Goal: Contribute content: Add original content to the website for others to see

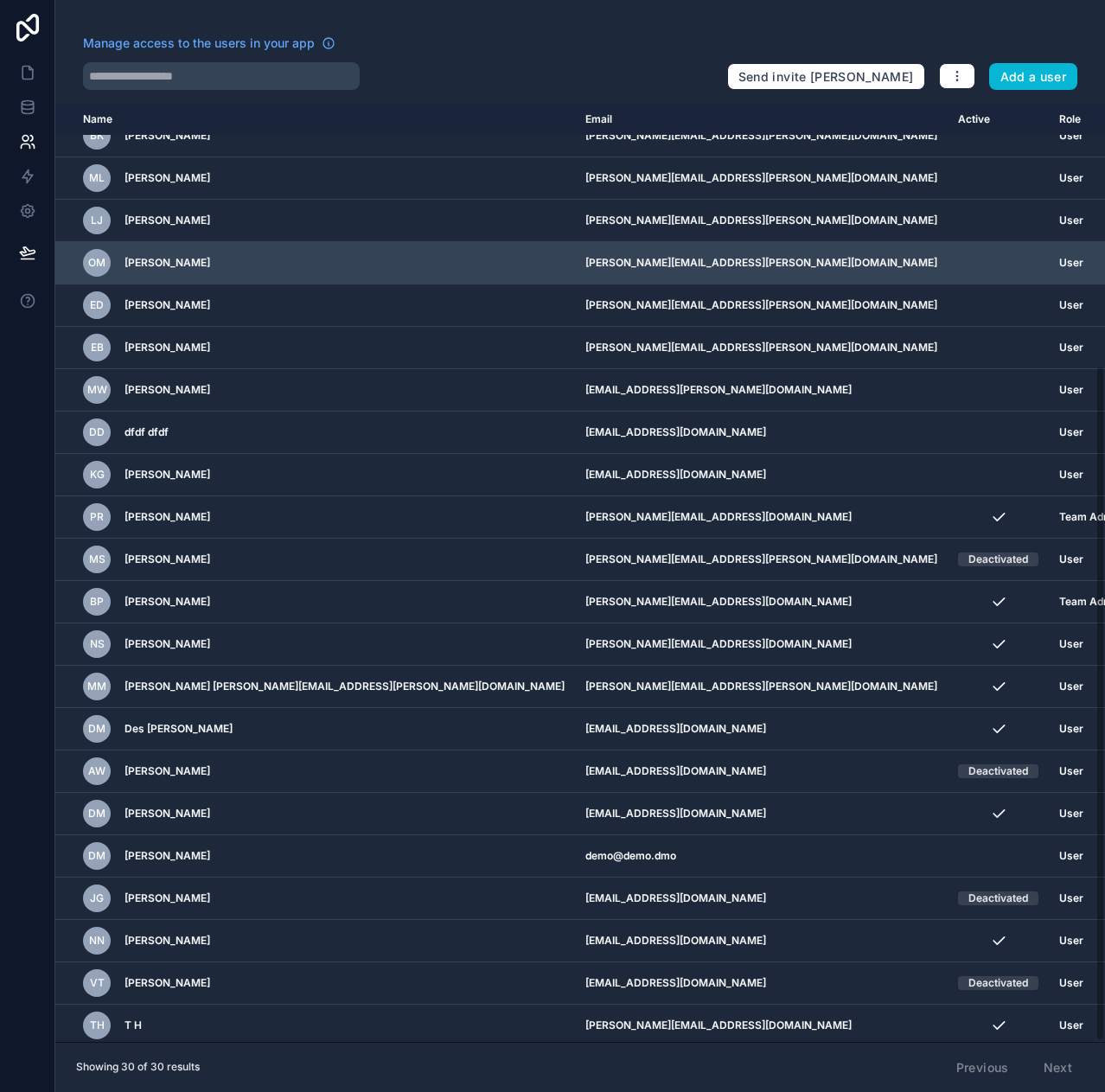
scroll to position [364, 0]
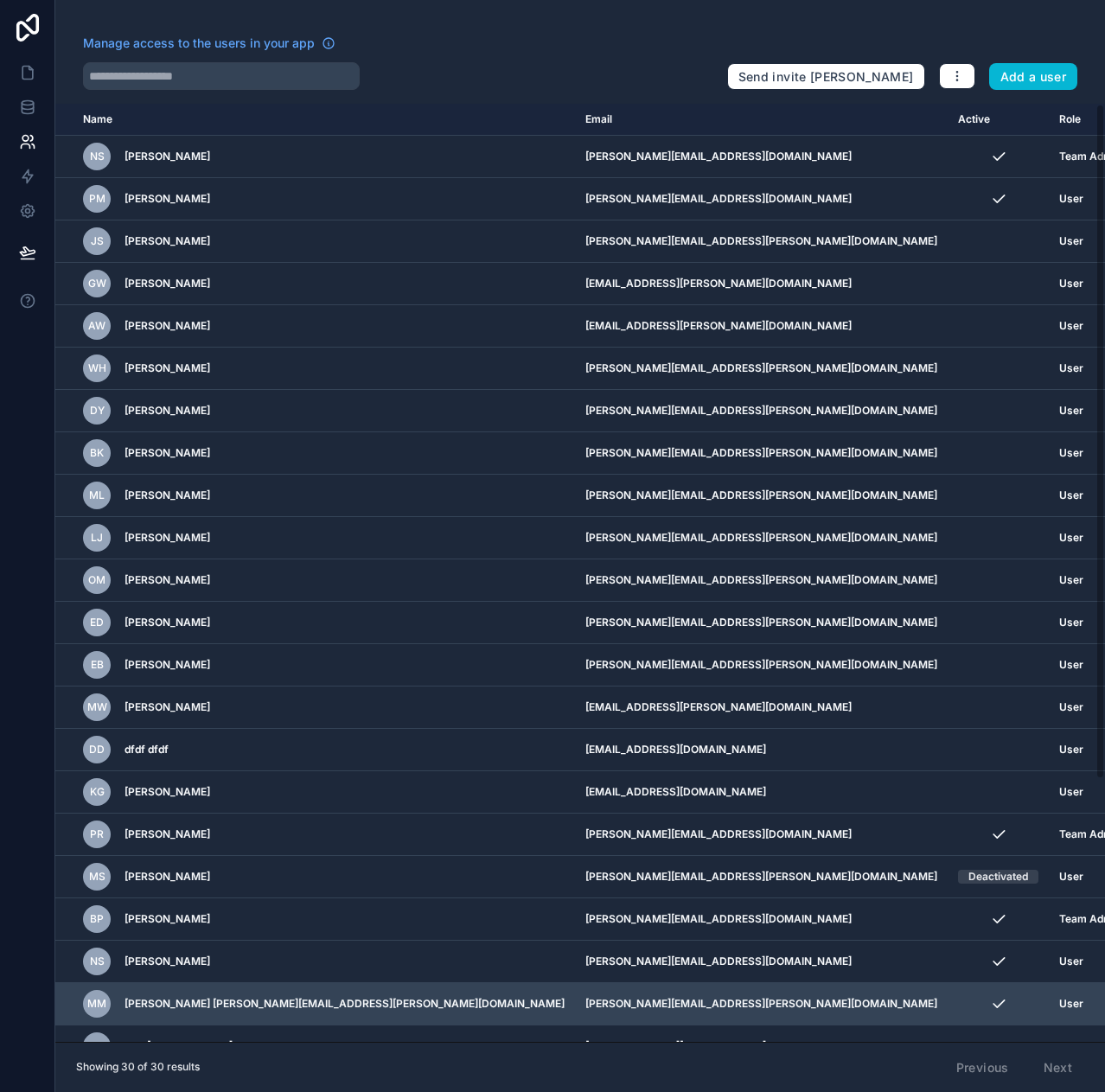
scroll to position [364, 0]
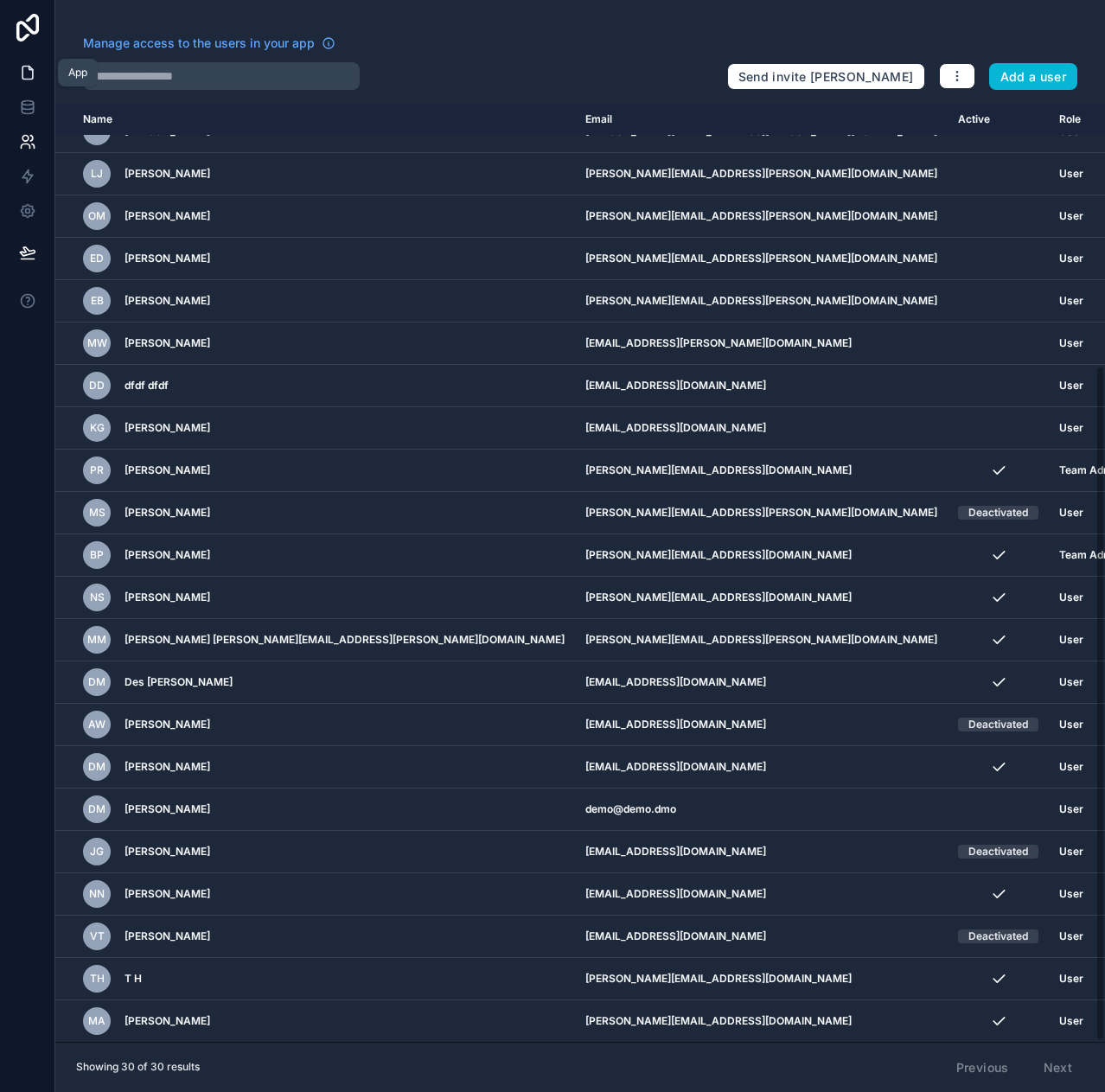
click at [25, 73] on icon at bounding box center [28, 73] width 18 height 18
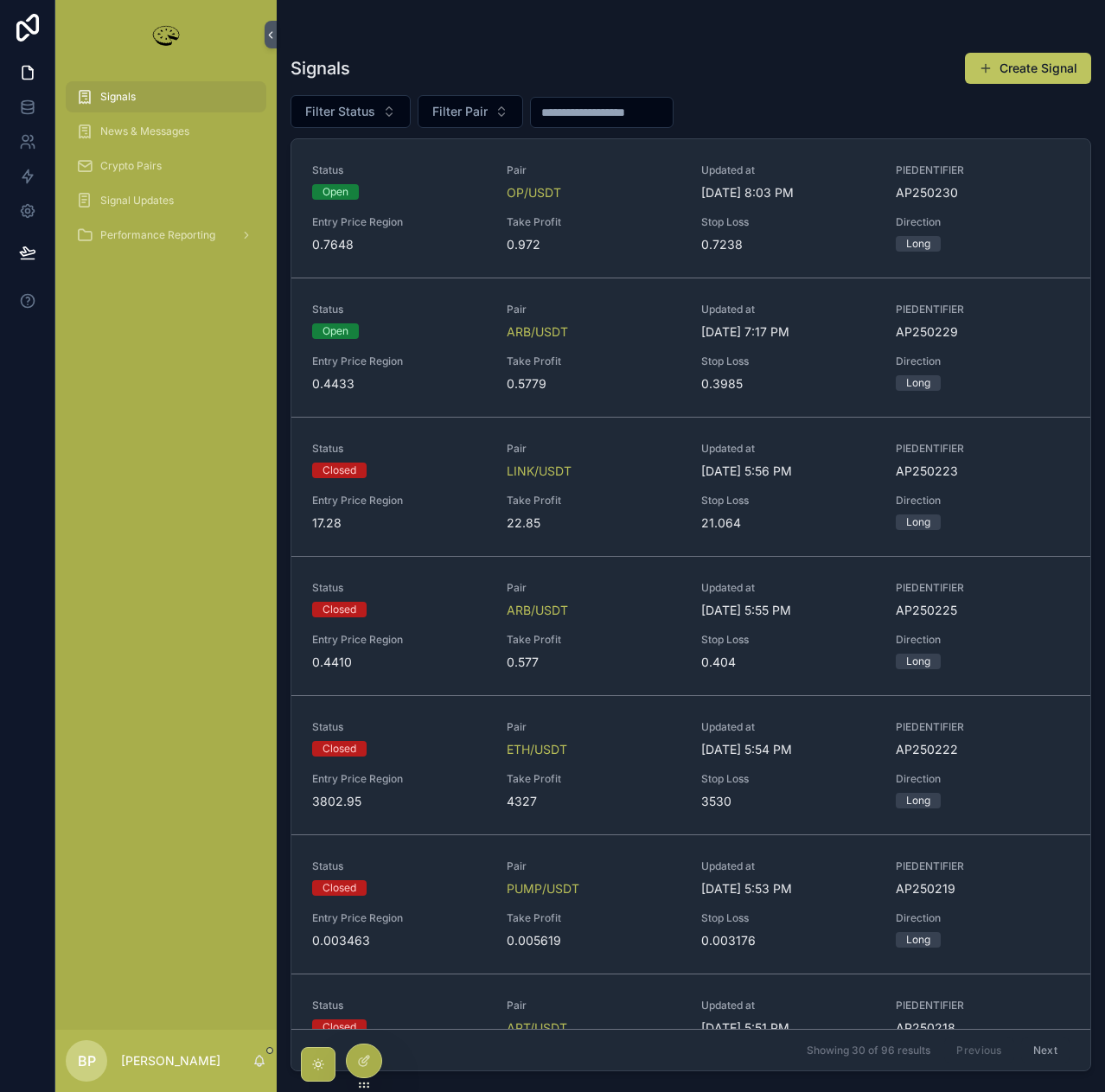
click at [116, 98] on span "Signals" at bounding box center [118, 97] width 35 height 14
drag, startPoint x: 603, startPoint y: 106, endPoint x: 599, endPoint y: 93, distance: 13.6
click at [603, 106] on input "scrollable content" at bounding box center [601, 112] width 141 height 25
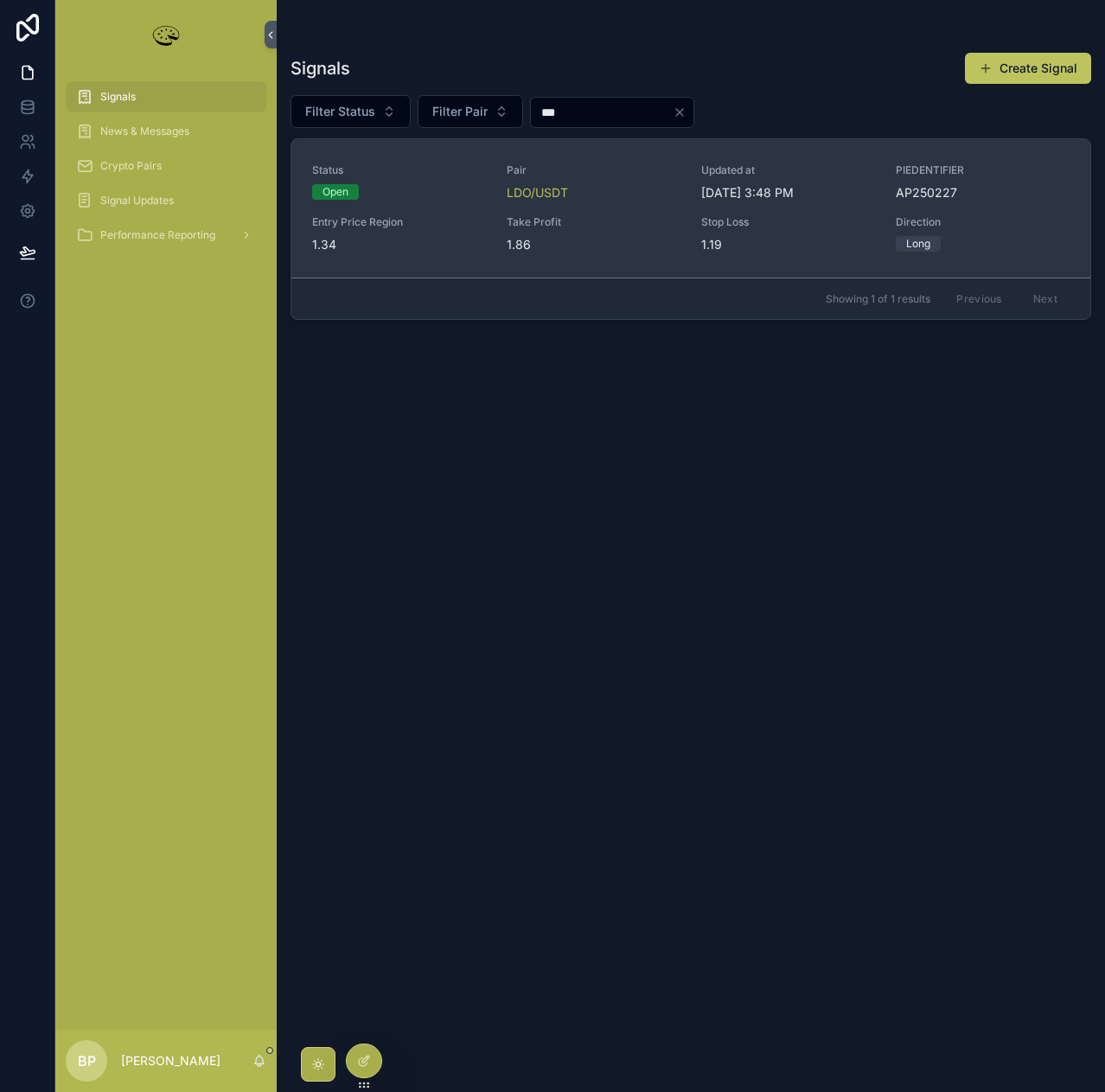
type input "***"
click at [620, 203] on div "Status Open Pair LDO/USDT Updated at 8/11/2025 3:48 PM PIEDENTIFIER AP250227 En…" at bounding box center [690, 208] width 757 height 90
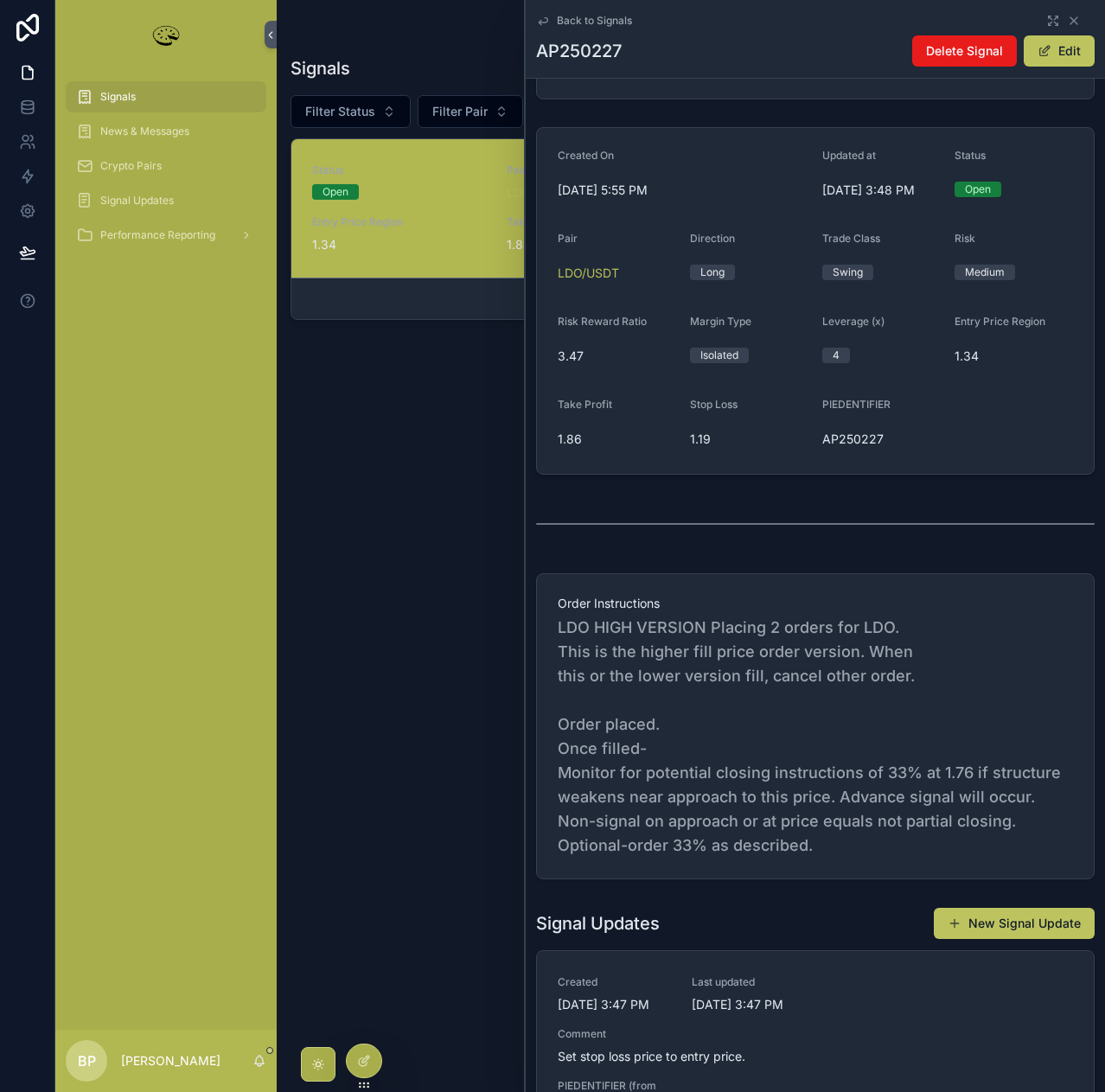
scroll to position [432, 0]
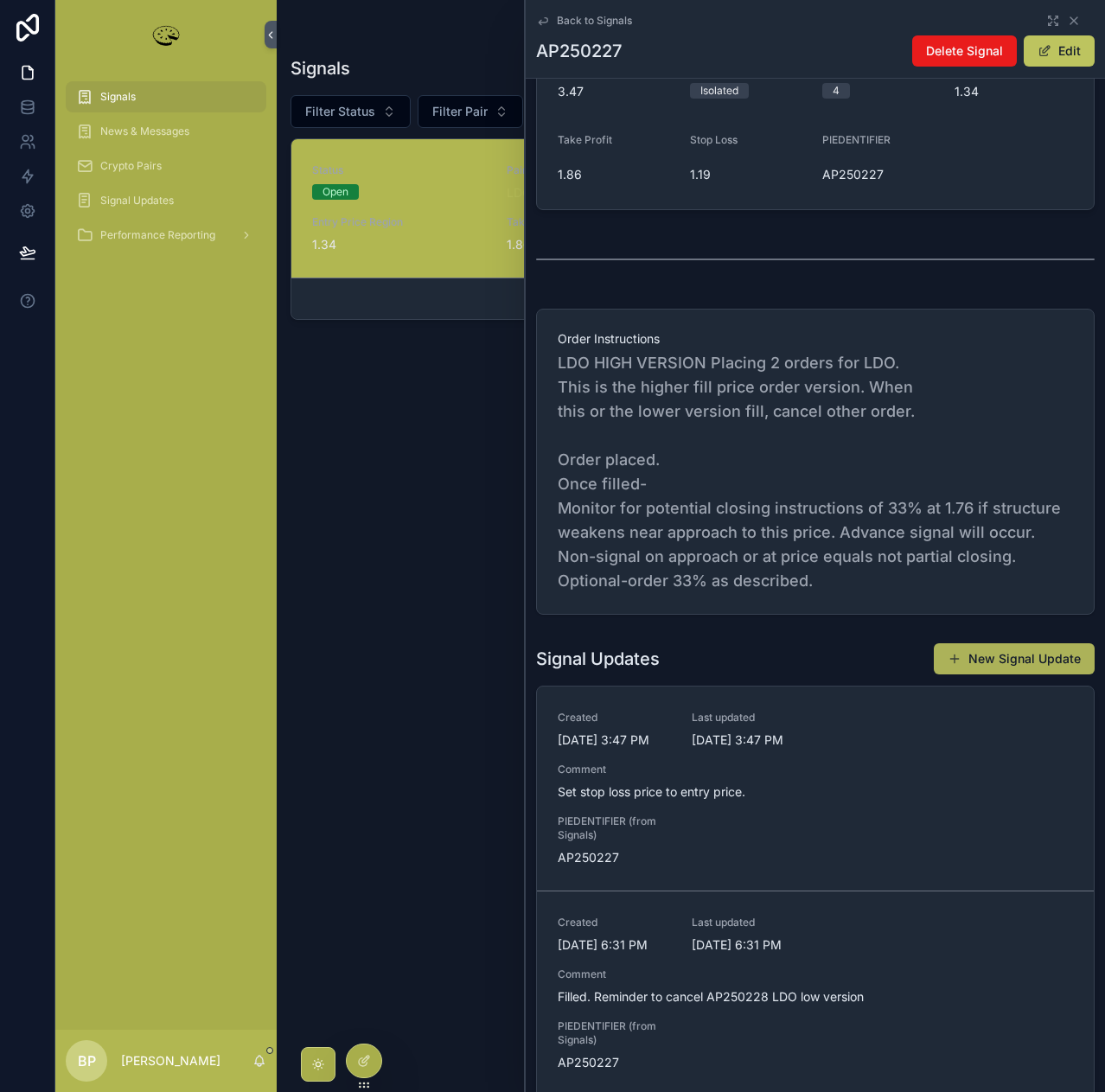
click at [1020, 662] on button "New Signal Update" at bounding box center [1014, 658] width 161 height 31
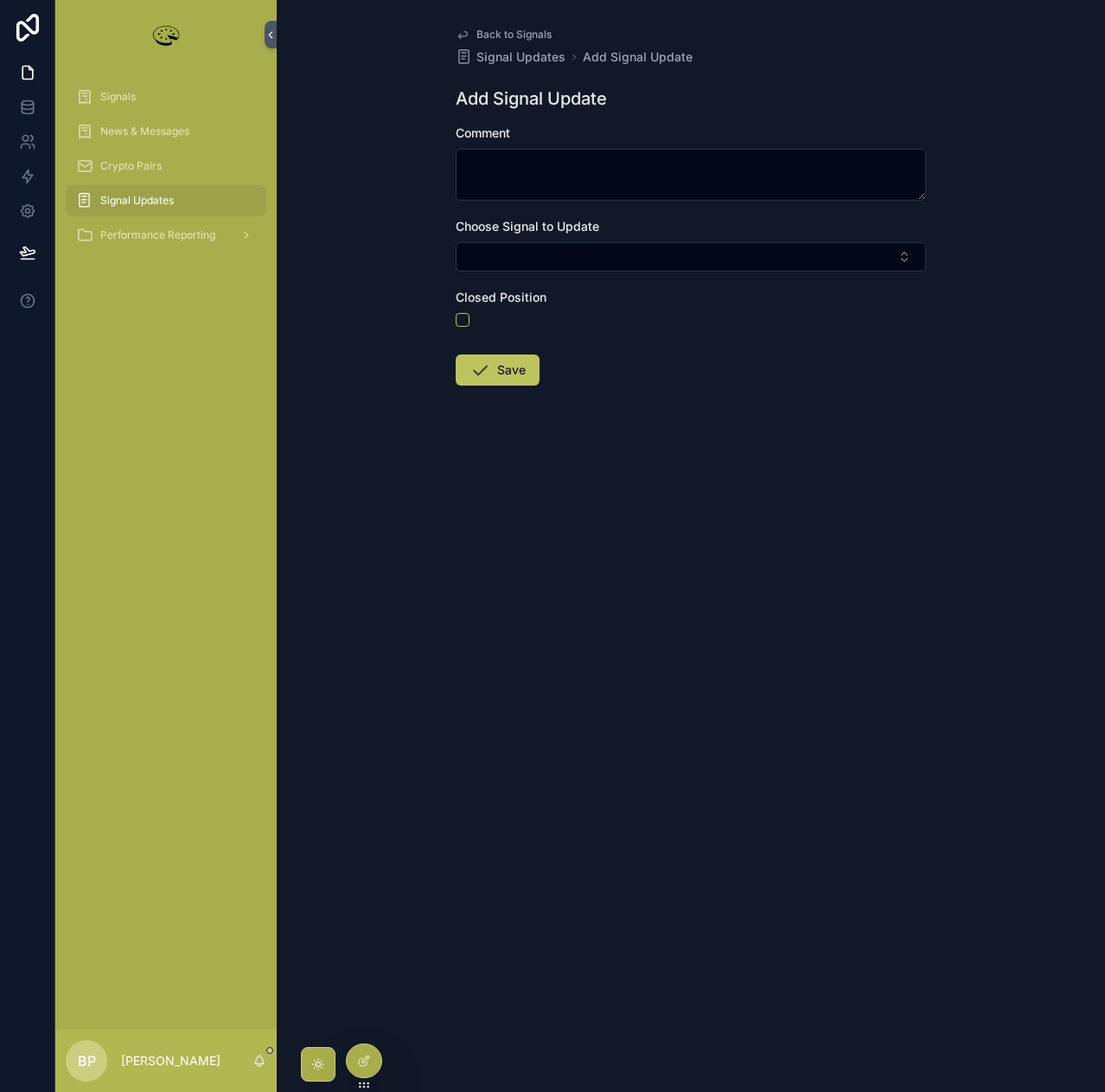
click at [261, 27] on link "scrollable content" at bounding box center [166, 34] width 200 height 27
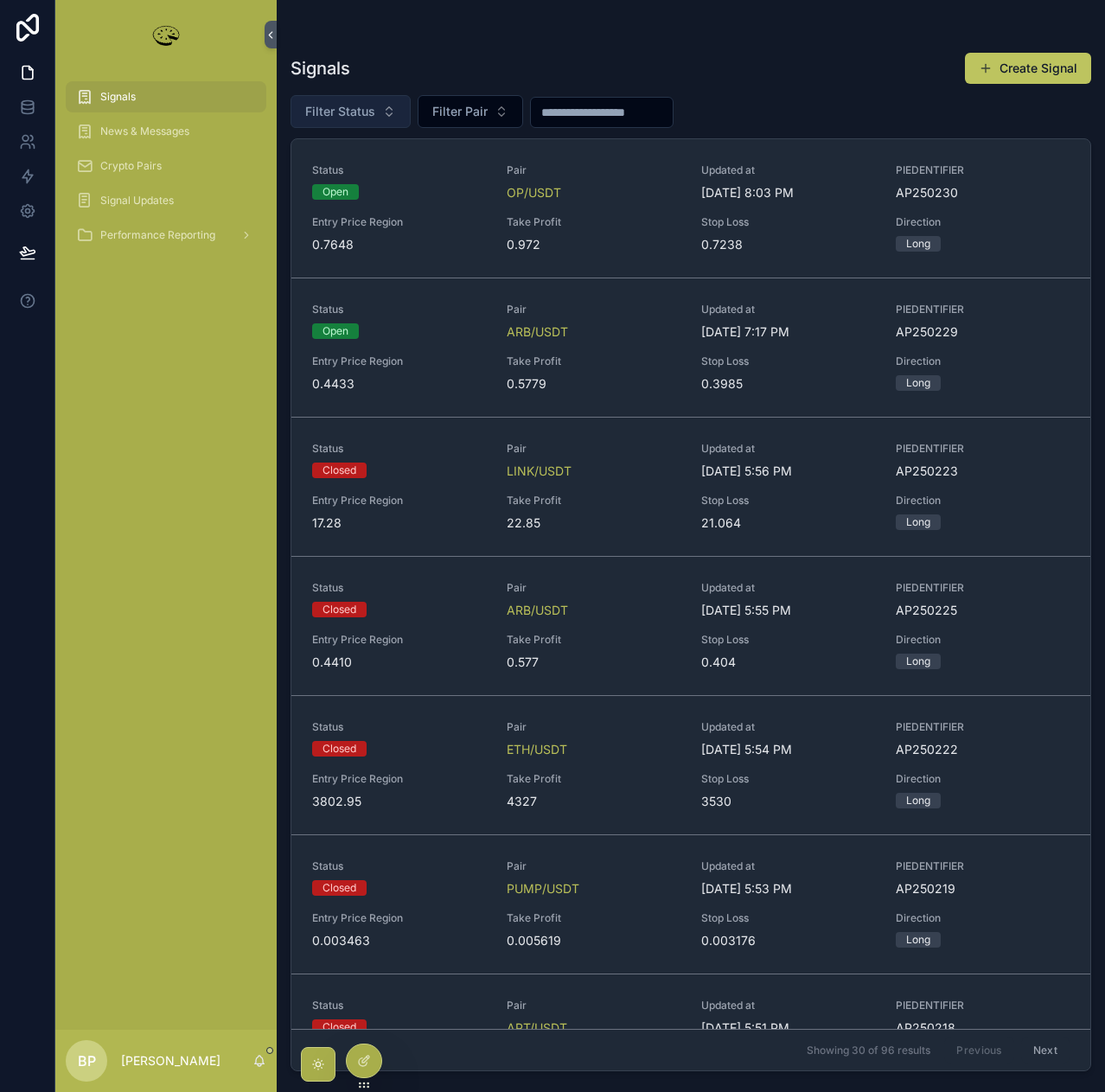
click at [353, 116] on span "Filter Status" at bounding box center [340, 112] width 70 height 18
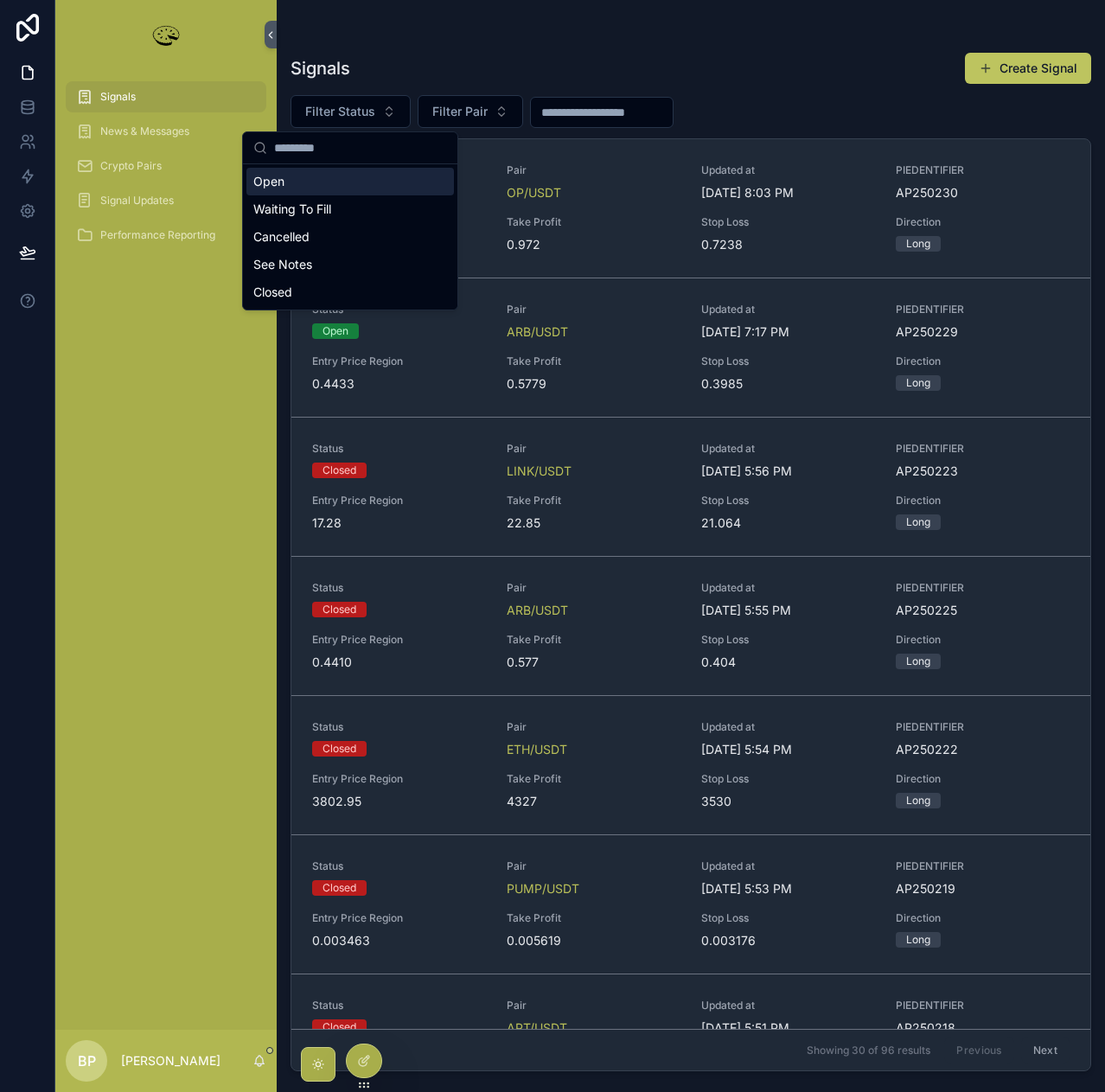
click at [319, 177] on div "Open" at bounding box center [350, 181] width 207 height 27
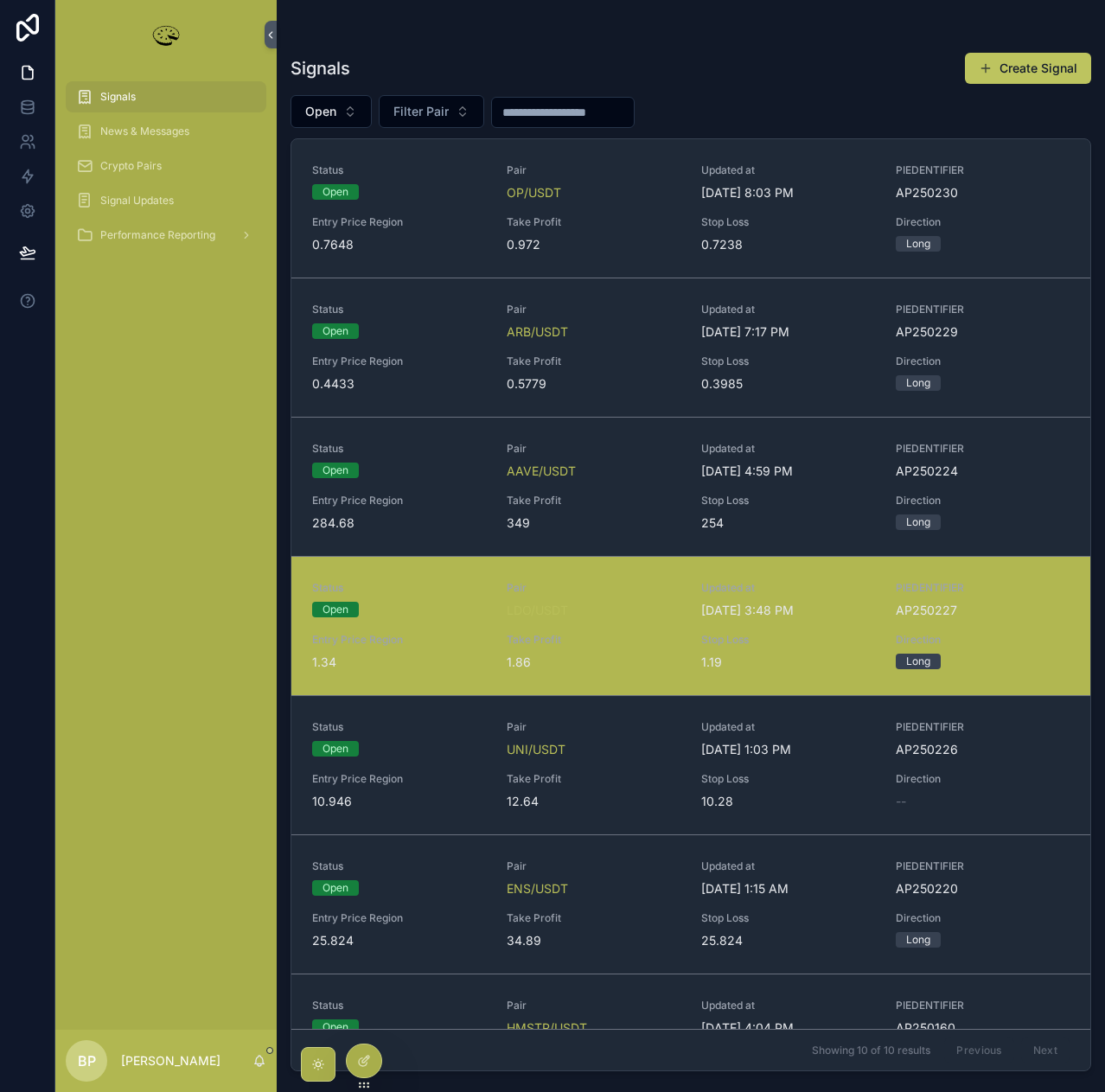
click at [627, 619] on div "Status Open Pair LDO/USDT Updated at 8/11/2025 3:48 PM PIEDENTIFIER AP250227 En…" at bounding box center [690, 626] width 757 height 90
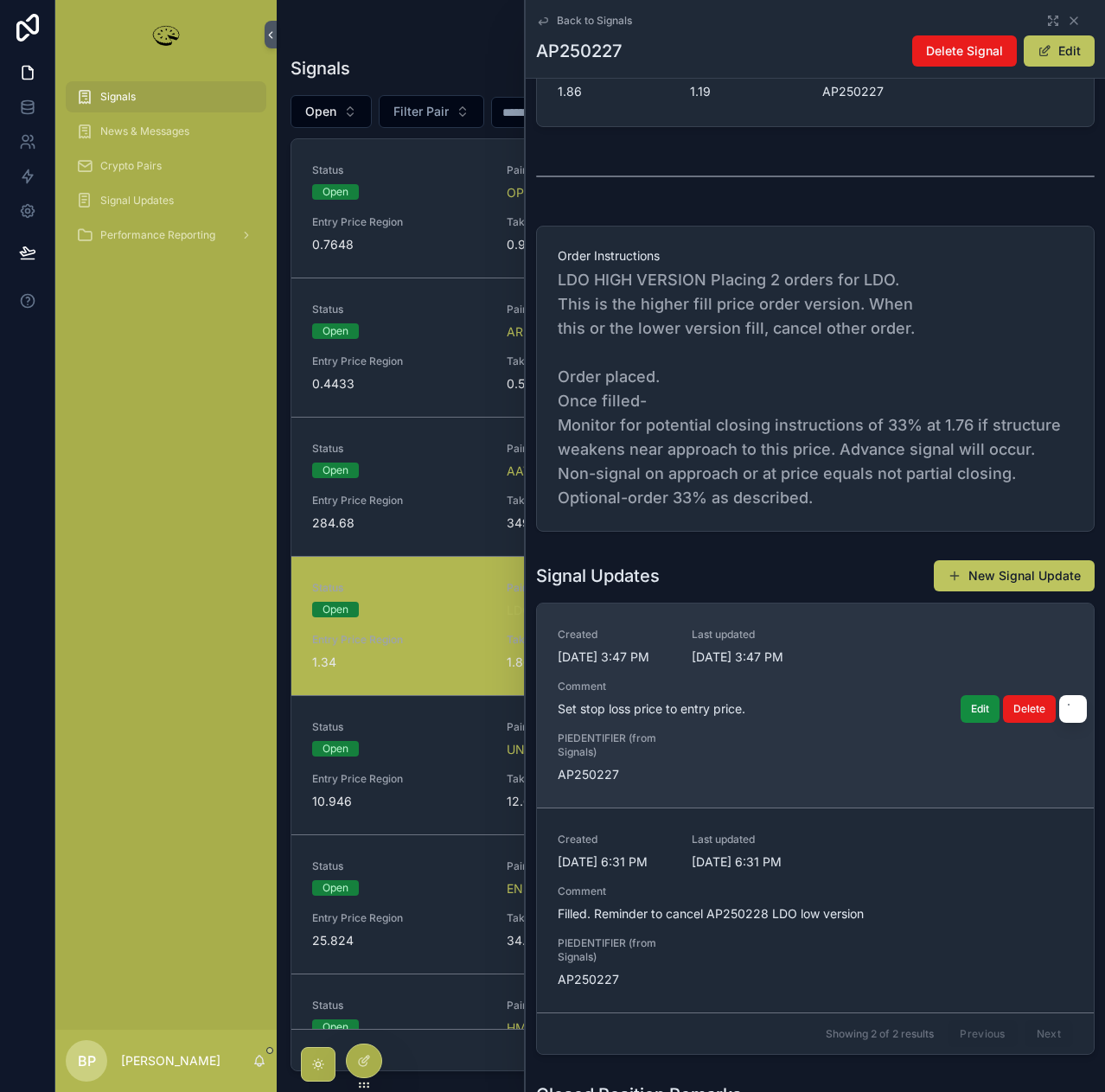
scroll to position [519, 0]
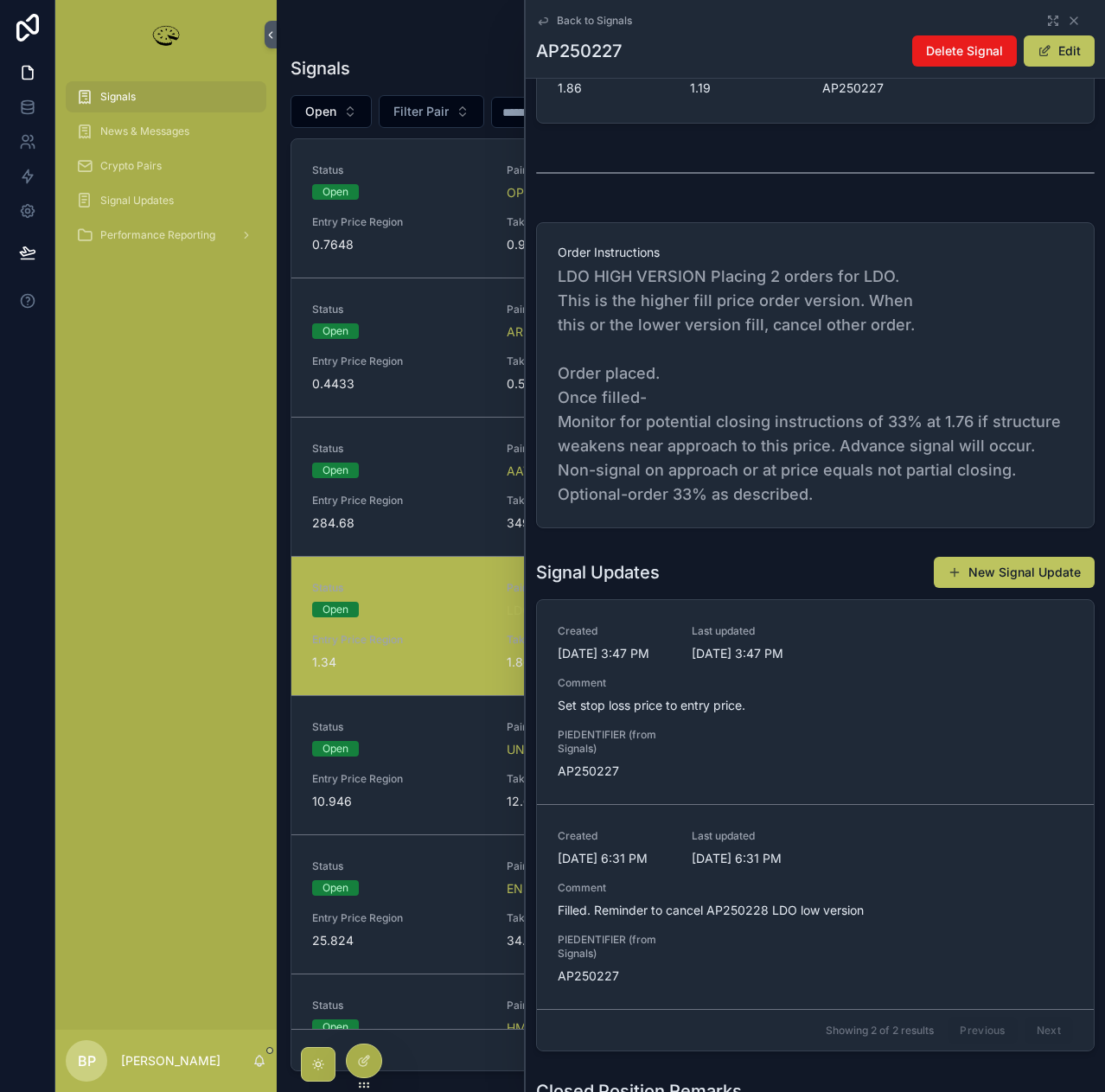
drag, startPoint x: 1016, startPoint y: 571, endPoint x: 1027, endPoint y: 567, distance: 11.7
click at [1017, 571] on button "New Signal Update" at bounding box center [1014, 572] width 161 height 31
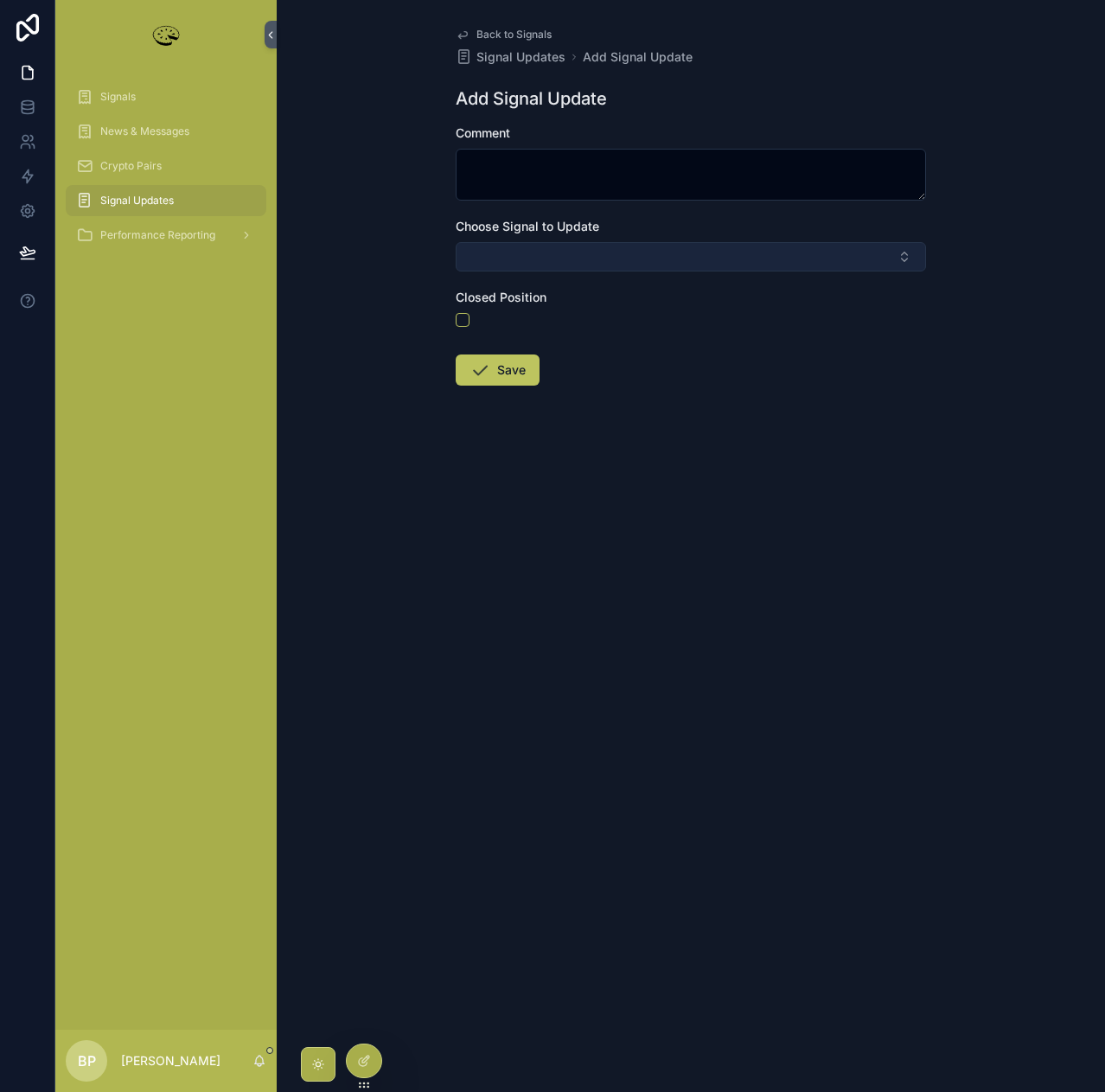
click at [495, 256] on button "Select Button" at bounding box center [690, 257] width 470 height 29
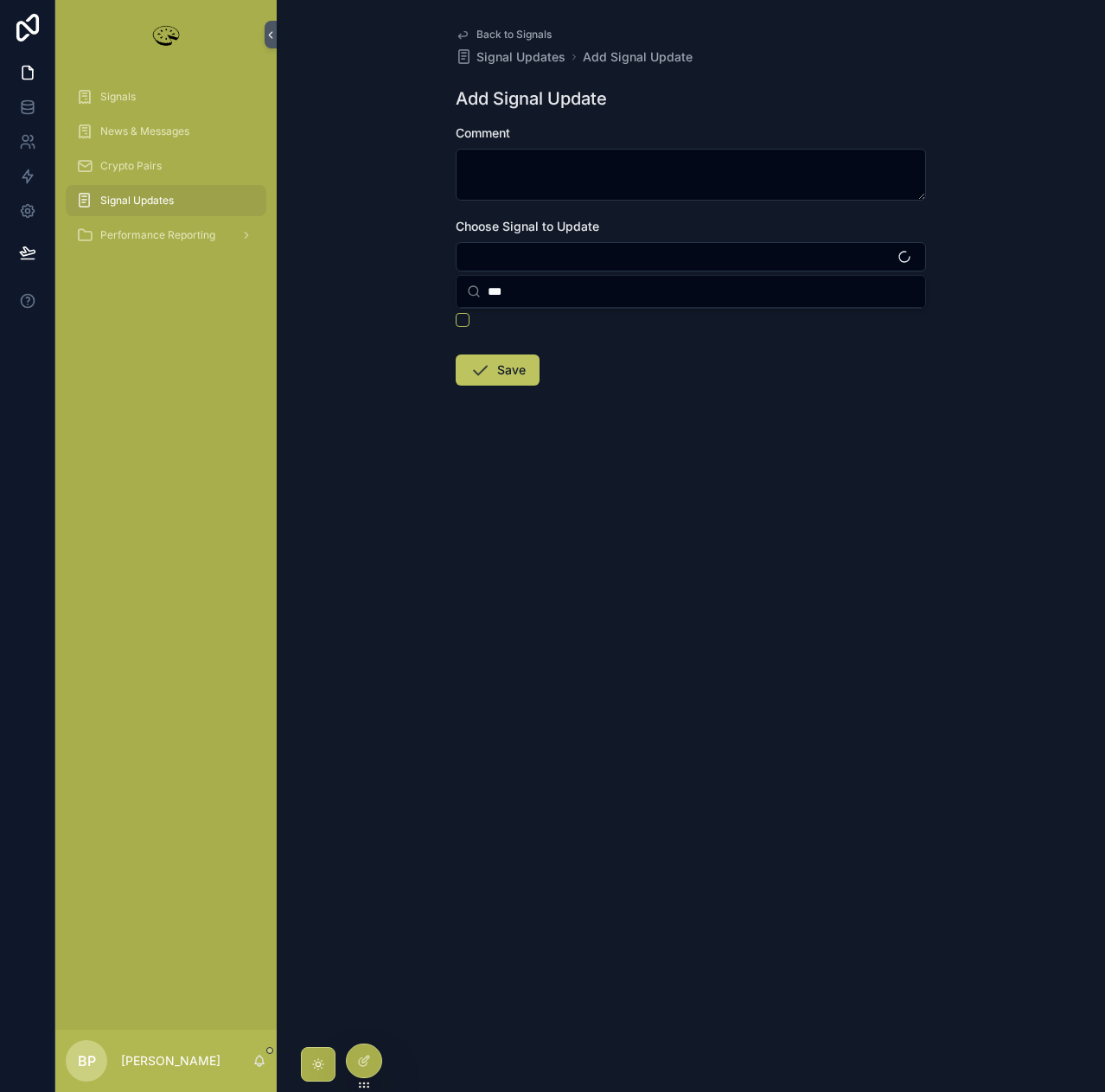
type input "***"
click at [648, 335] on form "Comment Choose Signal to Update Closed Position Save" at bounding box center [690, 310] width 470 height 372
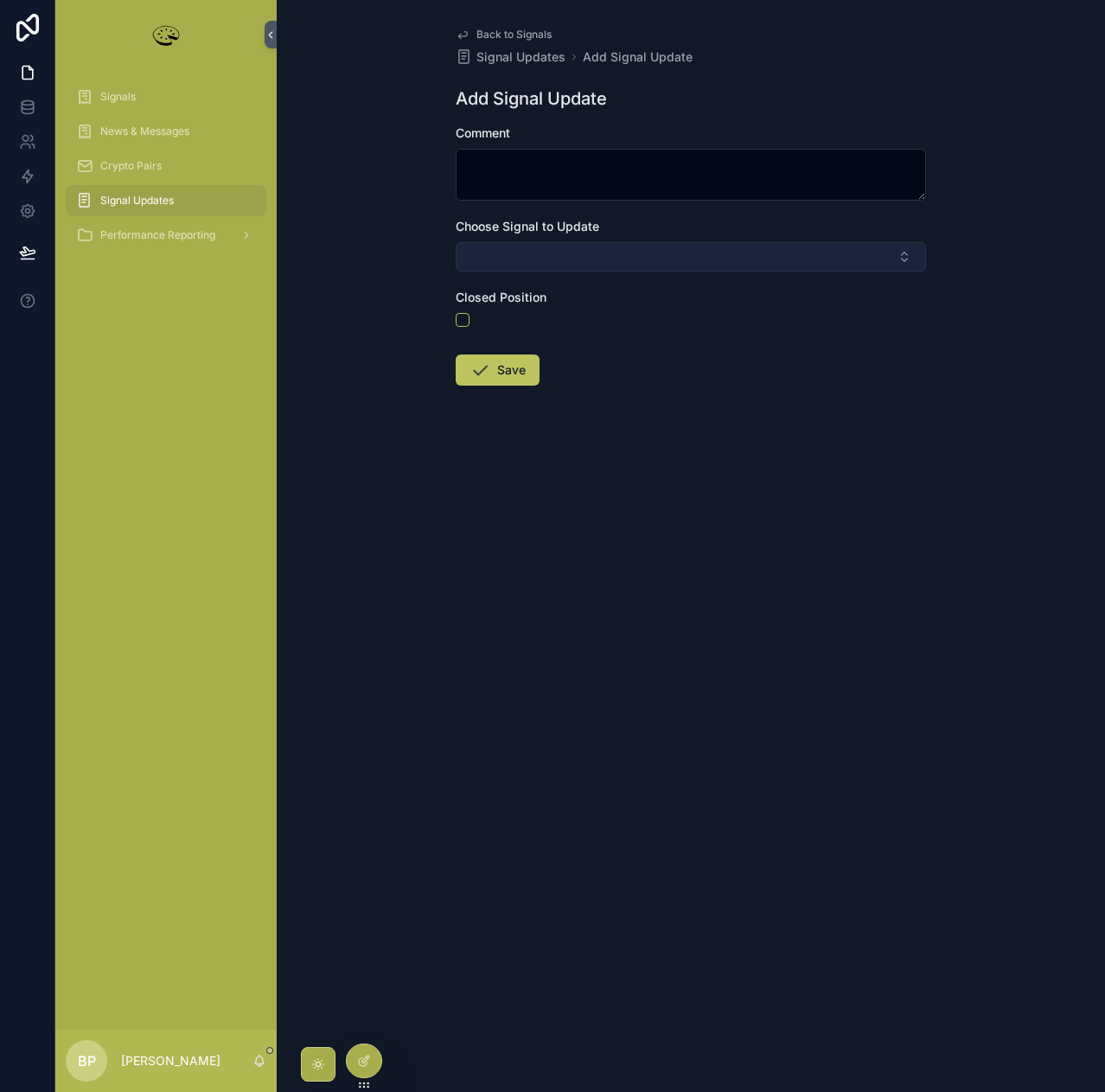
click at [499, 251] on button "Select Button" at bounding box center [690, 257] width 470 height 29
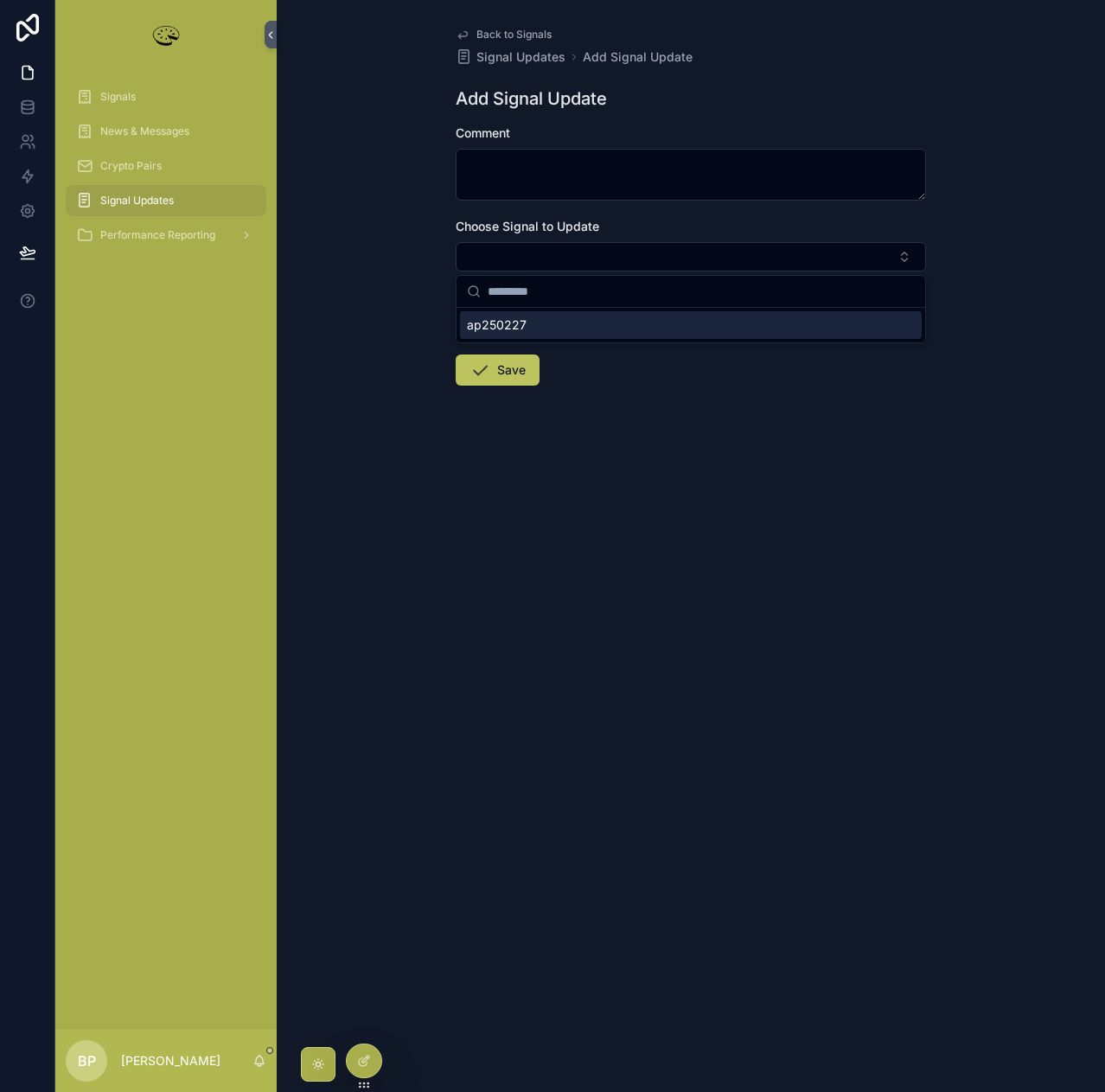
click at [516, 329] on span "ap250227" at bounding box center [497, 325] width 60 height 18
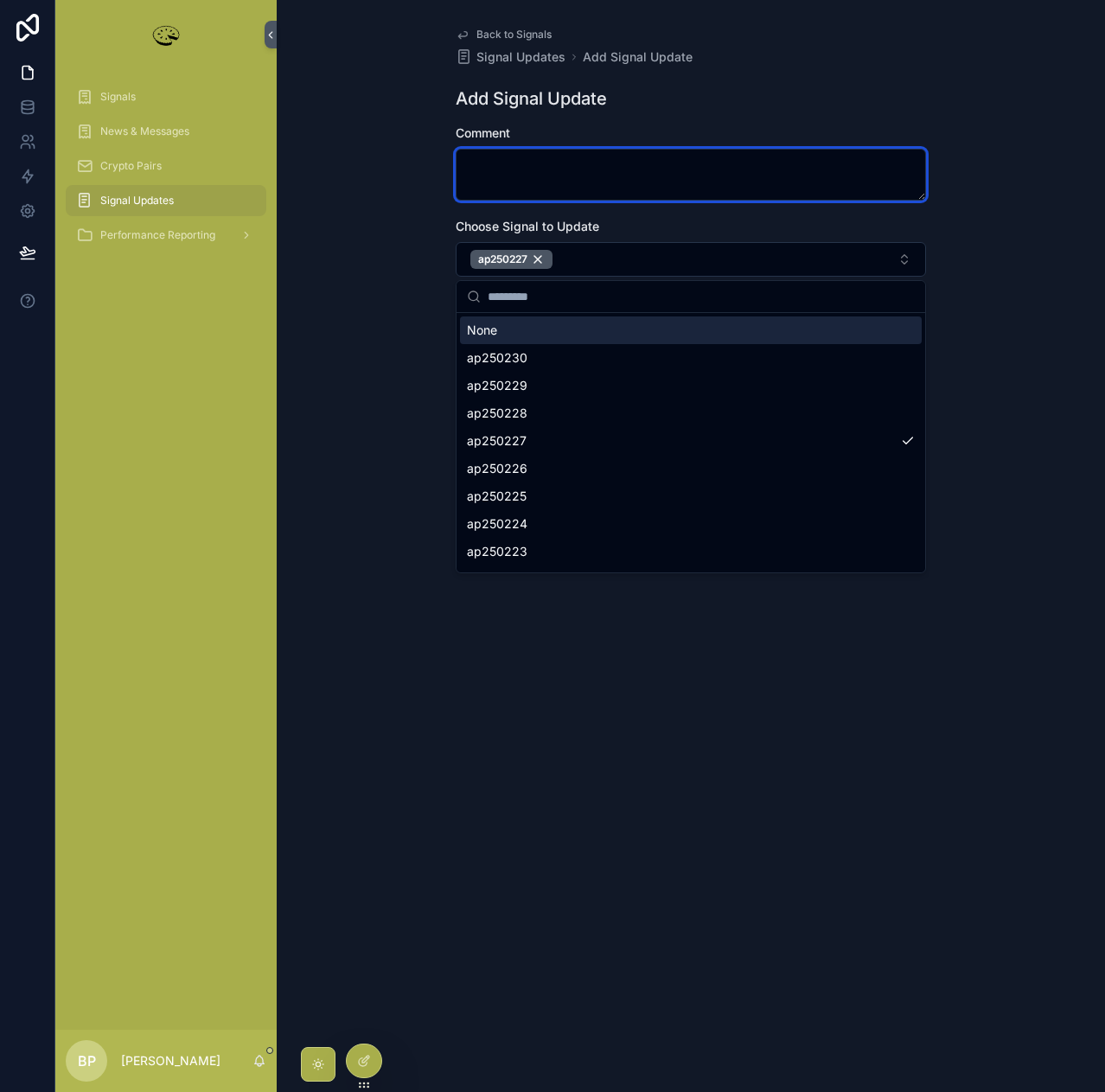
drag, startPoint x: 496, startPoint y: 164, endPoint x: 505, endPoint y: 163, distance: 9.1
click at [499, 165] on textarea "scrollable content" at bounding box center [690, 174] width 470 height 52
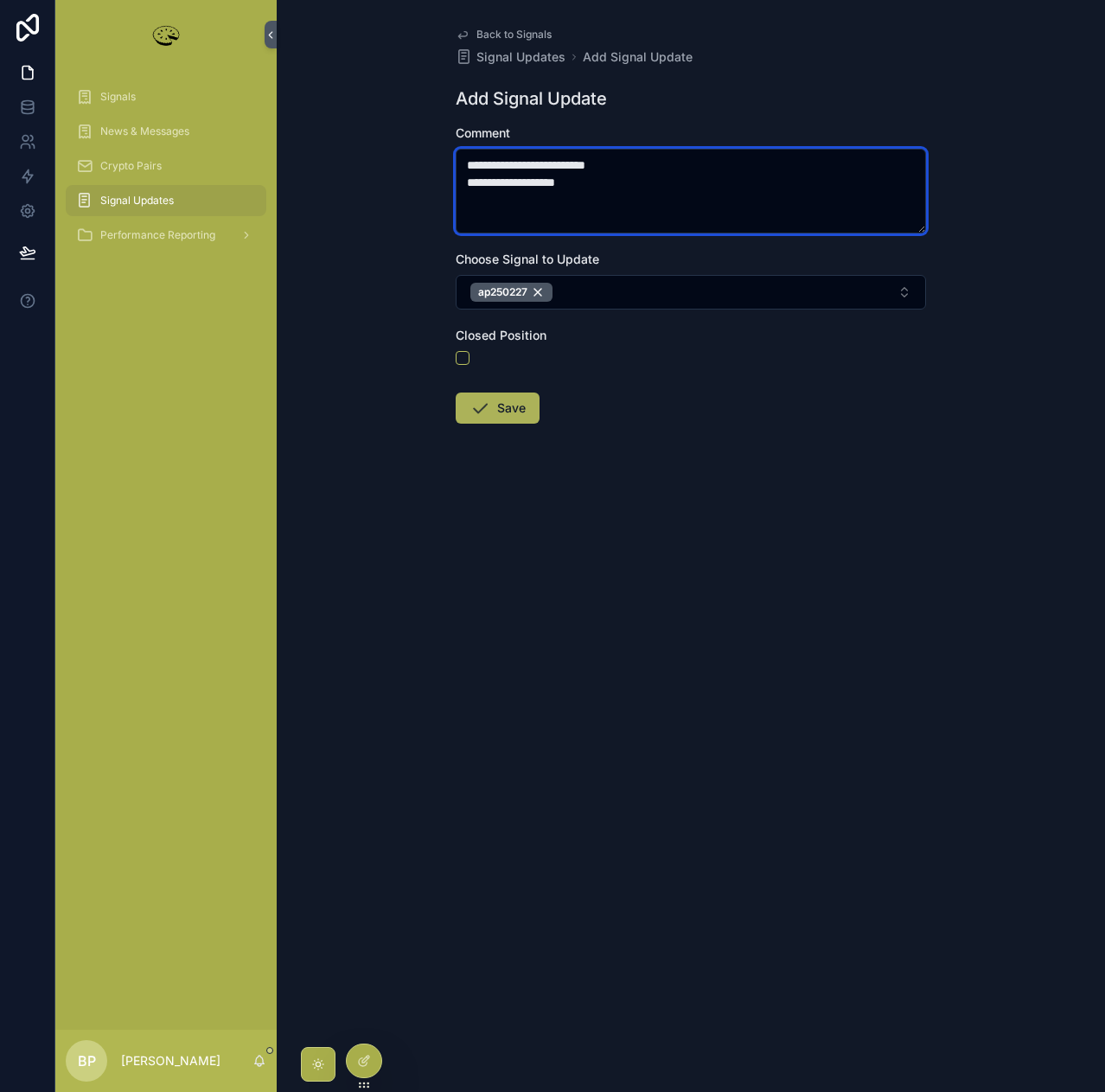
type textarea "**********"
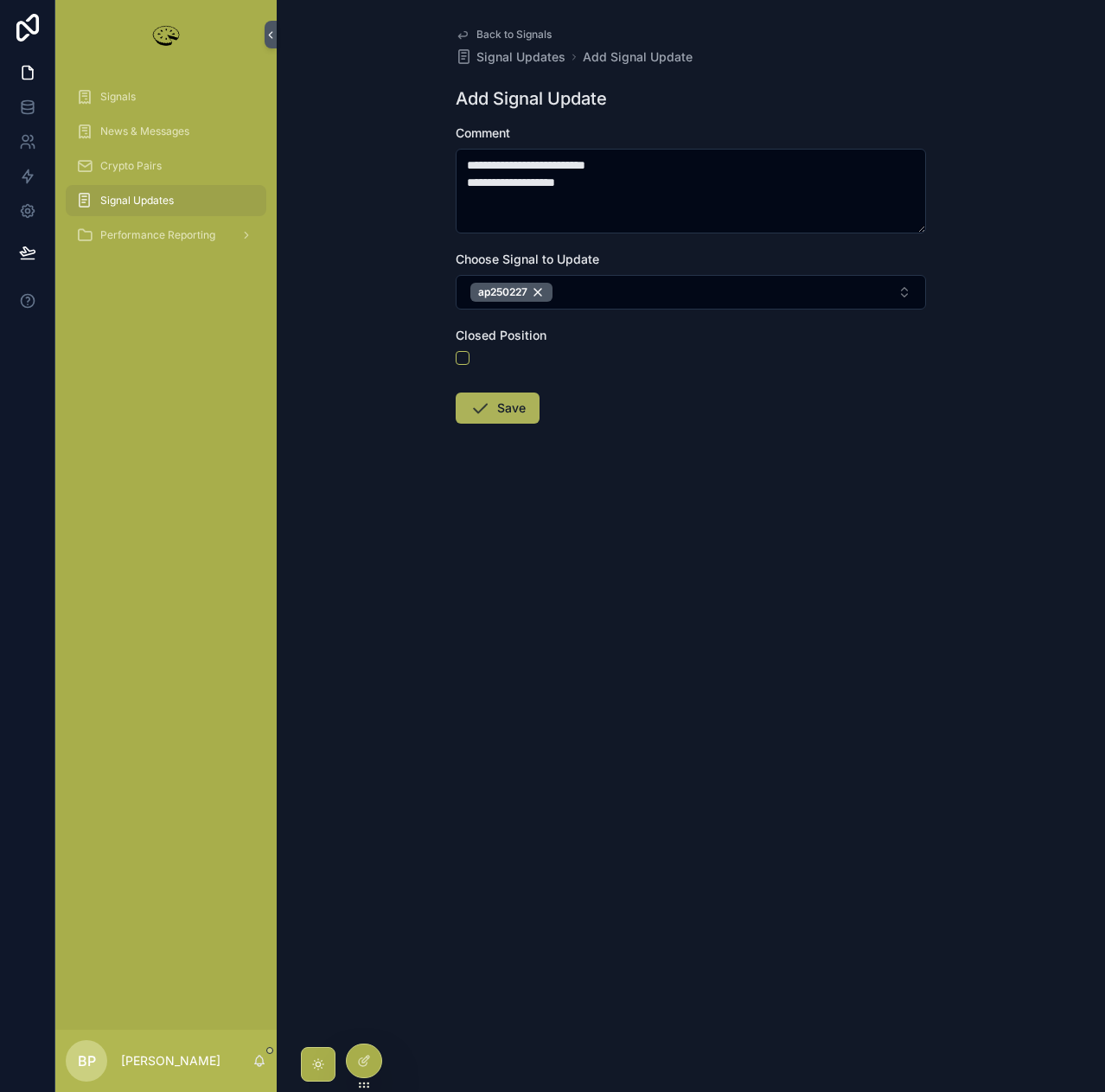
click at [506, 409] on button "Save" at bounding box center [497, 408] width 83 height 31
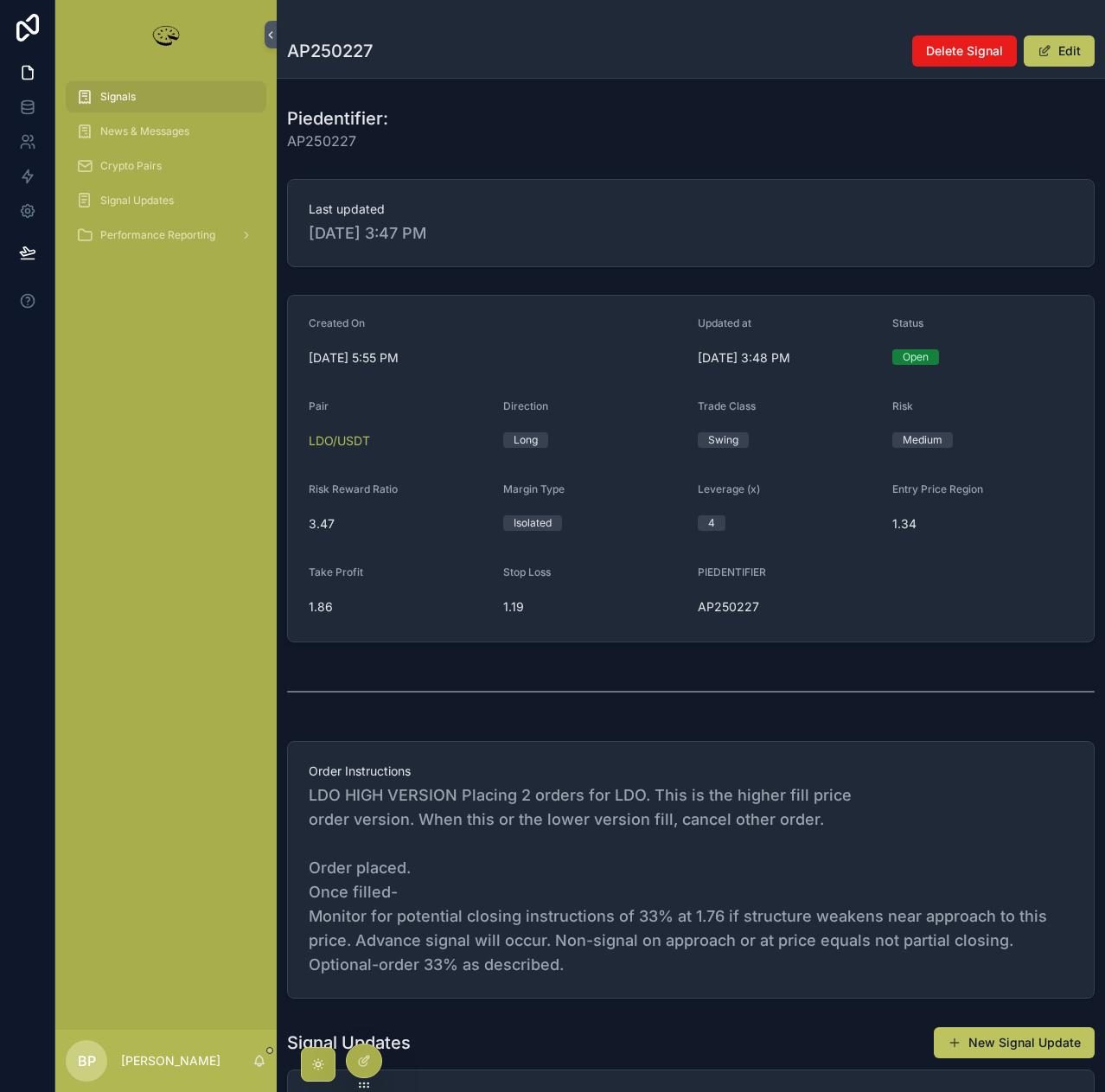
click at [1067, 51] on button "Edit" at bounding box center [1058, 50] width 71 height 31
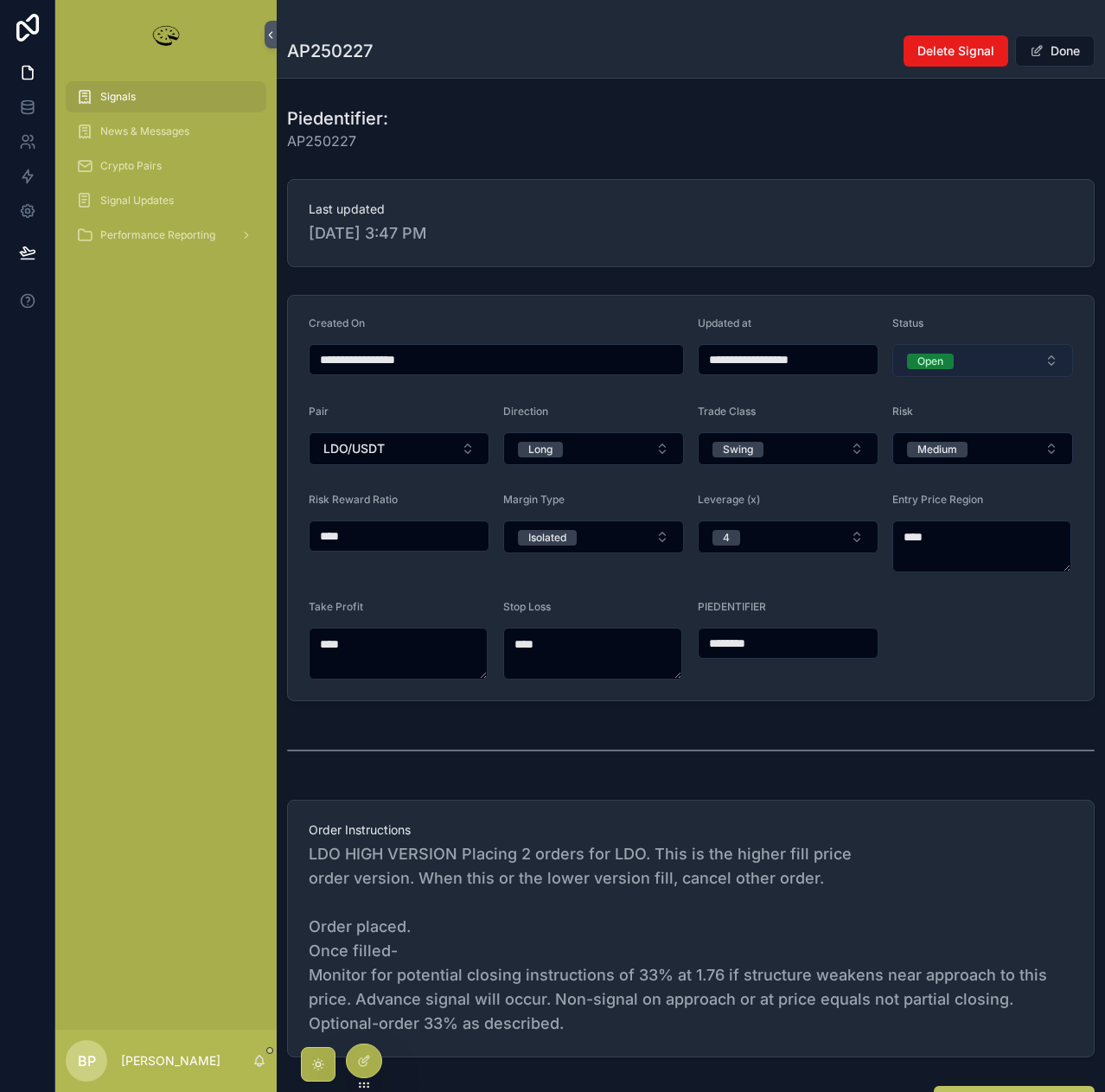
click at [921, 361] on div "Open" at bounding box center [930, 362] width 26 height 16
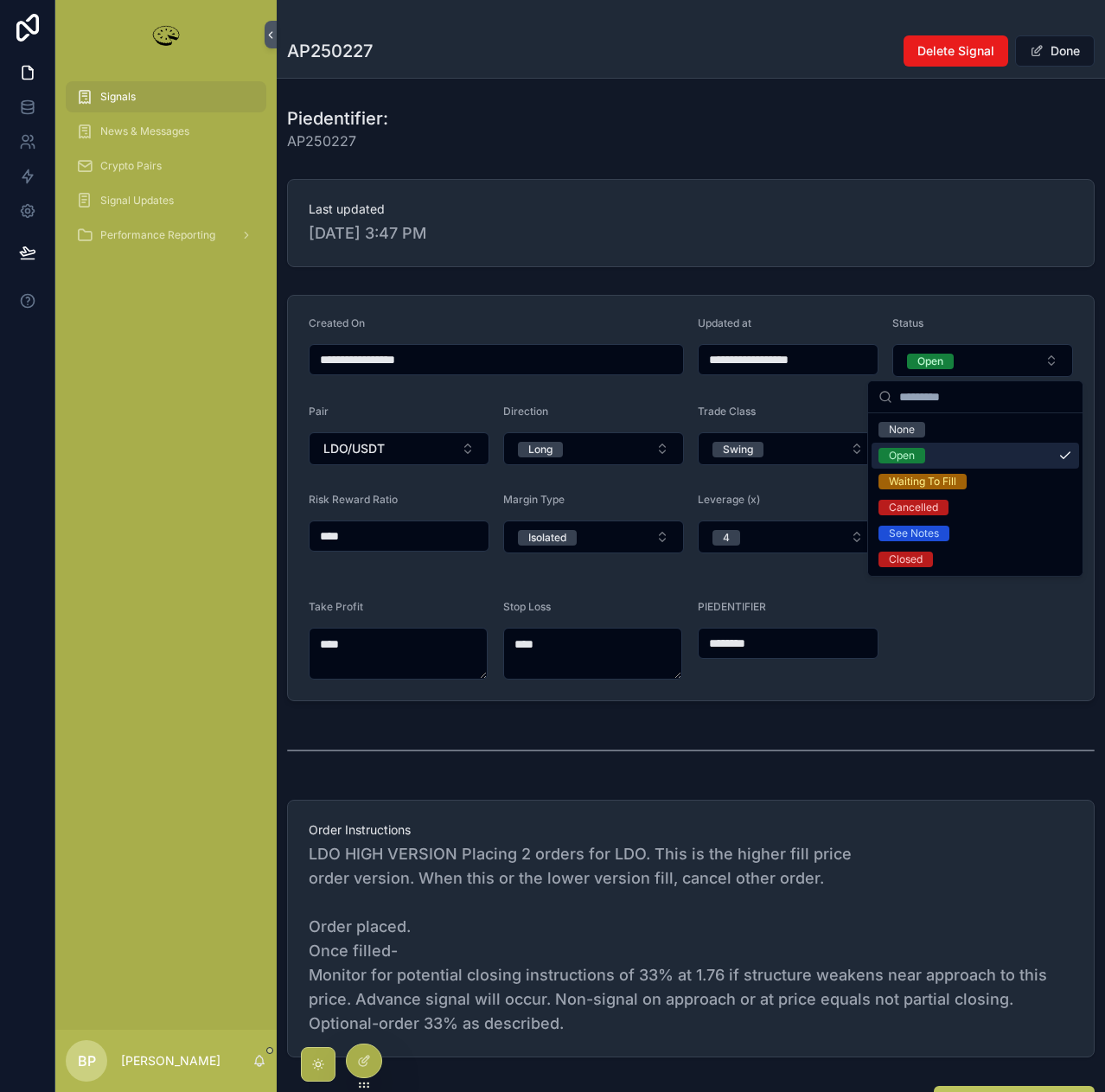
click at [906, 459] on div "Open" at bounding box center [902, 456] width 26 height 16
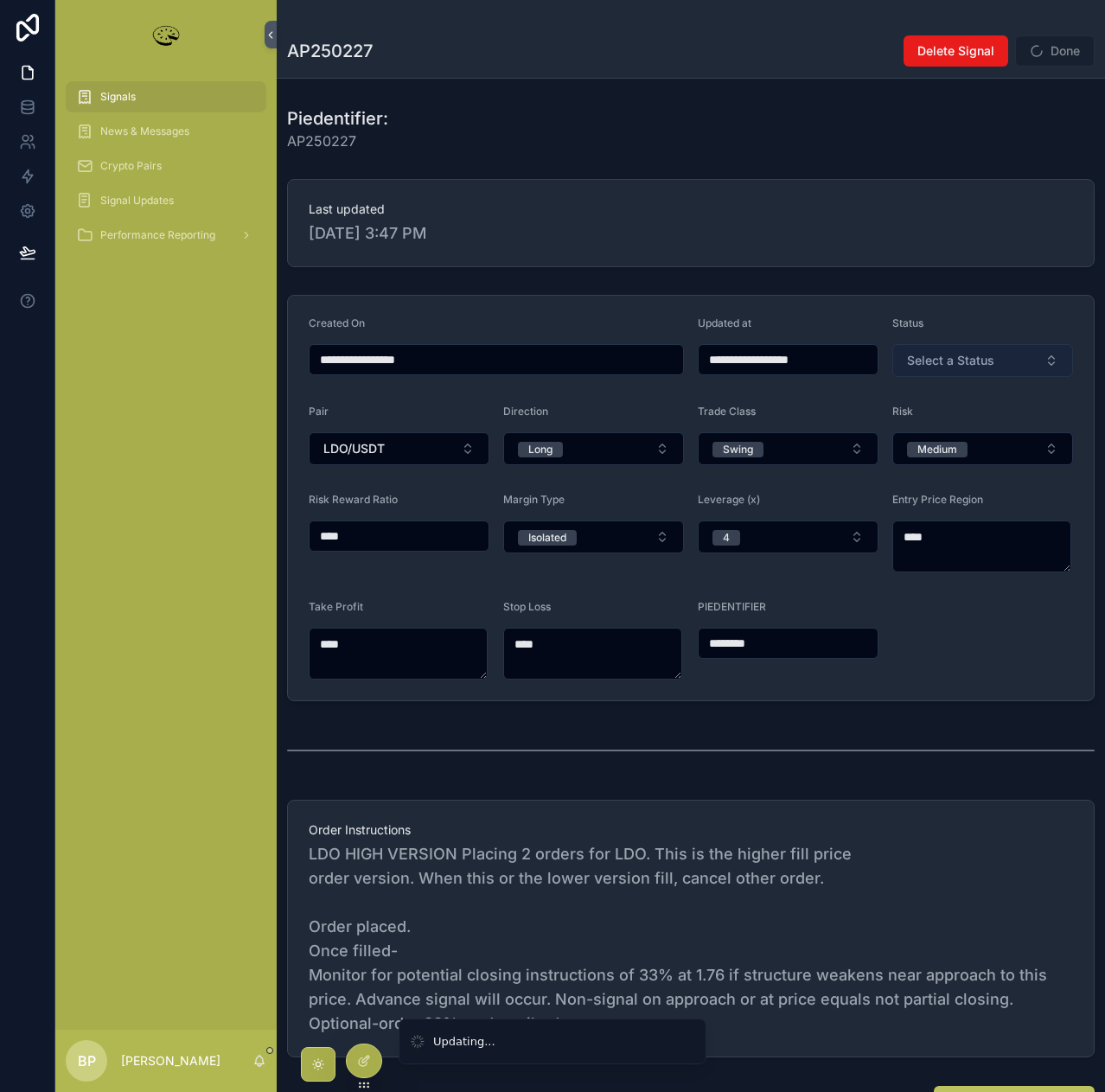
click at [953, 345] on button "Select a Status" at bounding box center [983, 360] width 181 height 33
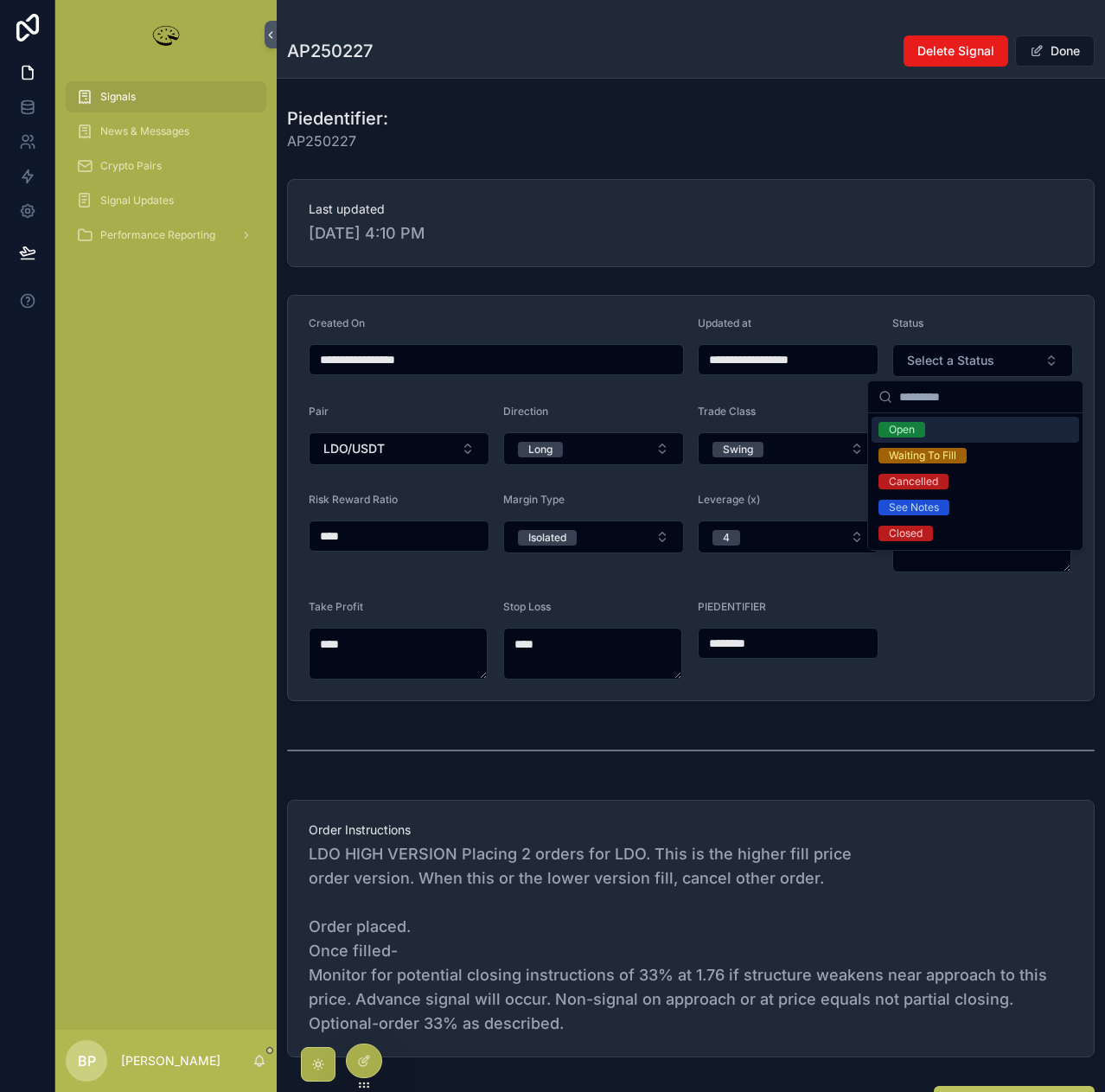
type input "**********"
click at [906, 420] on div "Open" at bounding box center [975, 430] width 207 height 26
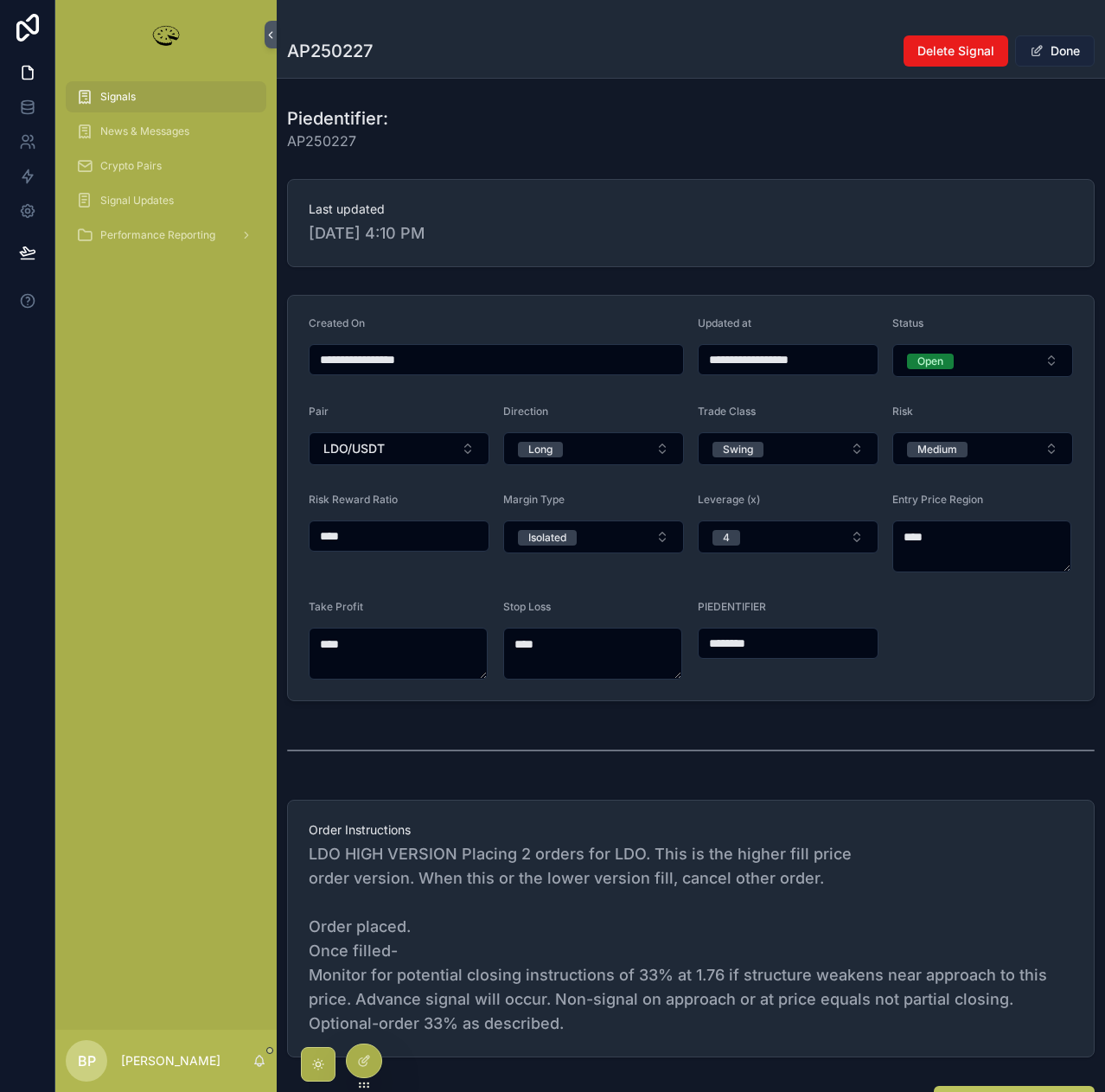
click at [1041, 52] on button "Done" at bounding box center [1055, 50] width 80 height 31
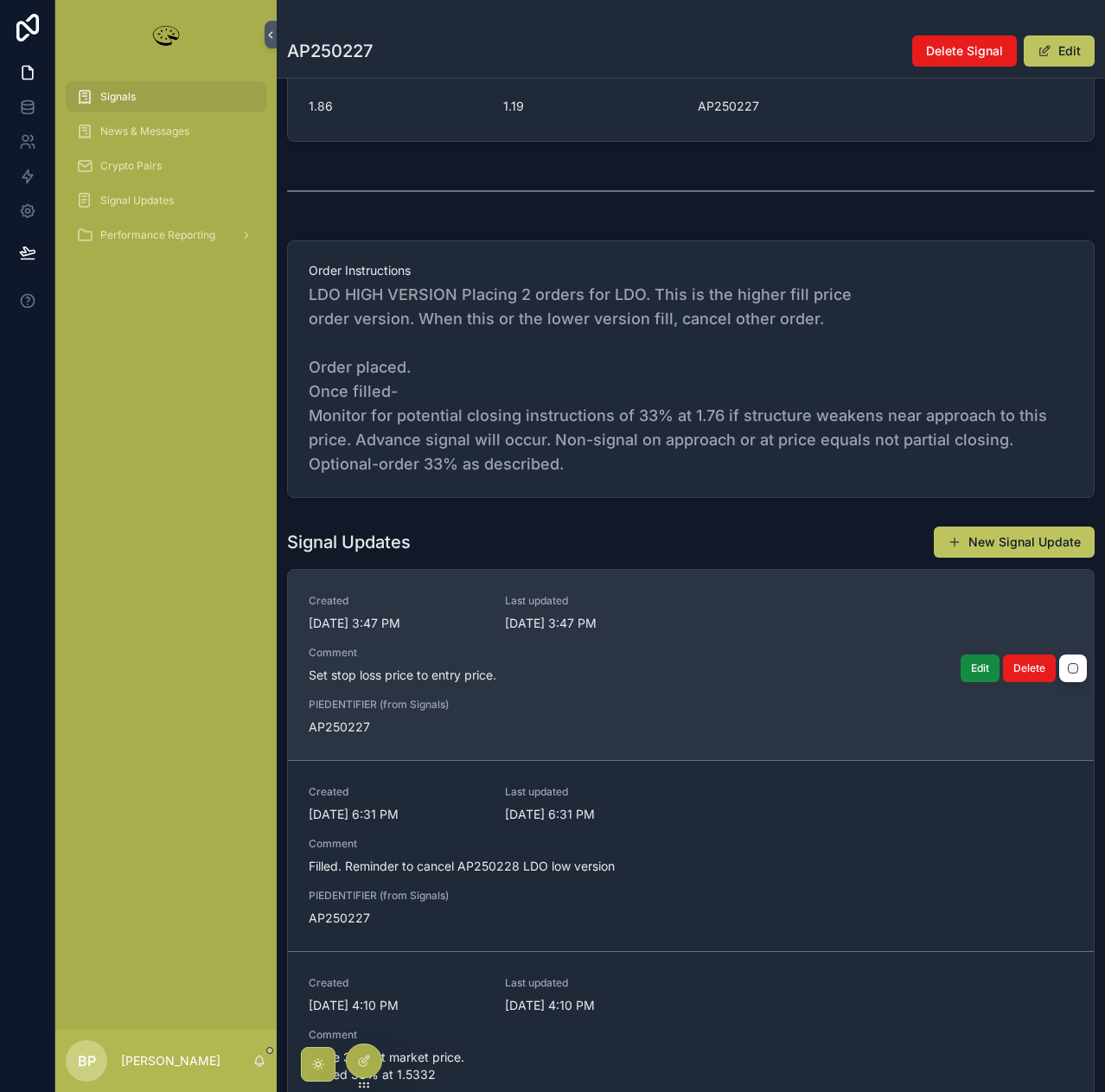
scroll to position [519, 0]
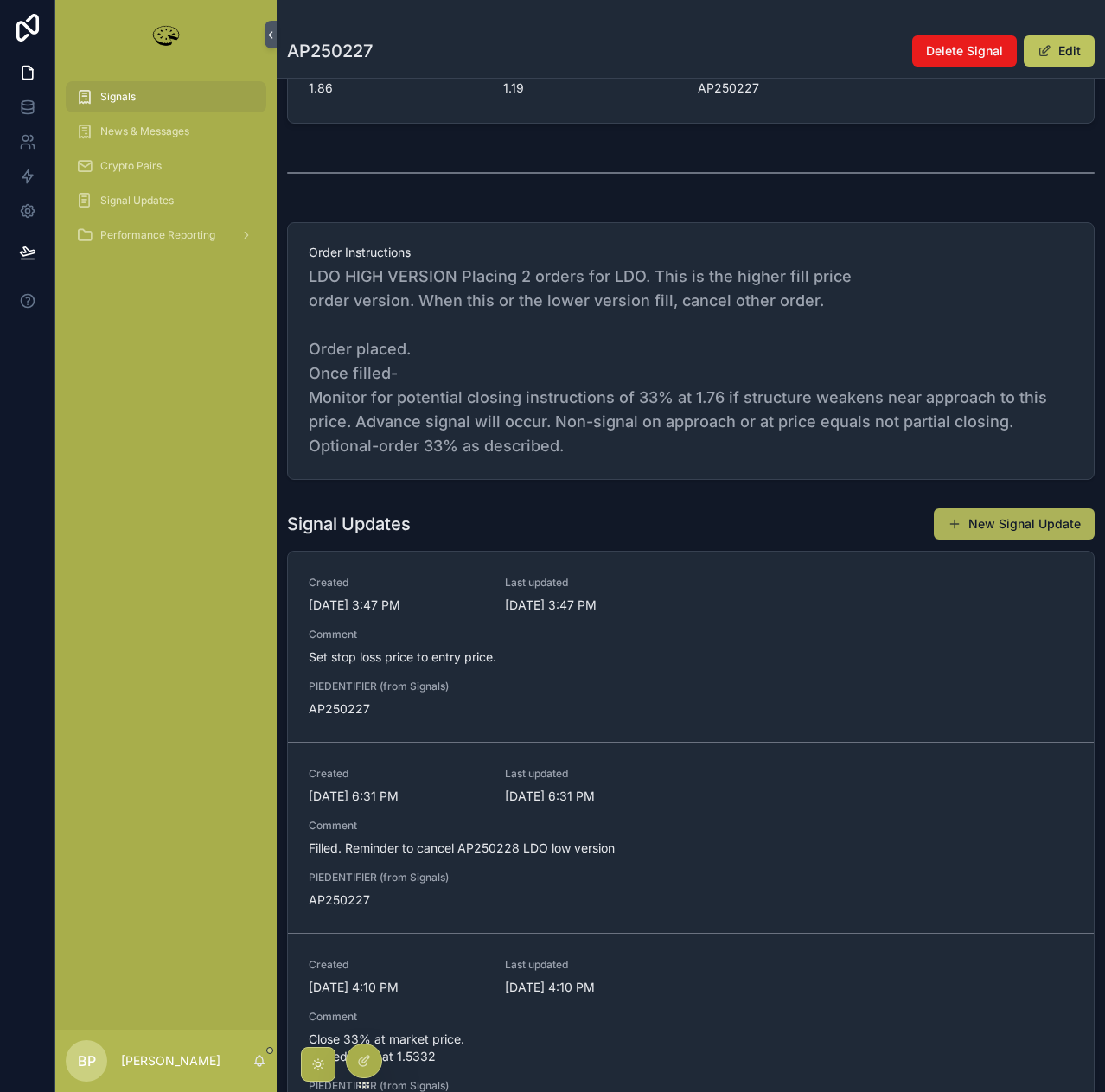
click at [993, 530] on button "New Signal Update" at bounding box center [1014, 524] width 161 height 31
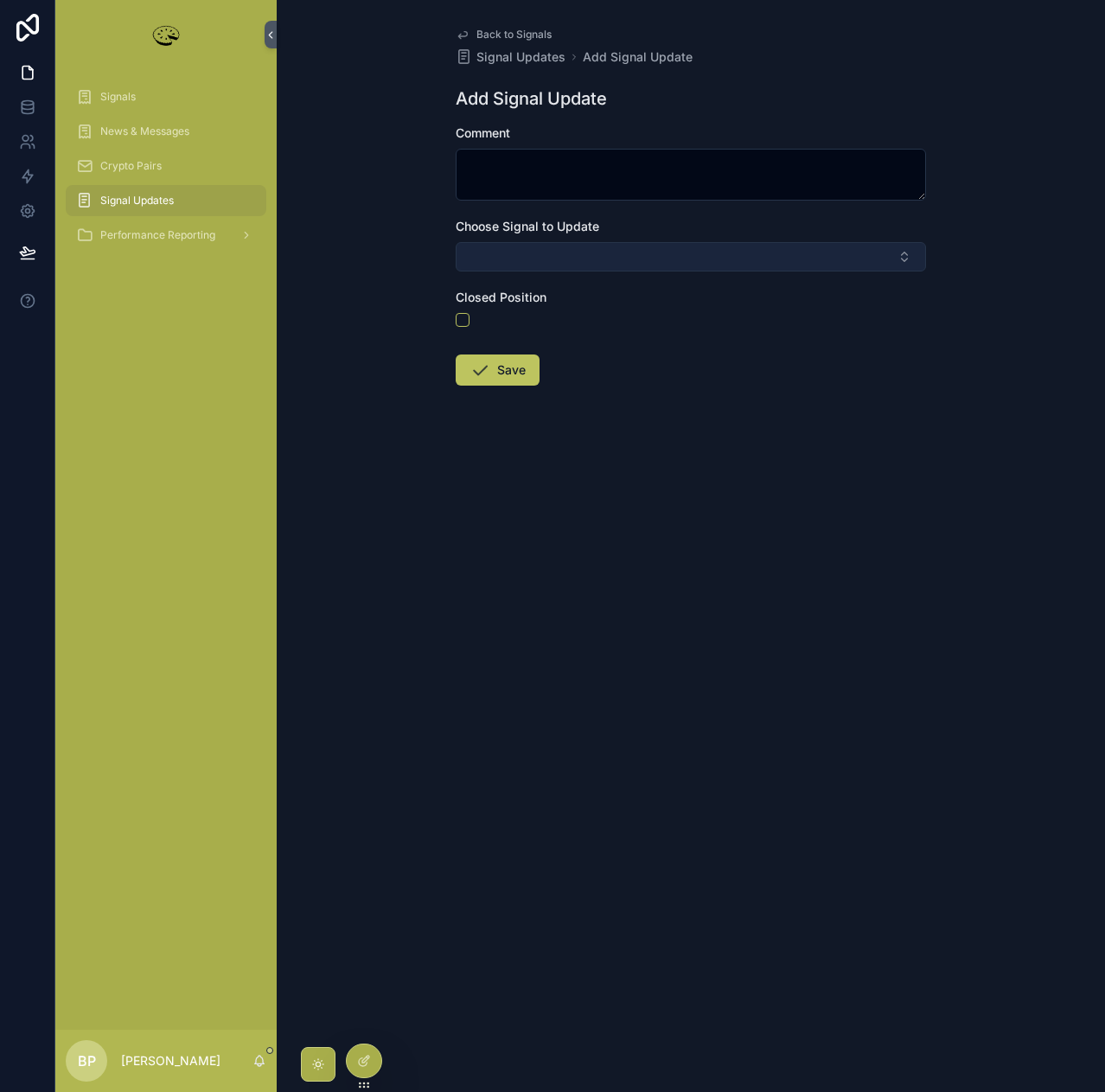
click at [561, 257] on button "Select Button" at bounding box center [690, 257] width 470 height 29
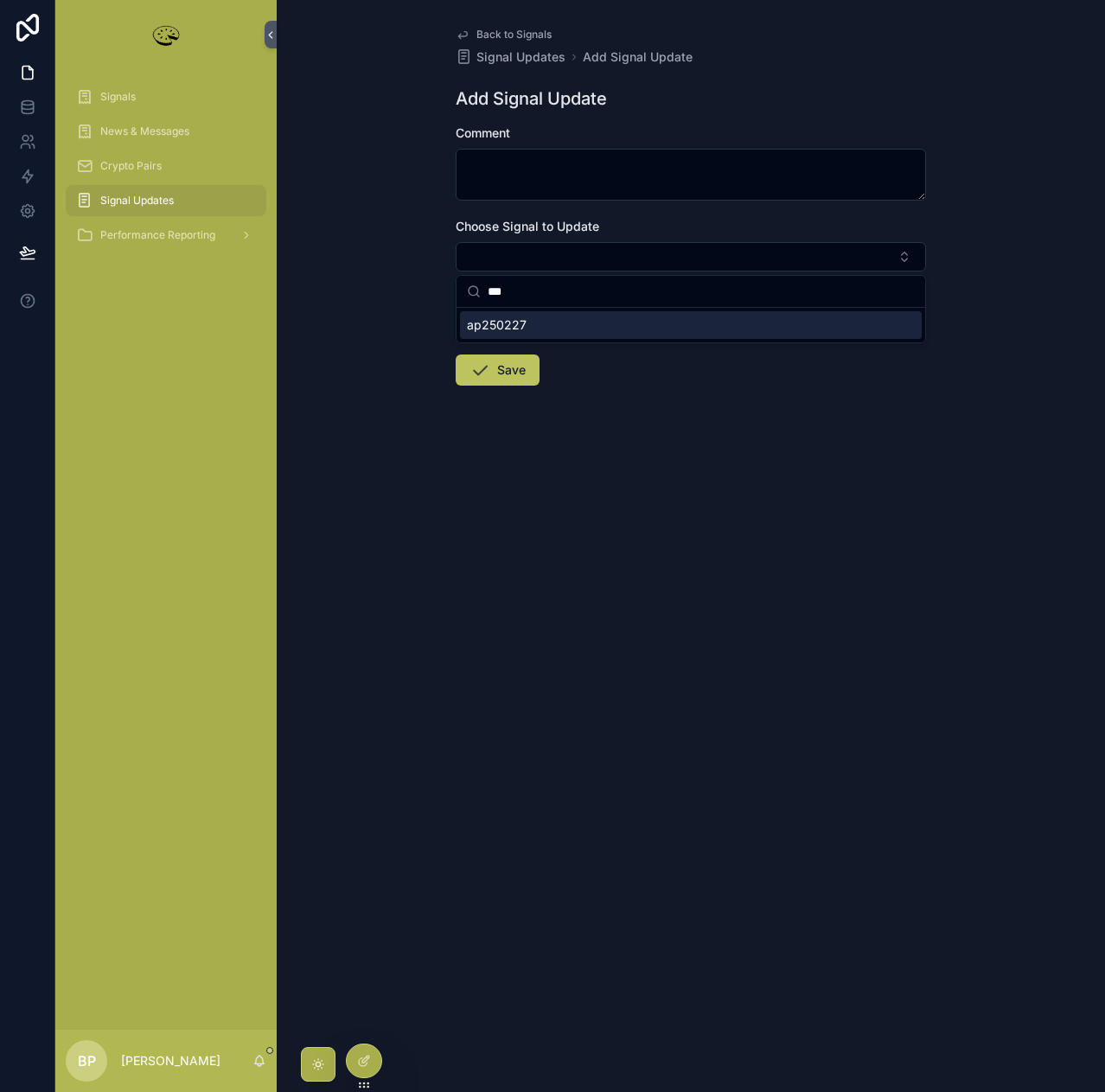
type input "***"
click at [524, 329] on span "ap250227" at bounding box center [497, 325] width 60 height 18
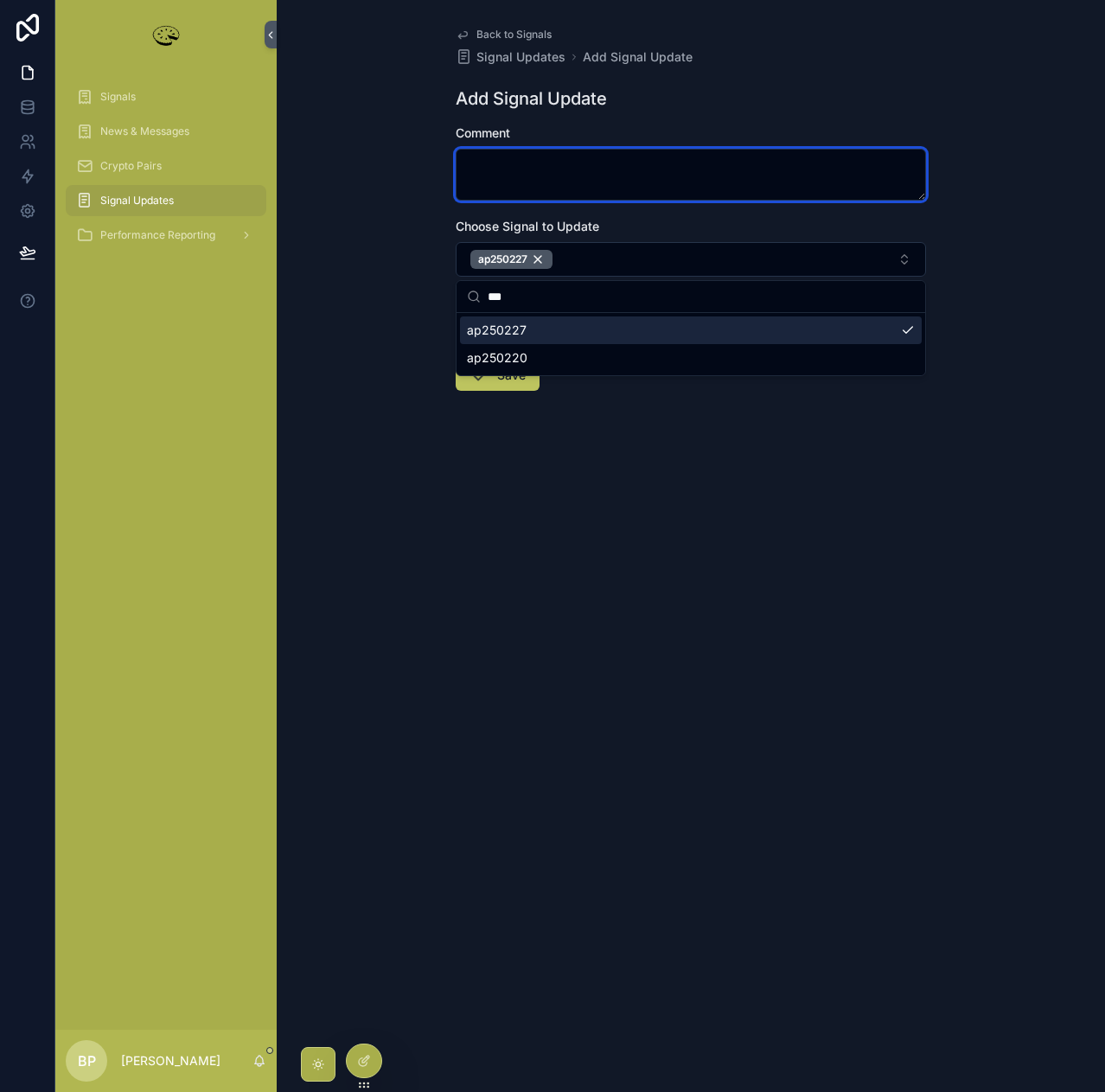
click at [528, 160] on textarea "scrollable content" at bounding box center [690, 174] width 470 height 52
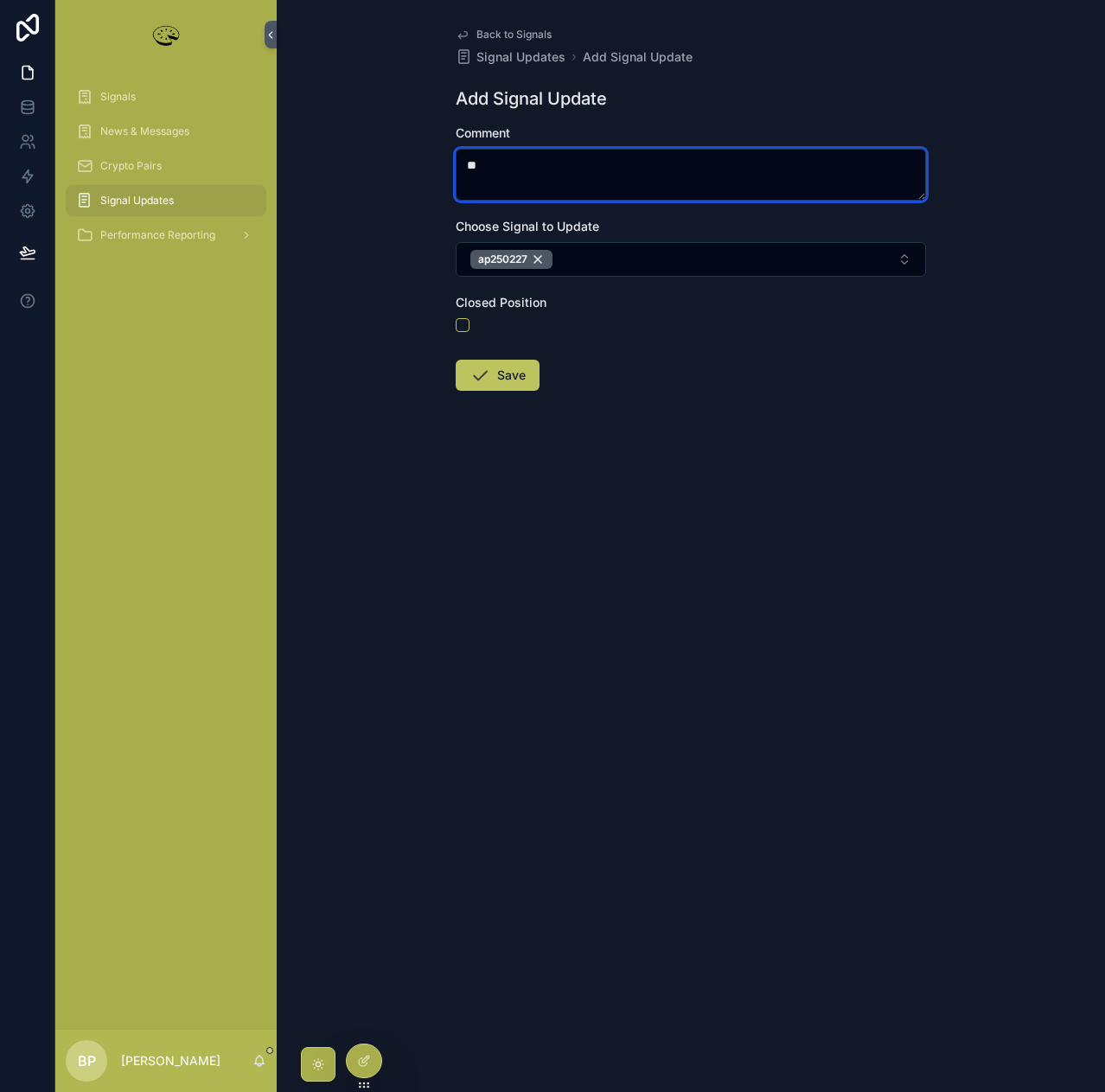
type textarea "*"
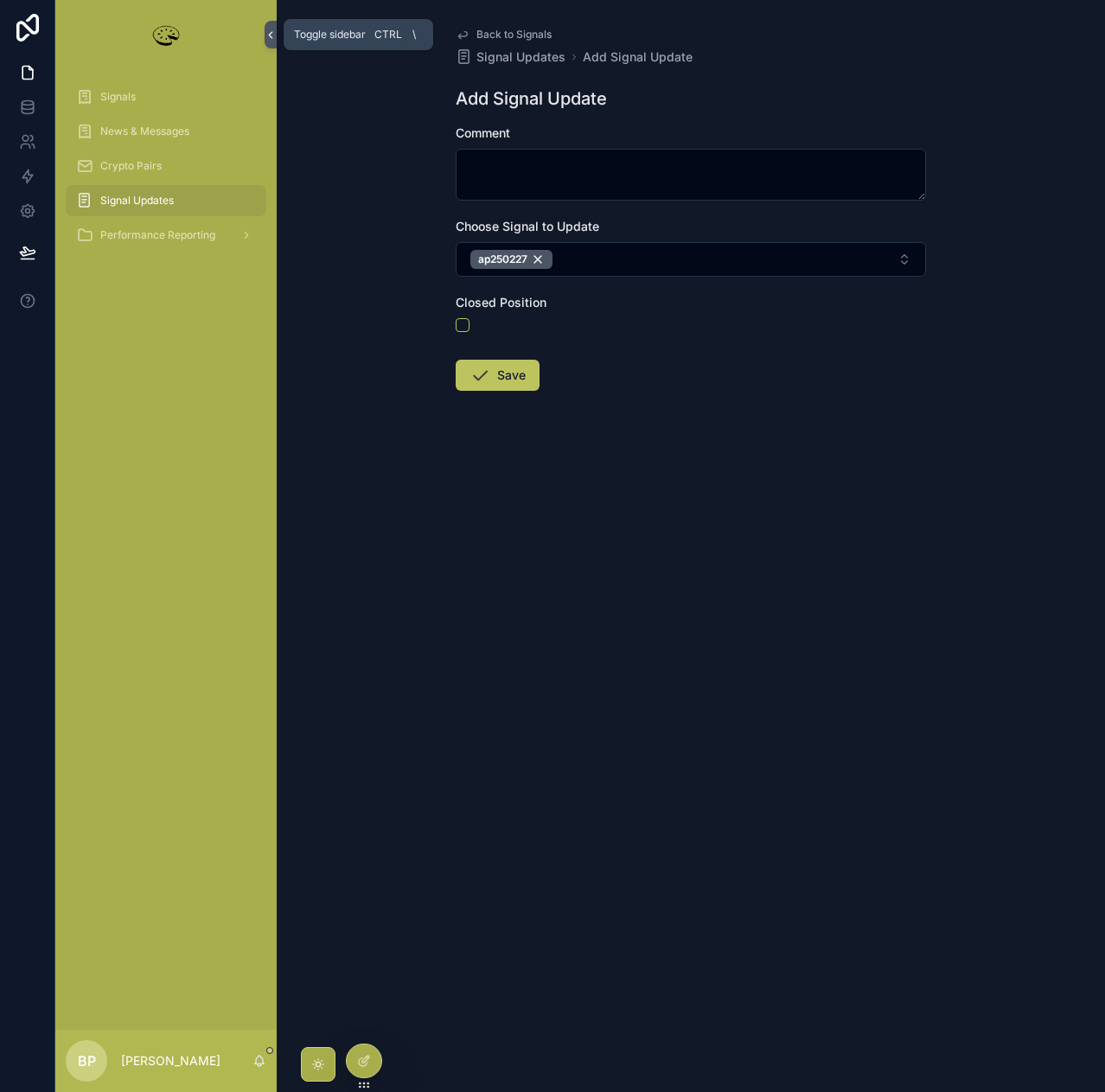
click at [271, 33] on icon "scrollable content" at bounding box center [271, 34] width 4 height 6
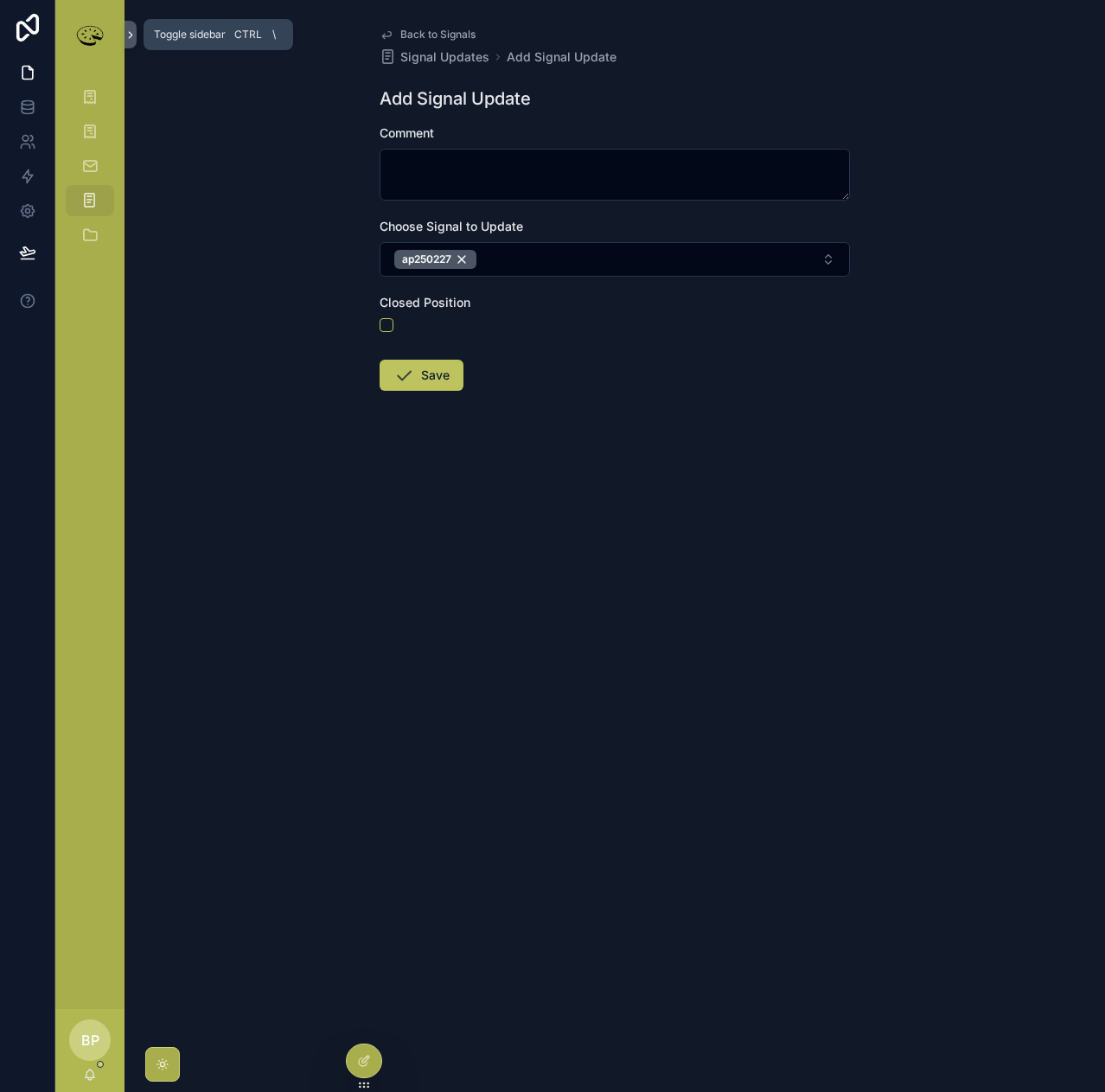
click at [126, 29] on icon "scrollable content" at bounding box center [131, 34] width 12 height 13
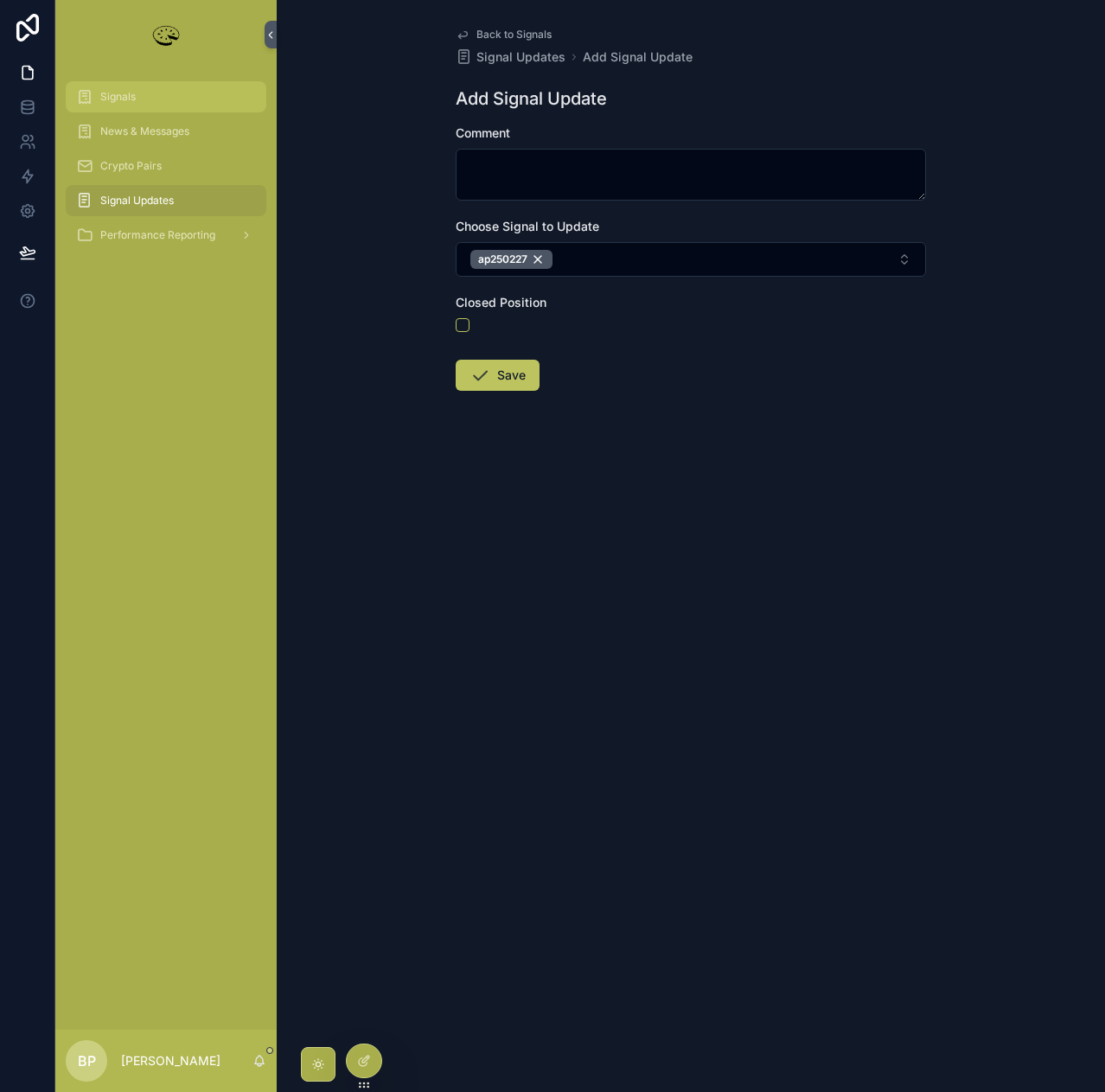
click at [118, 99] on span "Signals" at bounding box center [118, 97] width 35 height 14
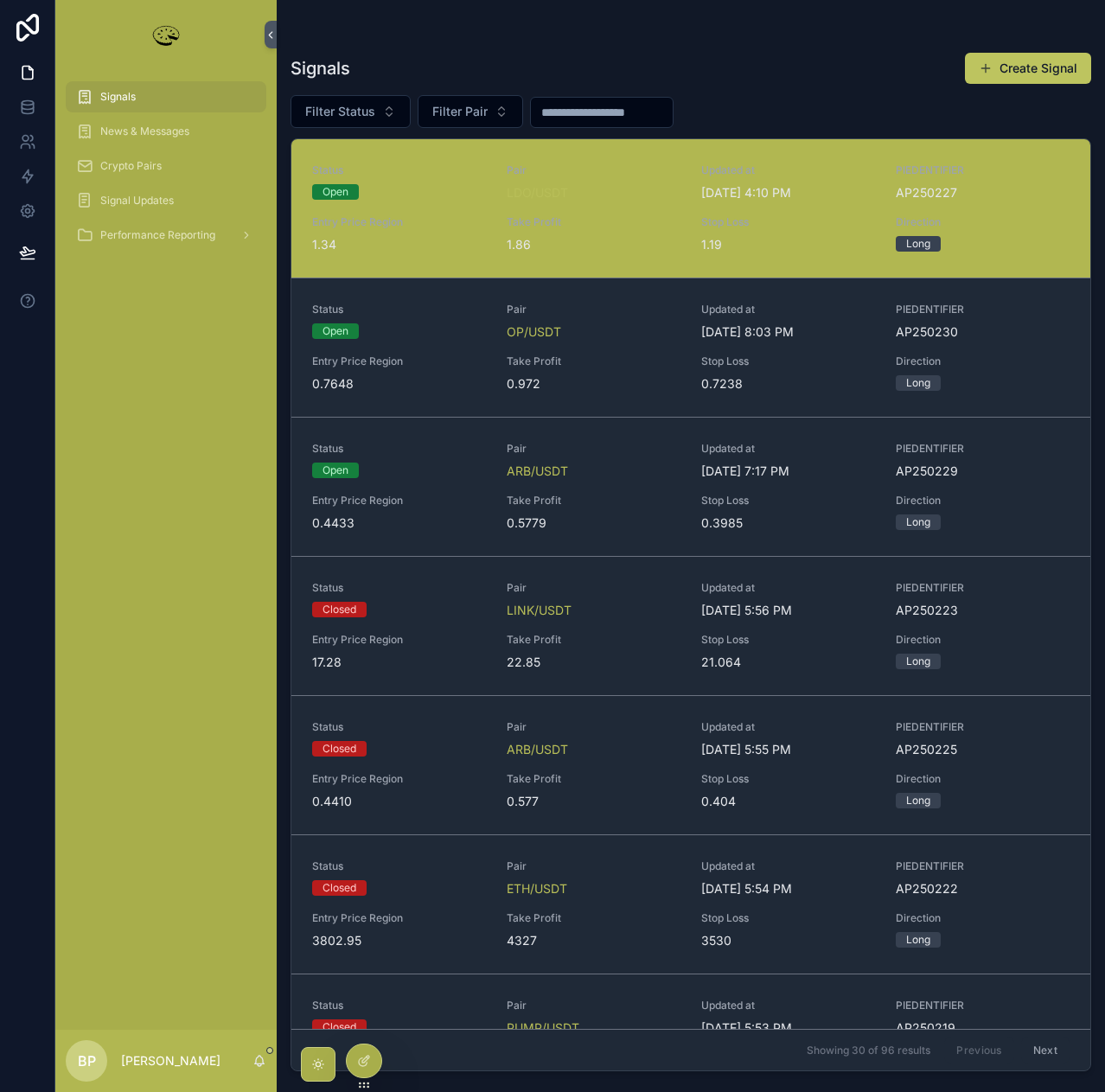
click at [597, 214] on div "Status Open Pair LDO/USDT Updated at 8/12/2025 4:10 PM PIEDENTIFIER AP250227 En…" at bounding box center [690, 208] width 757 height 90
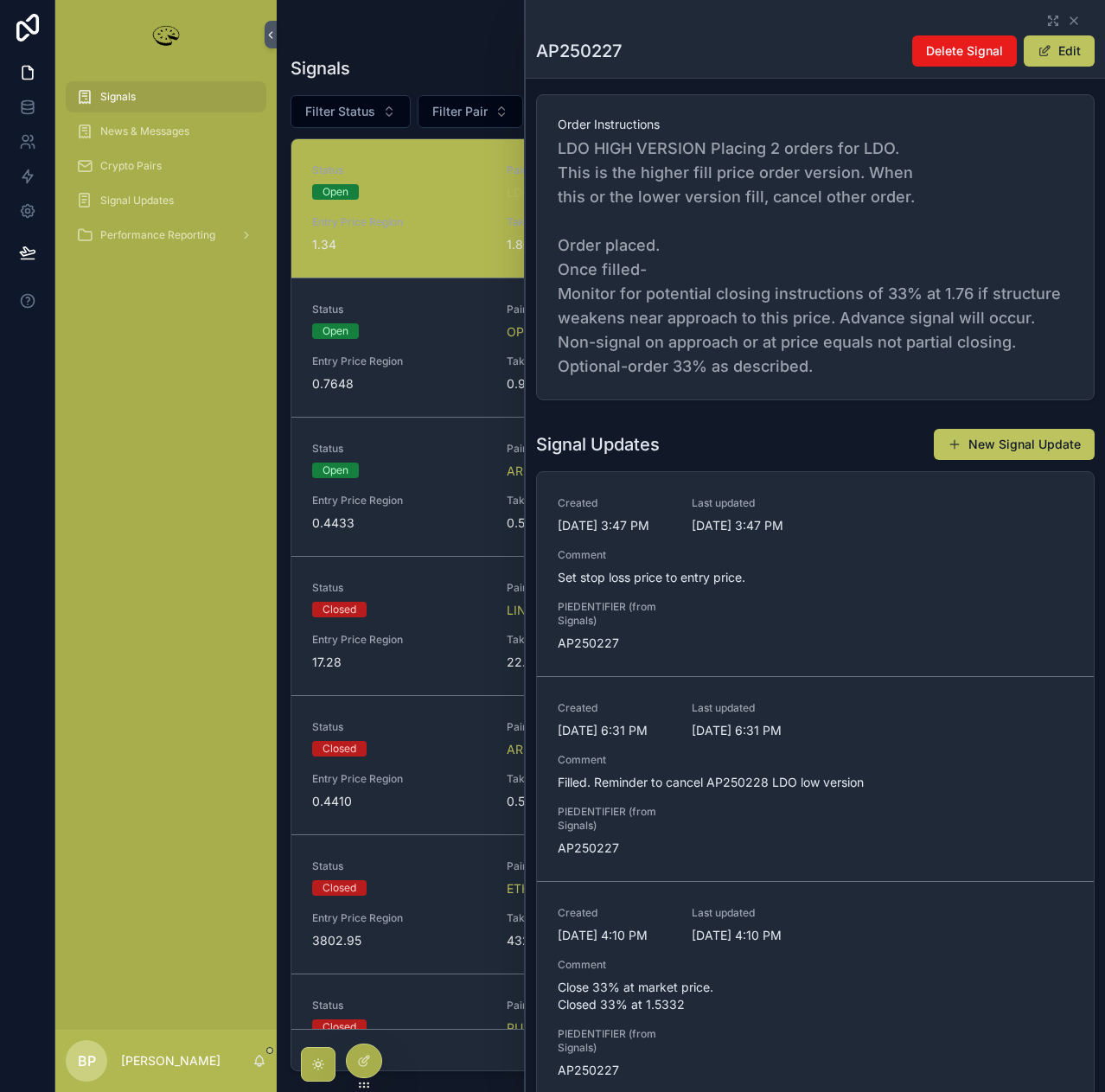
scroll to position [691, 0]
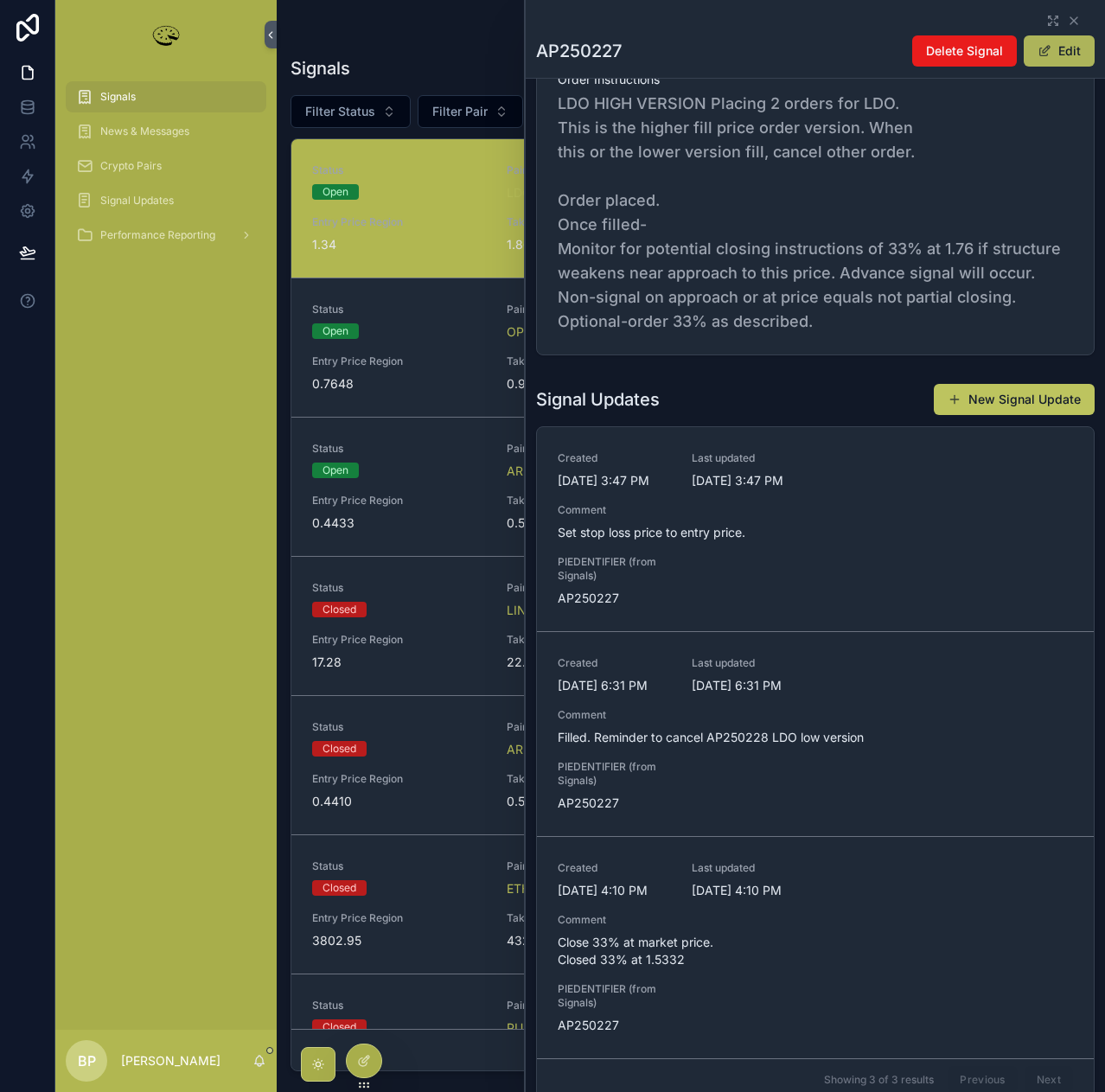
drag, startPoint x: 1047, startPoint y: 53, endPoint x: 1055, endPoint y: 61, distance: 11.3
click at [1049, 52] on button "Edit" at bounding box center [1058, 50] width 71 height 31
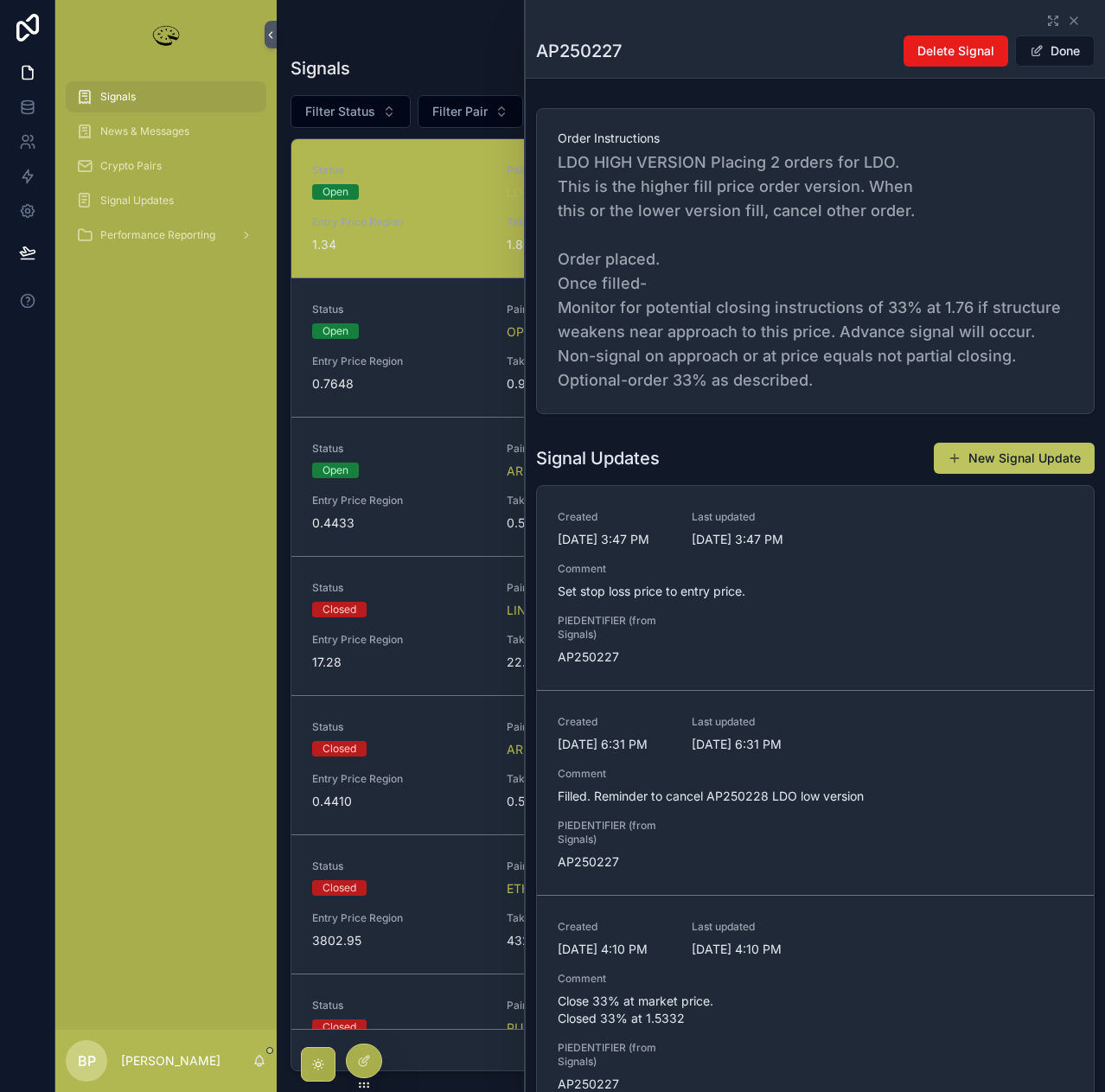
scroll to position [750, 0]
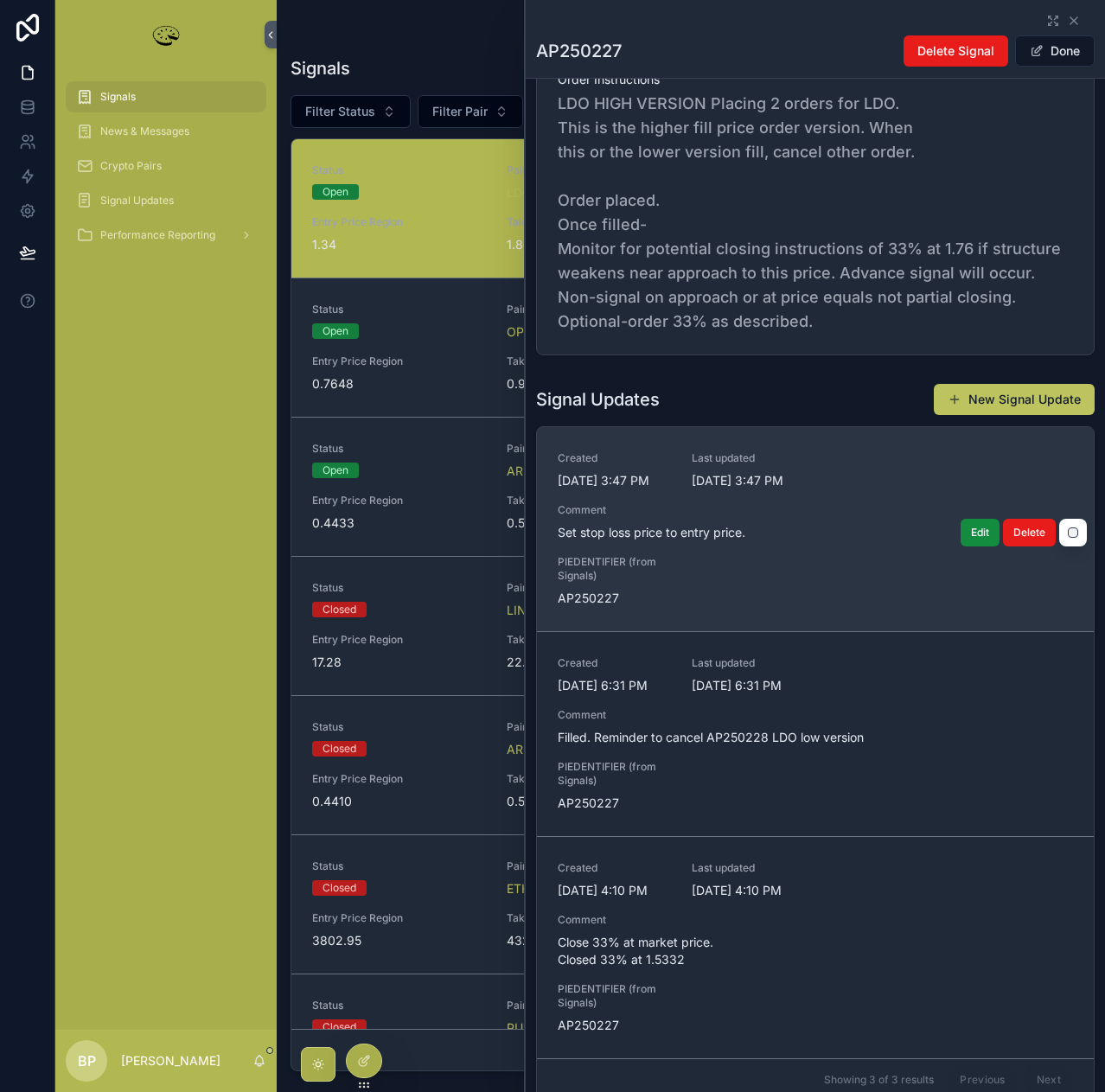
click at [894, 466] on div "Created 8/11/2025 3:47 PM Last updated 8/11/2025 3:47 PM Comment Set stop loss …" at bounding box center [815, 529] width 516 height 155
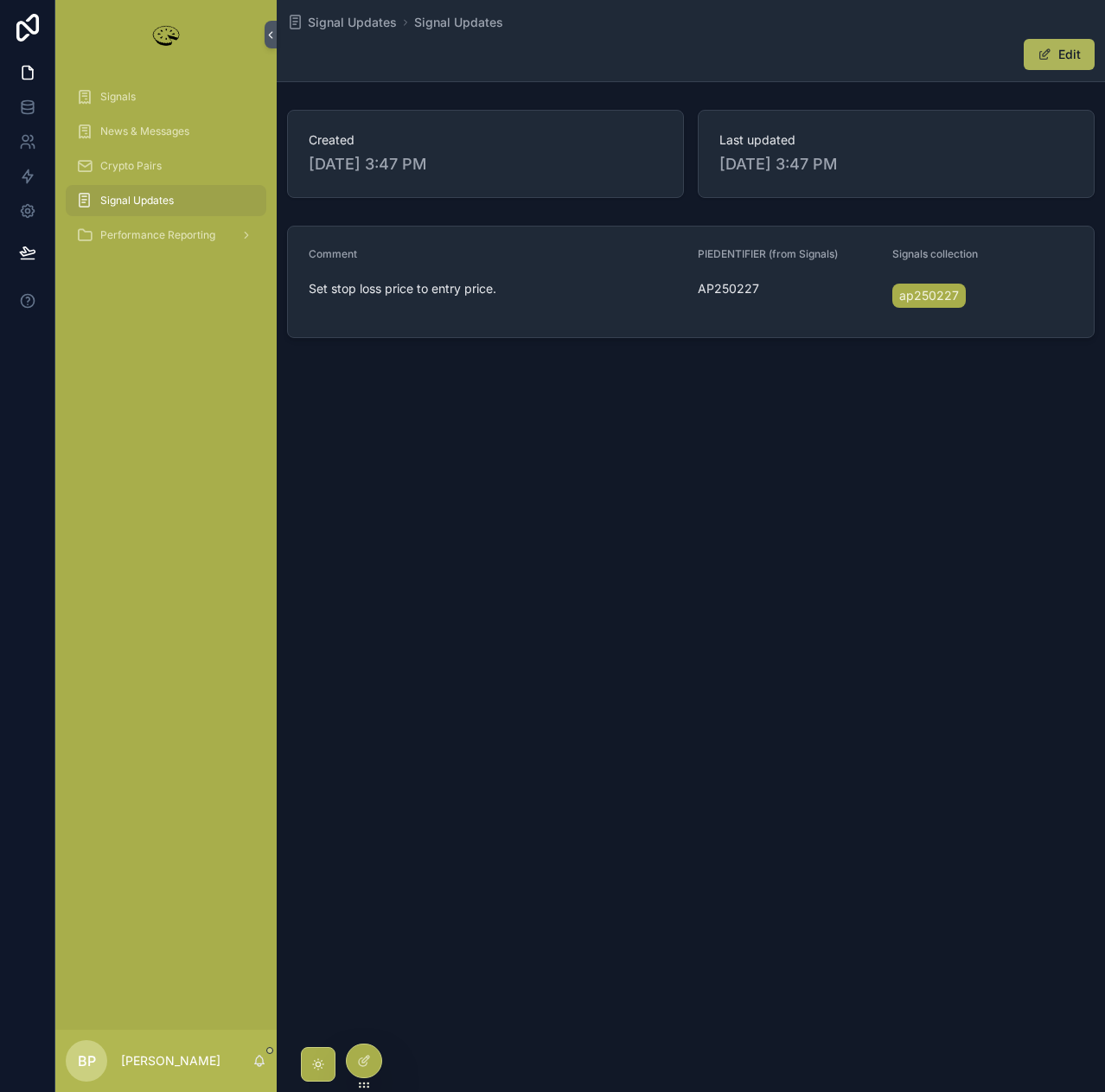
click at [1066, 43] on button "Edit" at bounding box center [1058, 54] width 71 height 31
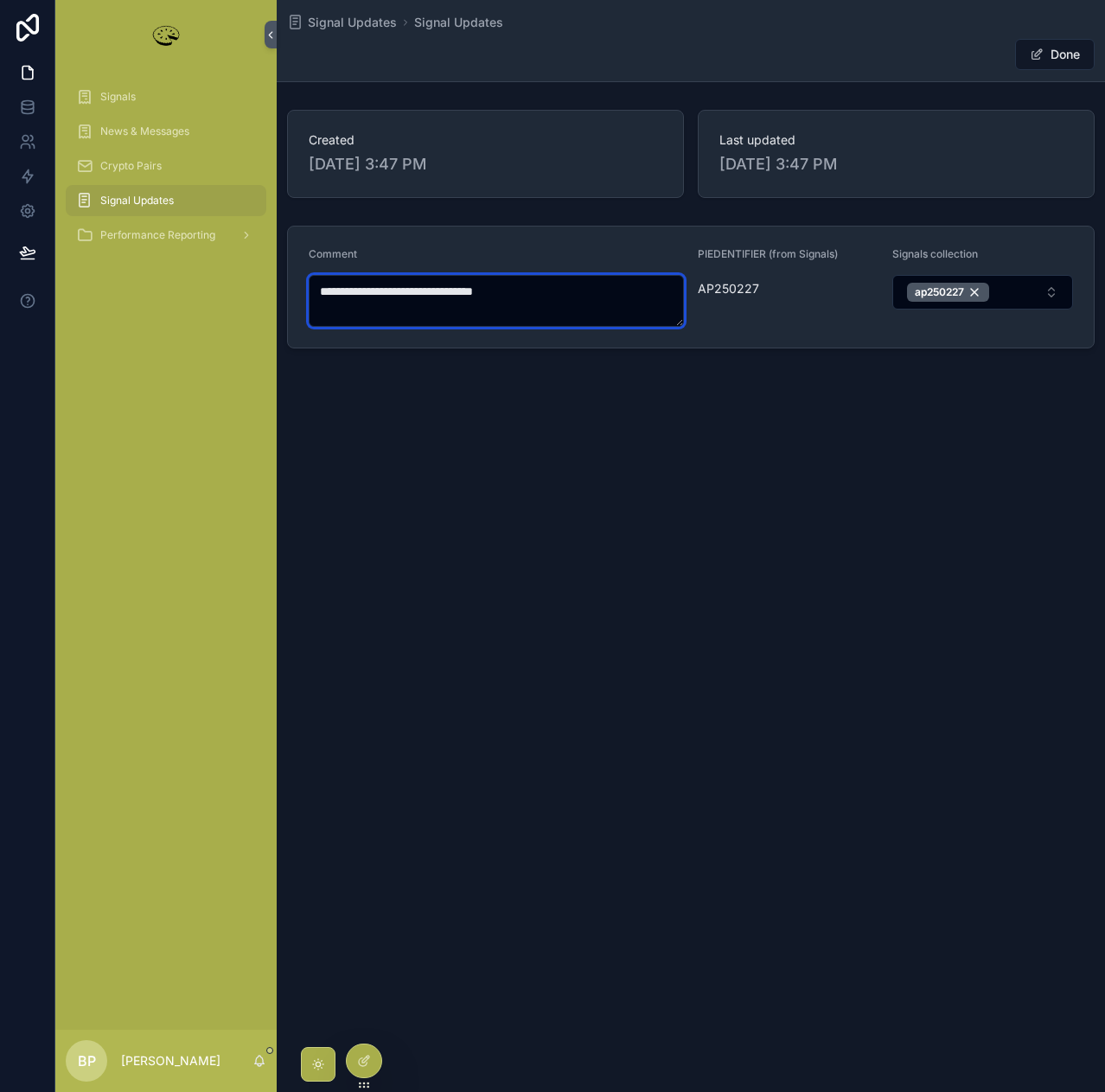
click at [546, 290] on textarea "**********" at bounding box center [495, 300] width 375 height 52
type textarea "**********"
click at [1050, 57] on button "Done" at bounding box center [1055, 54] width 80 height 31
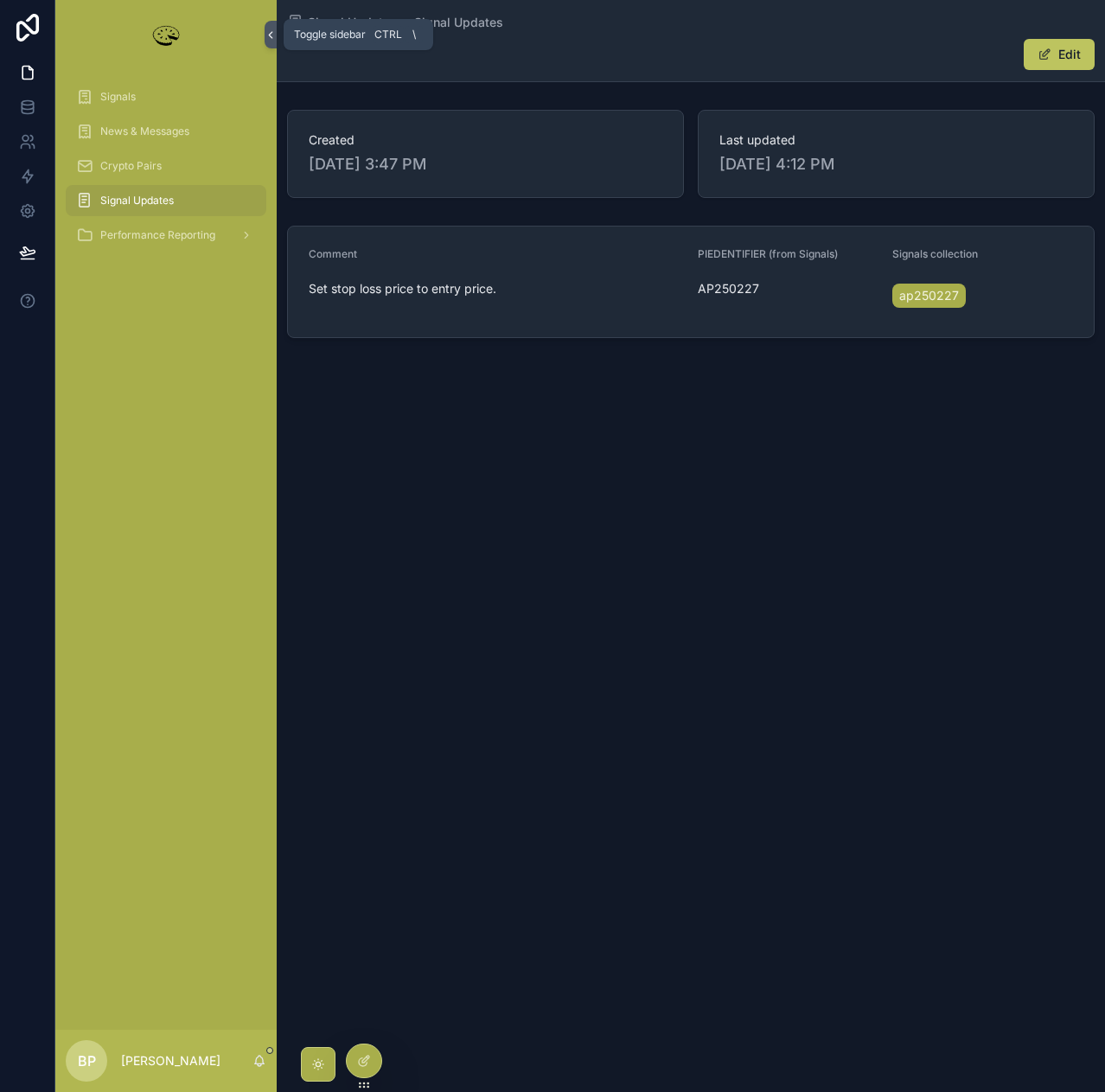
click at [272, 40] on icon "scrollable content" at bounding box center [271, 34] width 12 height 13
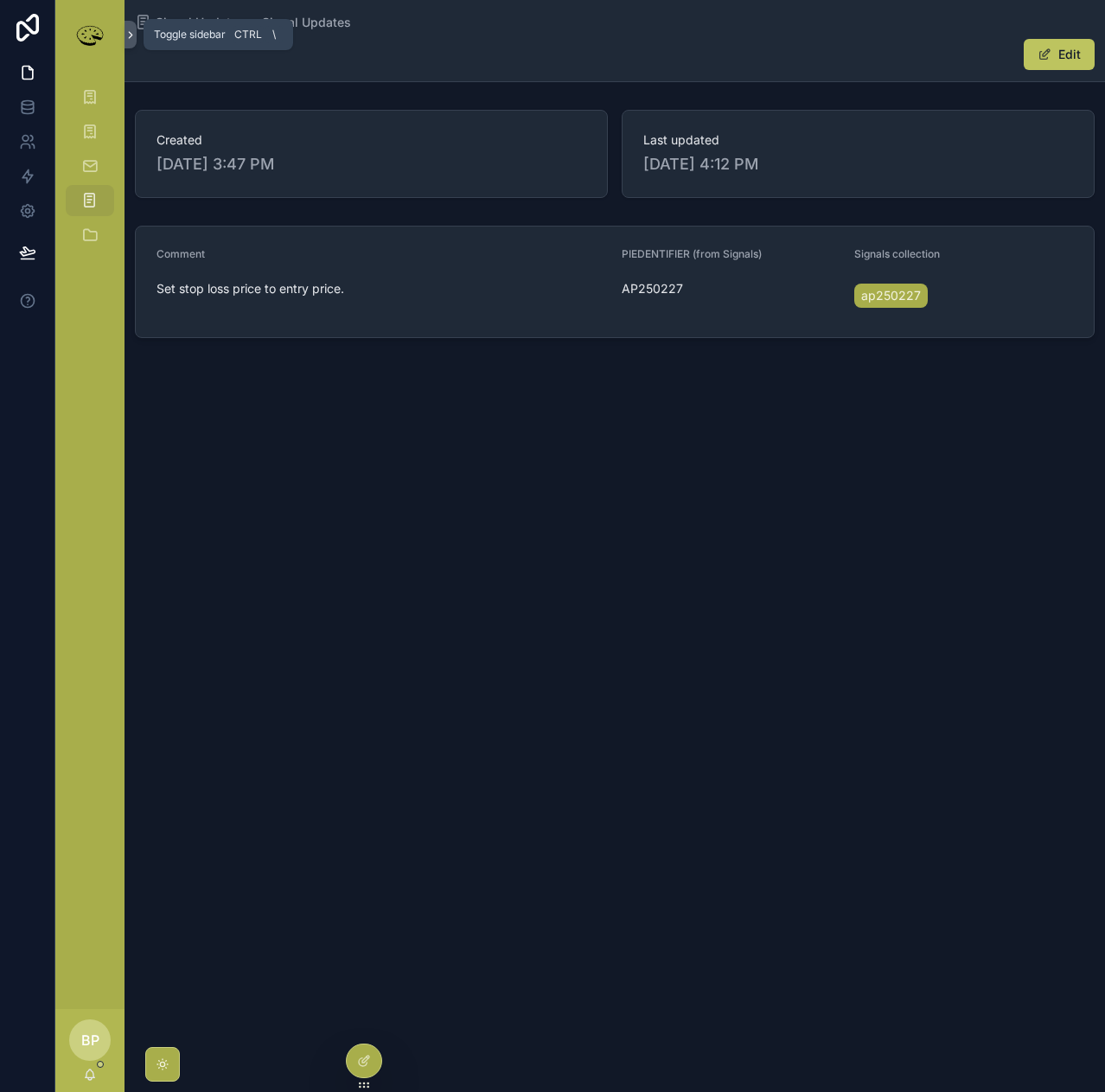
click at [135, 34] on icon "scrollable content" at bounding box center [131, 34] width 12 height 13
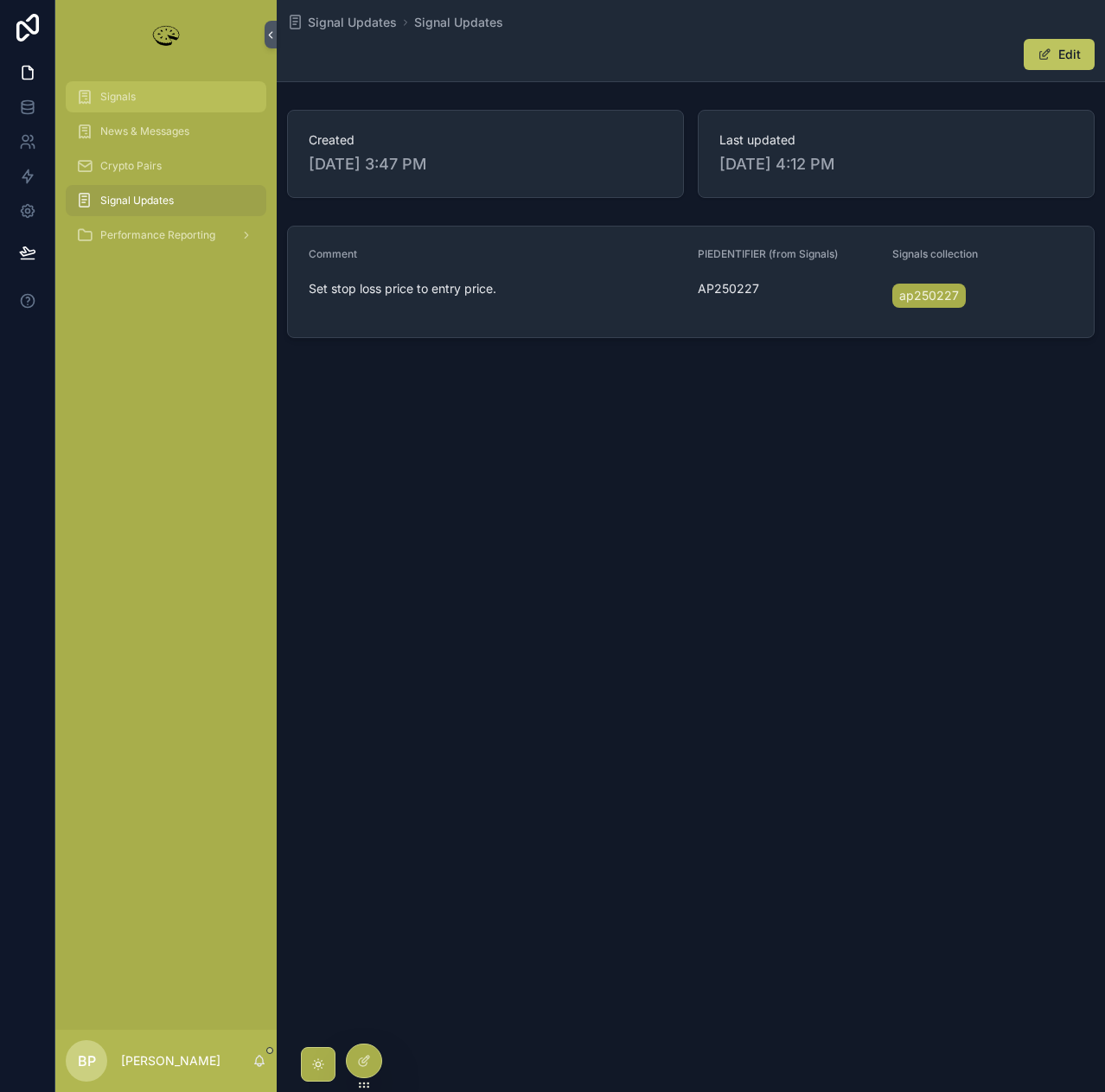
click at [126, 85] on div "Signals" at bounding box center [166, 96] width 180 height 27
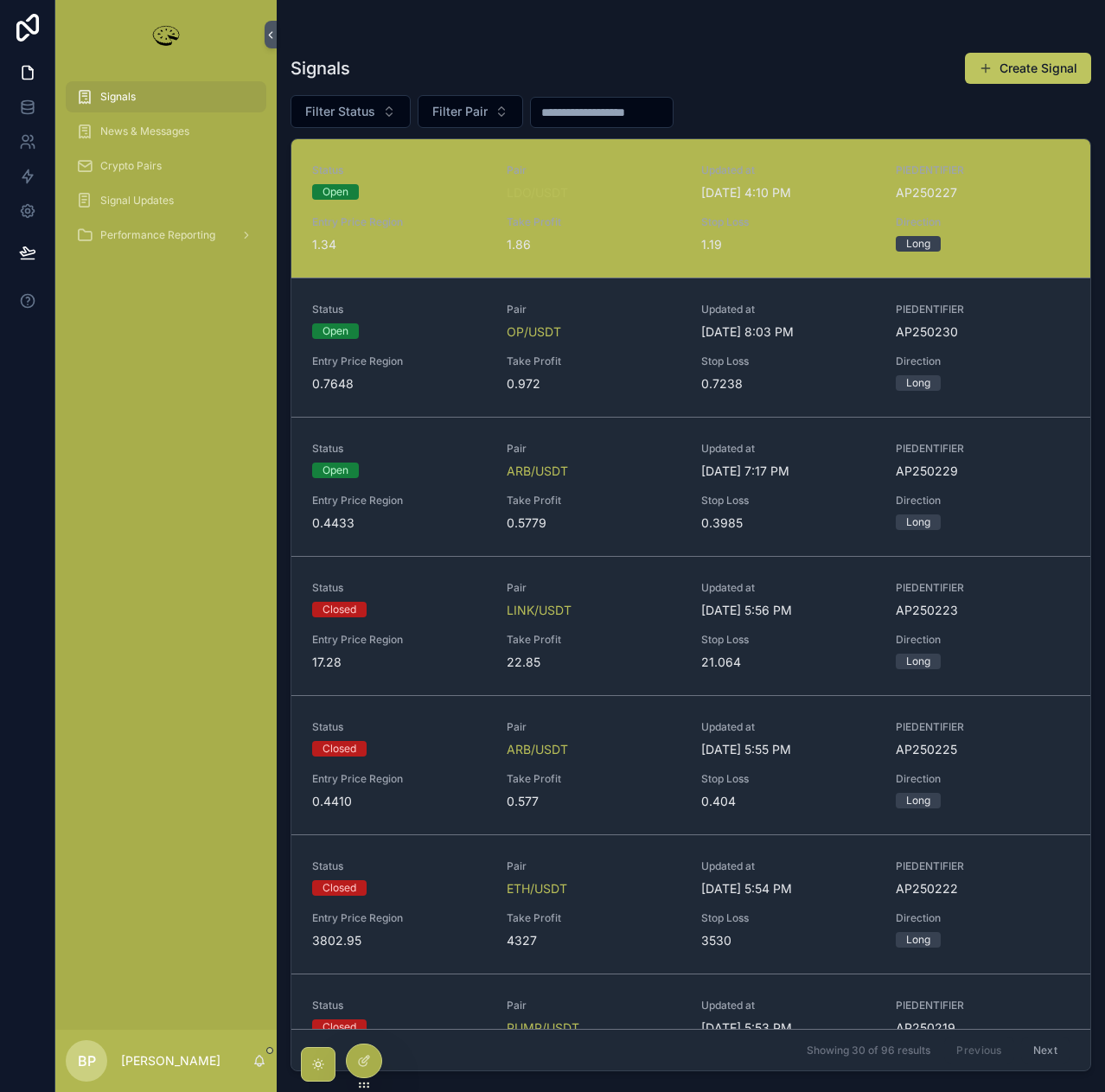
click at [614, 229] on div "Take Profit 1.86" at bounding box center [594, 234] width 174 height 38
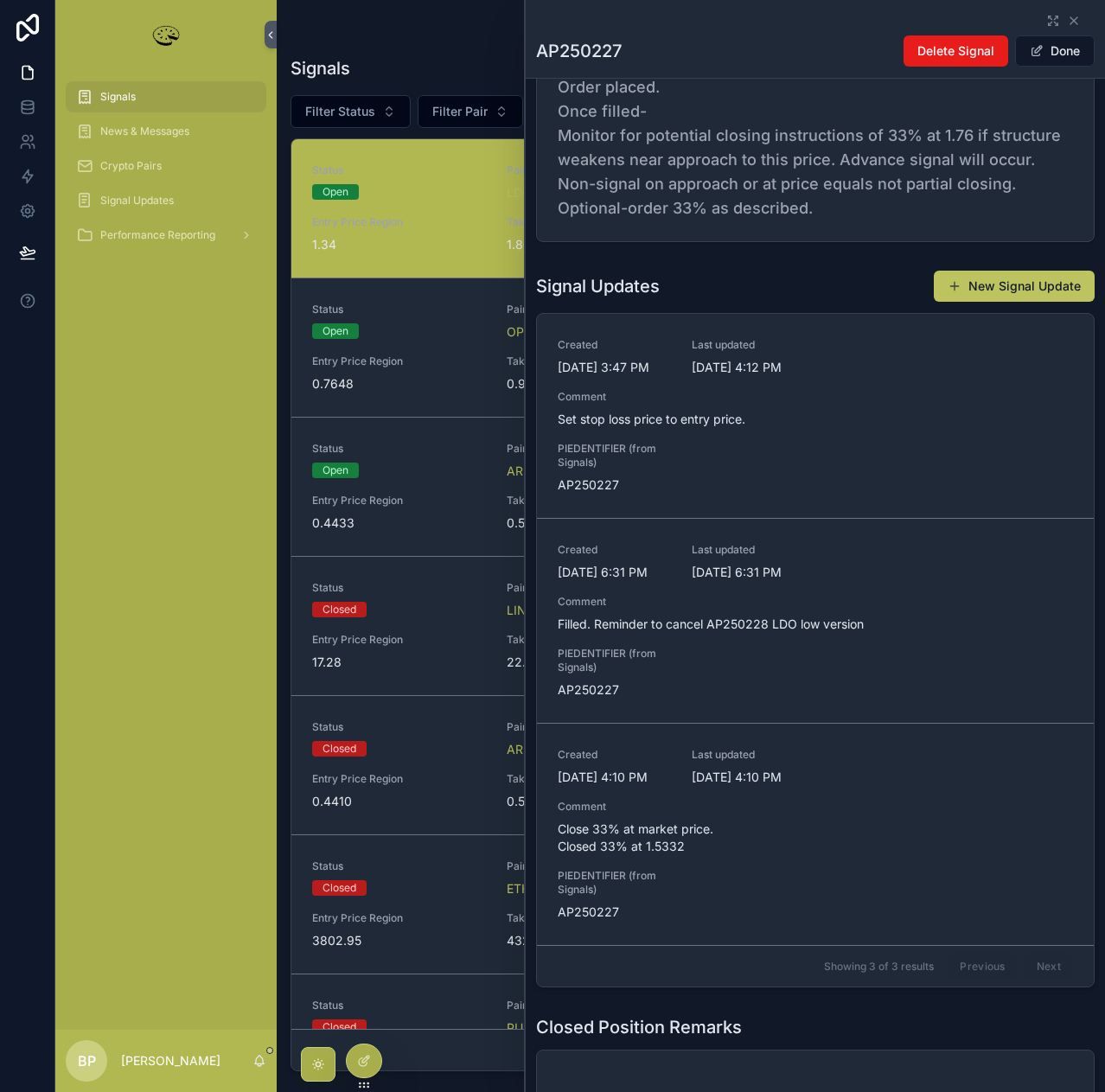
scroll to position [864, 0]
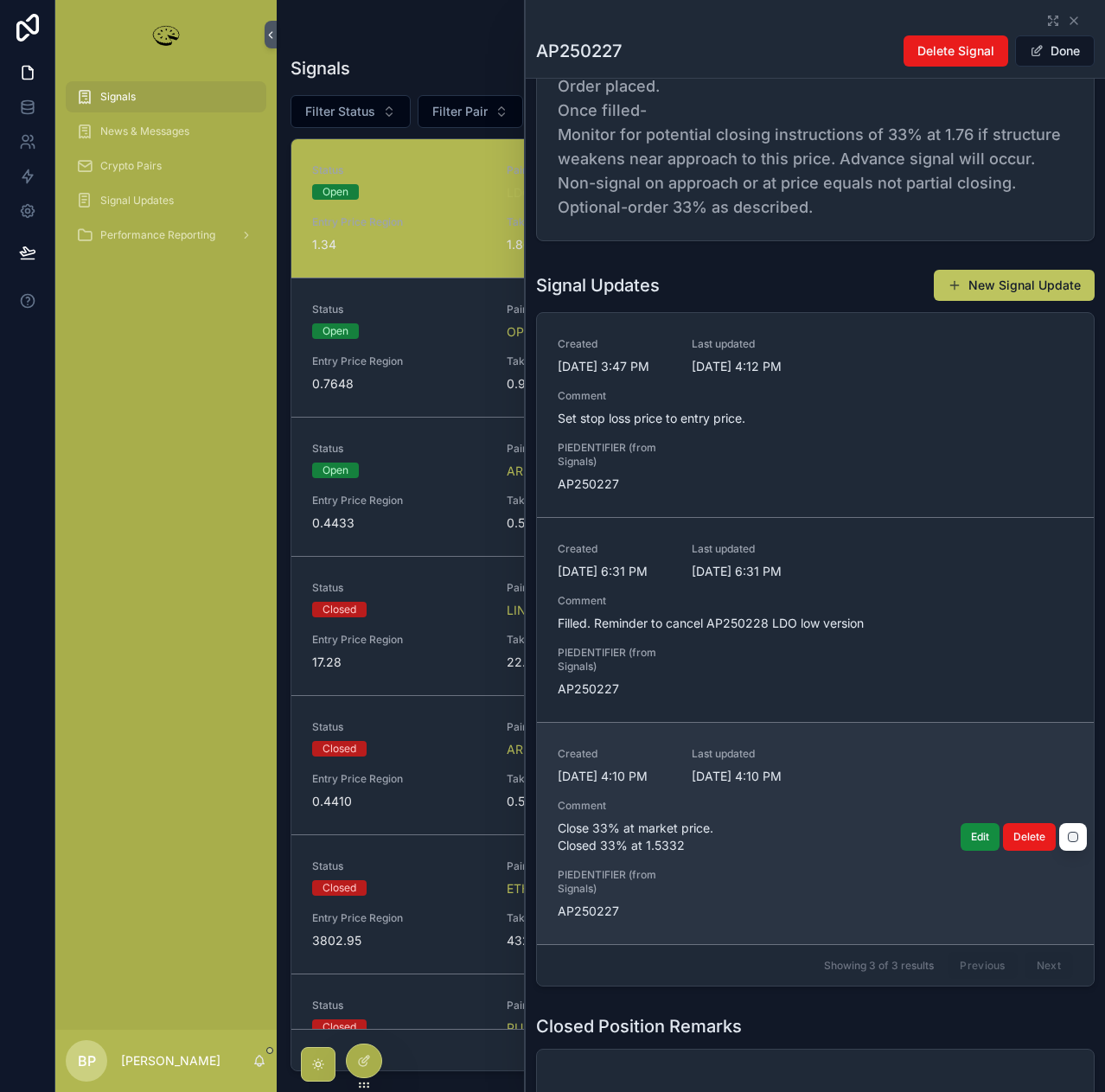
click at [865, 851] on span "Close 33% at market price. Closed 33% at 1.5332" at bounding box center [815, 836] width 516 height 34
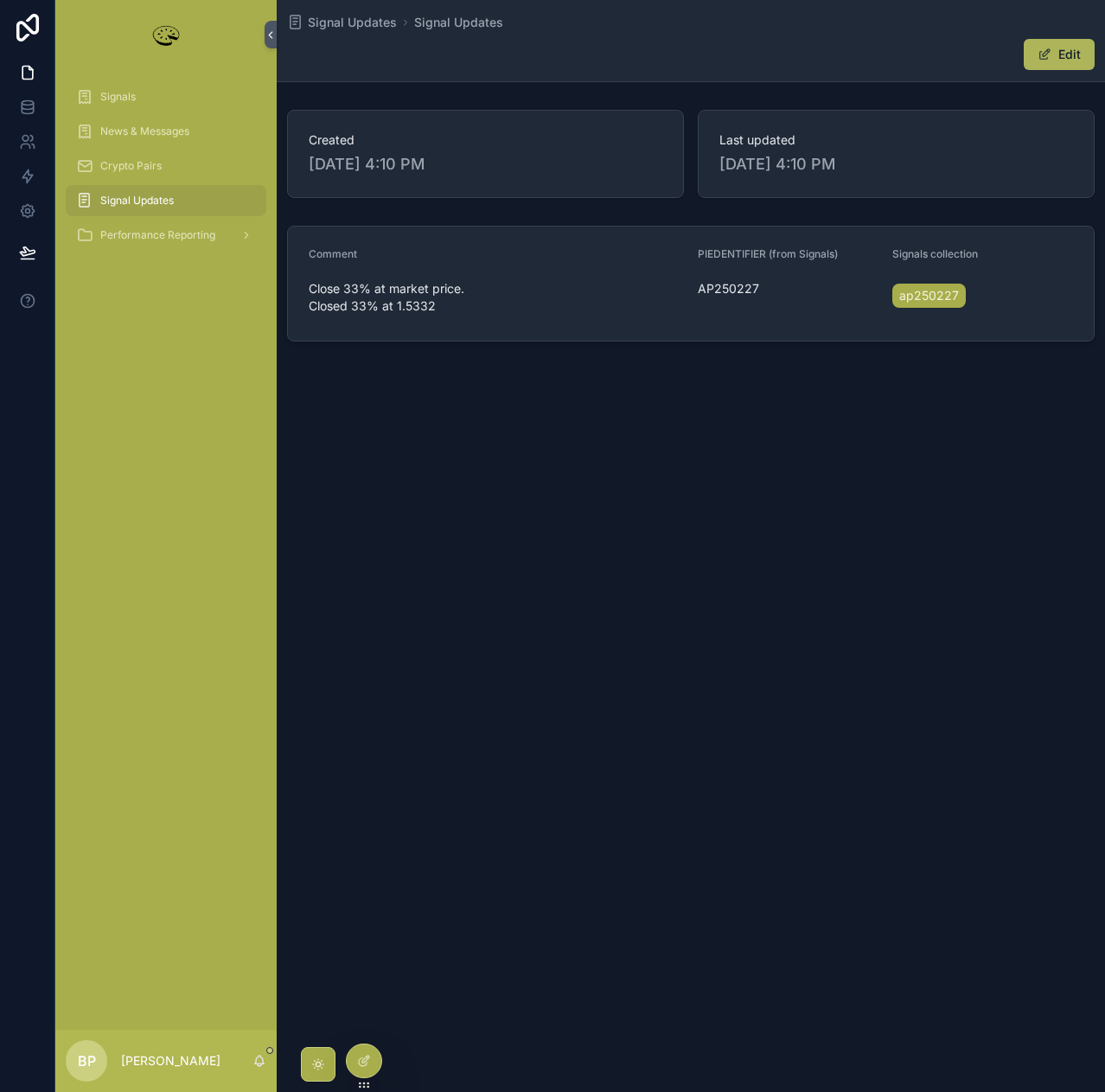
click at [1065, 66] on button "Edit" at bounding box center [1058, 54] width 71 height 31
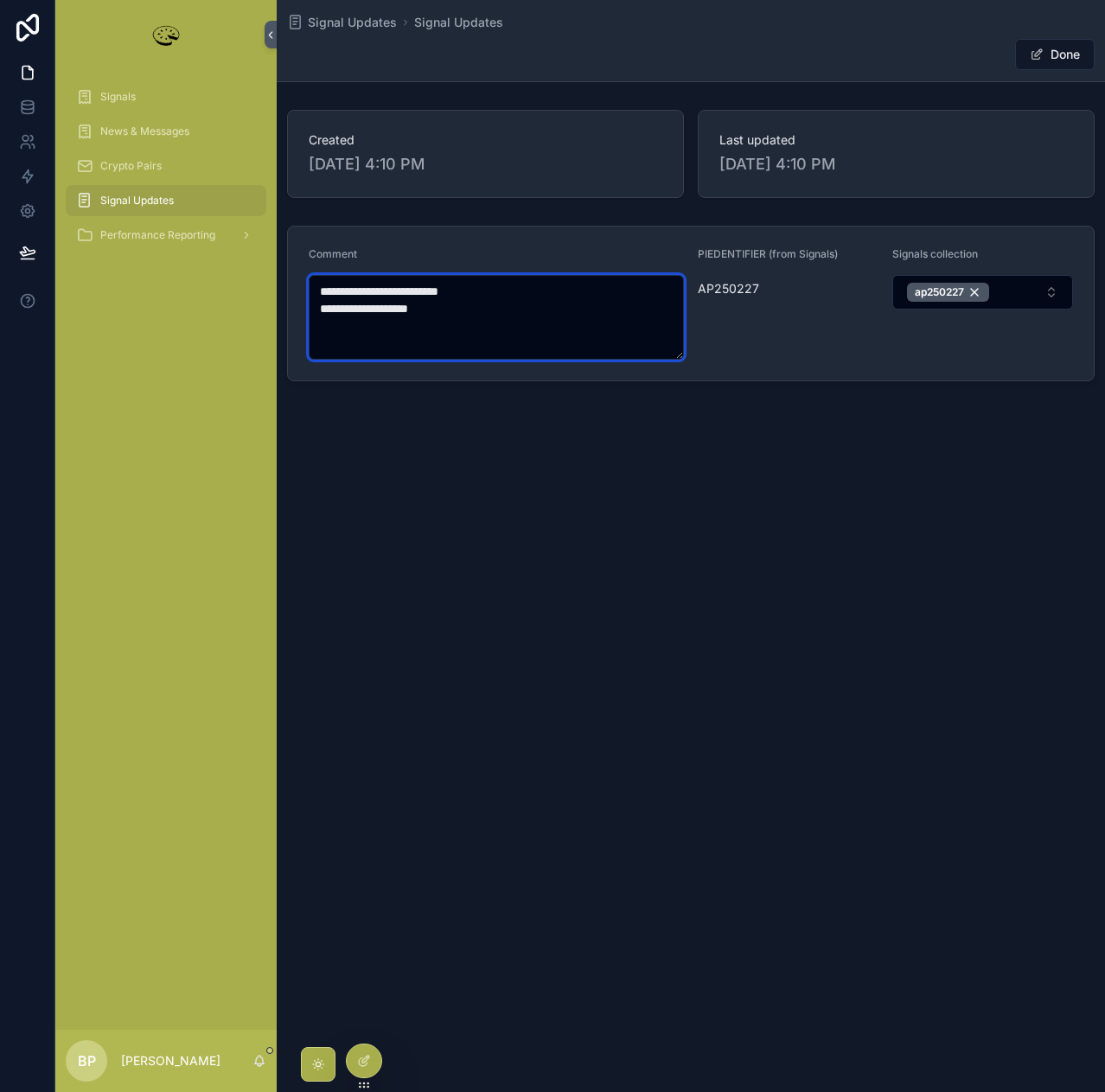
click at [478, 308] on textarea "**********" at bounding box center [495, 317] width 375 height 84
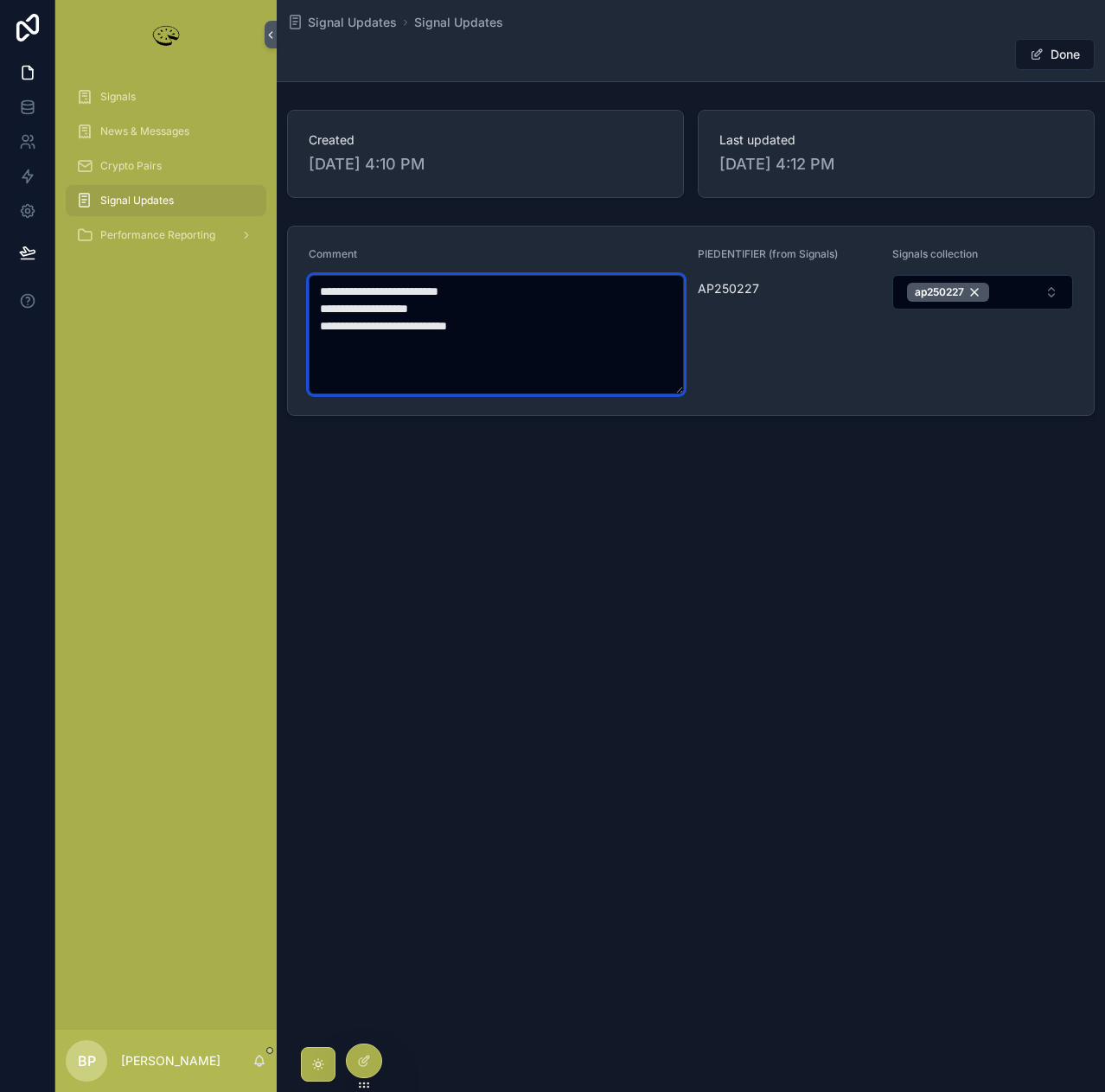
type textarea "**********"
click at [1053, 58] on button "Done" at bounding box center [1055, 54] width 80 height 31
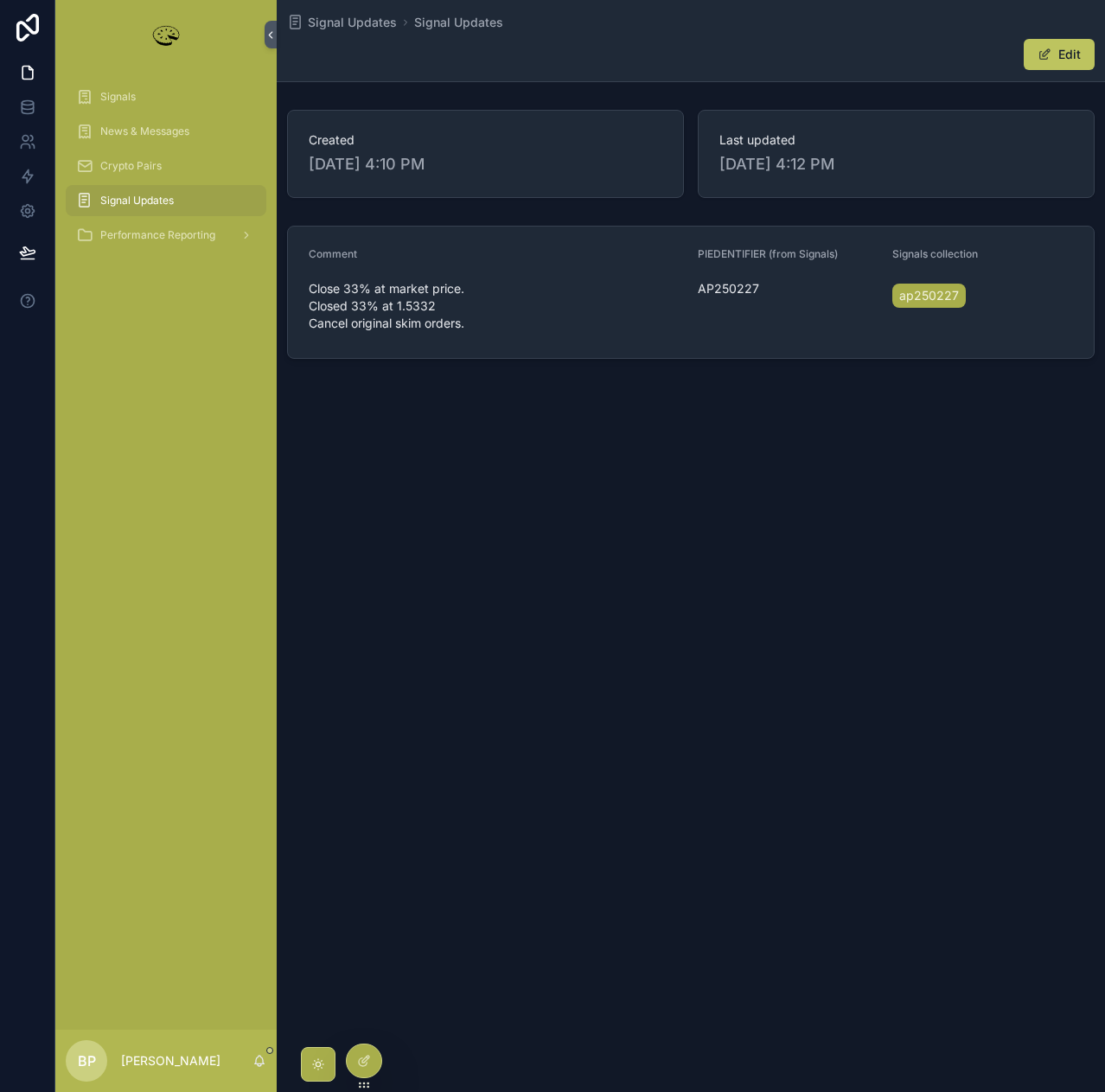
click at [1053, 58] on button "Edit" at bounding box center [1058, 54] width 71 height 31
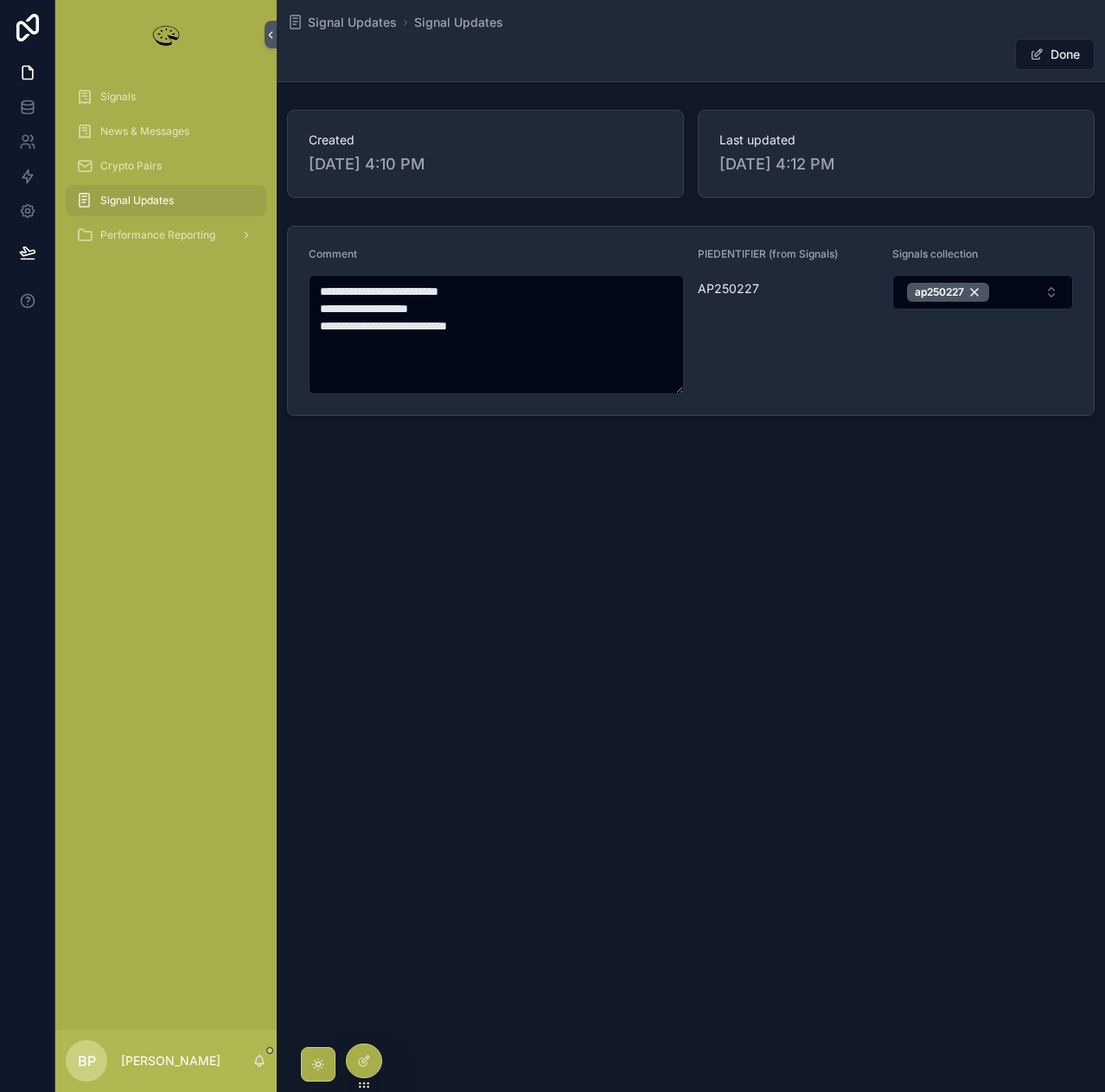
click at [1053, 58] on button "Done" at bounding box center [1055, 54] width 80 height 31
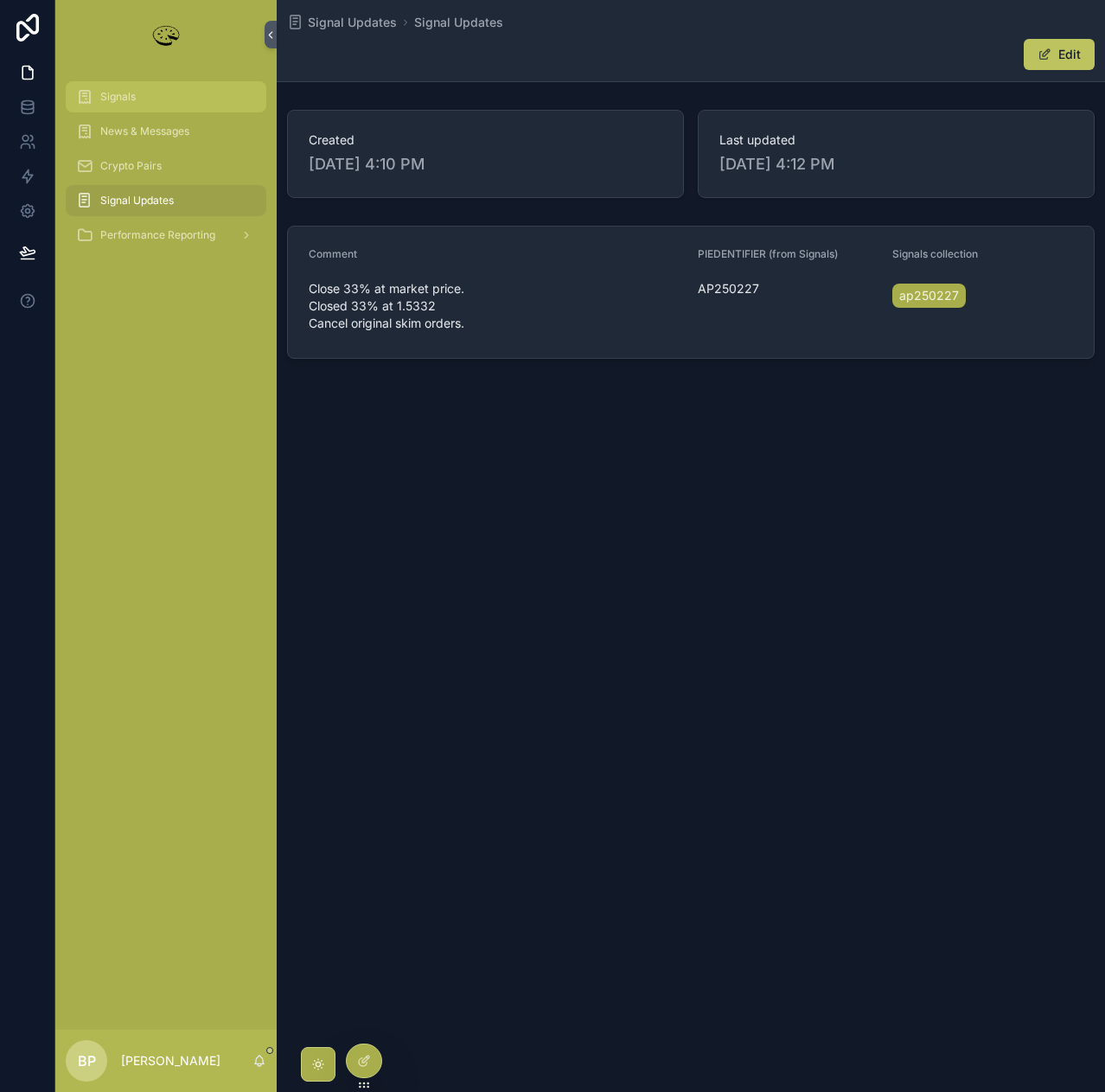
click at [118, 98] on span "Signals" at bounding box center [118, 97] width 35 height 14
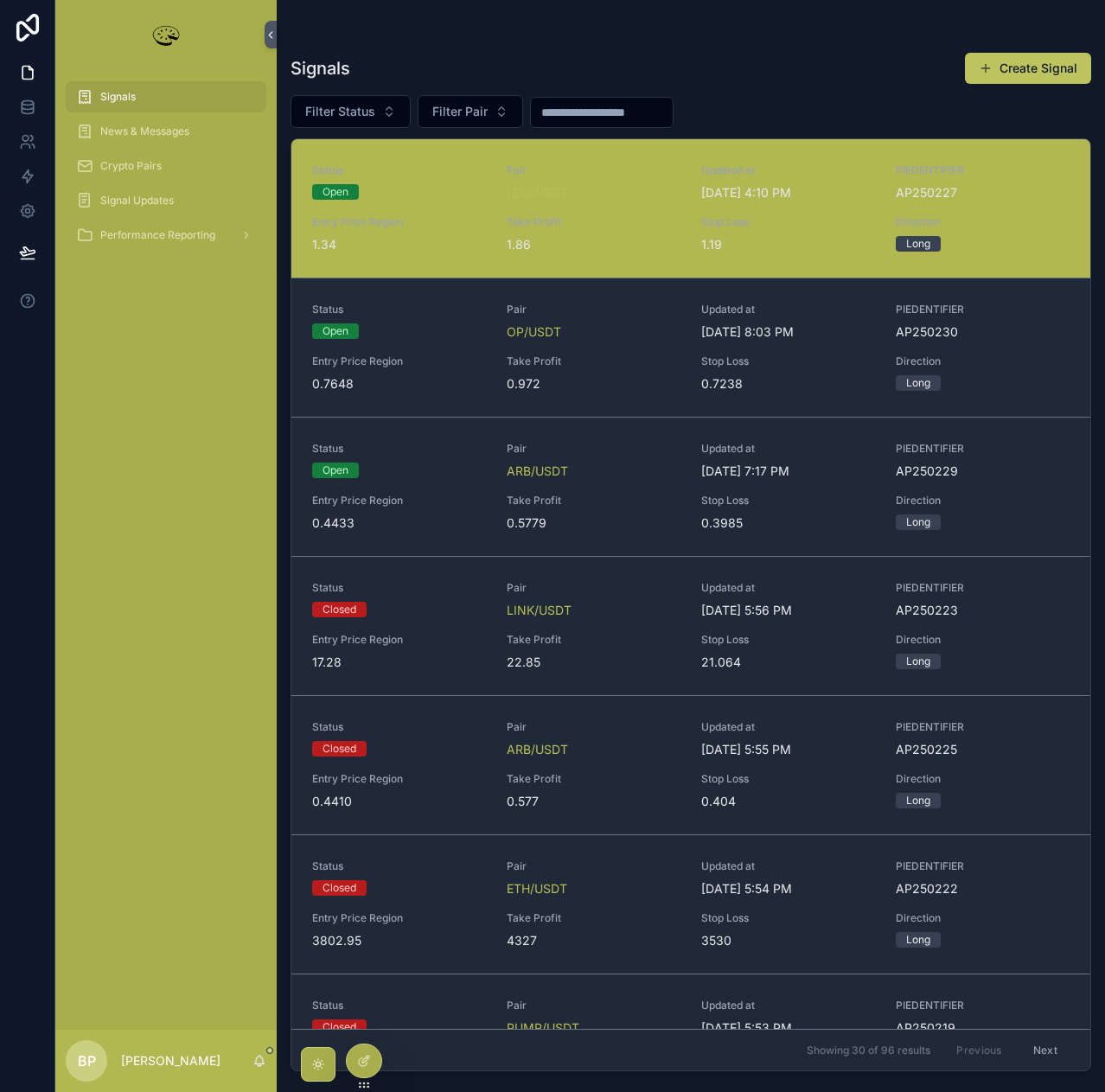
click at [617, 202] on div "Status Open Pair LDO/USDT Updated at 8/12/2025 4:10 PM PIEDENTIFIER AP250227 En…" at bounding box center [690, 208] width 757 height 90
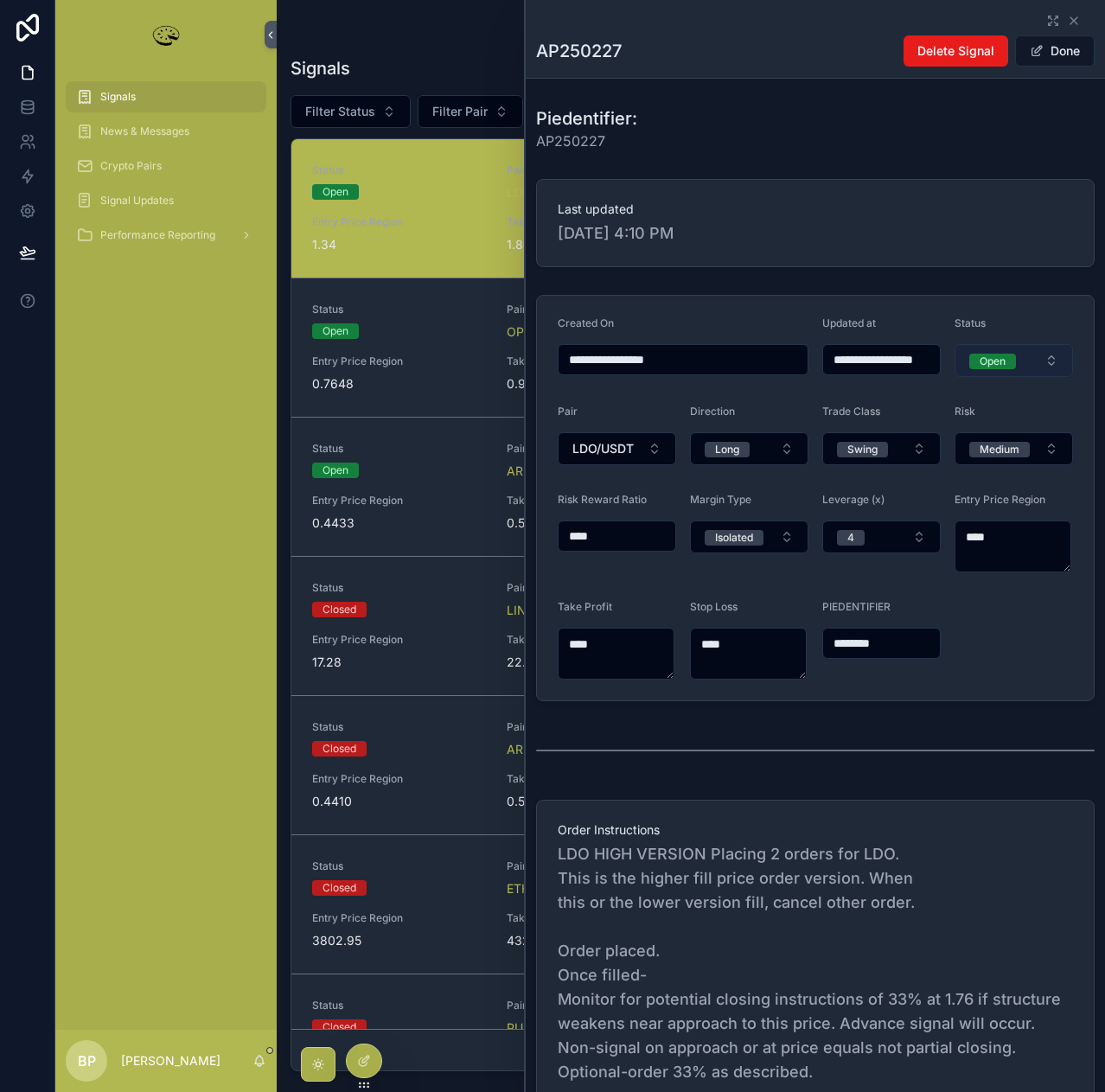
click at [987, 371] on button "Open" at bounding box center [1014, 360] width 119 height 33
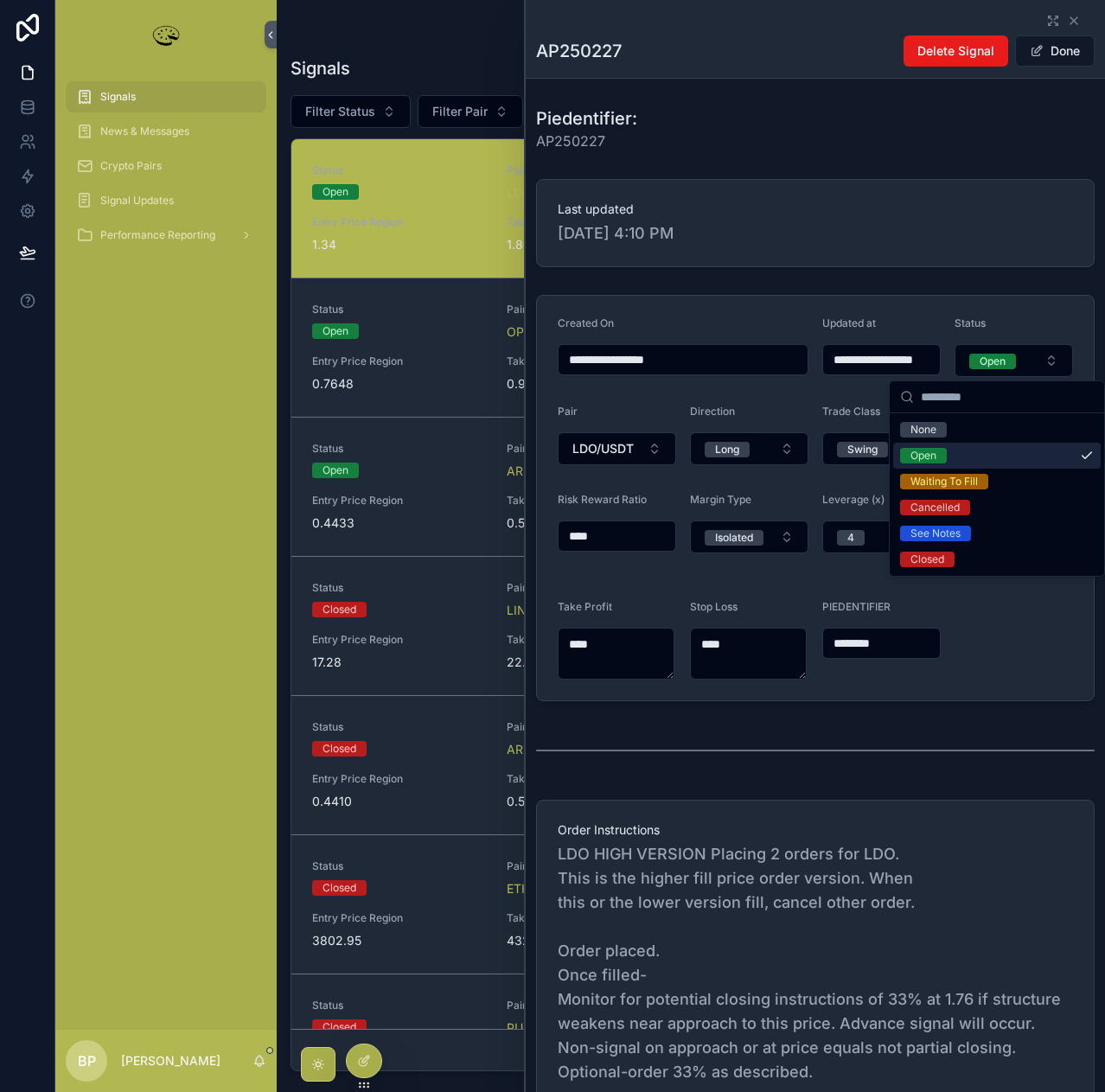
click at [914, 463] on div "Open" at bounding box center [923, 456] width 26 height 16
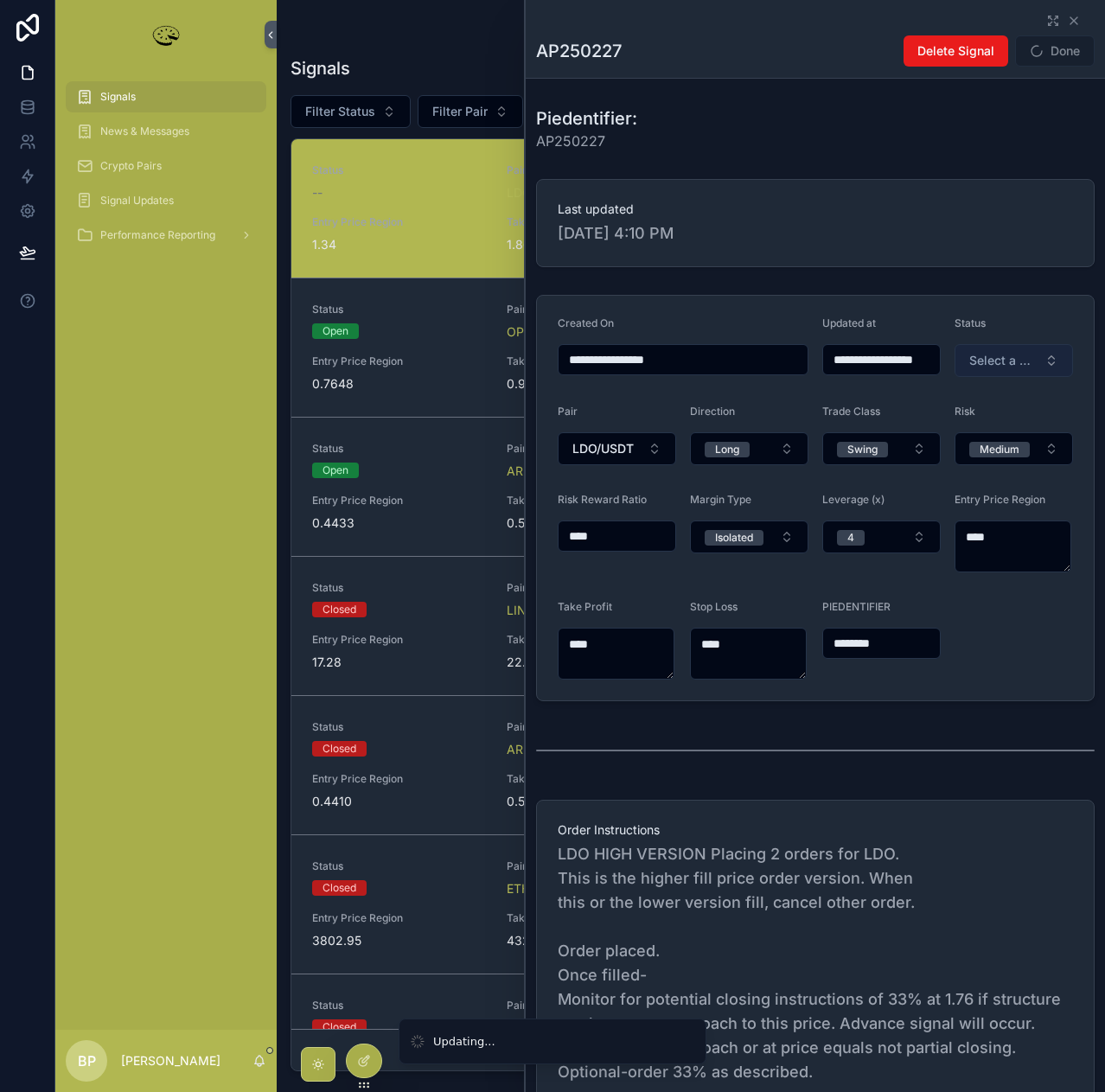
click at [988, 365] on span "Select a Status" at bounding box center [1003, 361] width 69 height 18
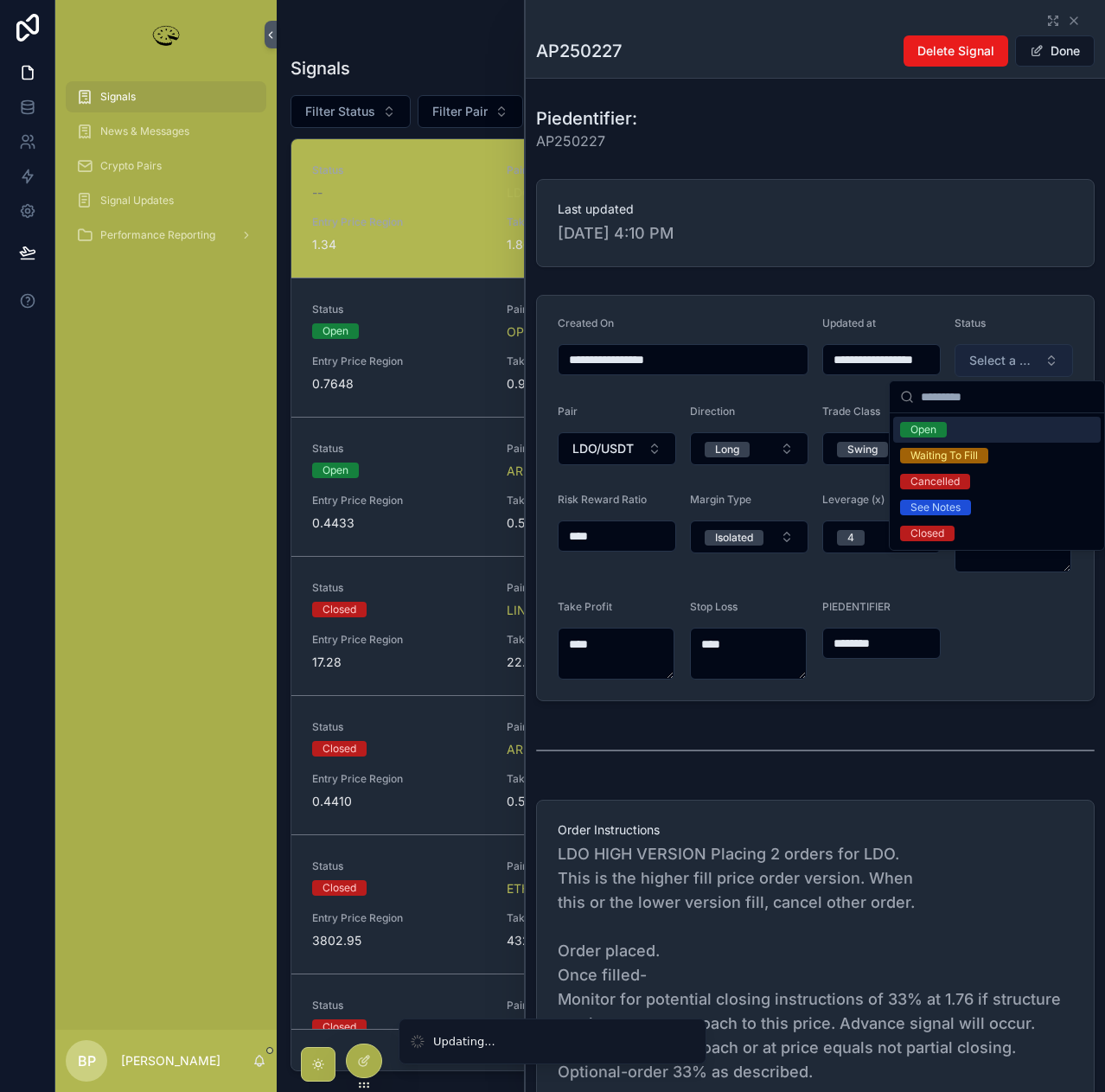
type input "**********"
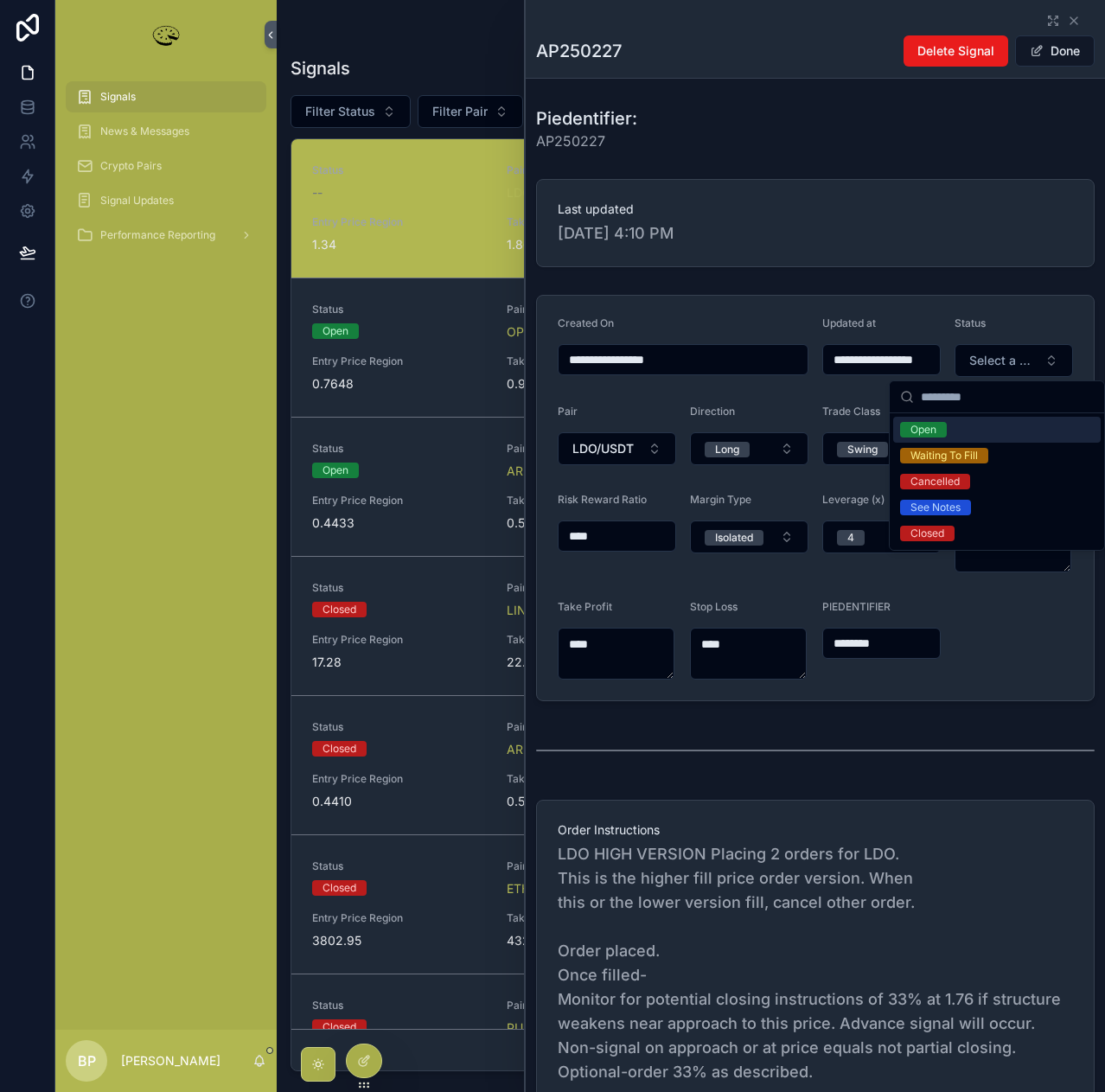
click at [927, 438] on div "Open" at bounding box center [997, 430] width 207 height 26
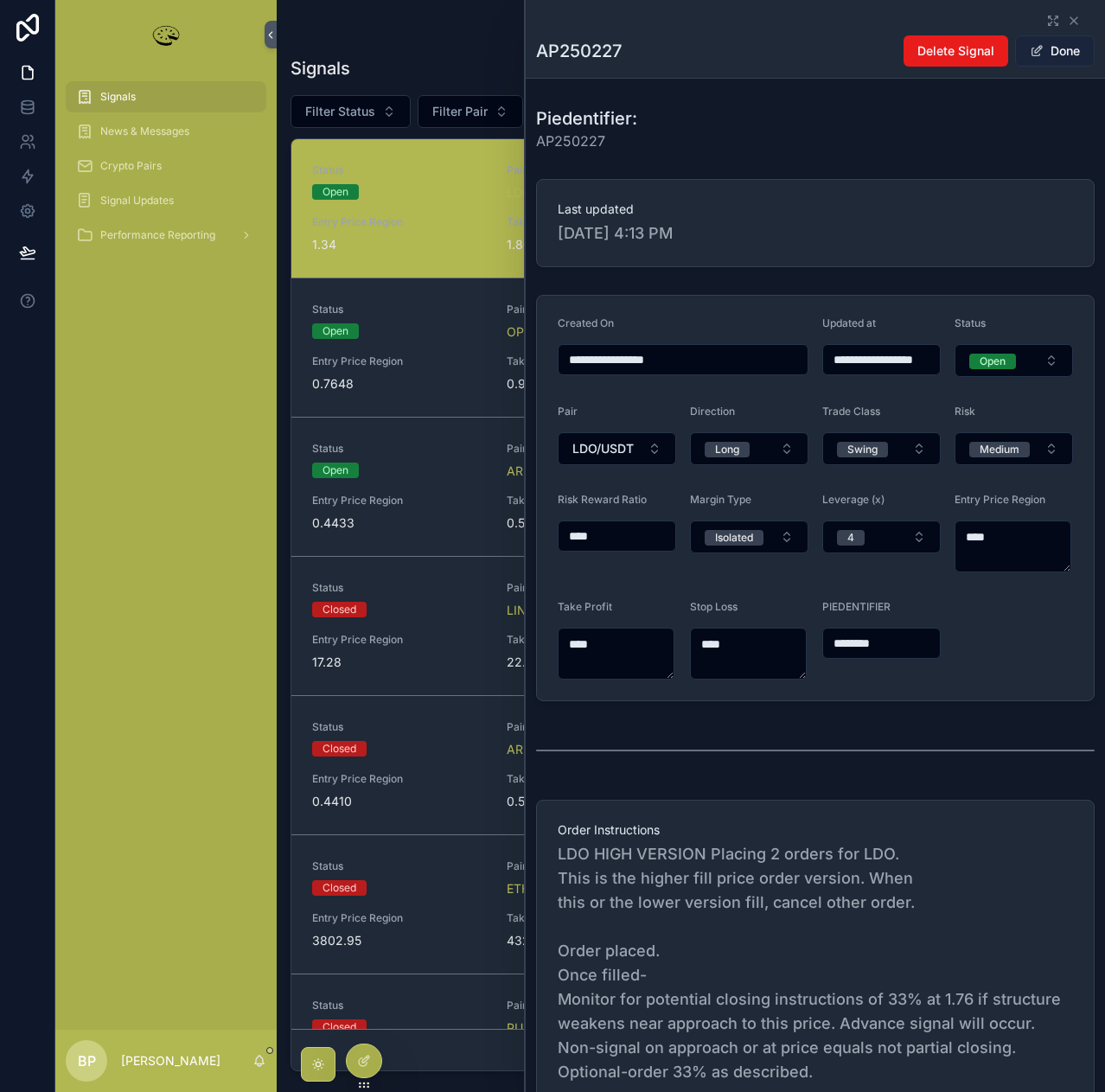
click at [1059, 51] on button "Done" at bounding box center [1055, 50] width 80 height 31
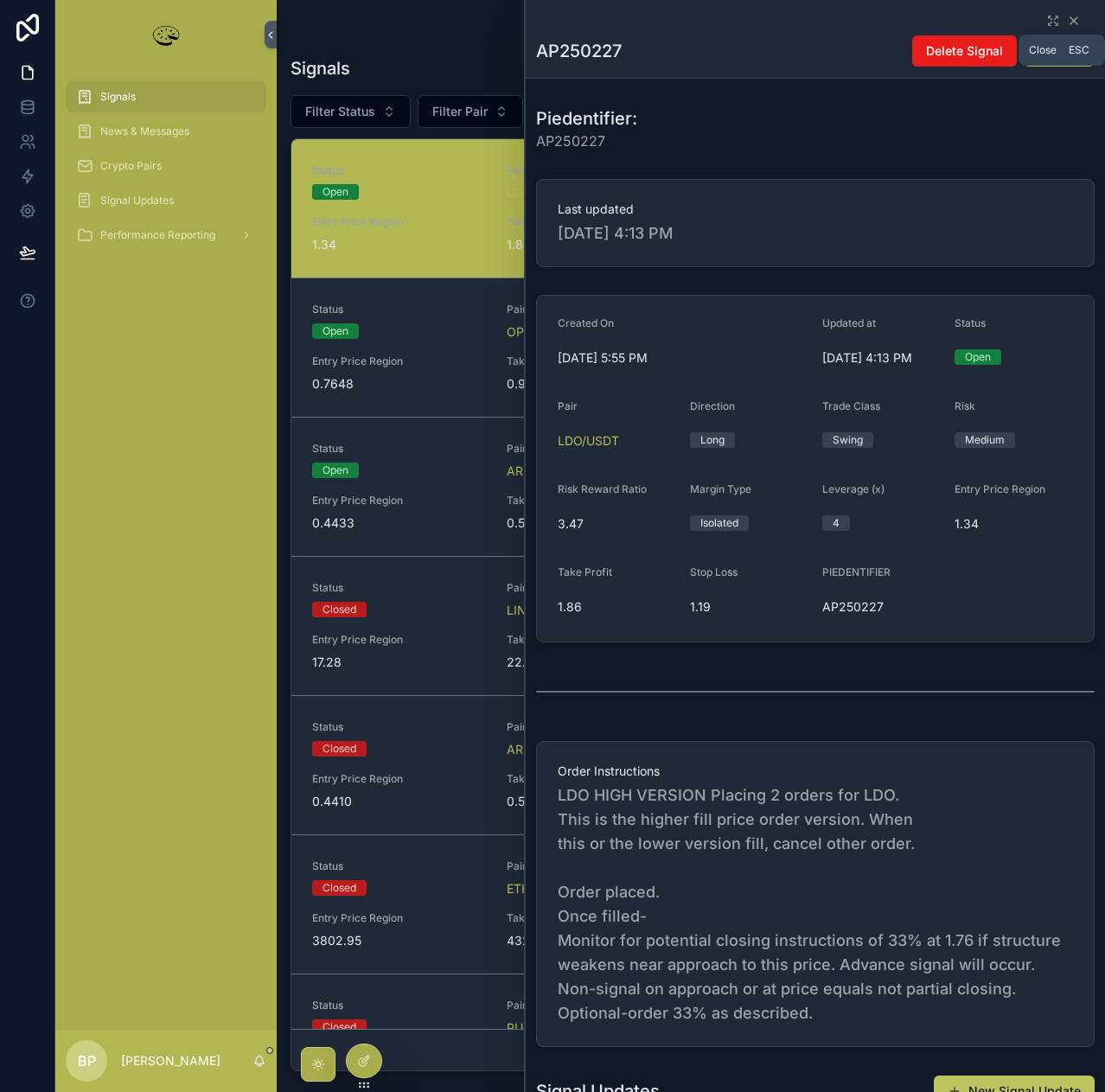
click at [1067, 17] on icon "scrollable content" at bounding box center [1074, 21] width 14 height 14
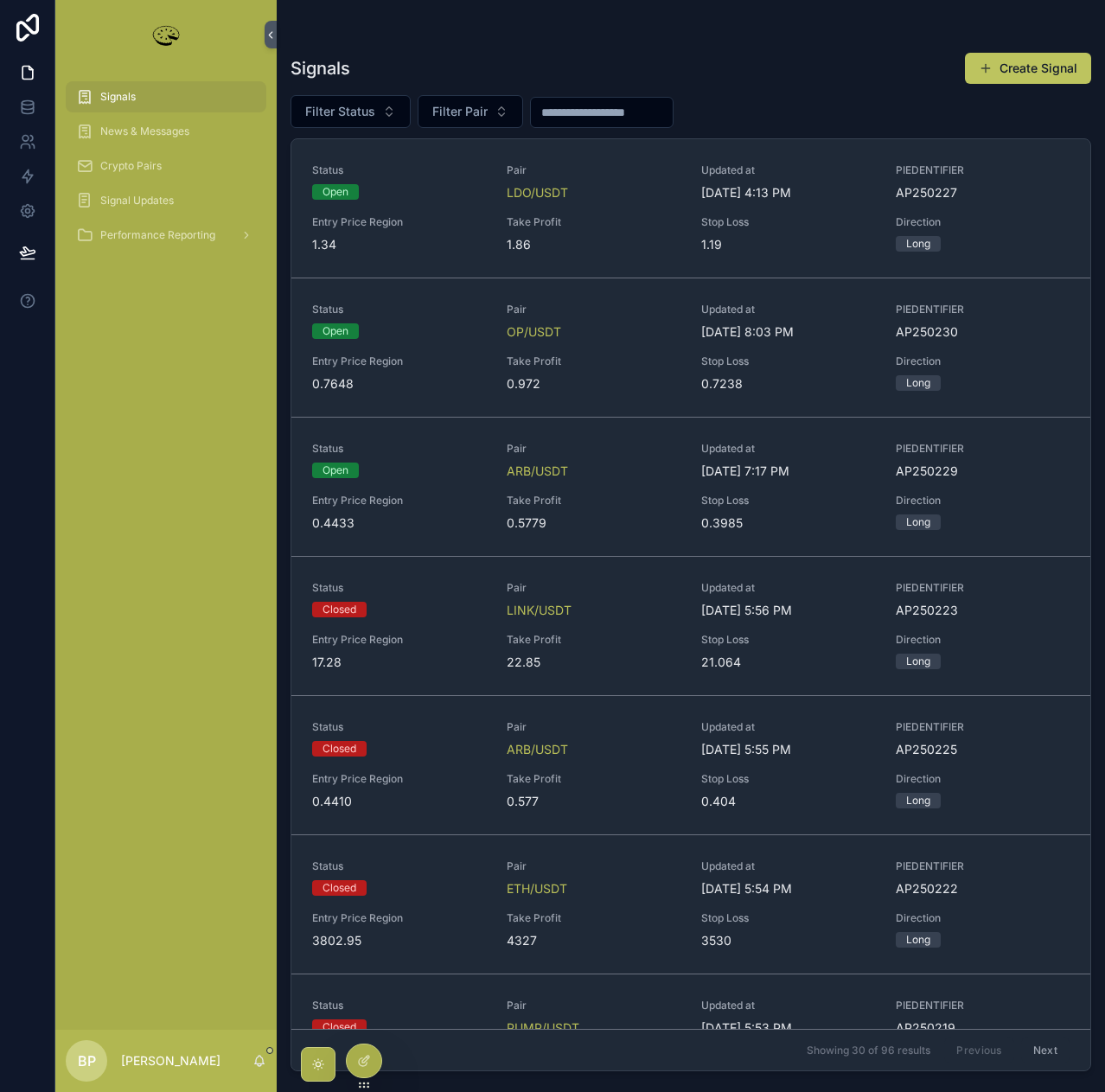
click at [601, 111] on input "scrollable content" at bounding box center [601, 112] width 141 height 25
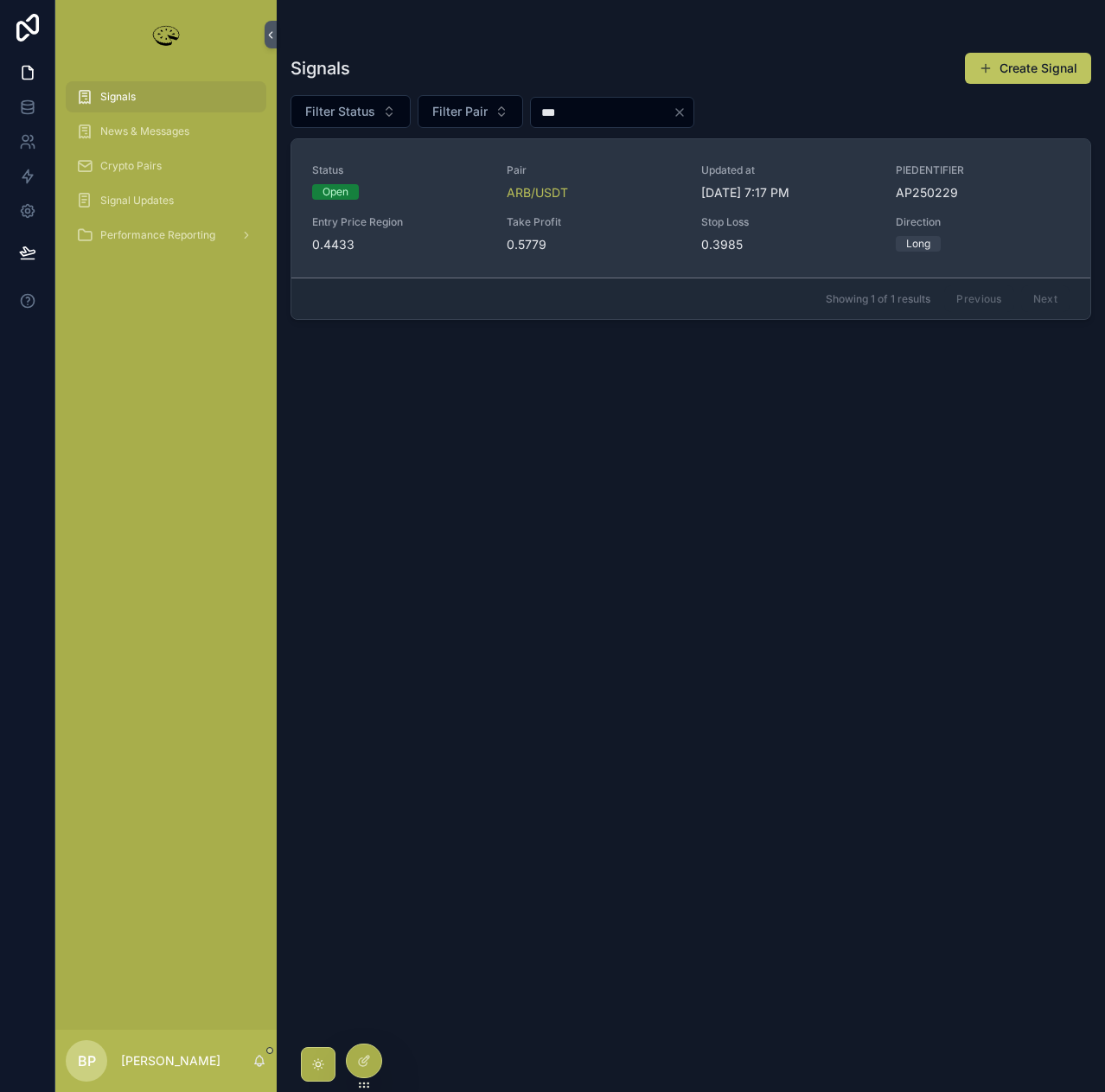
type input "***"
click at [625, 221] on span "Take Profit" at bounding box center [594, 222] width 174 height 14
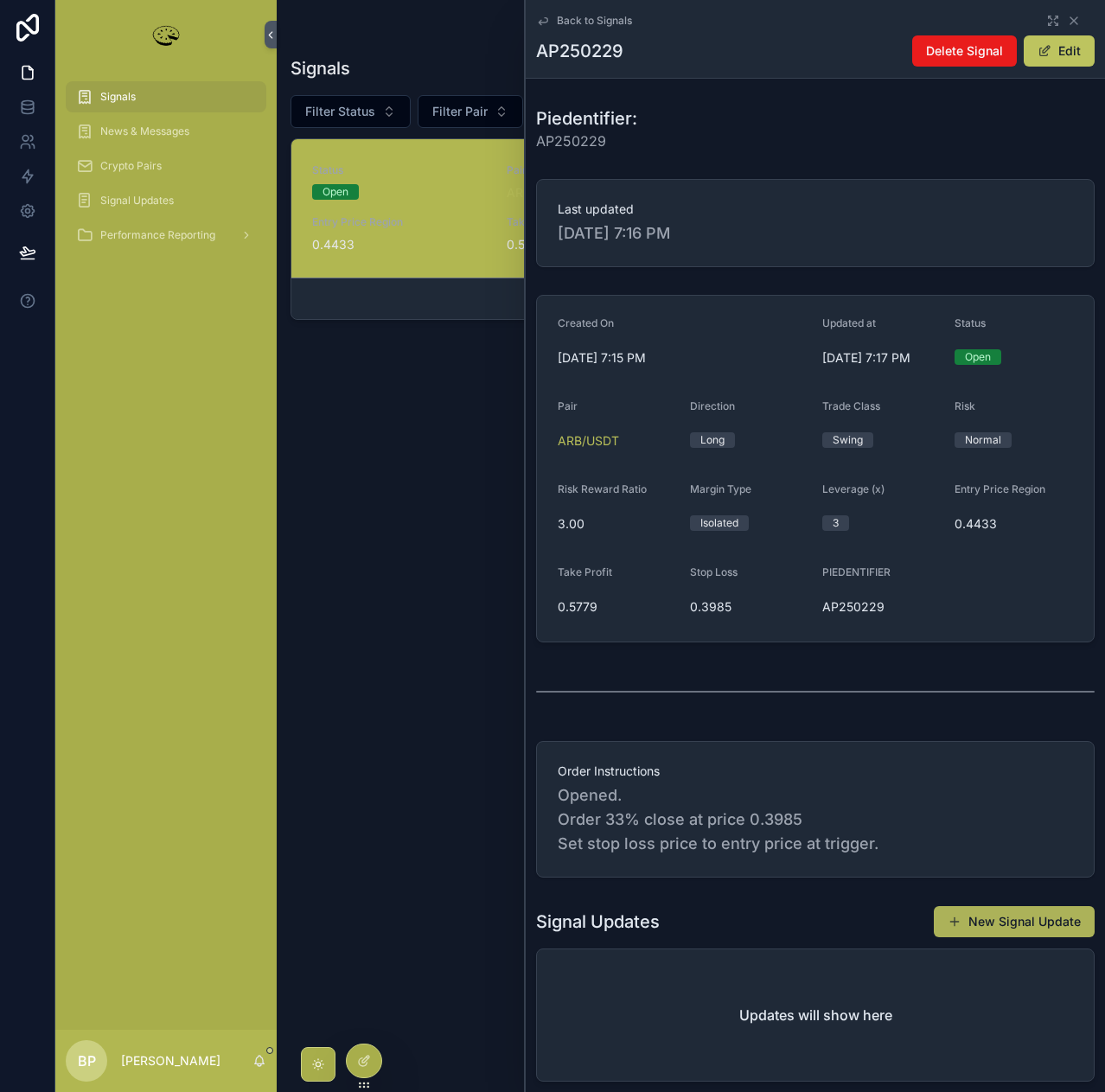
click at [1020, 923] on button "New Signal Update" at bounding box center [1014, 922] width 161 height 31
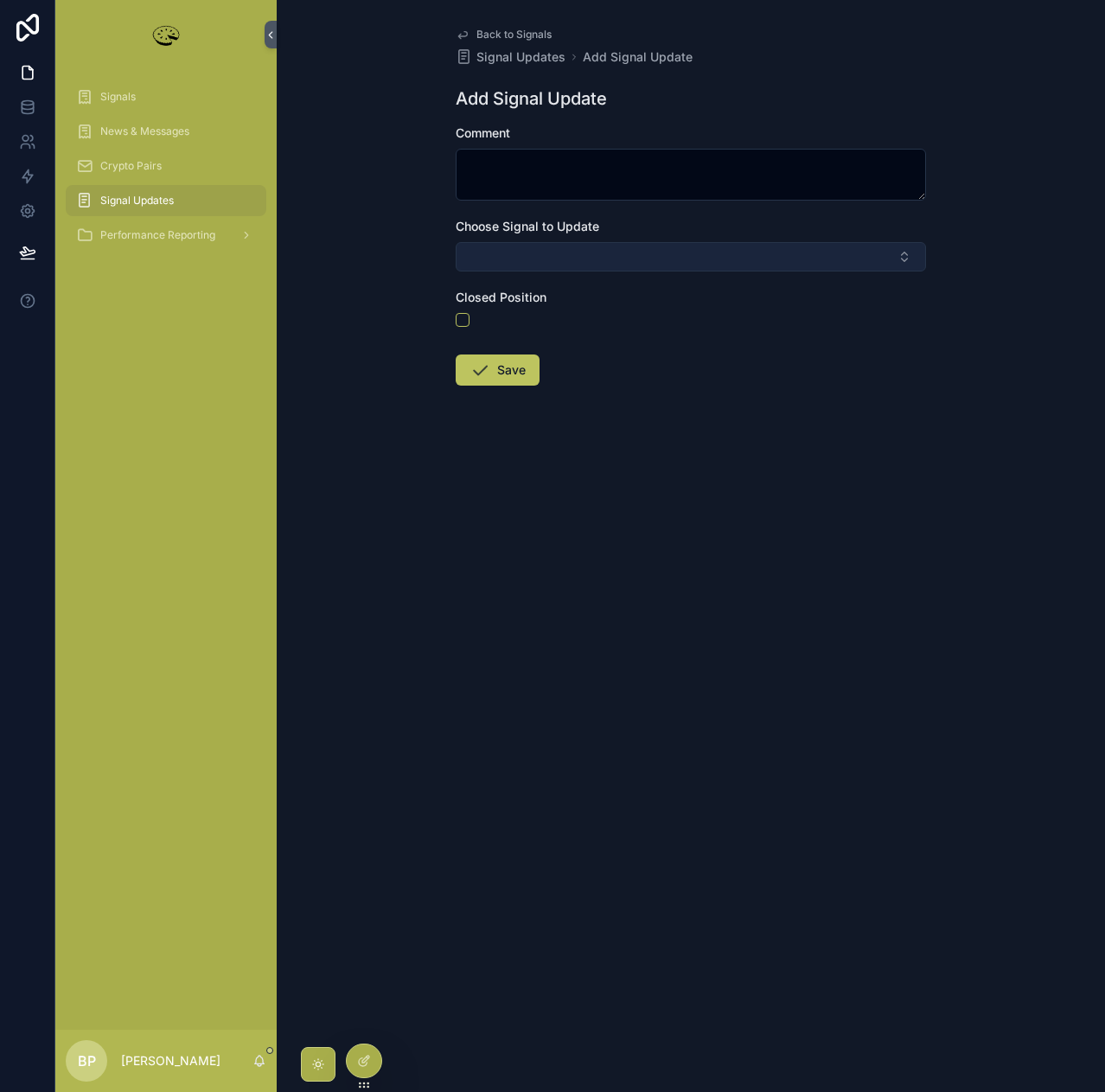
click at [533, 257] on button "Select Button" at bounding box center [690, 257] width 470 height 29
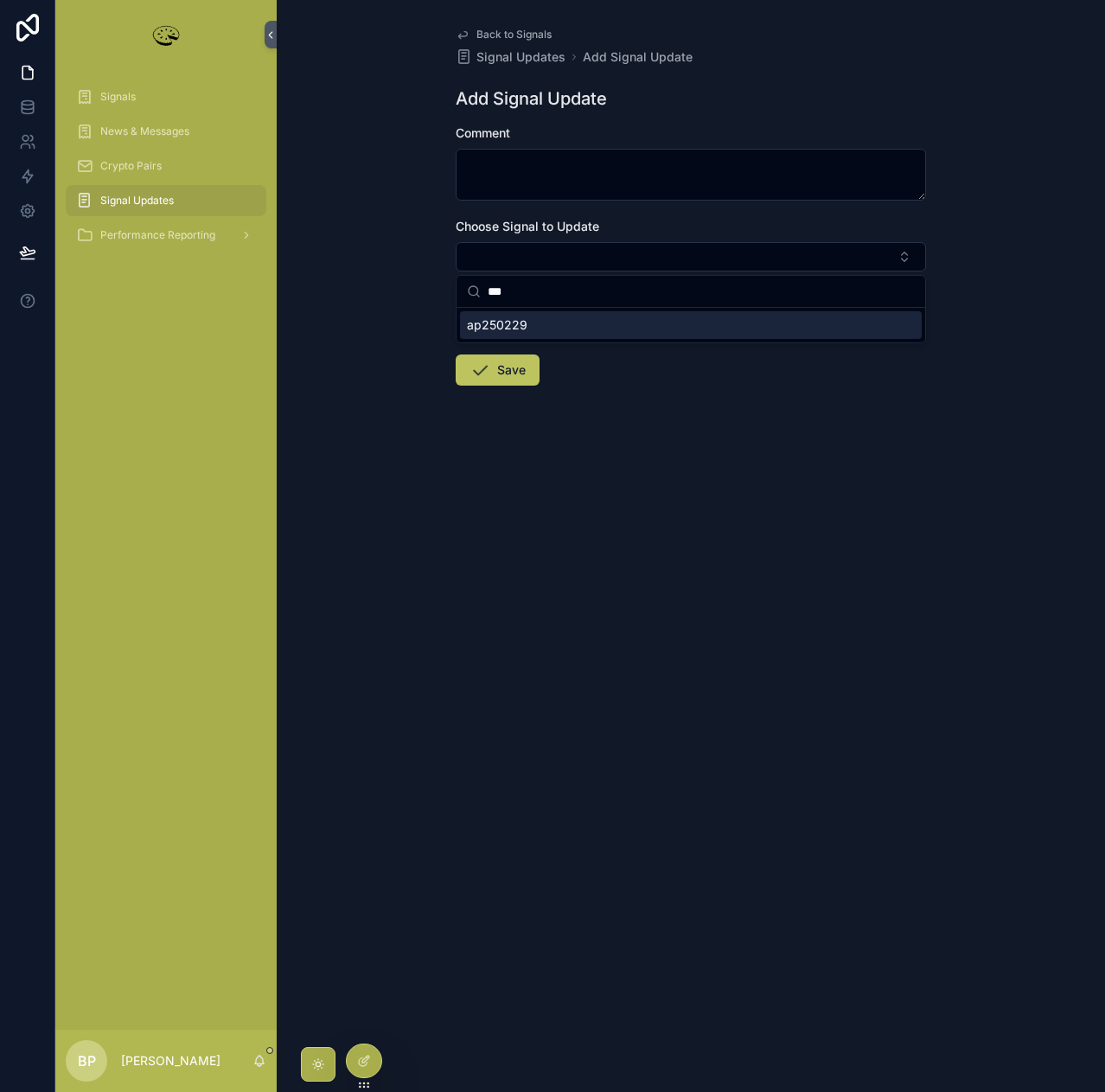
type input "***"
click at [525, 328] on div "ap250229" at bounding box center [691, 324] width 462 height 27
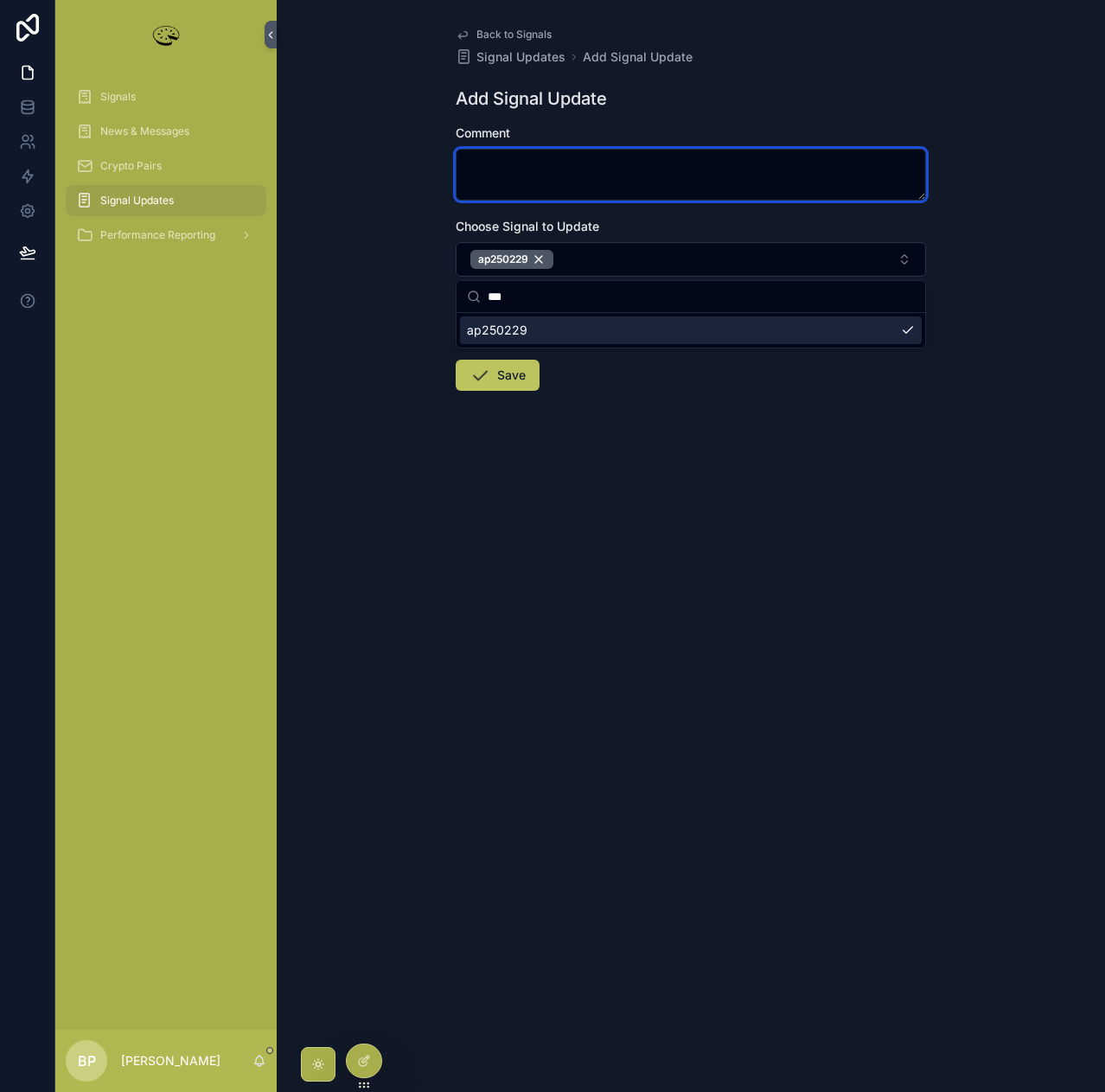
click at [495, 170] on textarea "scrollable content" at bounding box center [690, 174] width 470 height 52
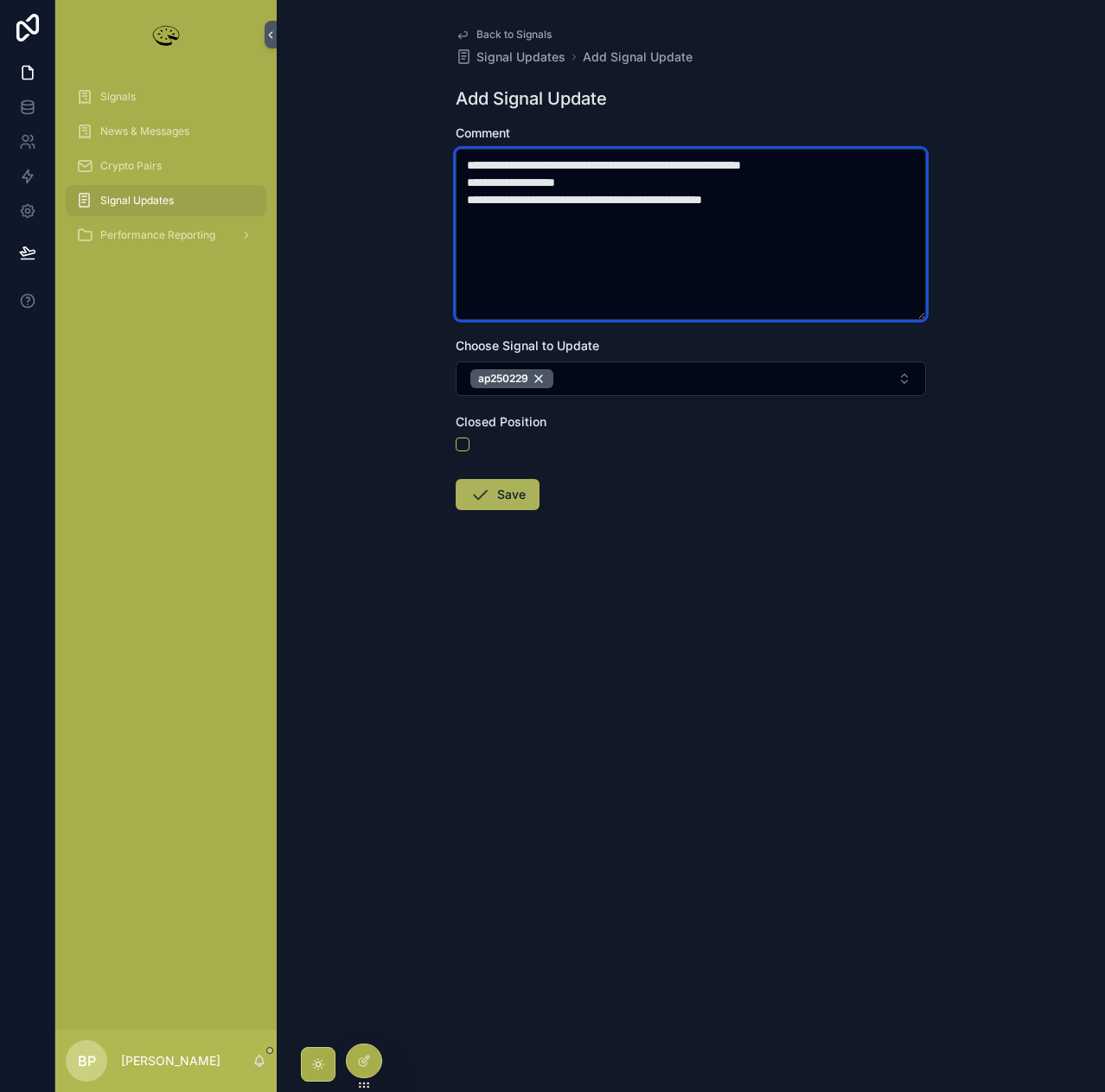
type textarea "**********"
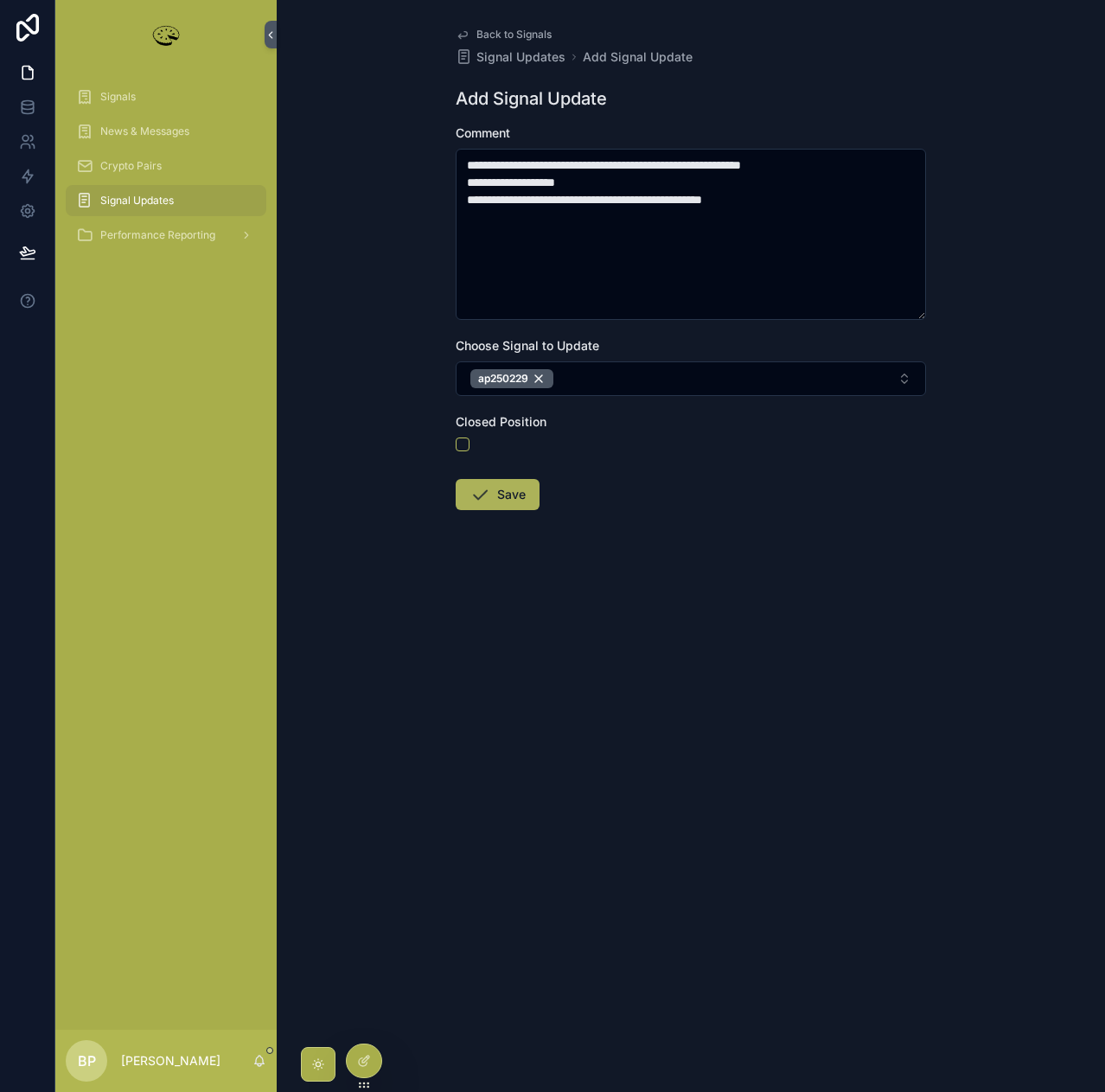
click at [502, 491] on button "Save" at bounding box center [497, 494] width 83 height 31
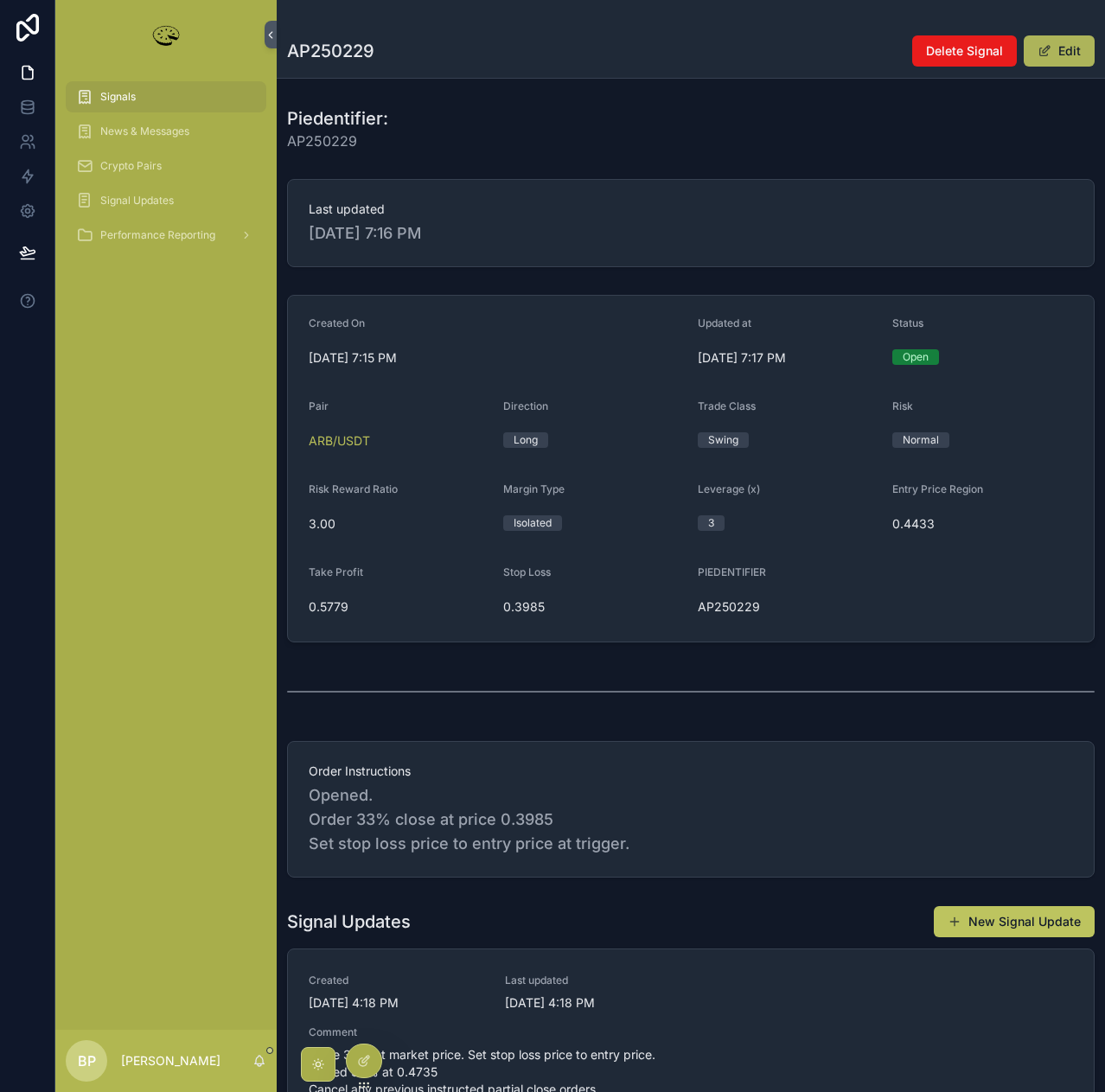
drag, startPoint x: 1058, startPoint y: 49, endPoint x: 1067, endPoint y: 46, distance: 9.5
click at [1059, 49] on button "Edit" at bounding box center [1058, 50] width 71 height 31
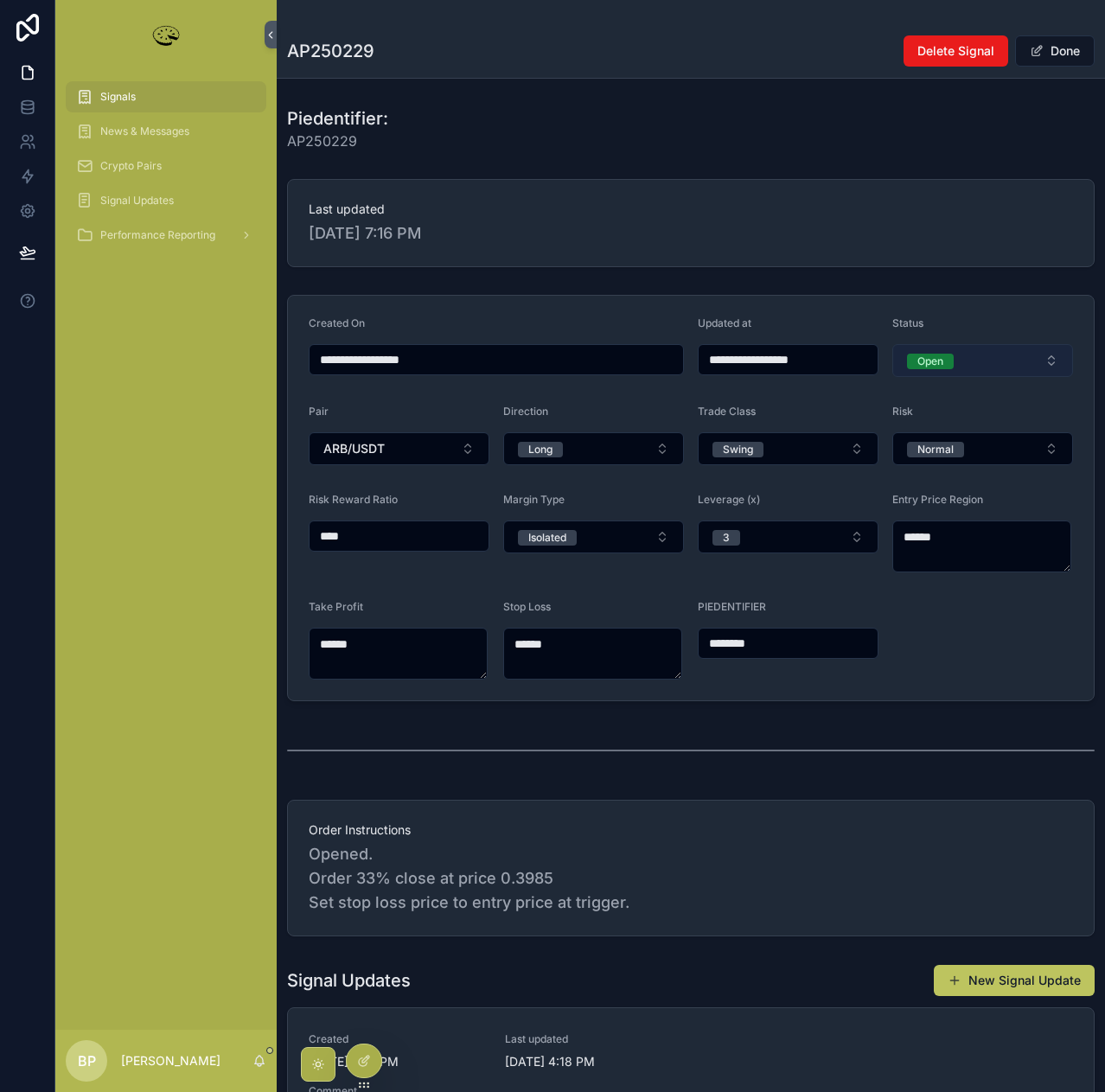
click at [938, 360] on span "Open" at bounding box center [929, 362] width 47 height 16
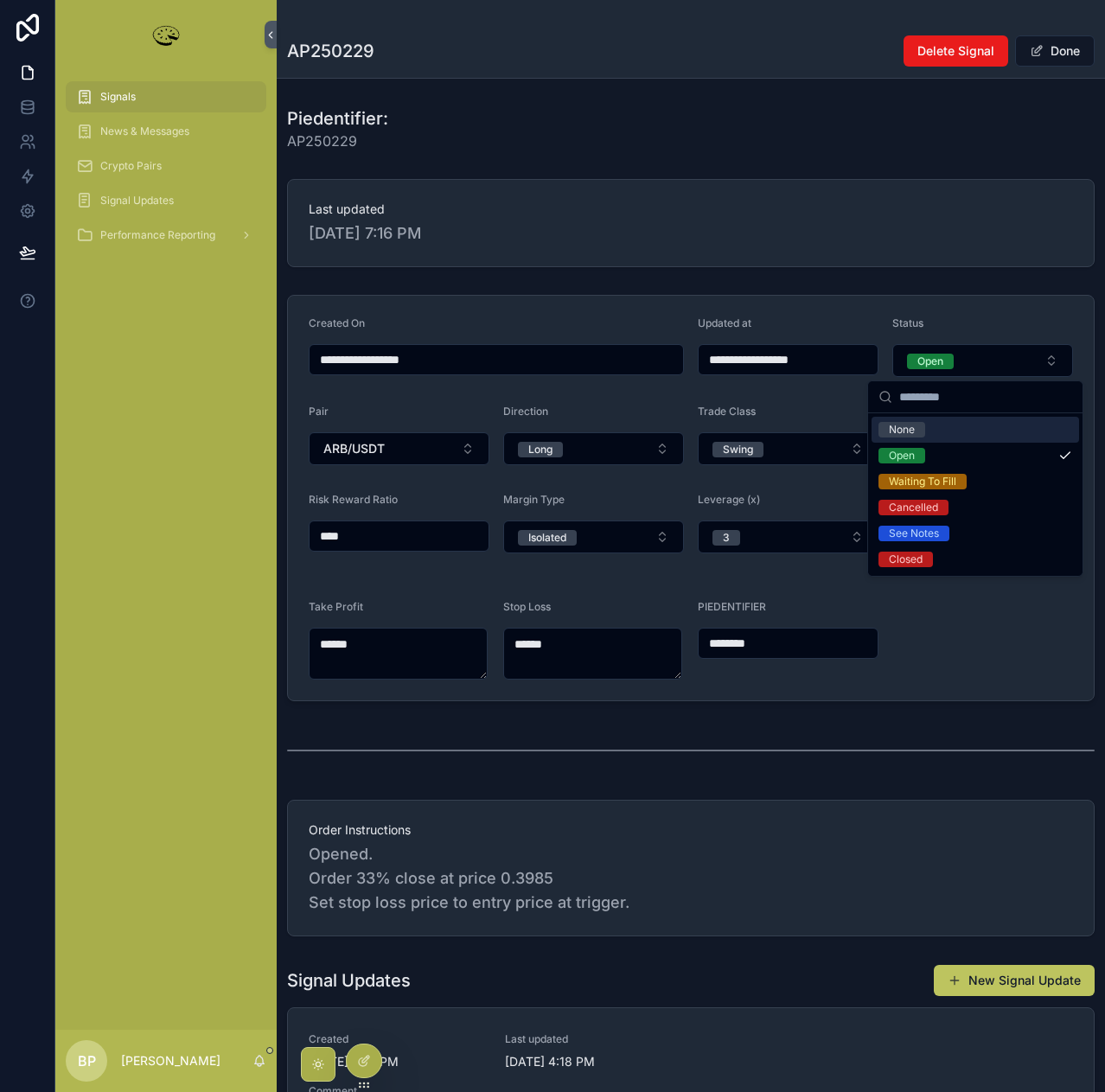
type input "**********"
click at [902, 455] on div "Open" at bounding box center [902, 456] width 26 height 16
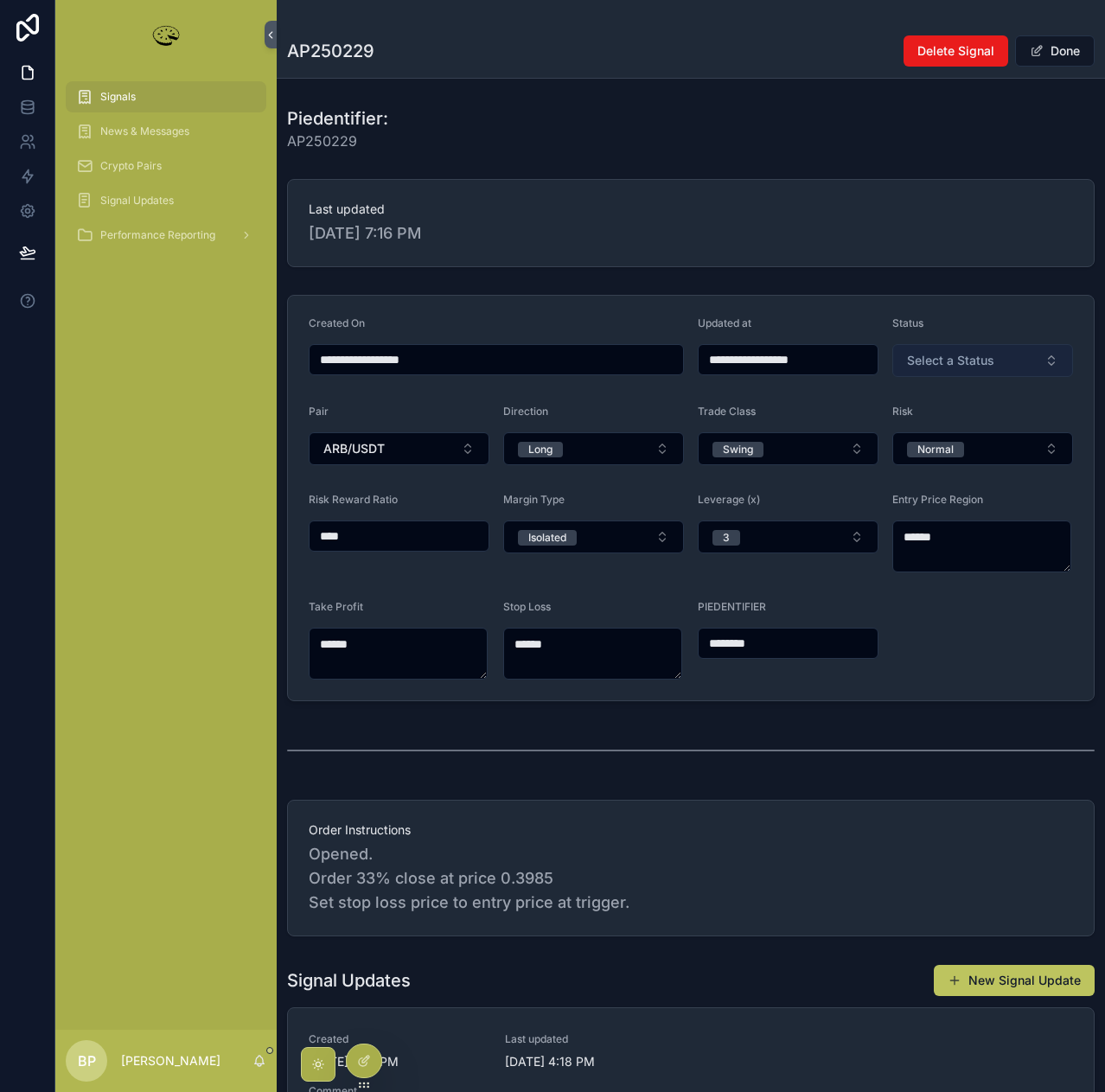
click at [931, 359] on span "Select a Status" at bounding box center [950, 361] width 87 height 18
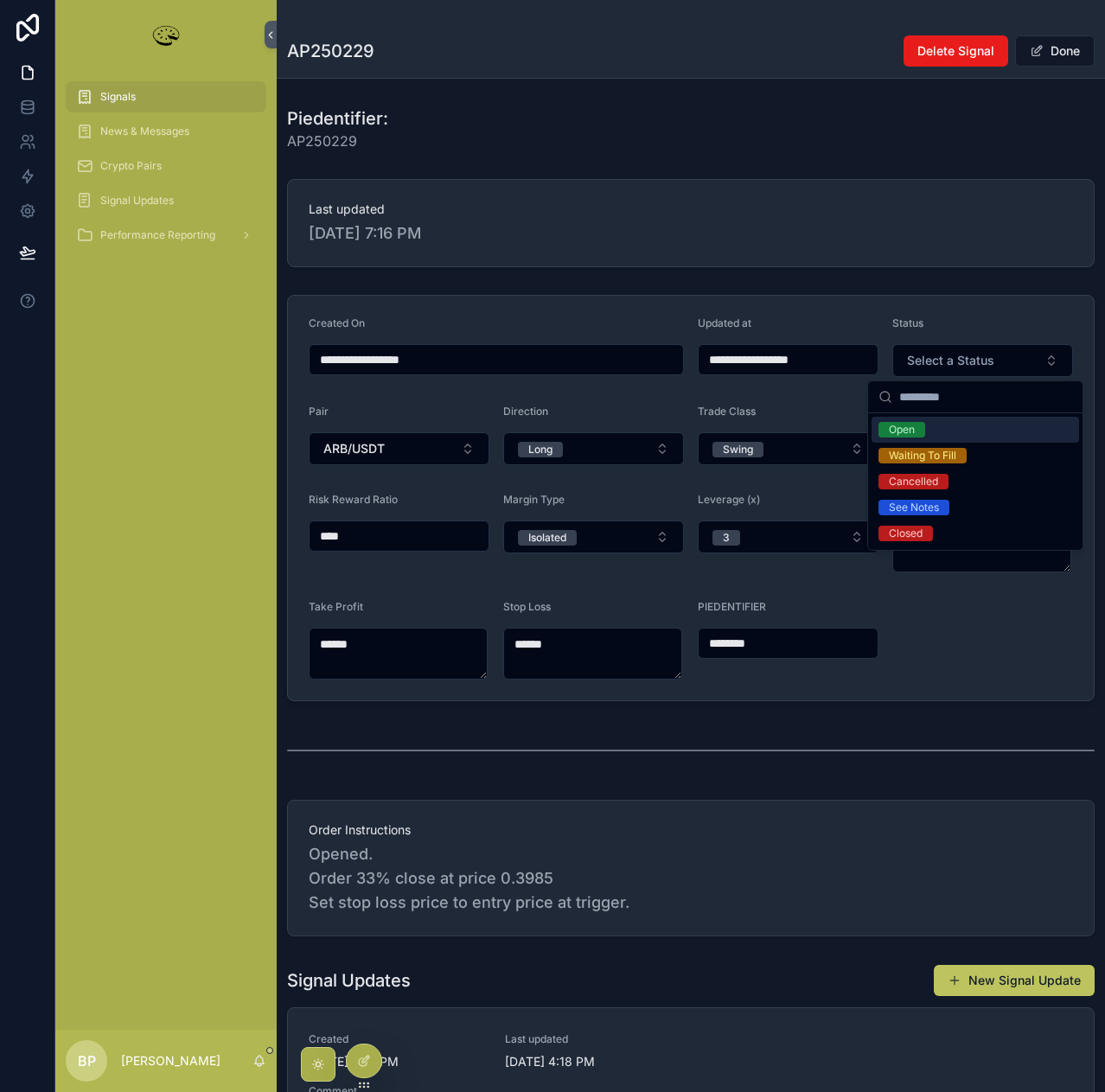
click at [912, 430] on div "Open" at bounding box center [902, 430] width 26 height 16
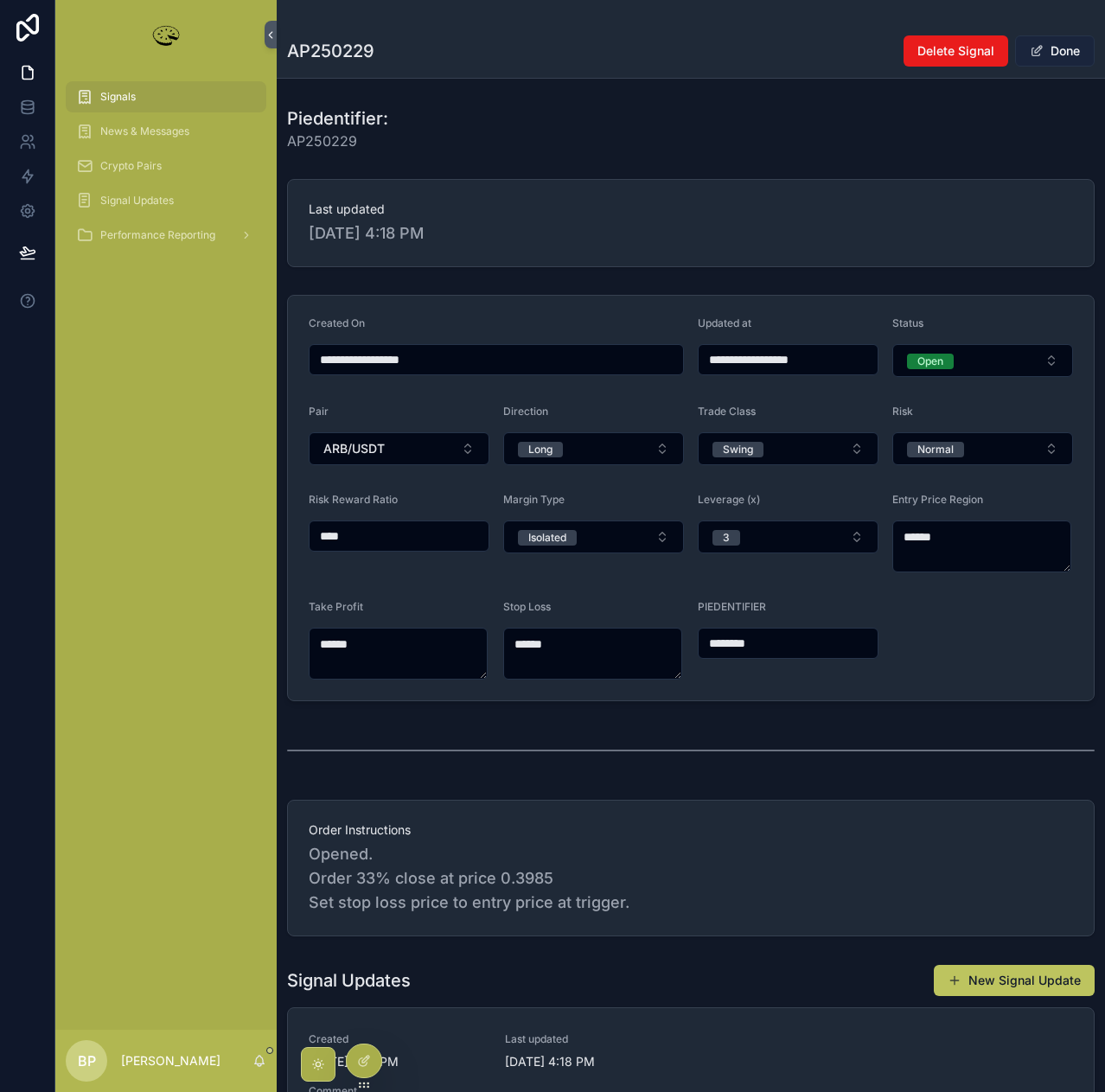
click at [1051, 52] on button "Done" at bounding box center [1055, 50] width 80 height 31
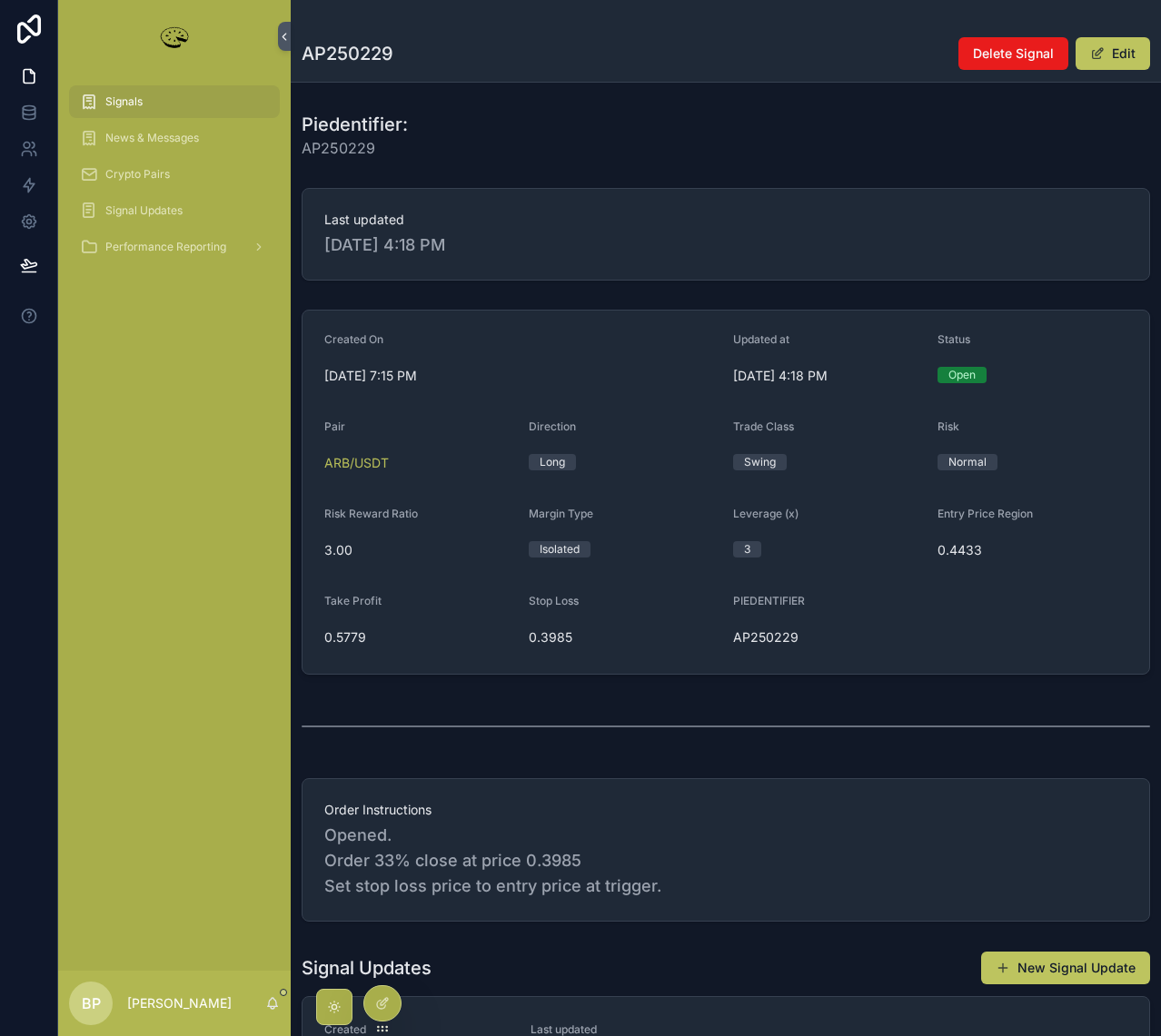
click at [136, 95] on span "Signals" at bounding box center [124, 101] width 37 height 15
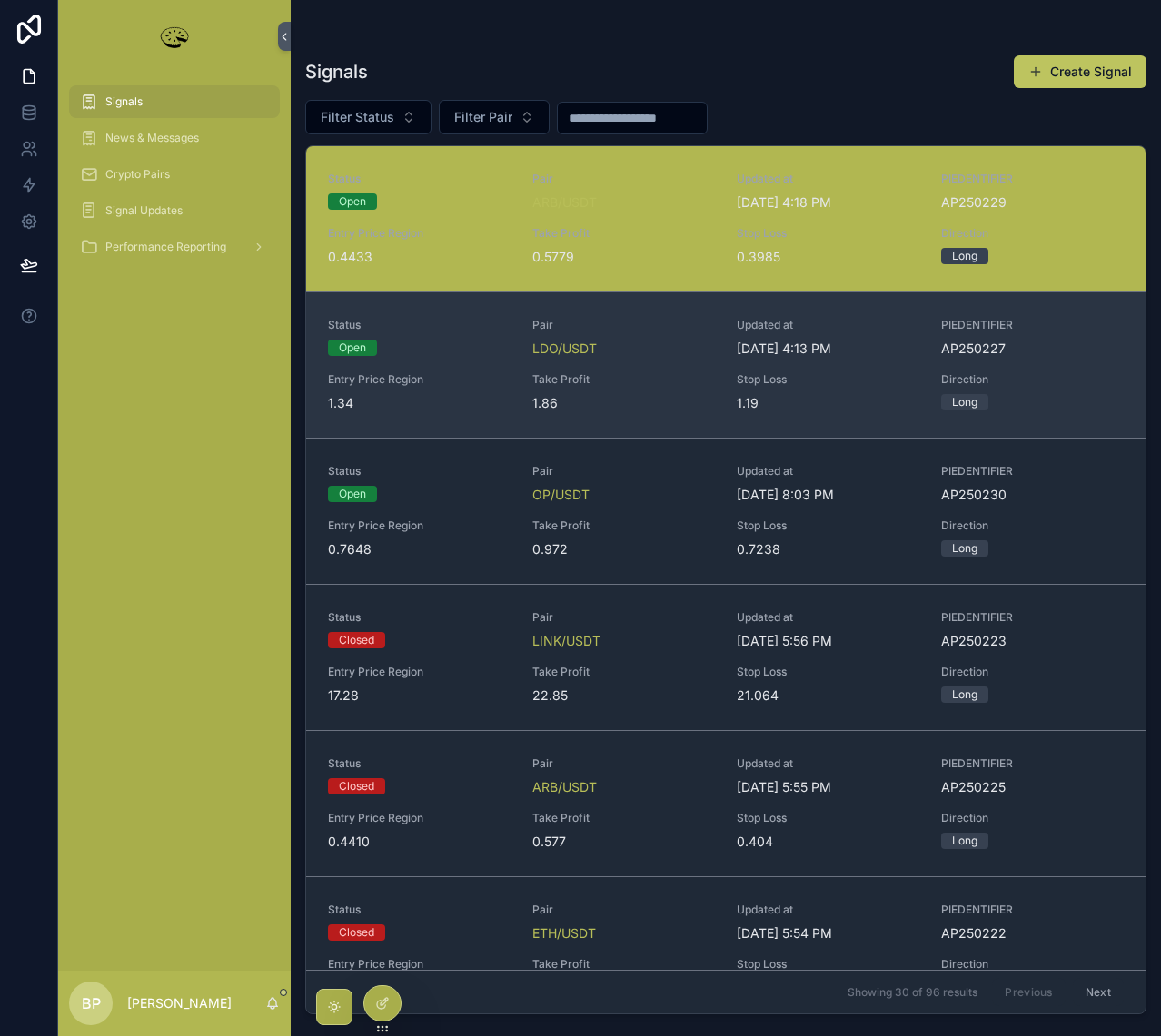
scroll to position [90, 0]
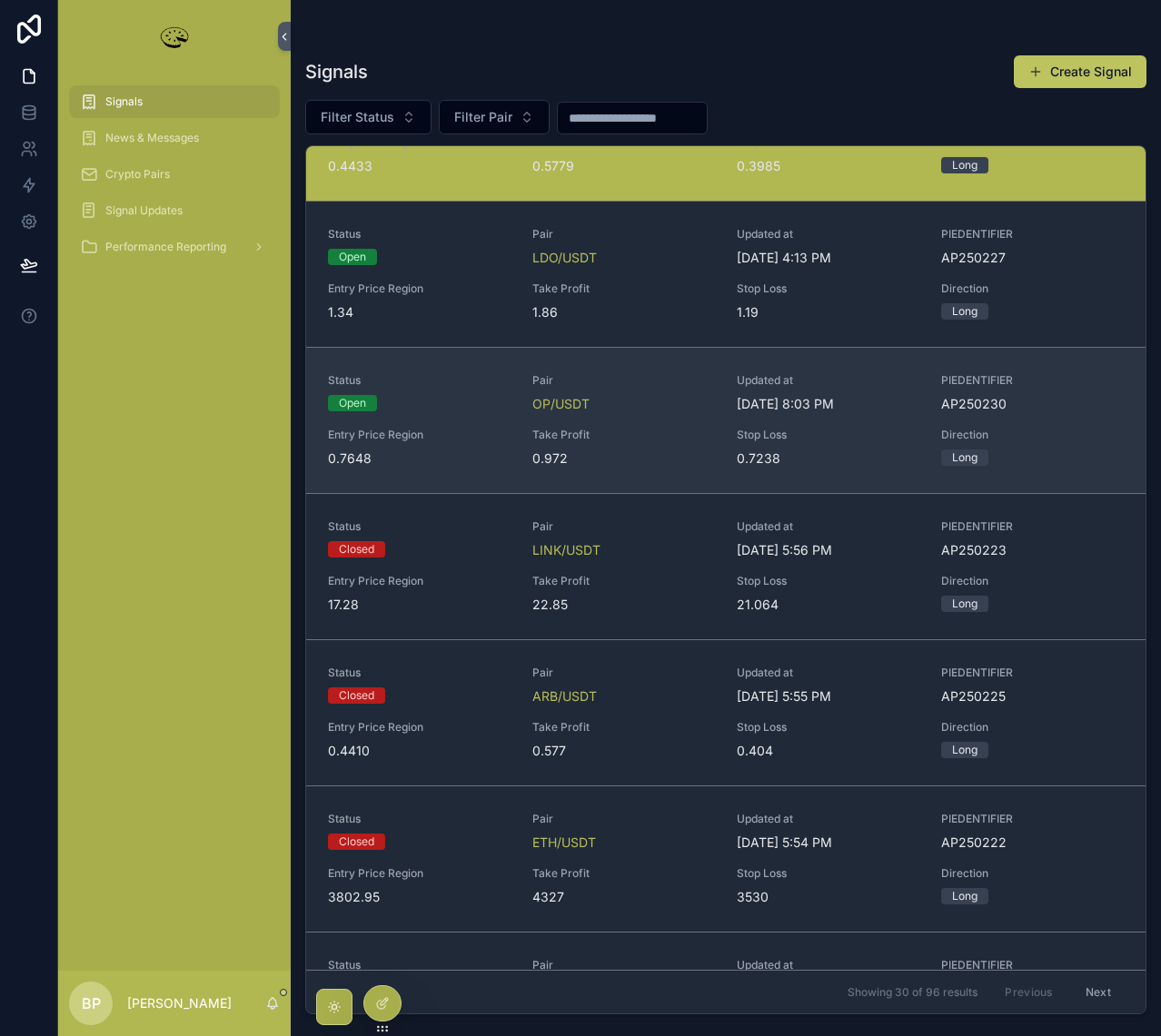
click at [654, 421] on div "Status Open Pair OP/USDT Updated at 8/11/2025 8:03 PM PIEDENTIFIER AP250230 Ent…" at bounding box center [725, 421] width 796 height 94
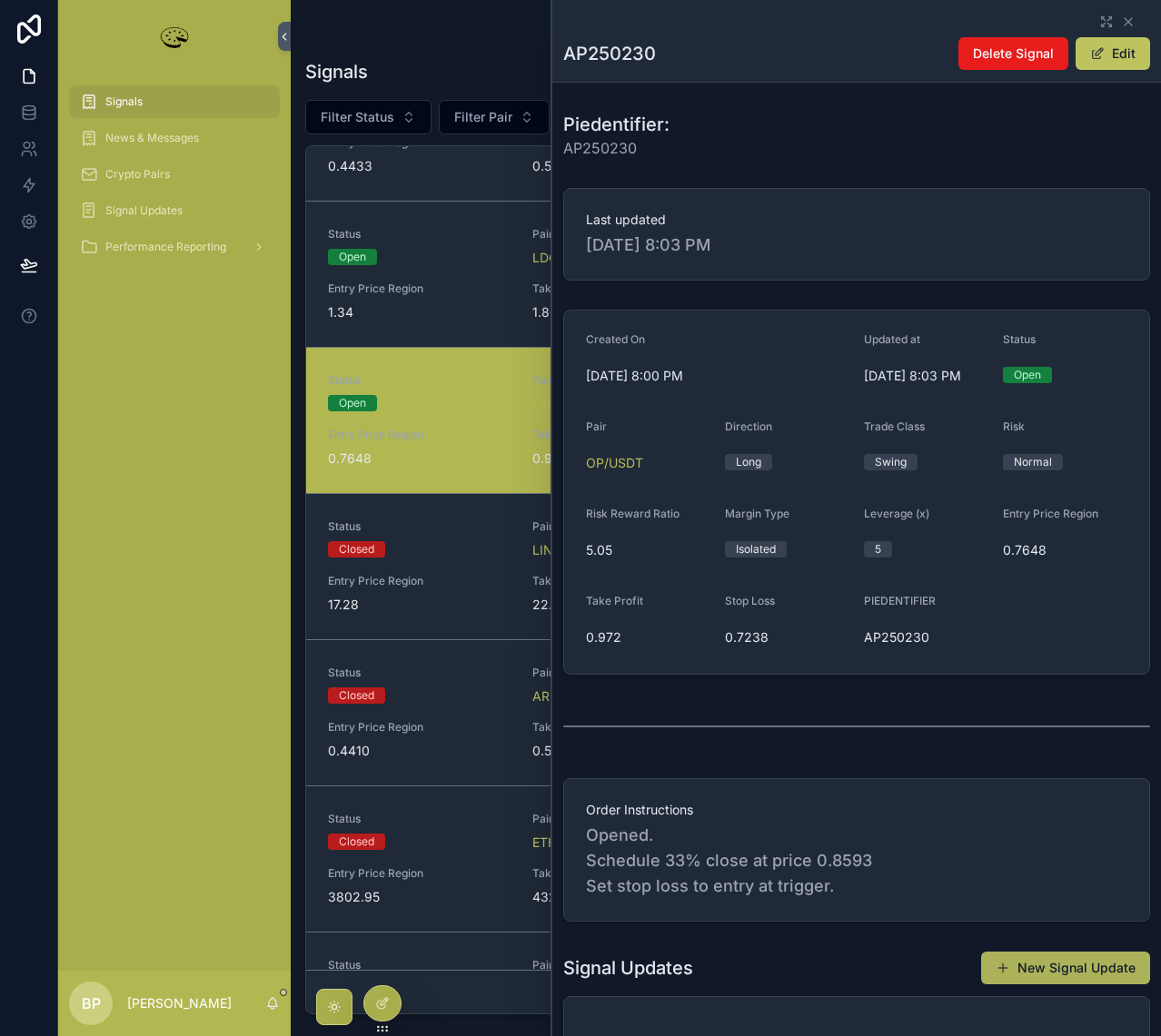
click at [1038, 975] on button "New Signal Update" at bounding box center [1065, 968] width 169 height 32
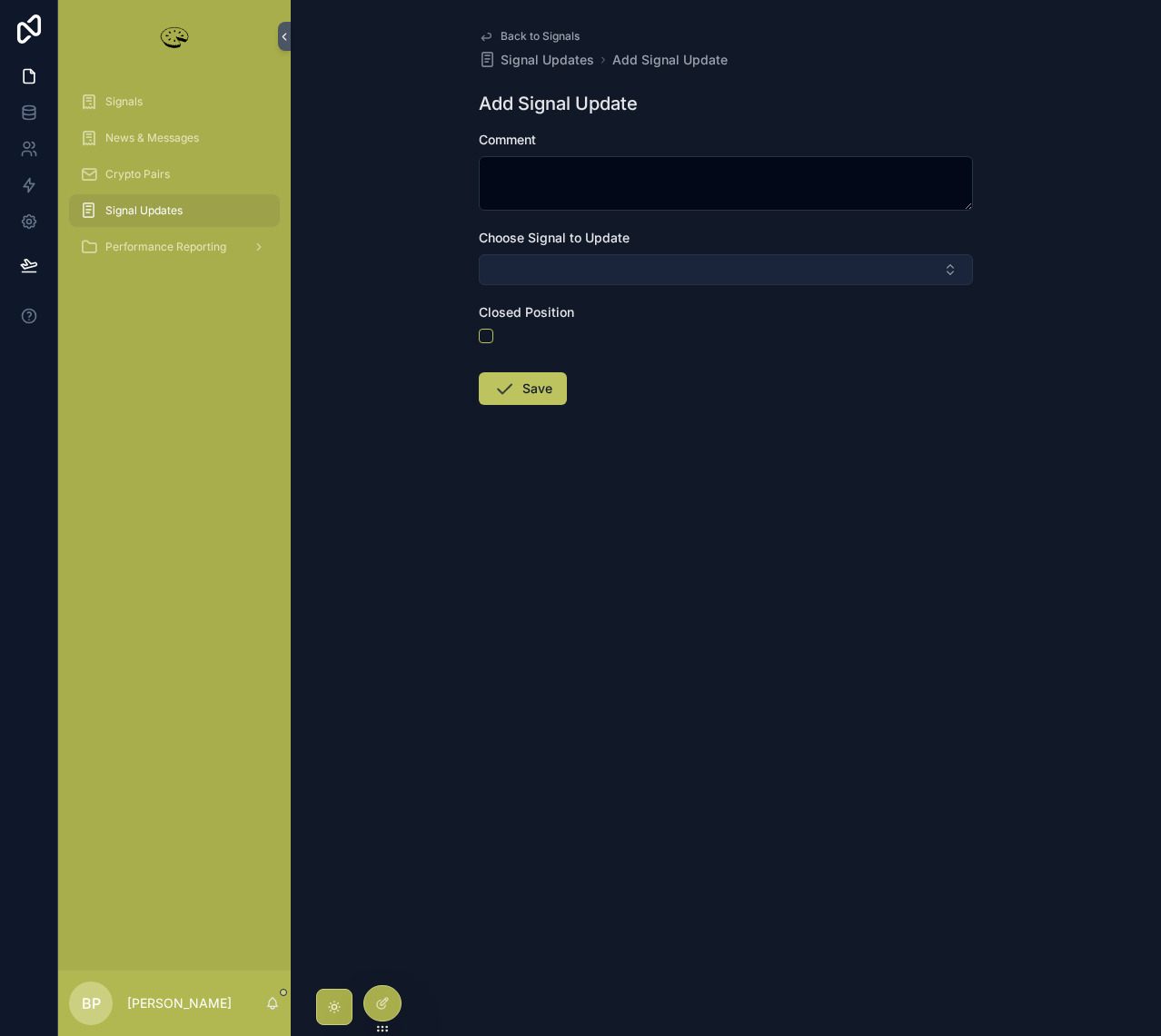
click at [558, 272] on button "Select Button" at bounding box center [725, 269] width 494 height 30
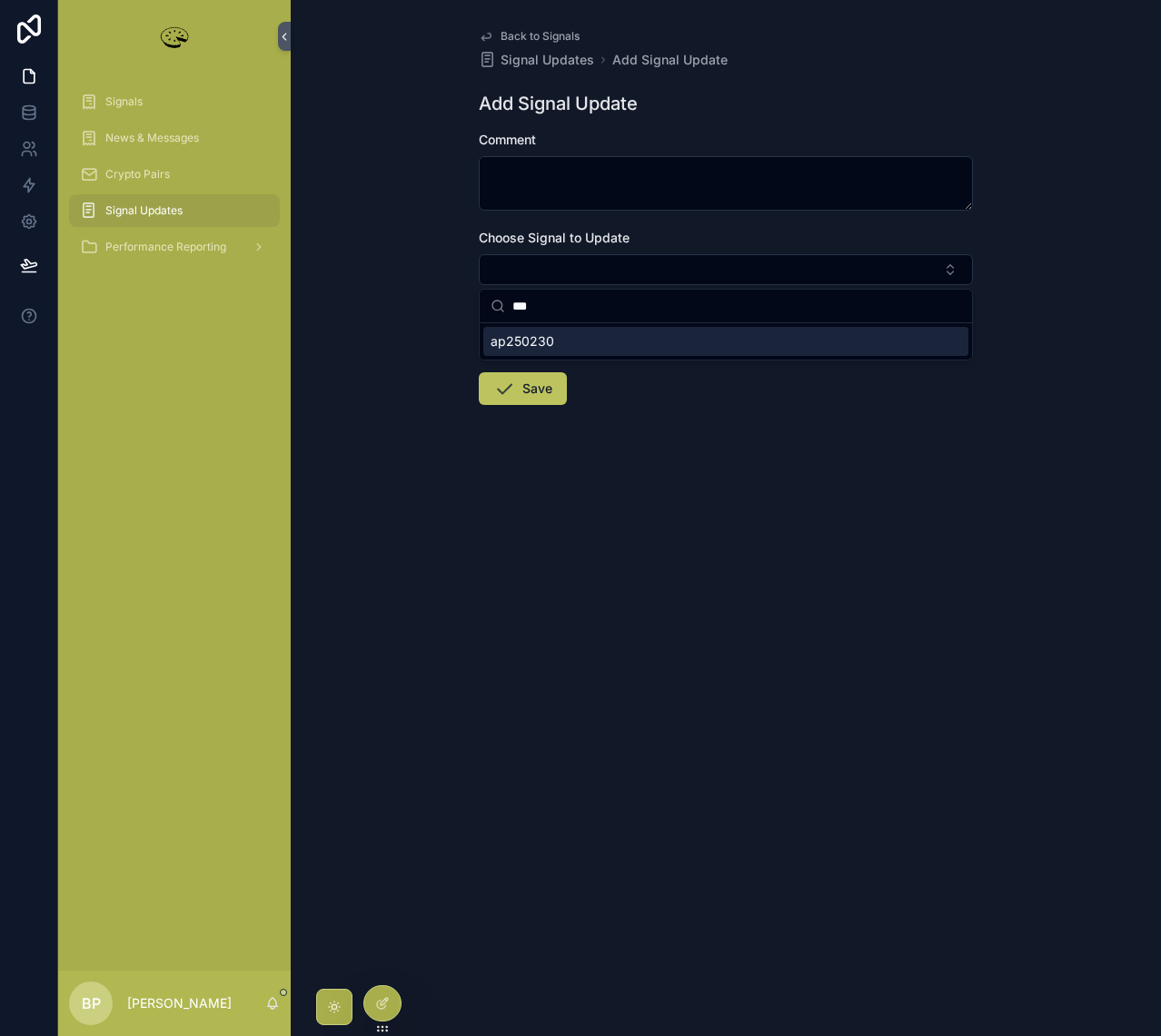
type input "***"
click at [529, 351] on div "ap250230" at bounding box center [726, 340] width 485 height 29
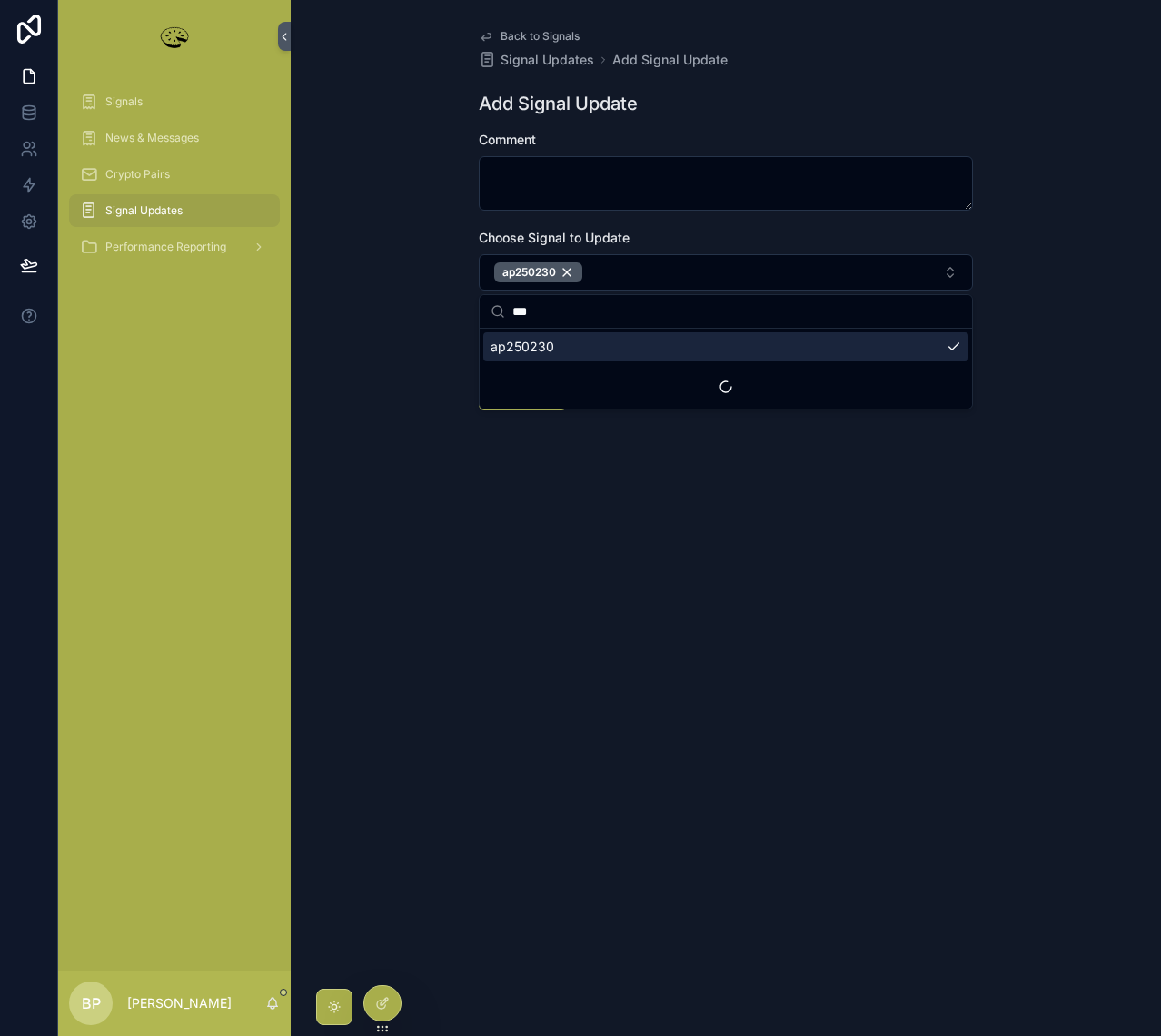
click at [520, 147] on label "Comment" at bounding box center [508, 140] width 57 height 18
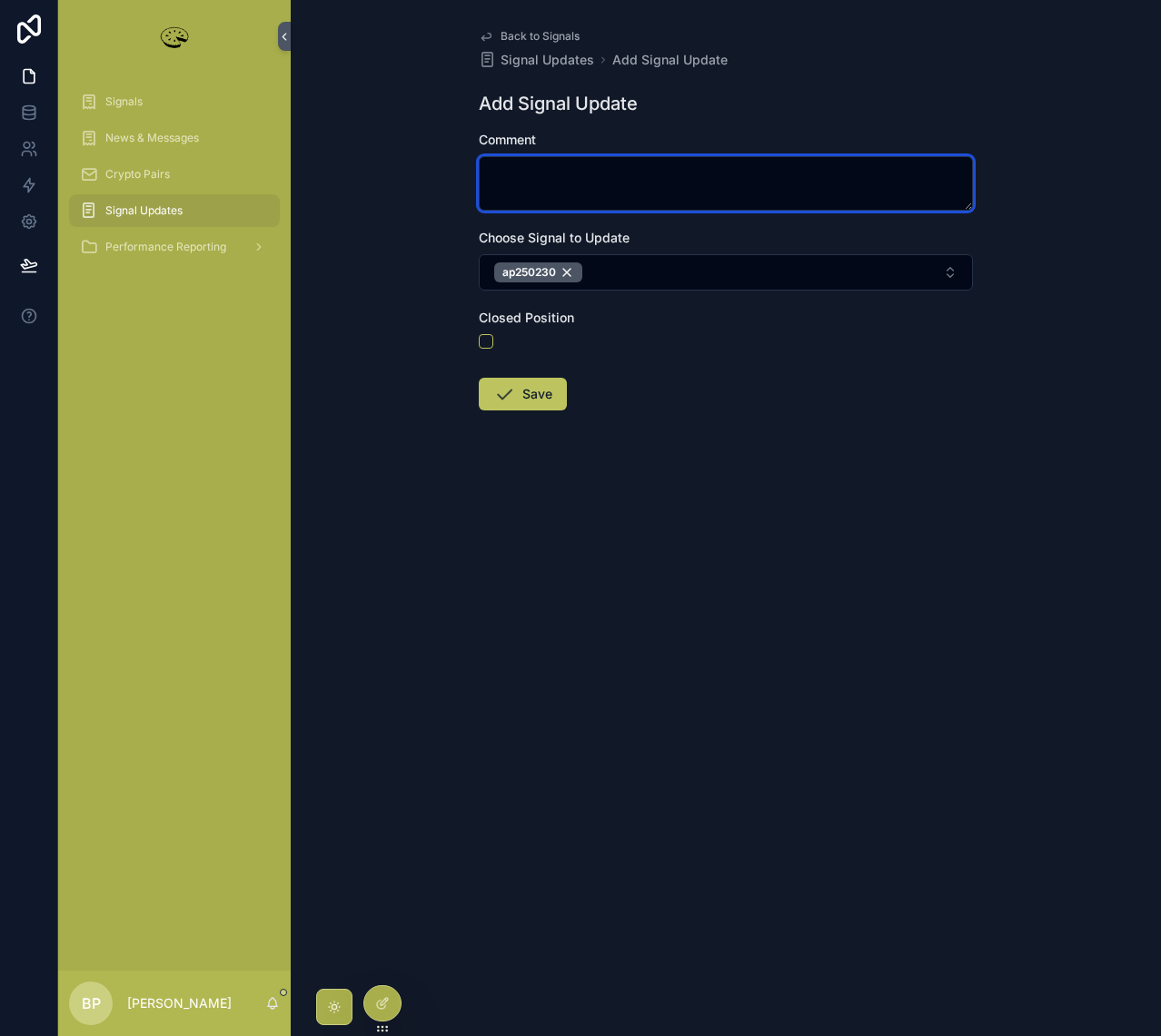
click at [529, 174] on textarea "scrollable content" at bounding box center [725, 183] width 494 height 54
type textarea "*"
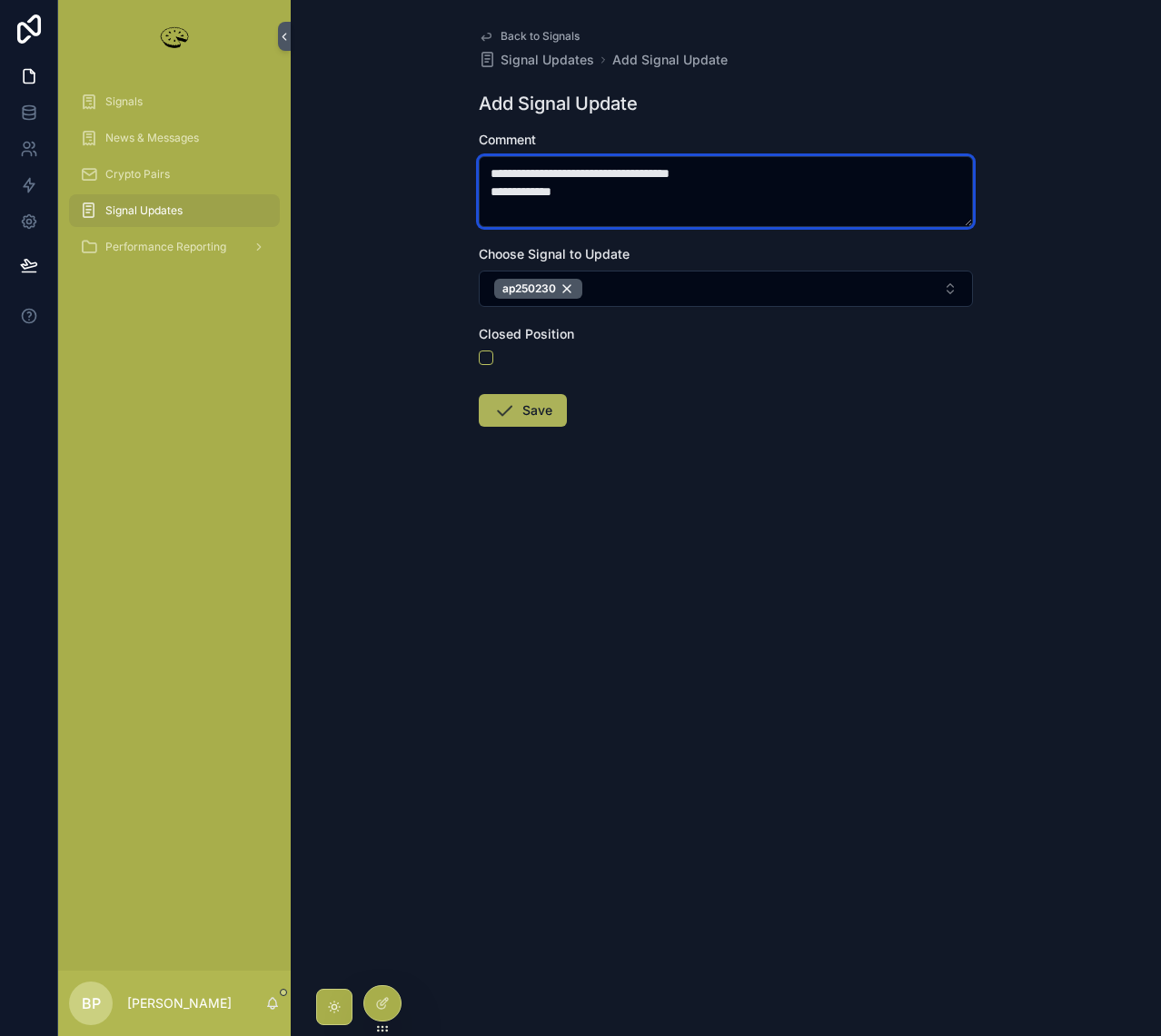
type textarea "**********"
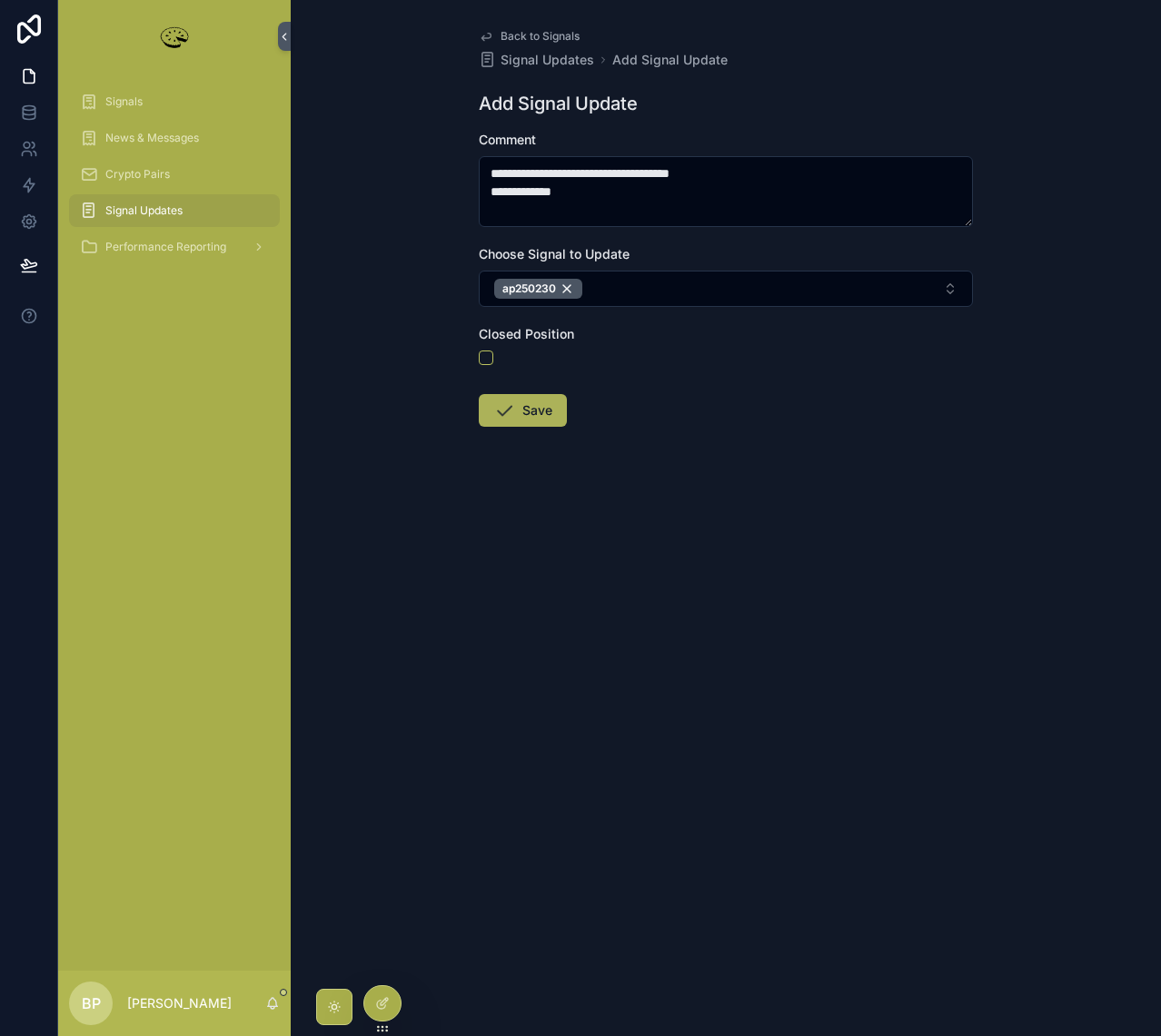
click at [522, 409] on button "Save" at bounding box center [522, 410] width 88 height 32
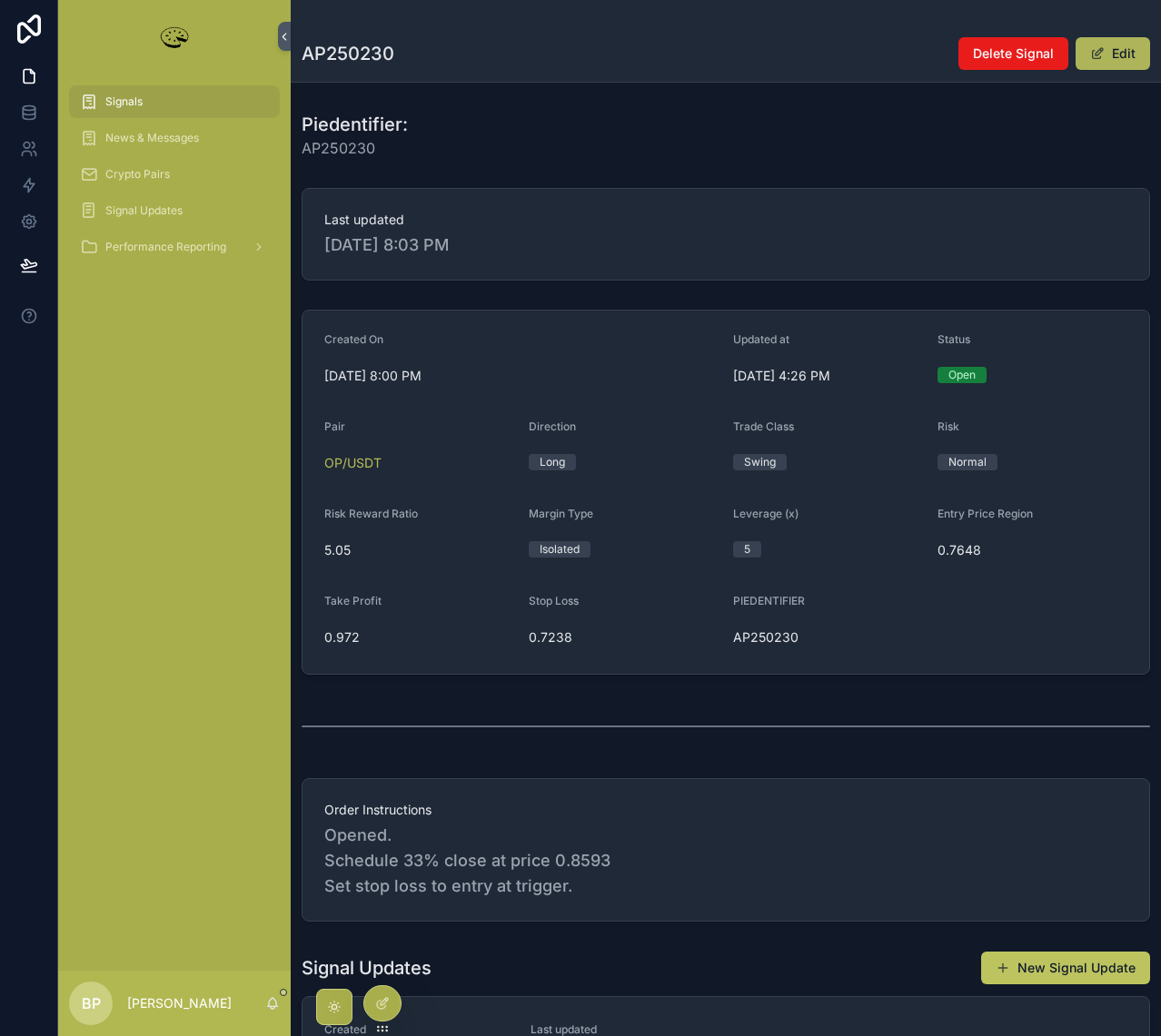
click at [1103, 42] on button "Edit" at bounding box center [1112, 53] width 75 height 32
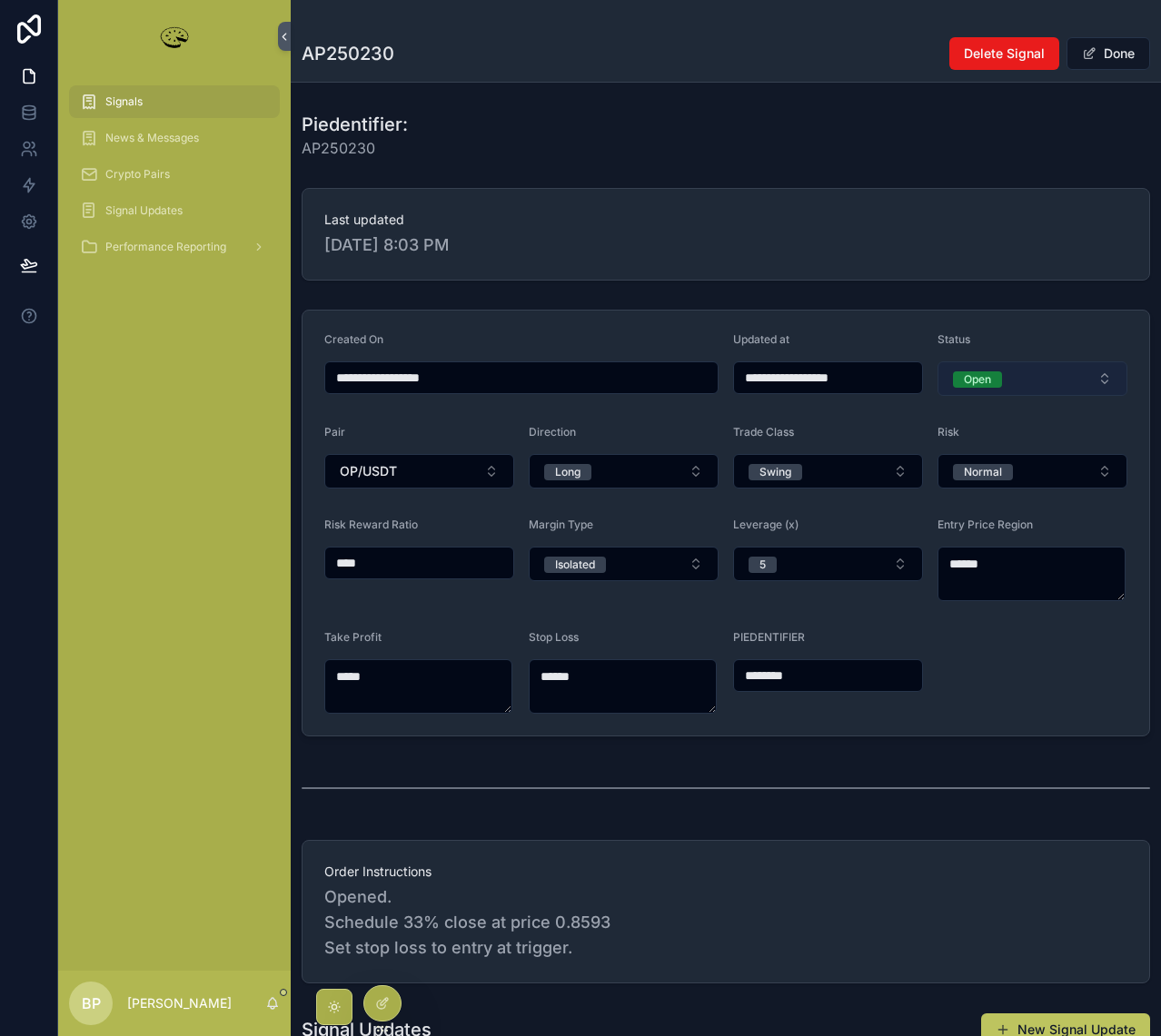
click at [974, 376] on div "Open" at bounding box center [977, 380] width 28 height 17
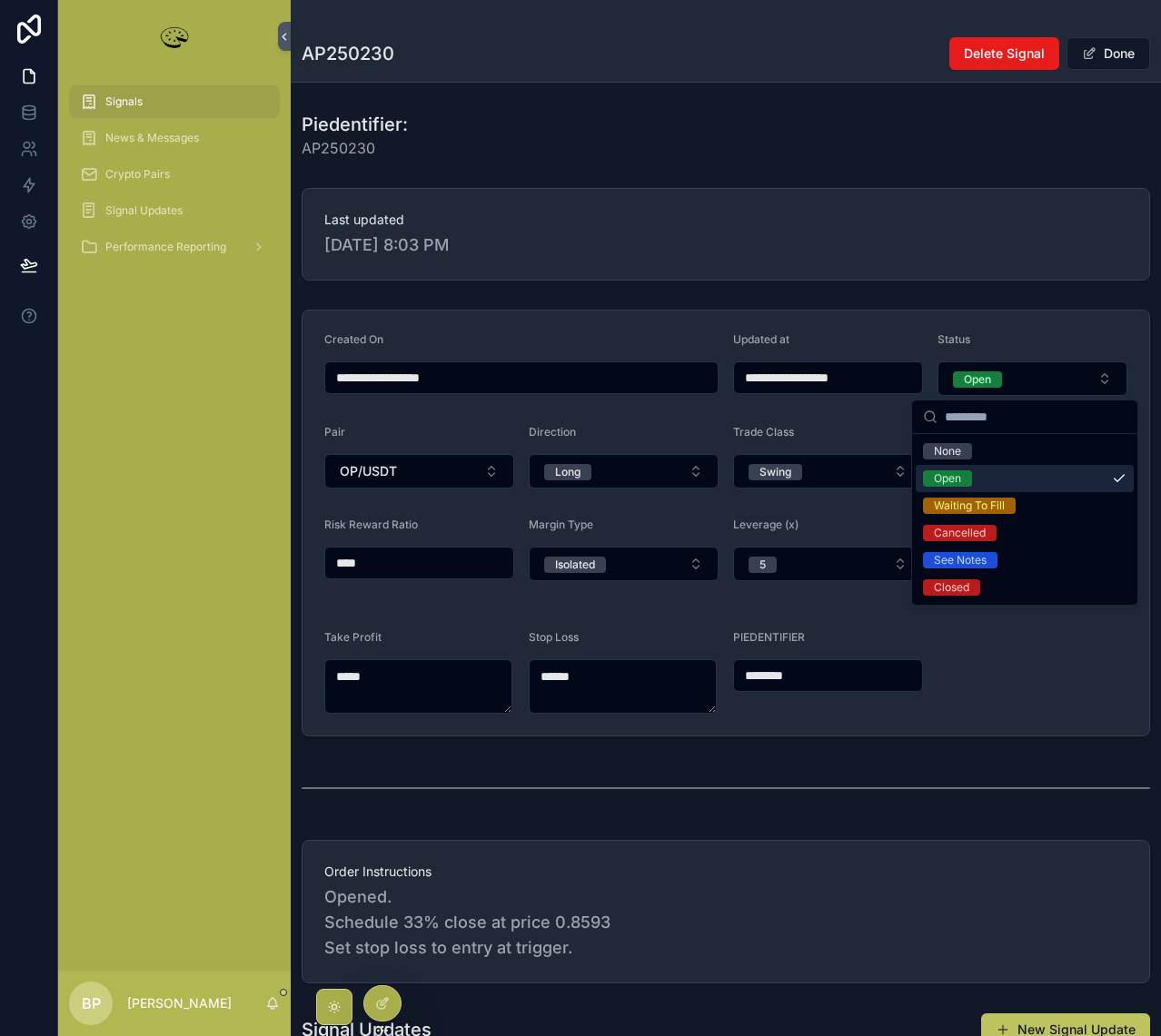
click at [952, 473] on div "Open" at bounding box center [948, 479] width 28 height 17
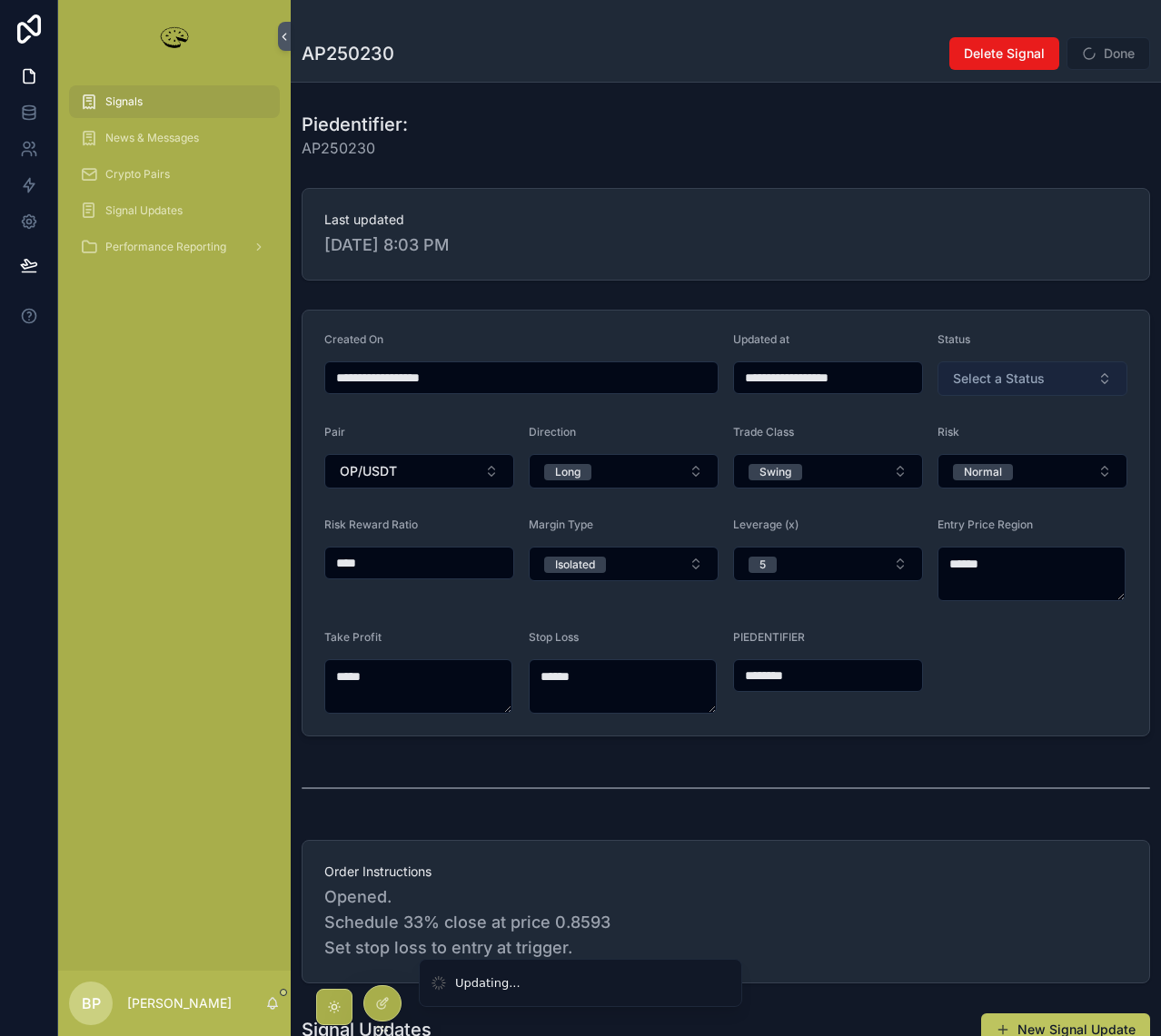
click at [1010, 378] on span "Select a Status" at bounding box center [998, 379] width 91 height 18
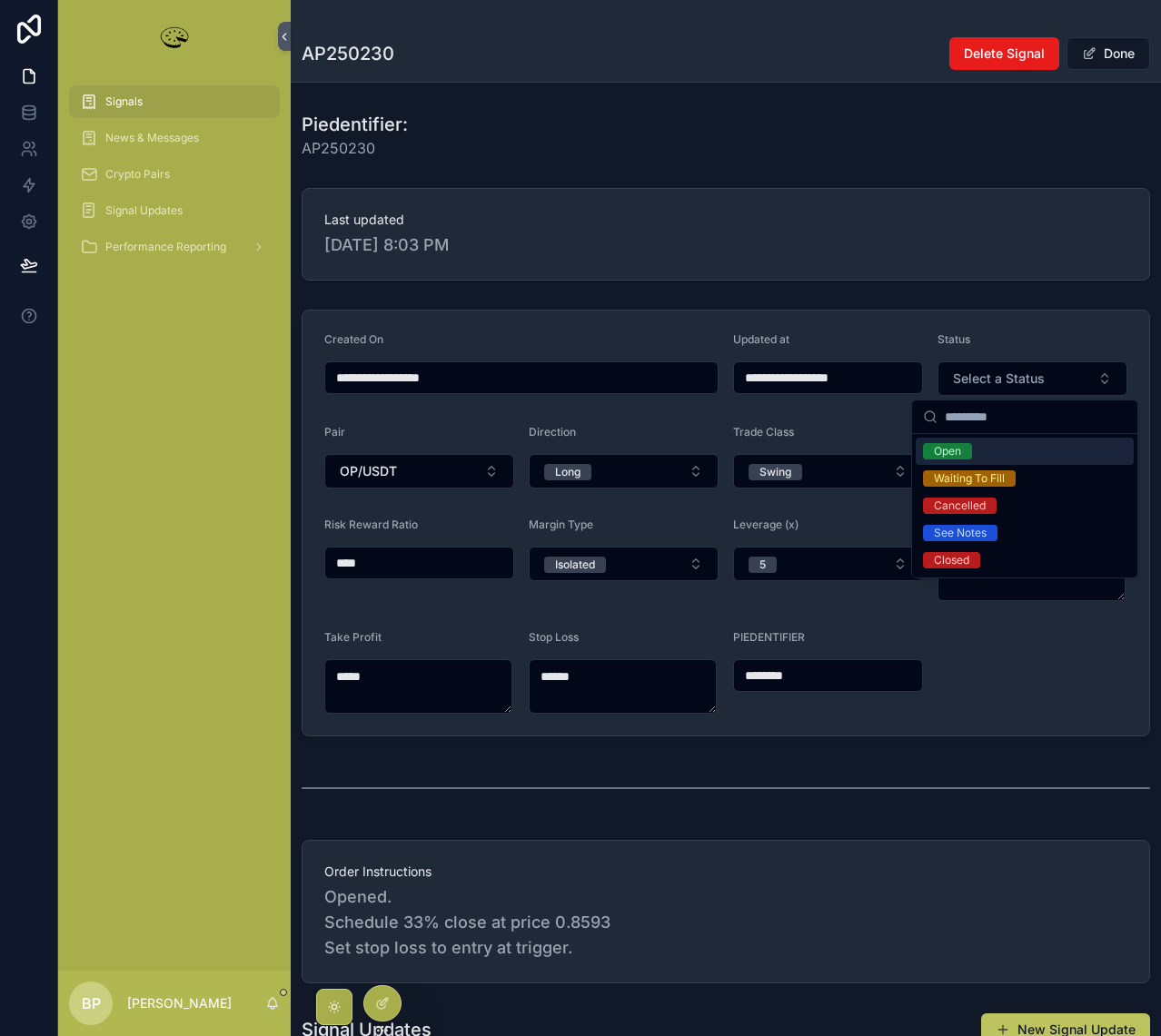
click at [942, 452] on div "Open" at bounding box center [948, 451] width 28 height 17
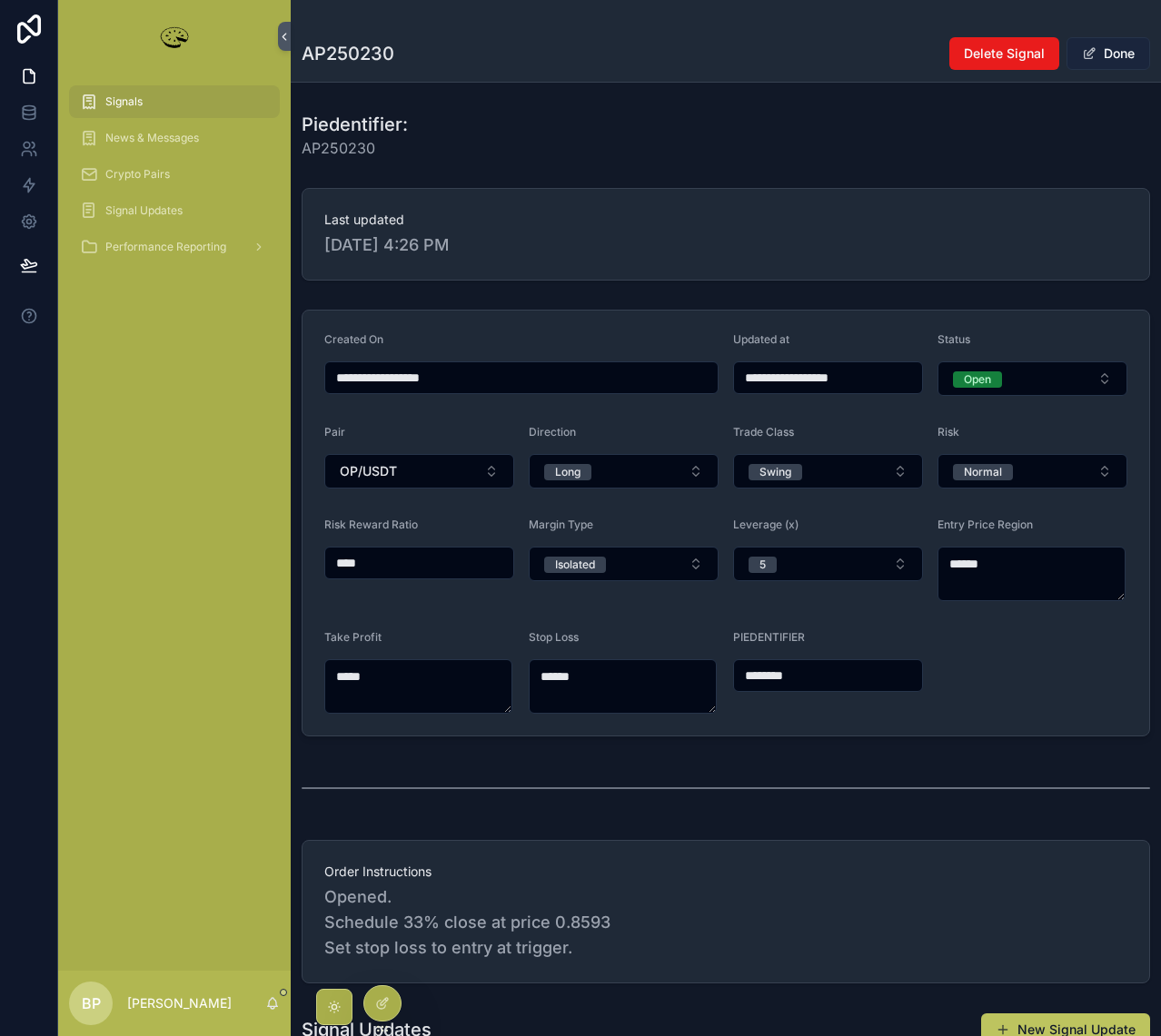
click at [1101, 51] on button "Done" at bounding box center [1108, 53] width 84 height 32
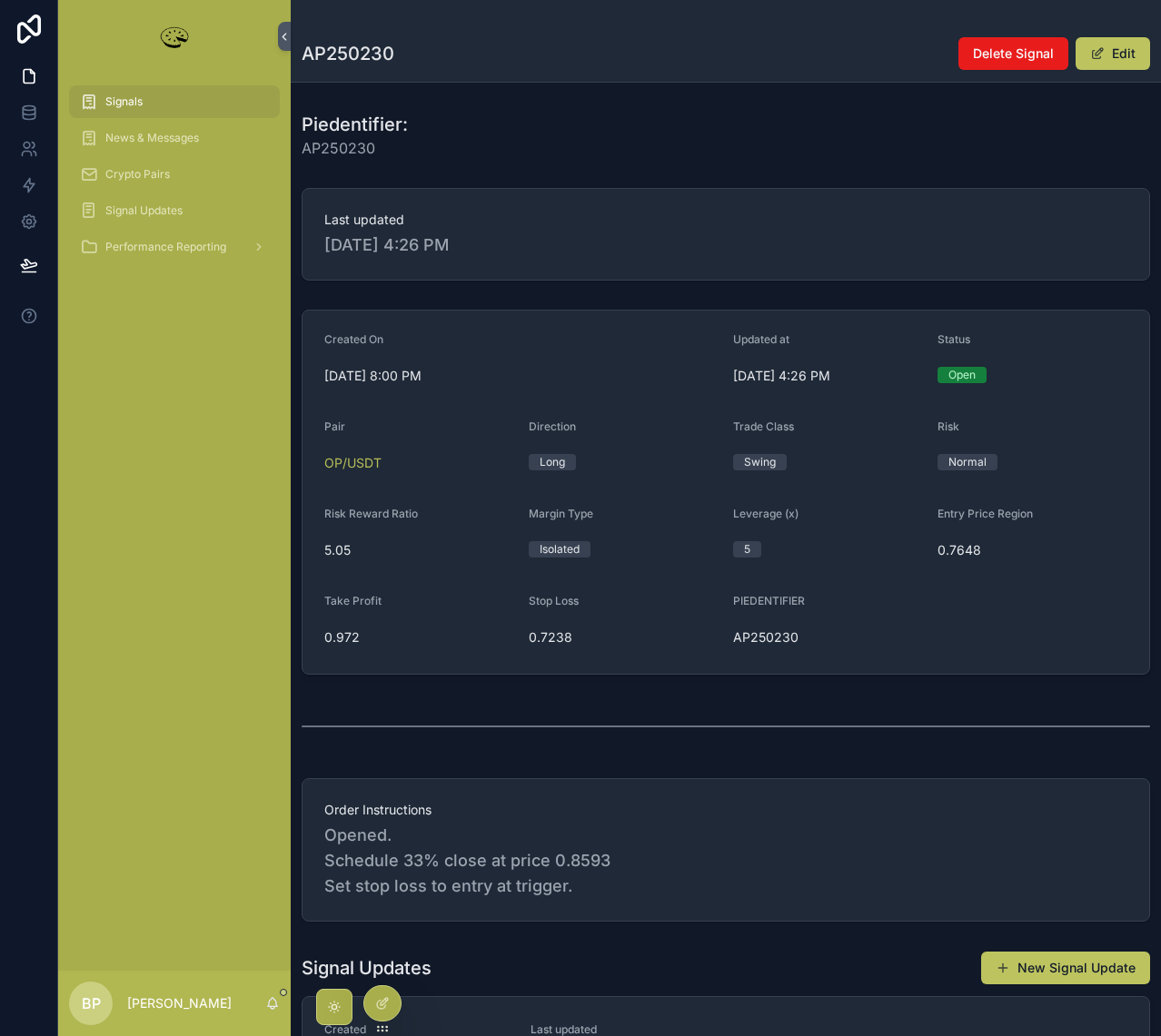
click at [112, 94] on span "Signals" at bounding box center [124, 101] width 37 height 15
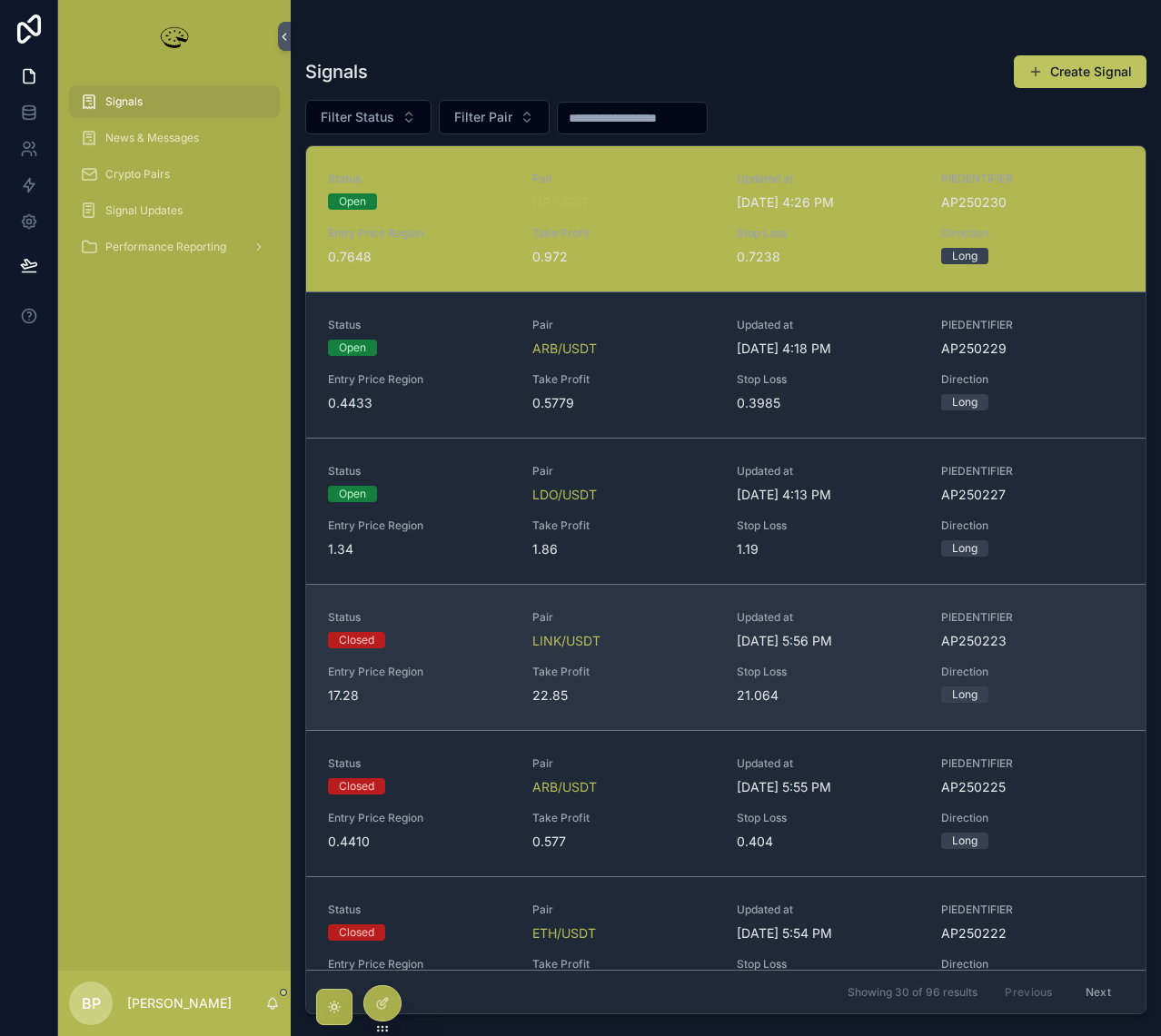
scroll to position [697, 0]
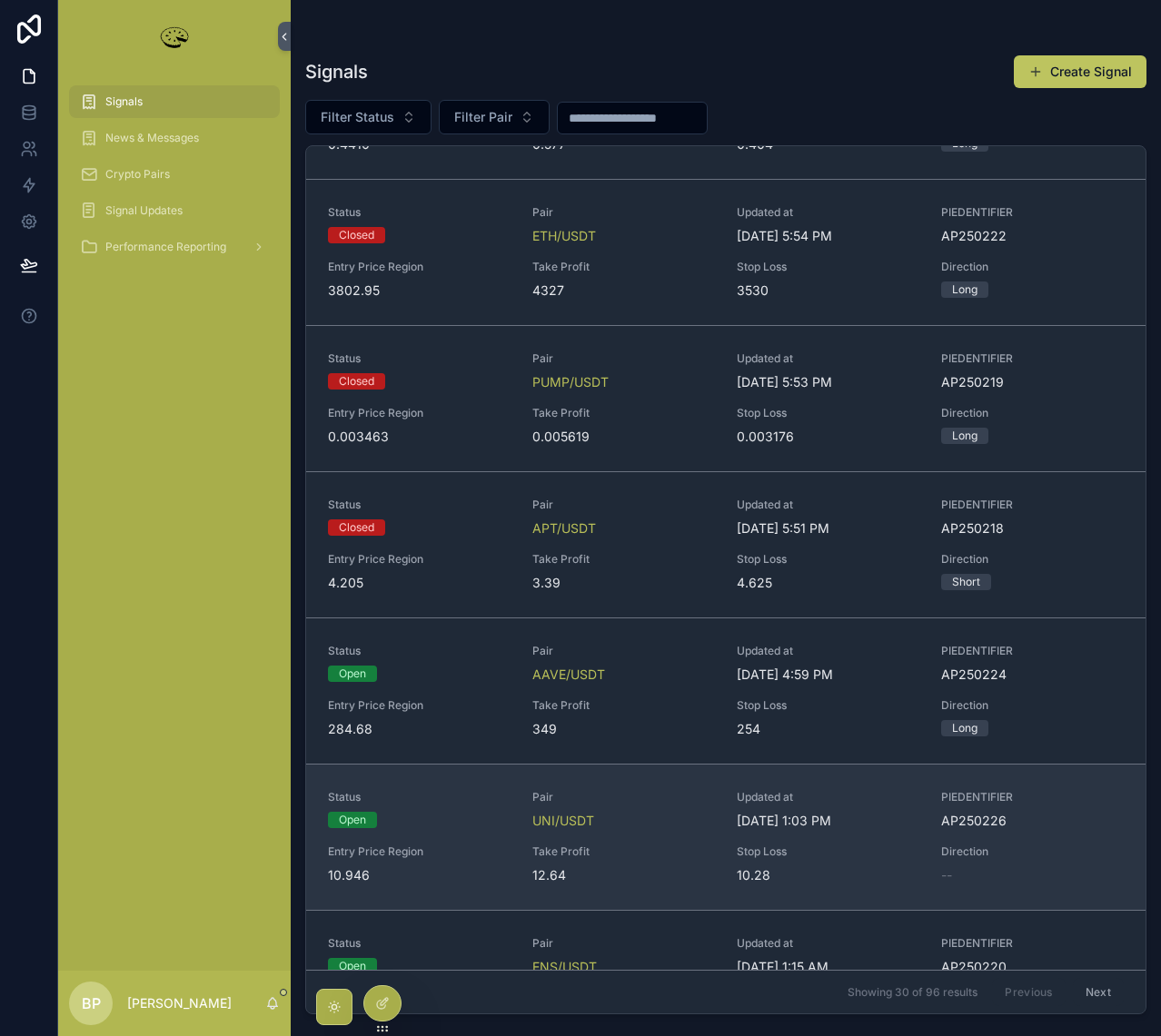
click at [618, 790] on div "Status Open Pair UNI/USDT Updated at 8/11/2025 1:03 PM PIEDENTIFIER AP250226 En…" at bounding box center [725, 837] width 796 height 94
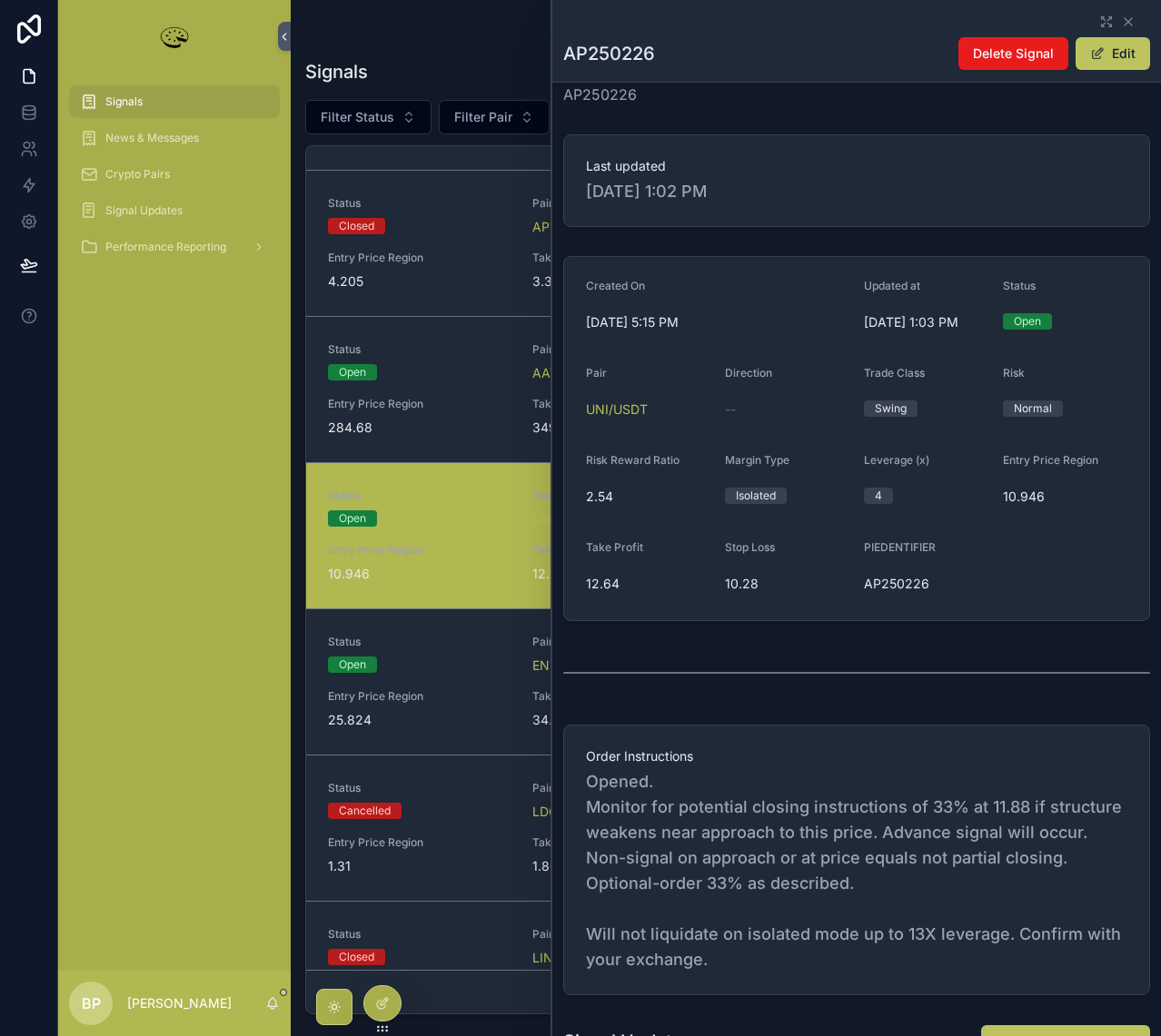
scroll to position [454, 0]
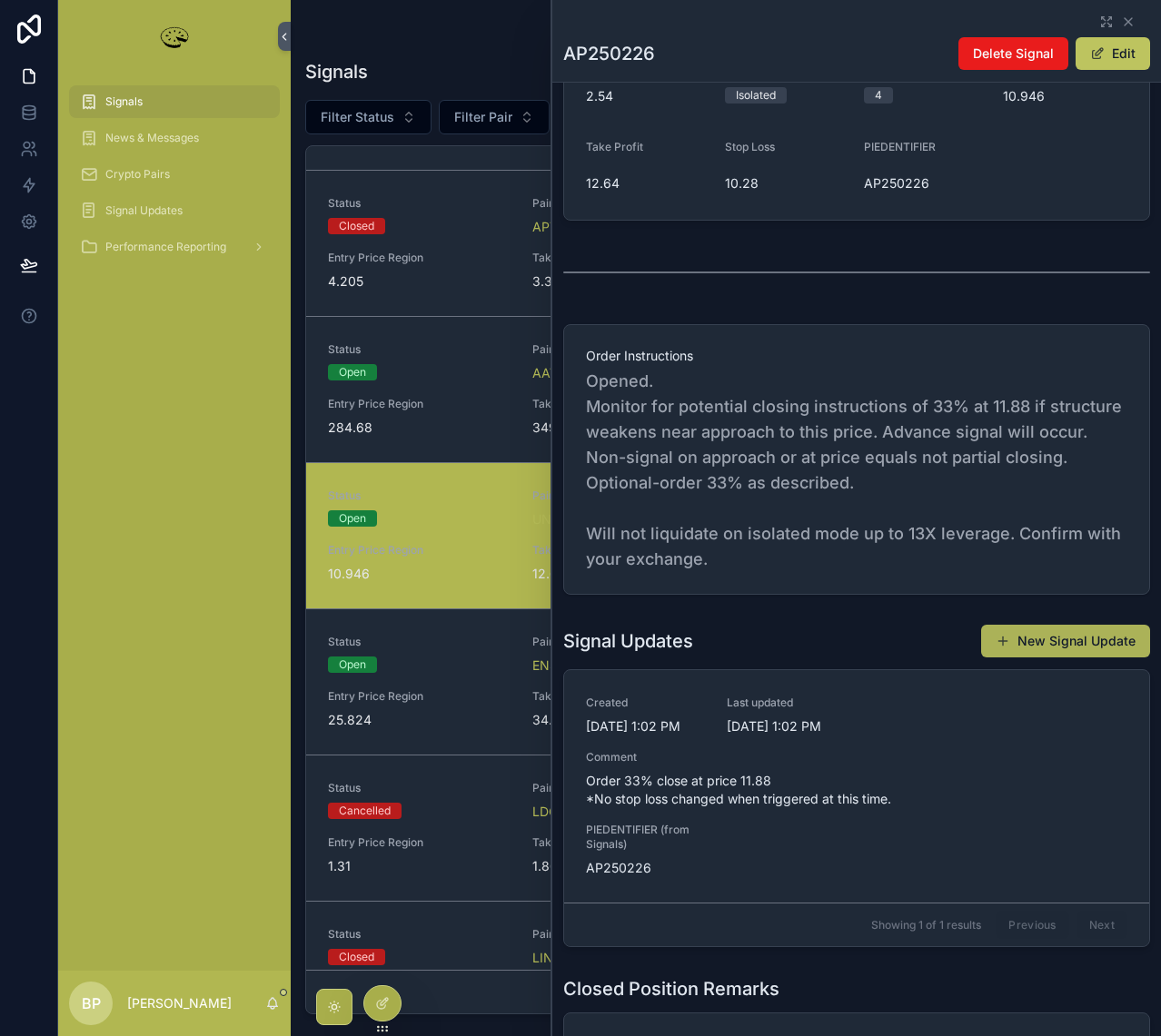
click at [1073, 642] on button "New Signal Update" at bounding box center [1065, 640] width 169 height 32
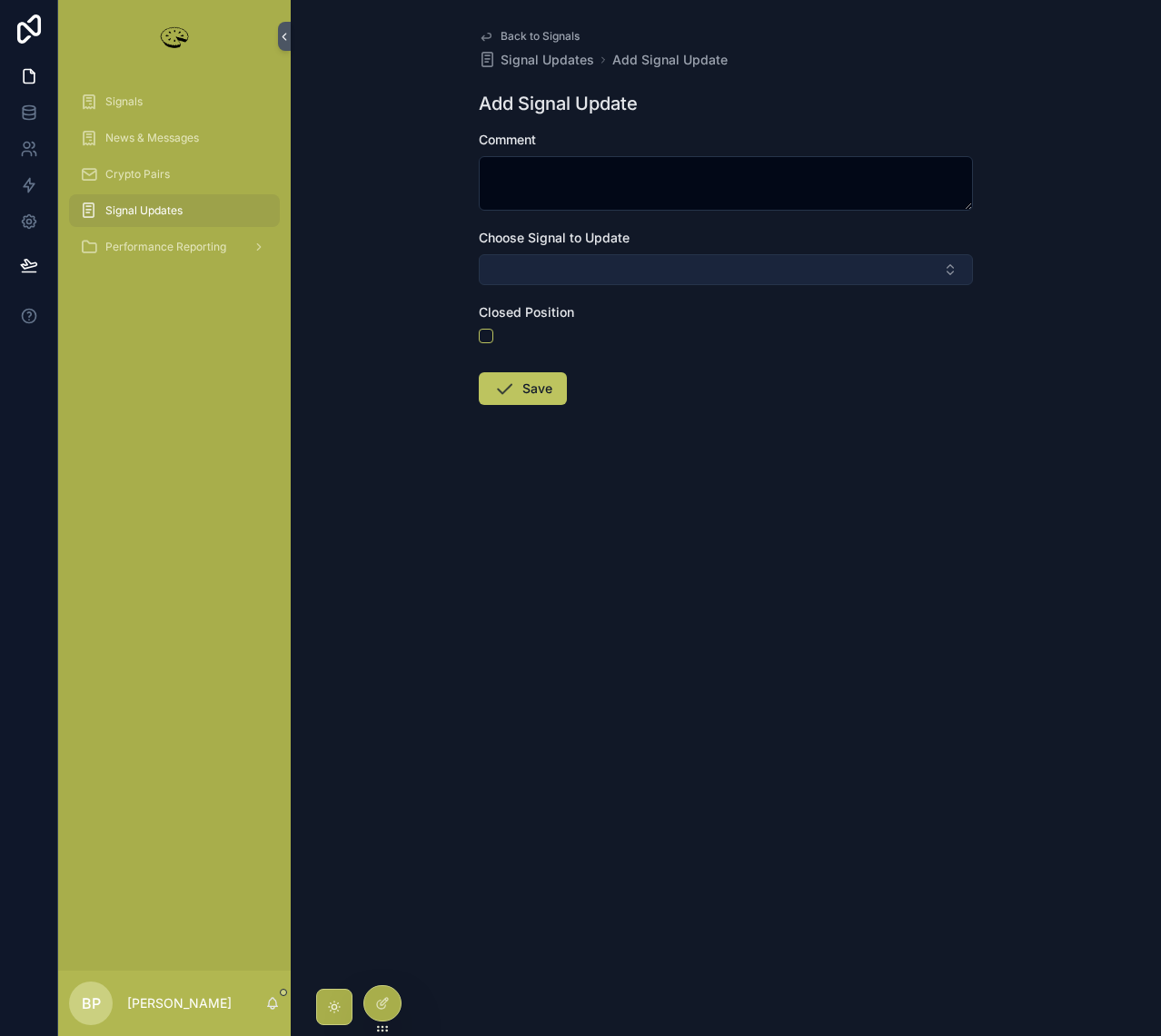
click at [559, 268] on button "Select Button" at bounding box center [725, 269] width 494 height 30
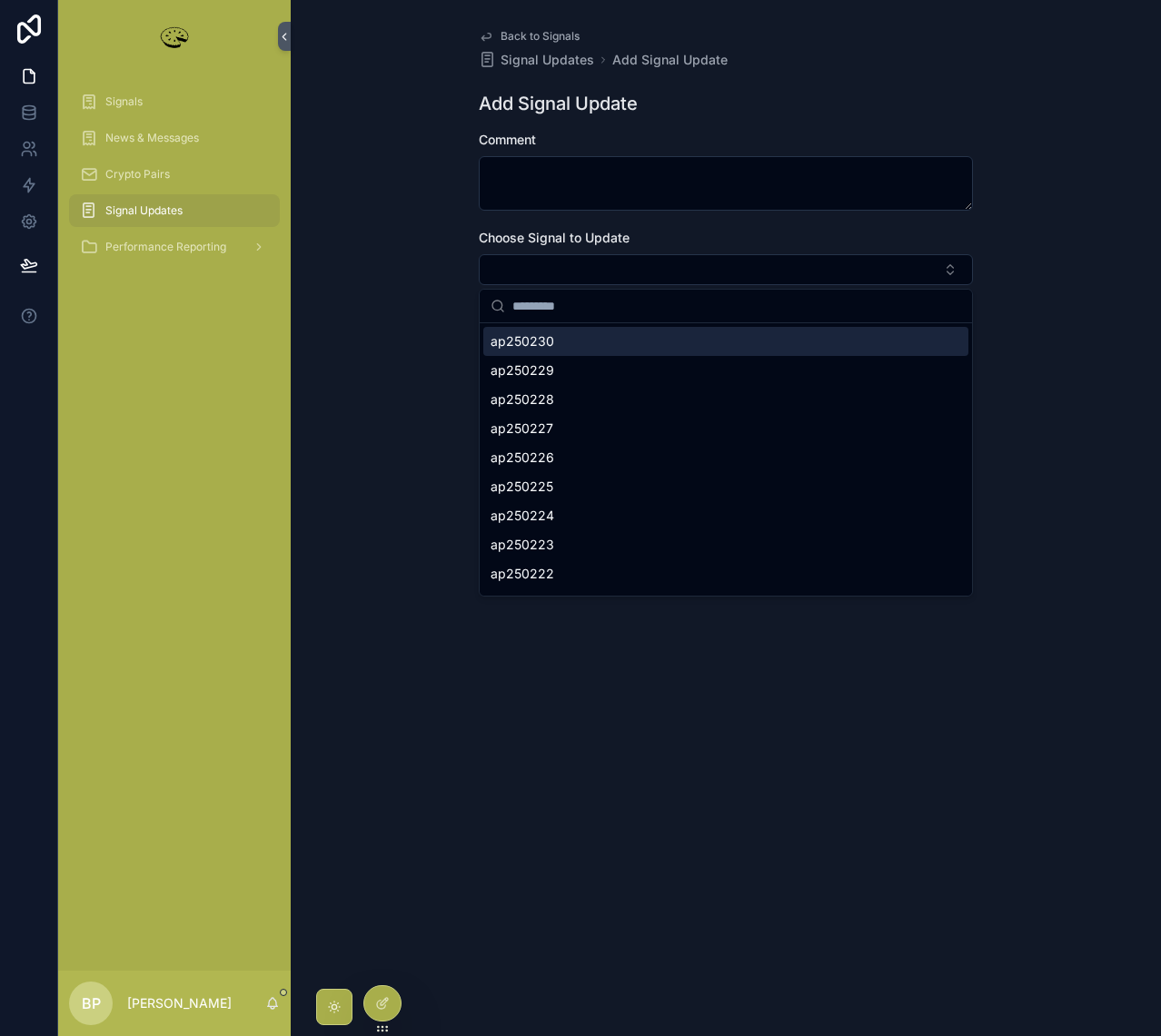
click at [339, 106] on div "Back to Signals Signal Updates Add Signal Update Add Signal Update Comment Choo…" at bounding box center [725, 518] width 870 height 1036
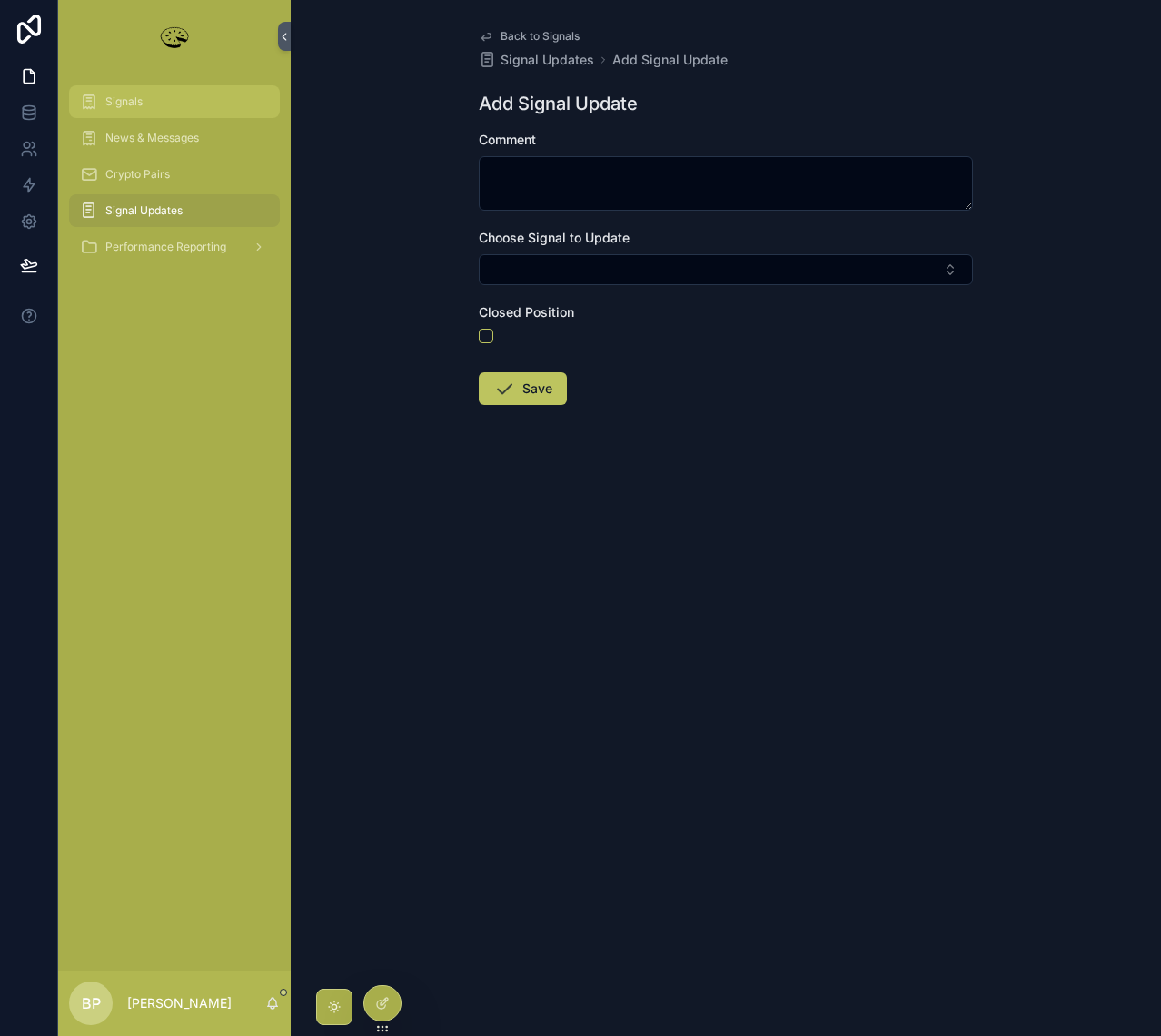
click at [112, 106] on span "Signals" at bounding box center [124, 101] width 37 height 15
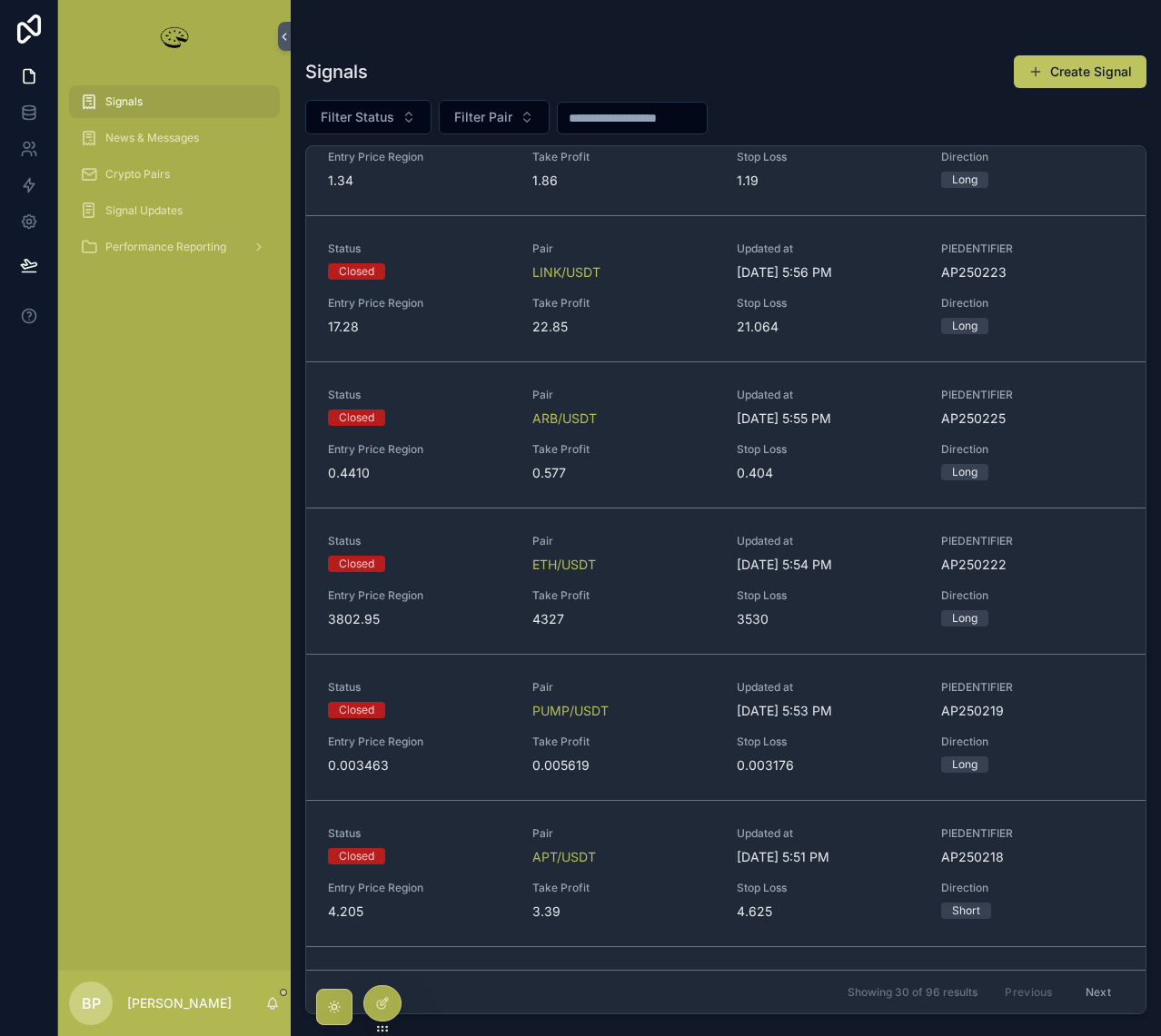
scroll to position [726, 0]
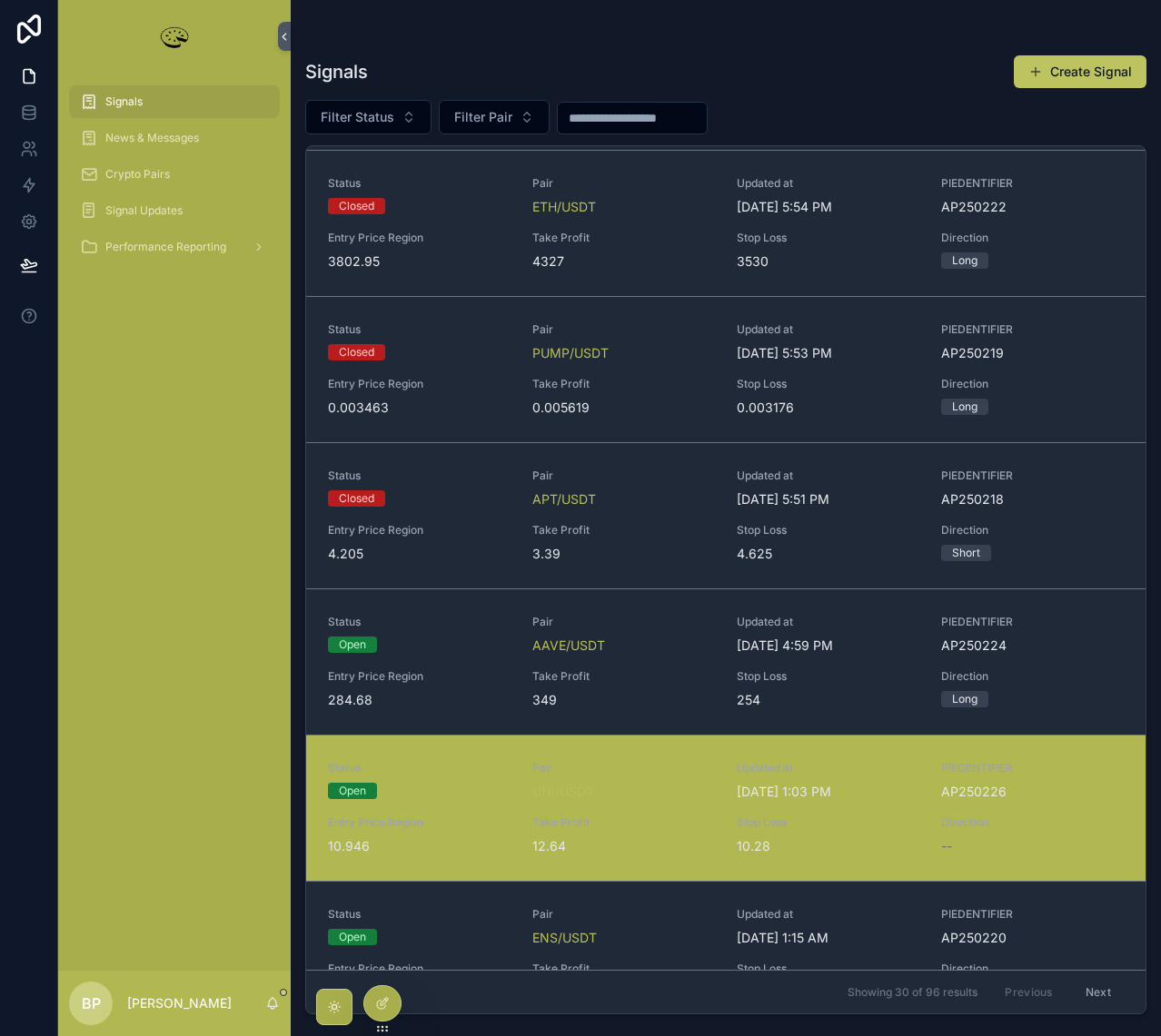
click at [660, 839] on span "12.64" at bounding box center [624, 846] width 183 height 18
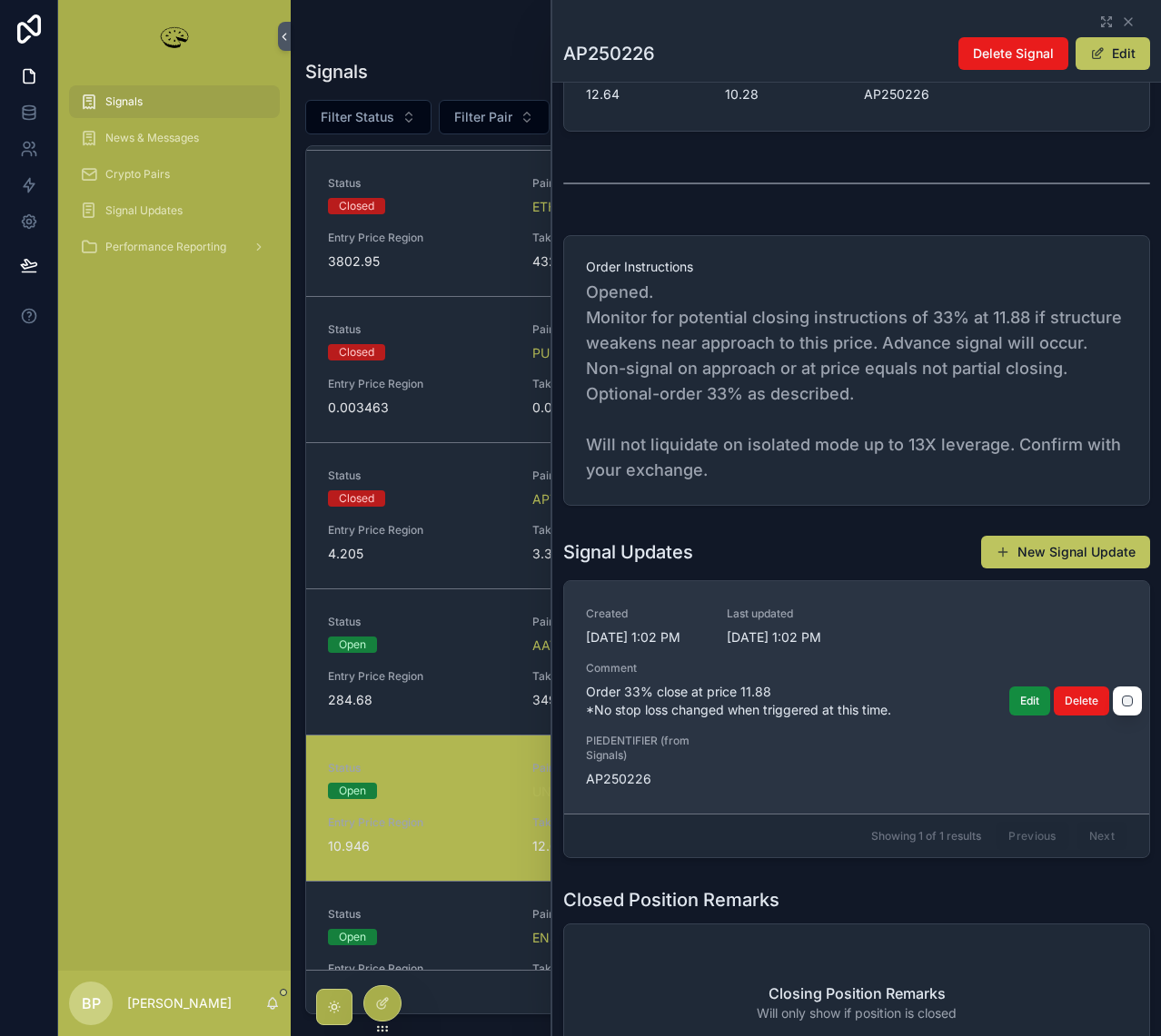
scroll to position [545, 0]
drag, startPoint x: 580, startPoint y: 693, endPoint x: 755, endPoint y: 685, distance: 175.2
click at [755, 685] on link "Created 8/11/2025 1:02 PM Last updated 8/11/2025 1:02 PM Comment Order 33% clos…" at bounding box center [856, 696] width 585 height 232
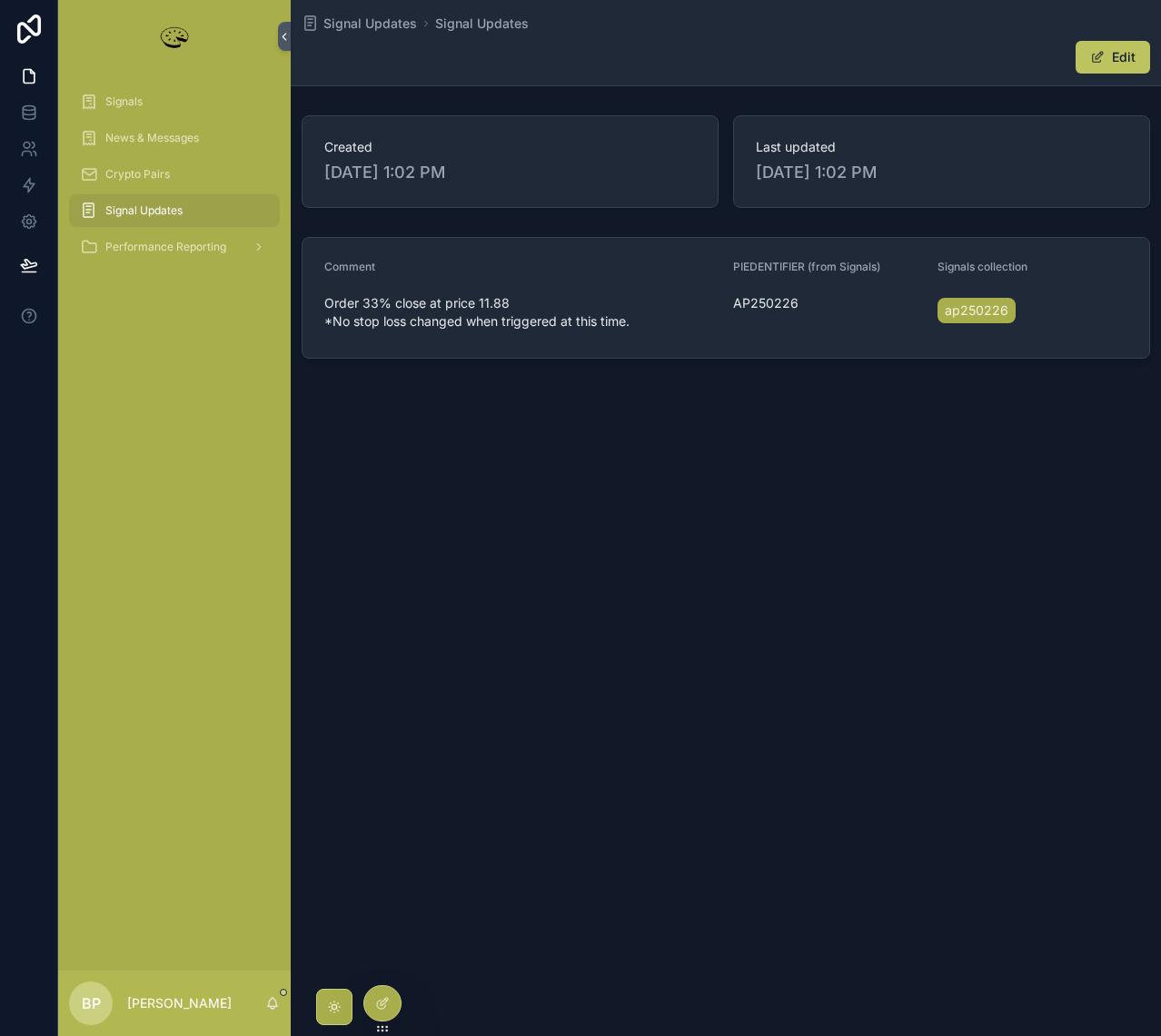
drag, startPoint x: 679, startPoint y: 320, endPoint x: 317, endPoint y: 303, distance: 362.4
click at [317, 303] on form "Comment Order 33% close at price 11.88 *No stop loss changed when triggered at …" at bounding box center [725, 298] width 846 height 120
click at [431, 279] on div "Comment" at bounding box center [521, 270] width 394 height 22
click at [106, 99] on span "Signals" at bounding box center [124, 101] width 37 height 15
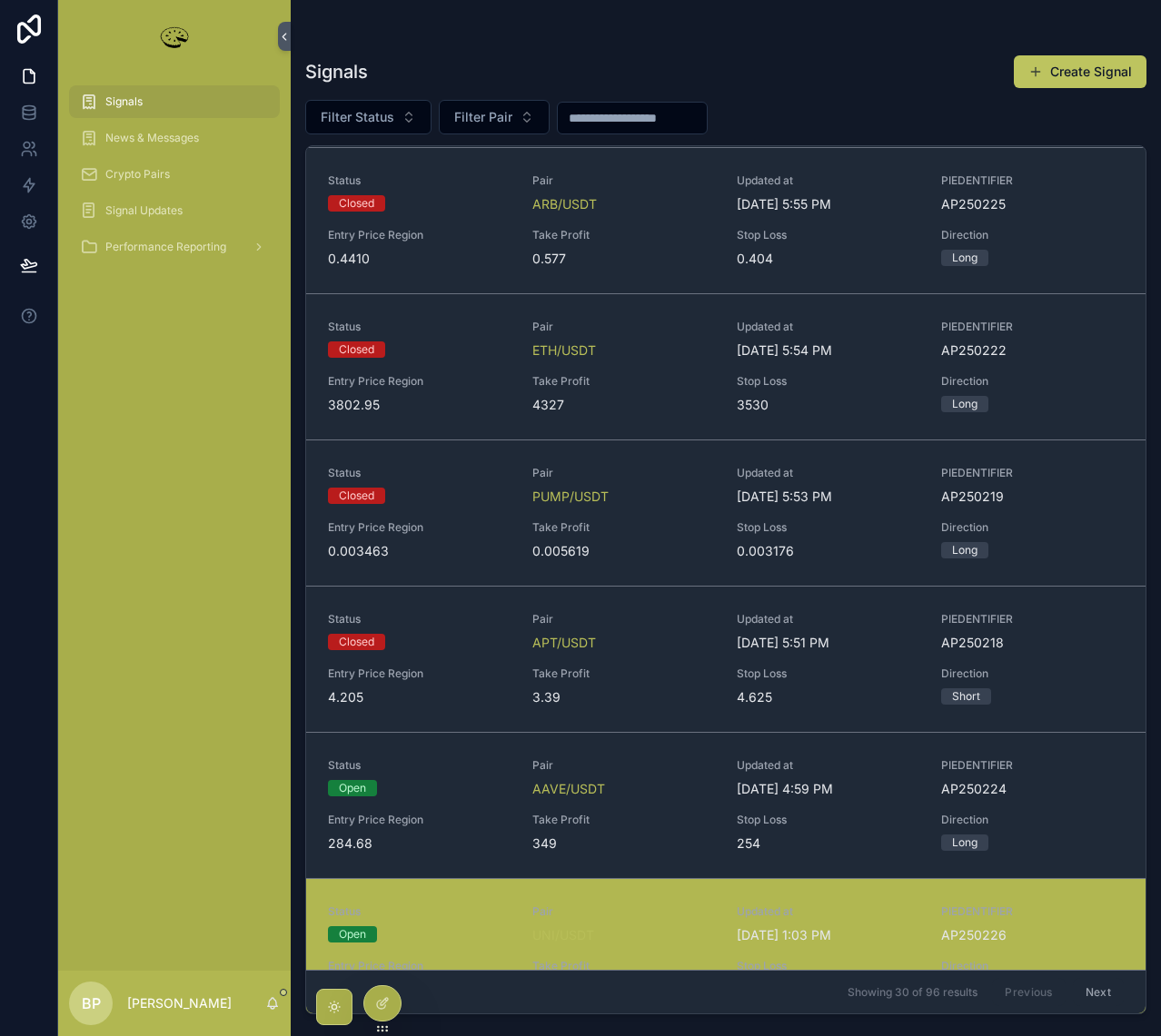
scroll to position [817, 0]
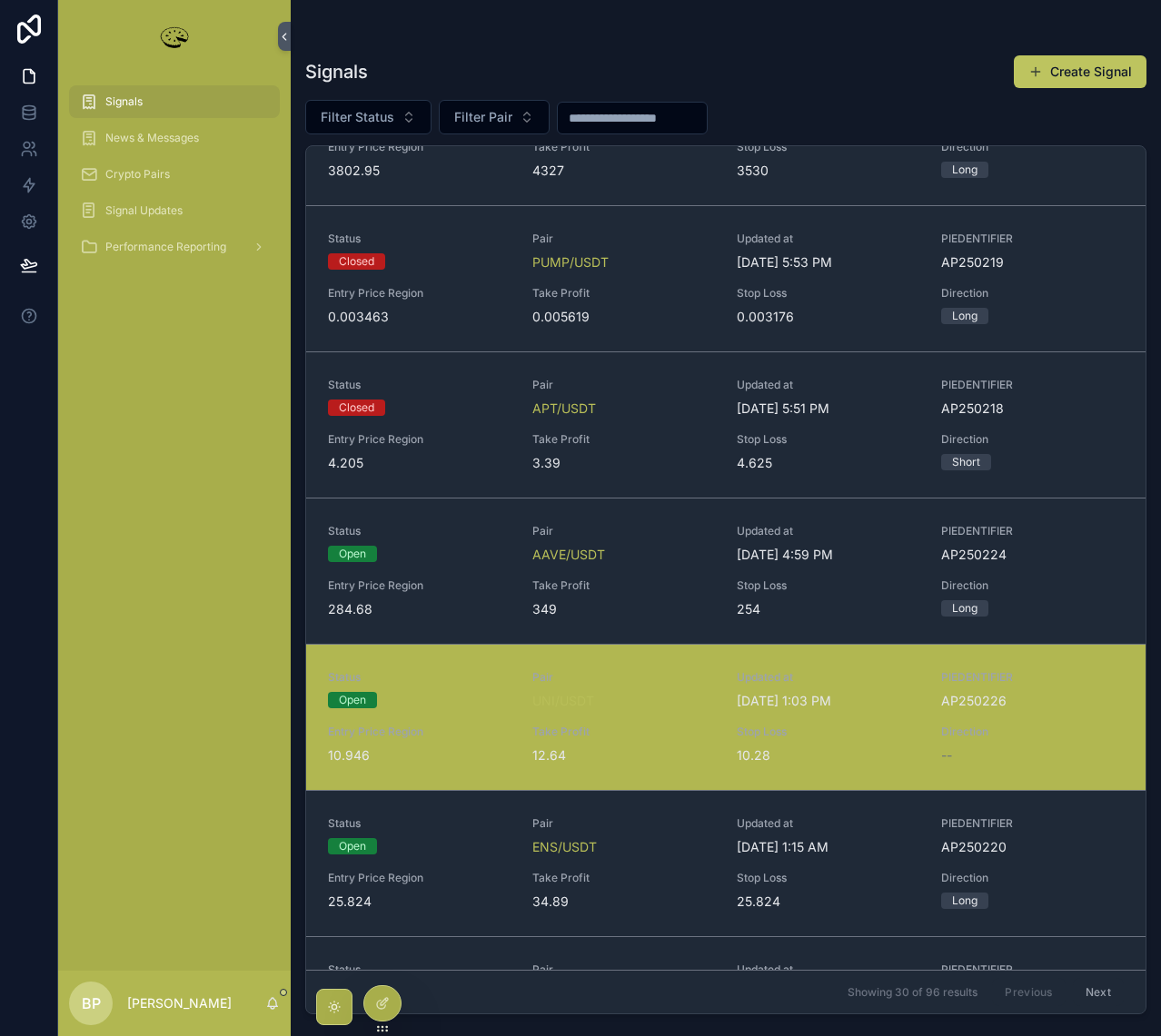
click at [640, 729] on span "Take Profit" at bounding box center [624, 732] width 183 height 15
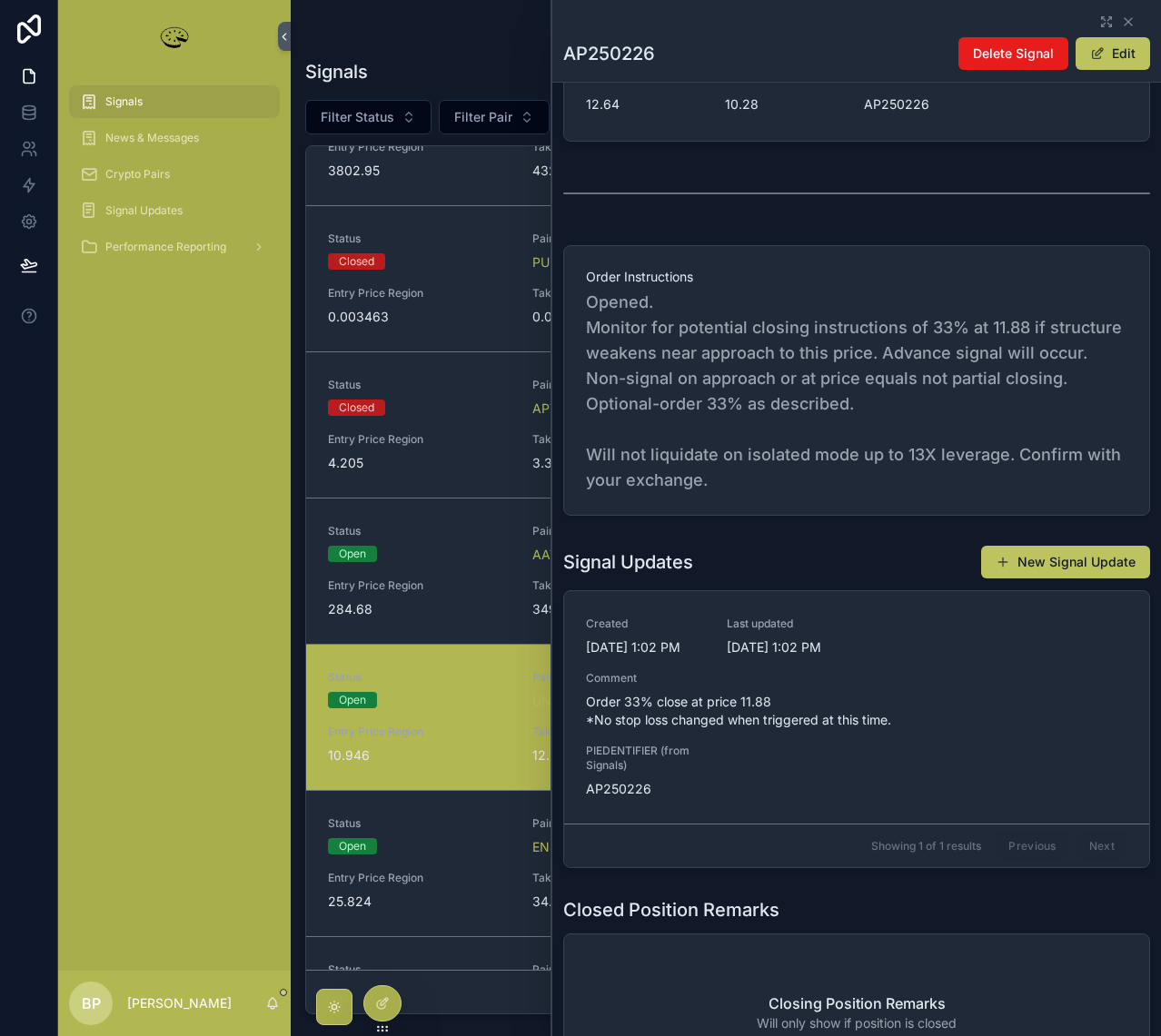
scroll to position [545, 0]
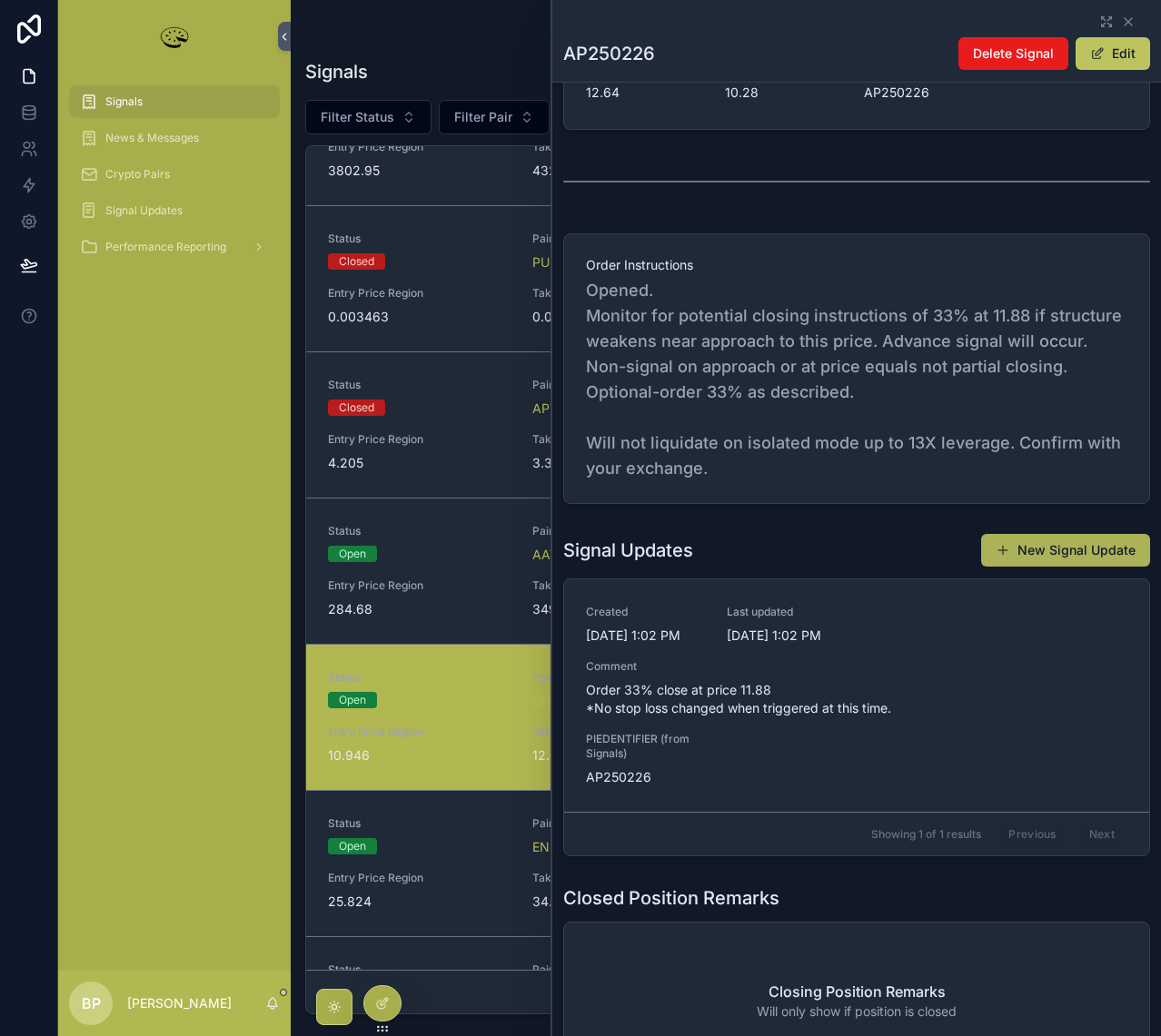
click at [1028, 547] on button "New Signal Update" at bounding box center [1065, 550] width 169 height 32
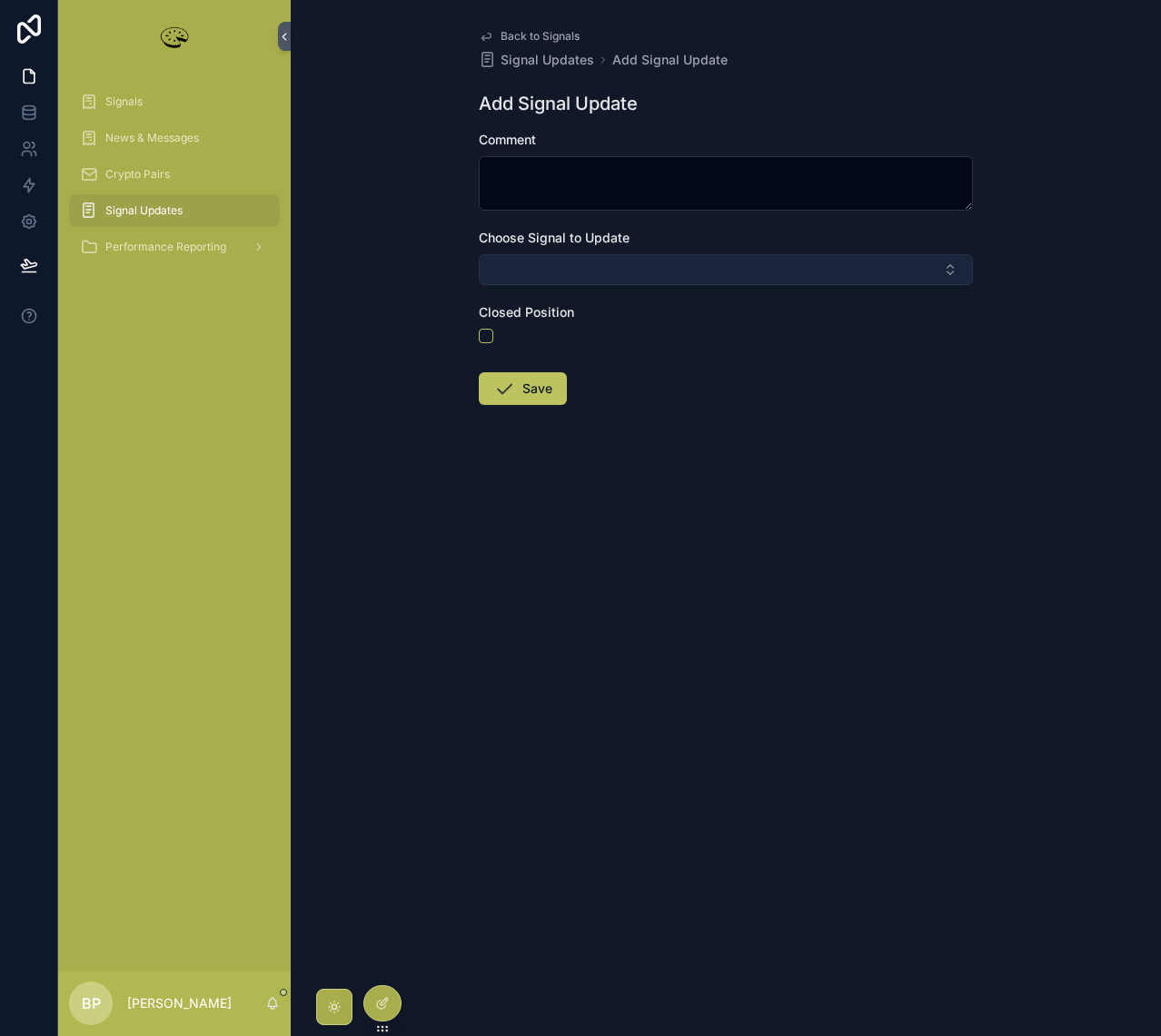
click at [532, 271] on button "Select Button" at bounding box center [725, 269] width 494 height 30
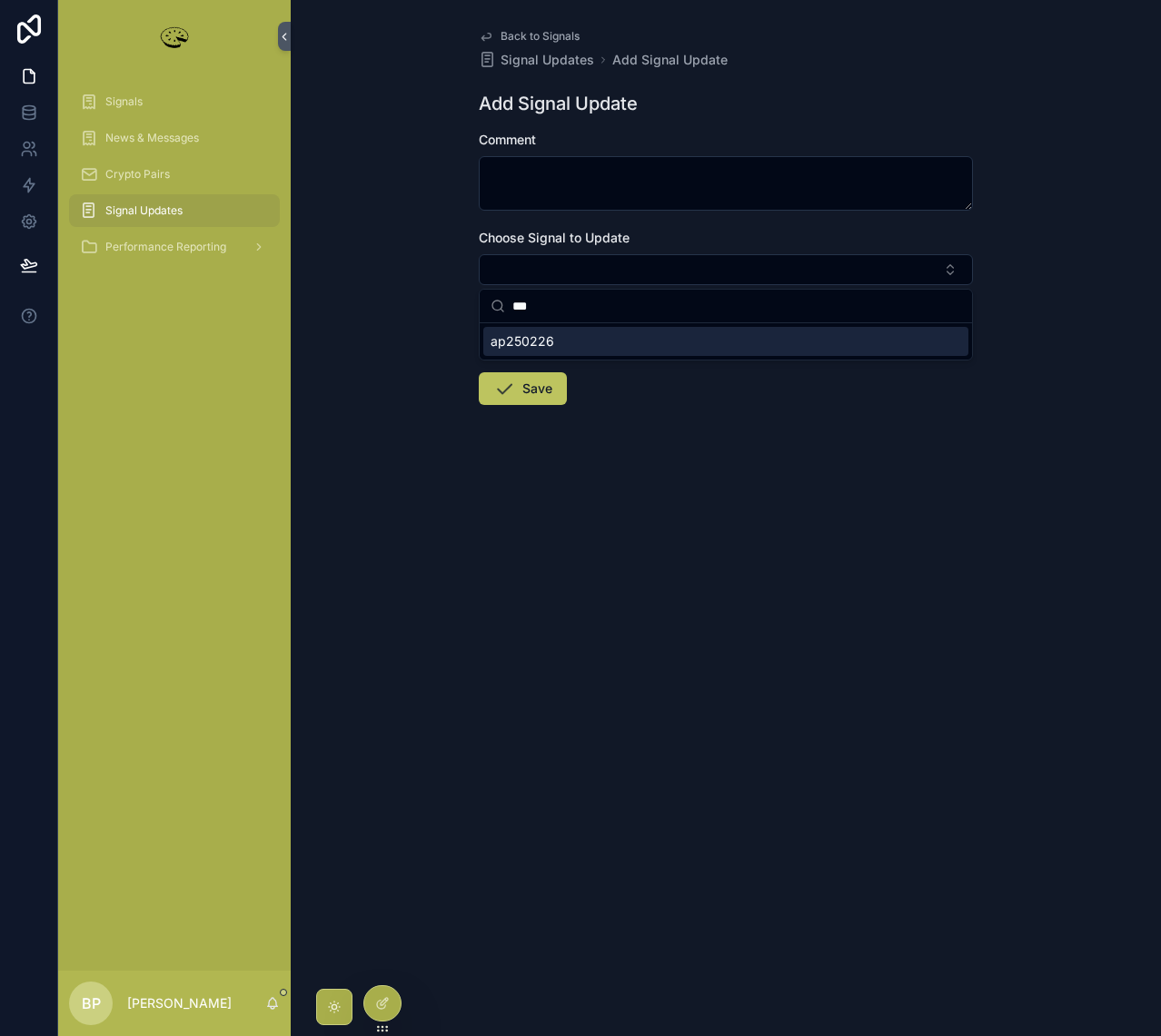
type input "***"
click at [547, 346] on span "ap250226" at bounding box center [522, 341] width 64 height 18
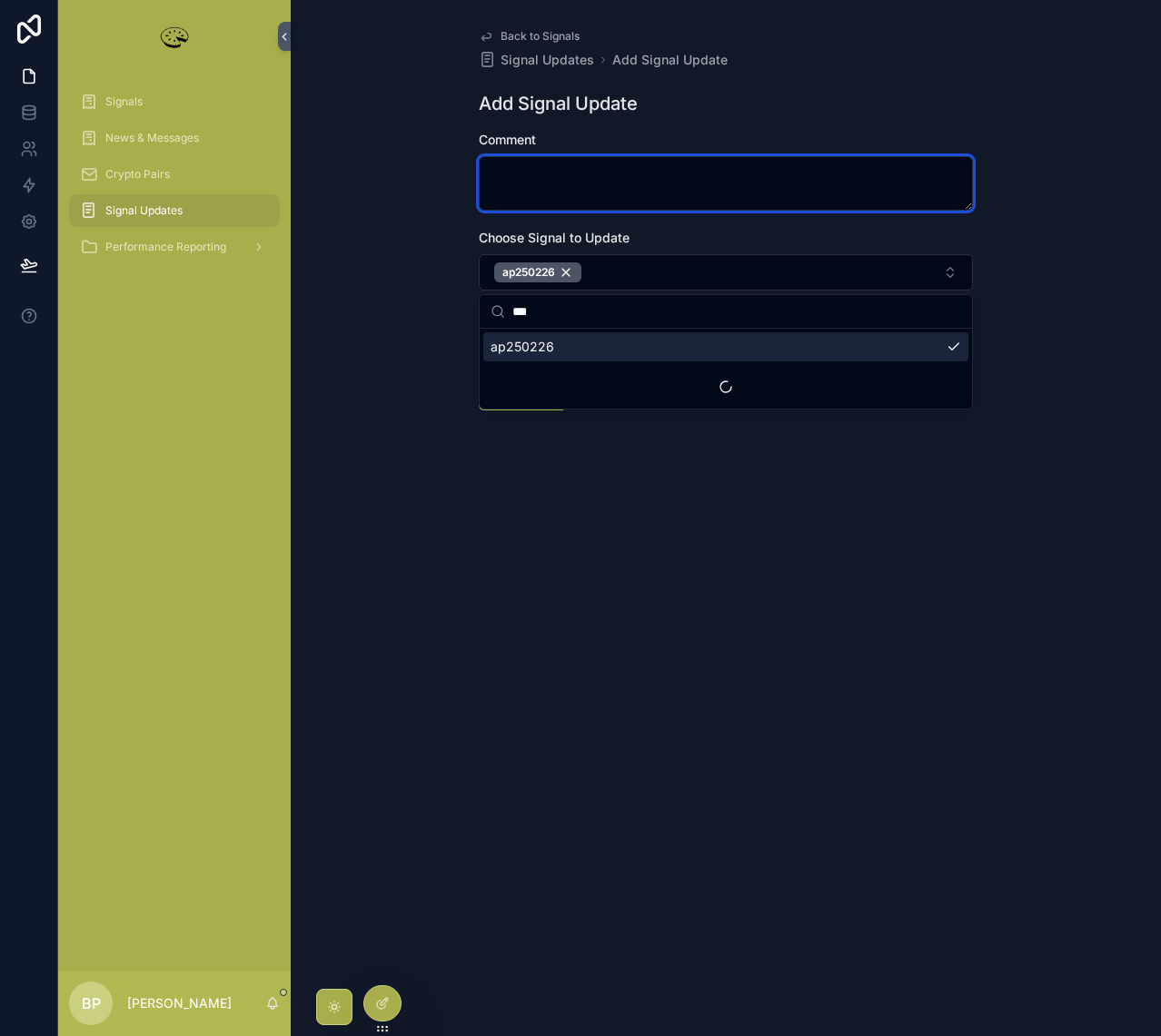
click at [520, 168] on textarea "scrollable content" at bounding box center [725, 183] width 494 height 54
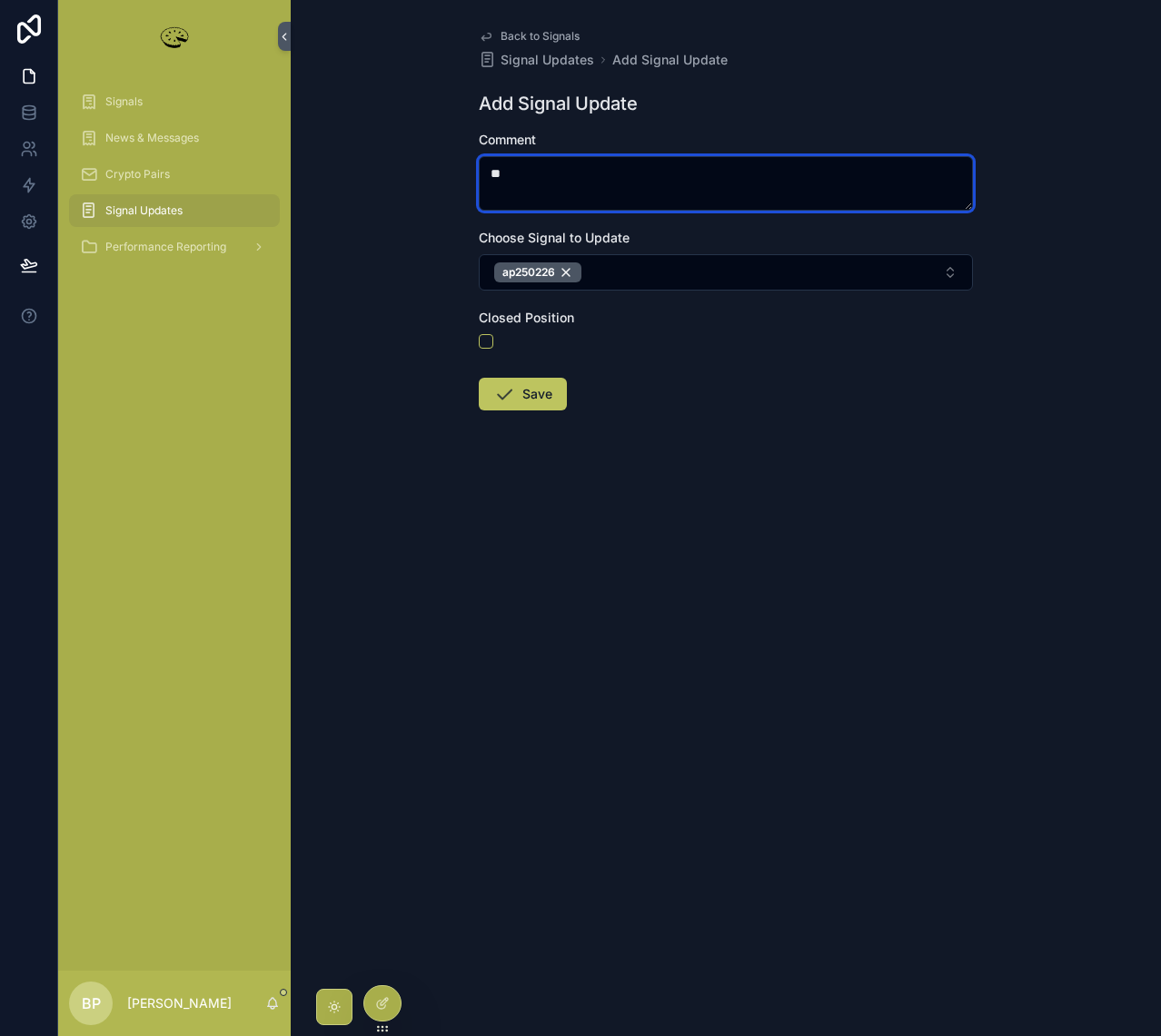
type textarea "*"
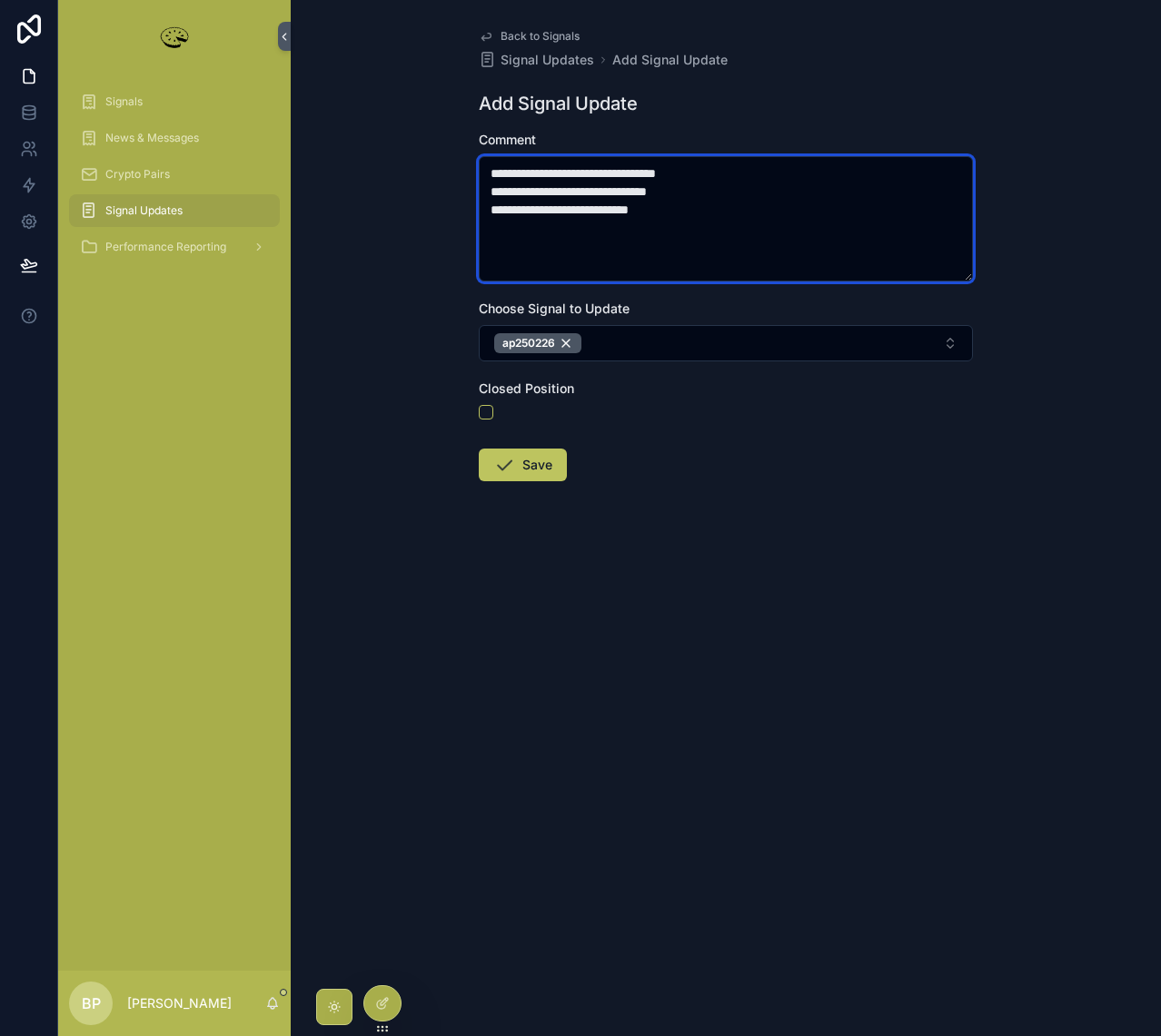
click at [698, 193] on textarea "**********" at bounding box center [725, 219] width 494 height 125
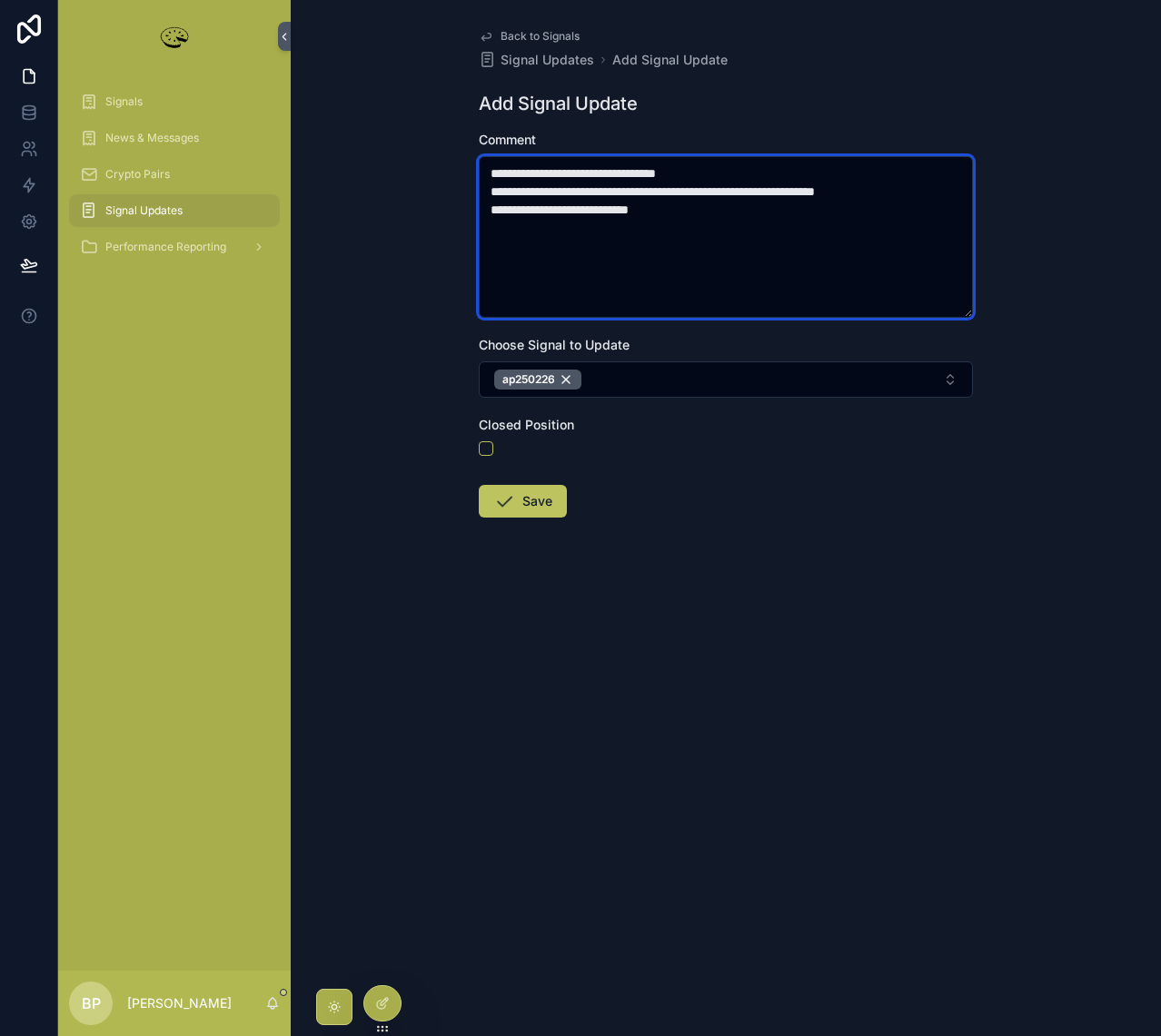
click at [716, 173] on textarea "**********" at bounding box center [725, 236] width 494 height 161
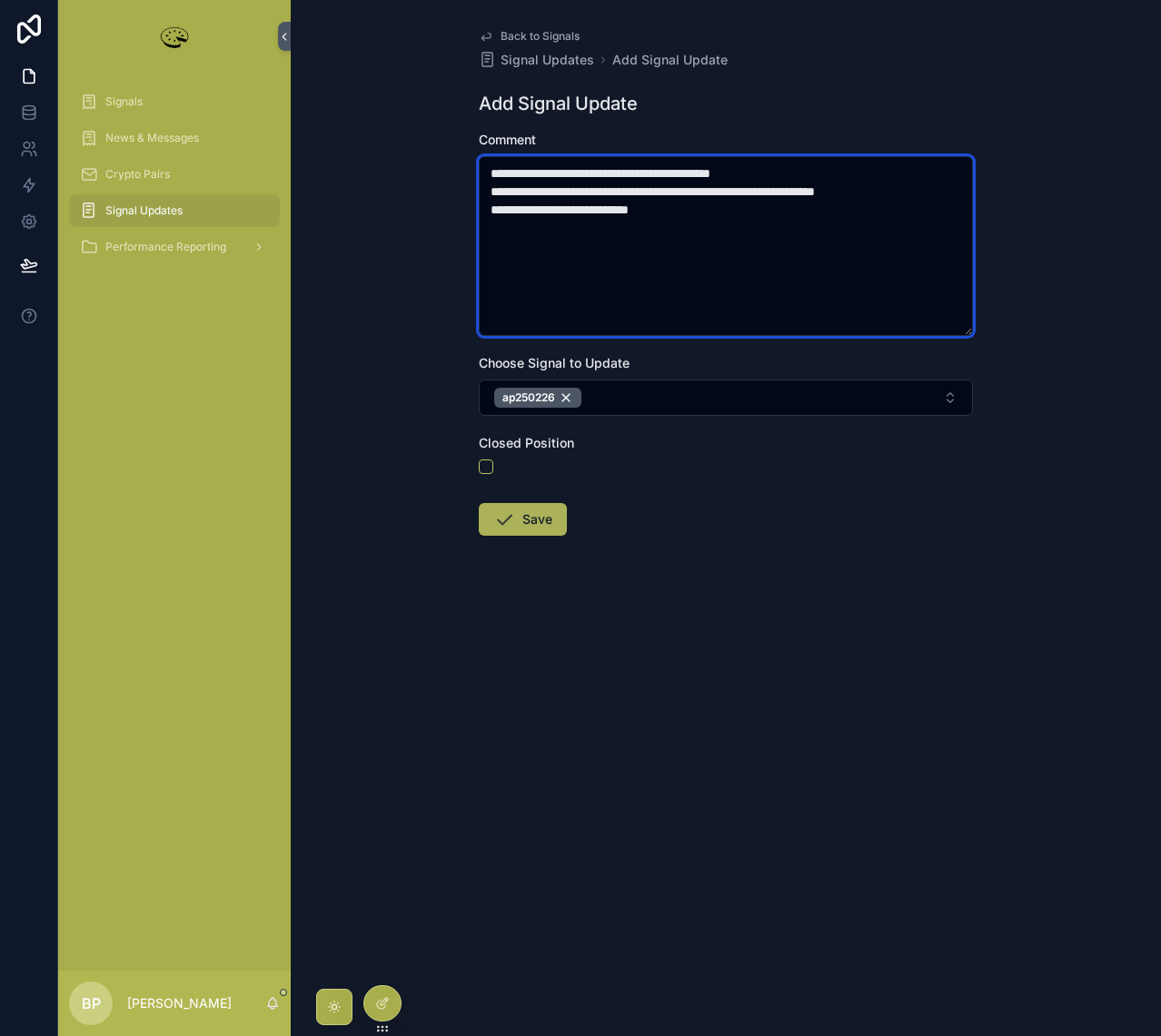
type textarea "**********"
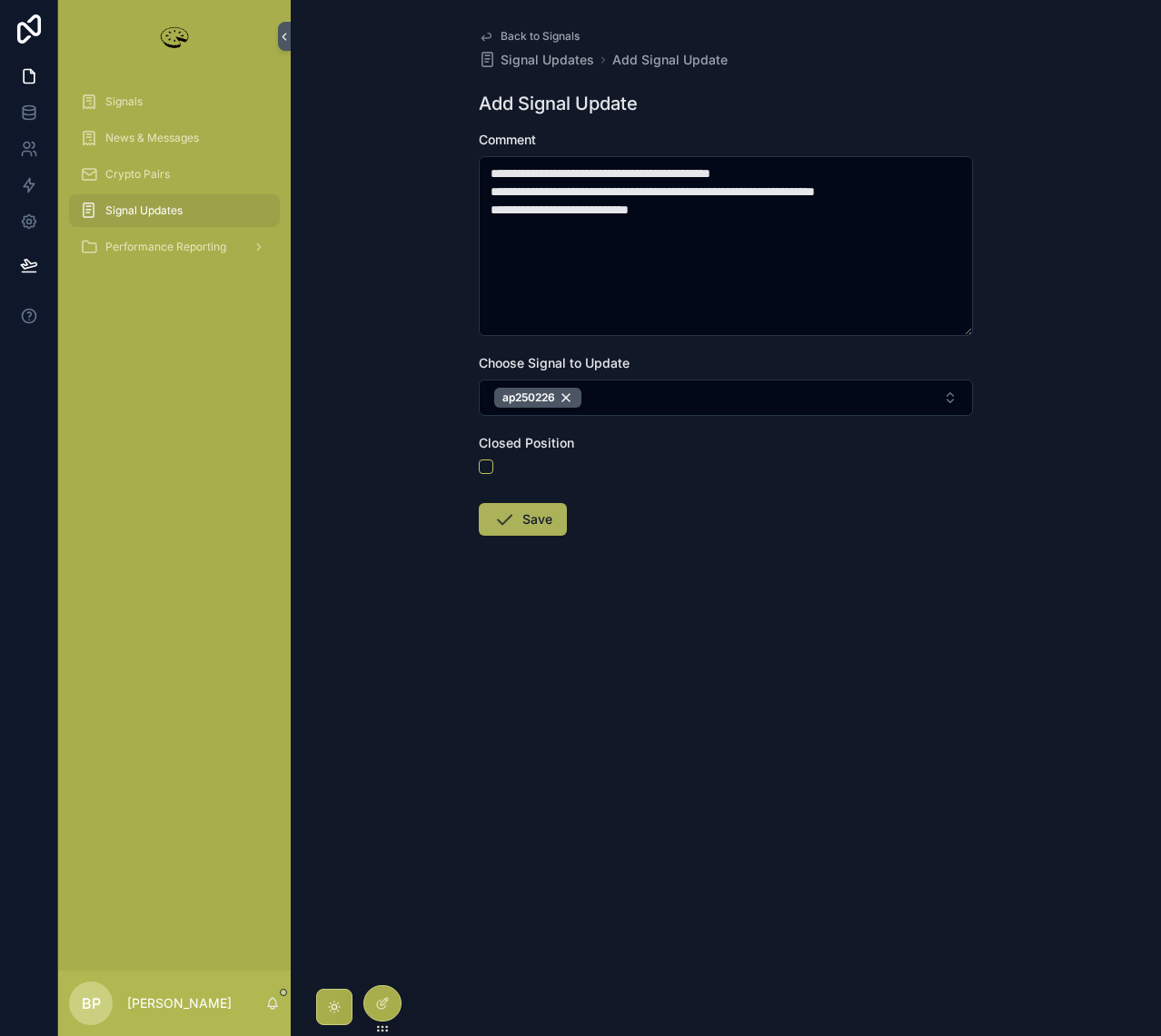
click at [534, 521] on button "Save" at bounding box center [522, 518] width 88 height 32
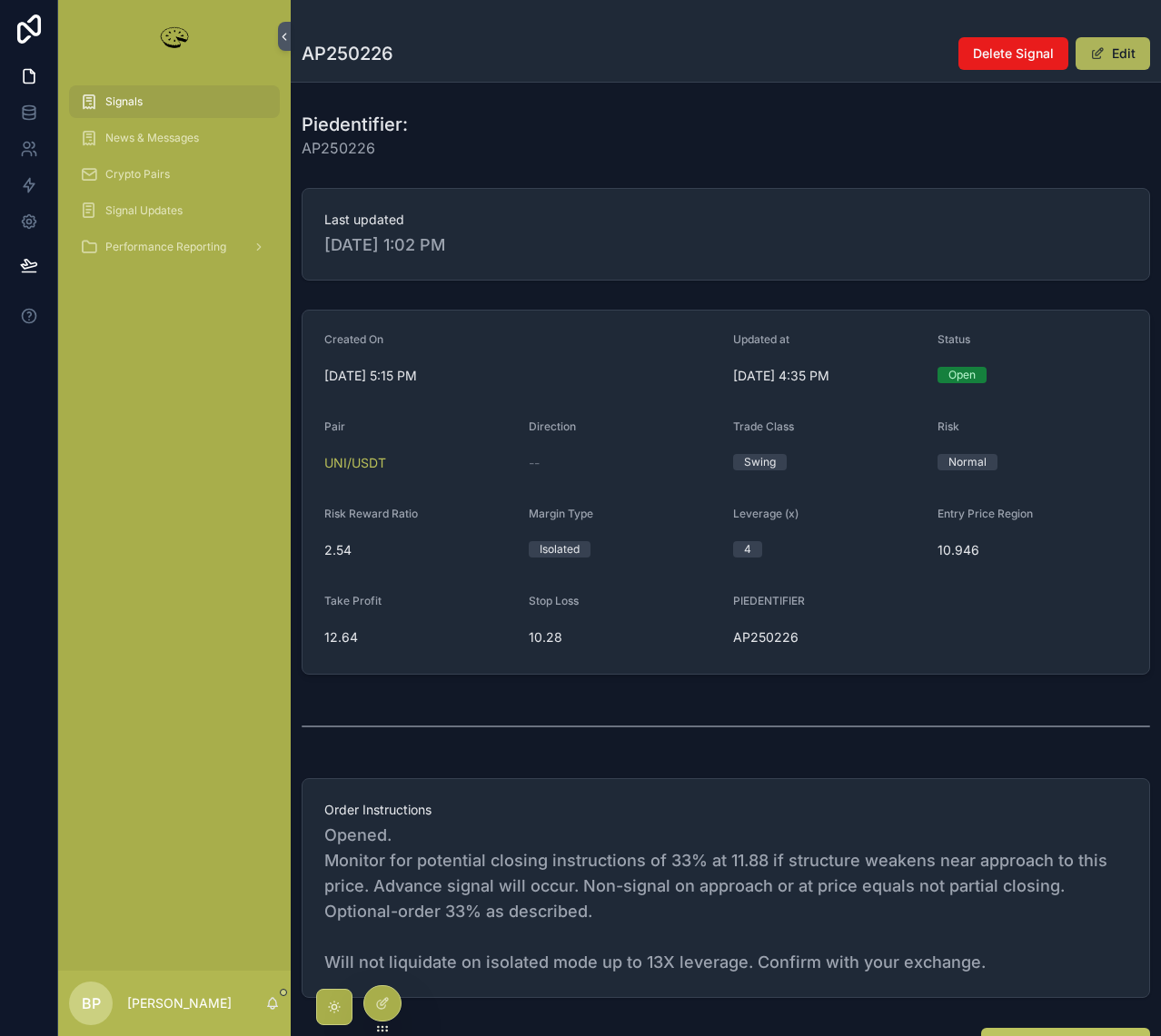
click at [1114, 57] on button "Edit" at bounding box center [1112, 53] width 75 height 32
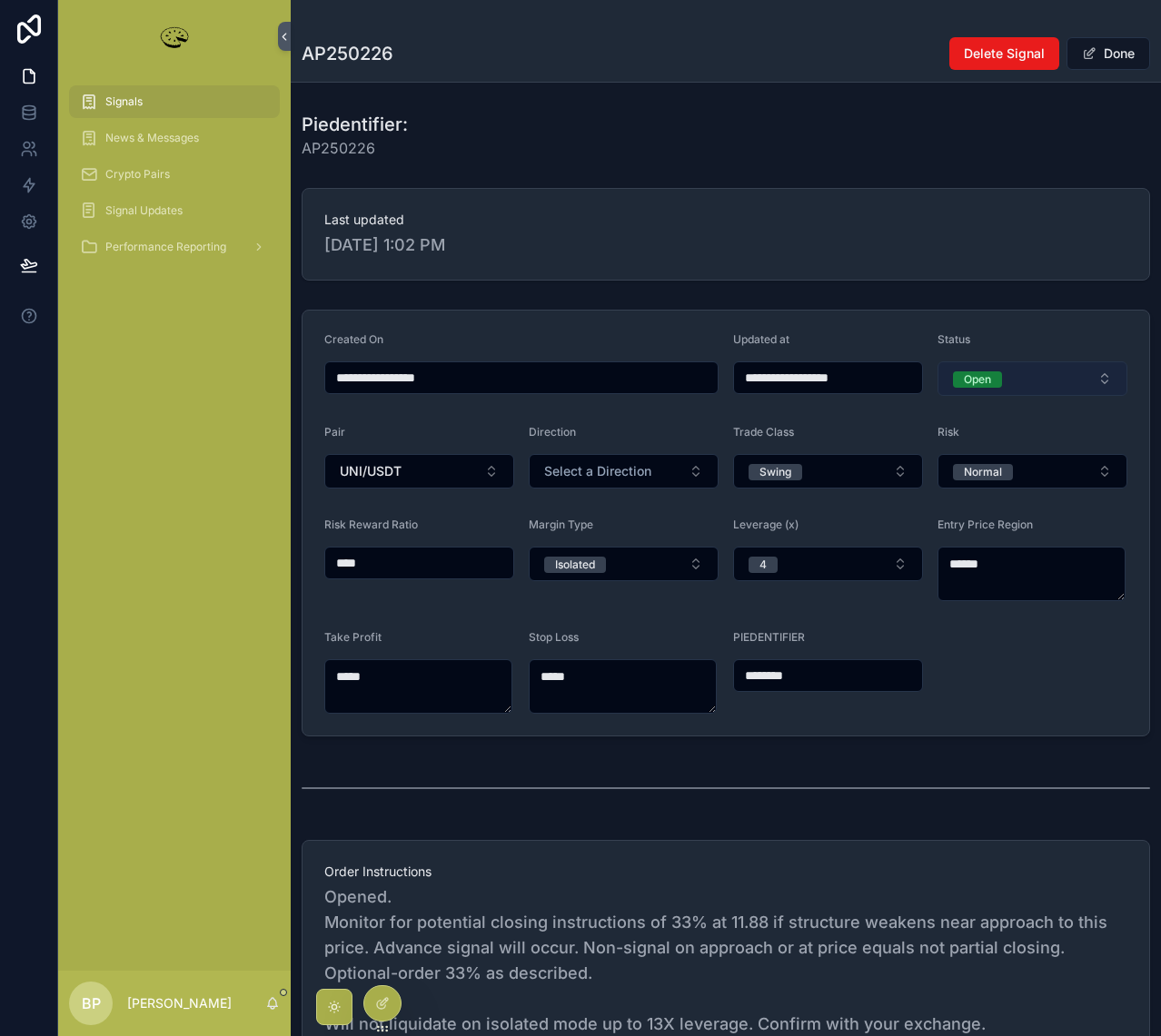
click at [966, 384] on div "Open" at bounding box center [977, 380] width 28 height 17
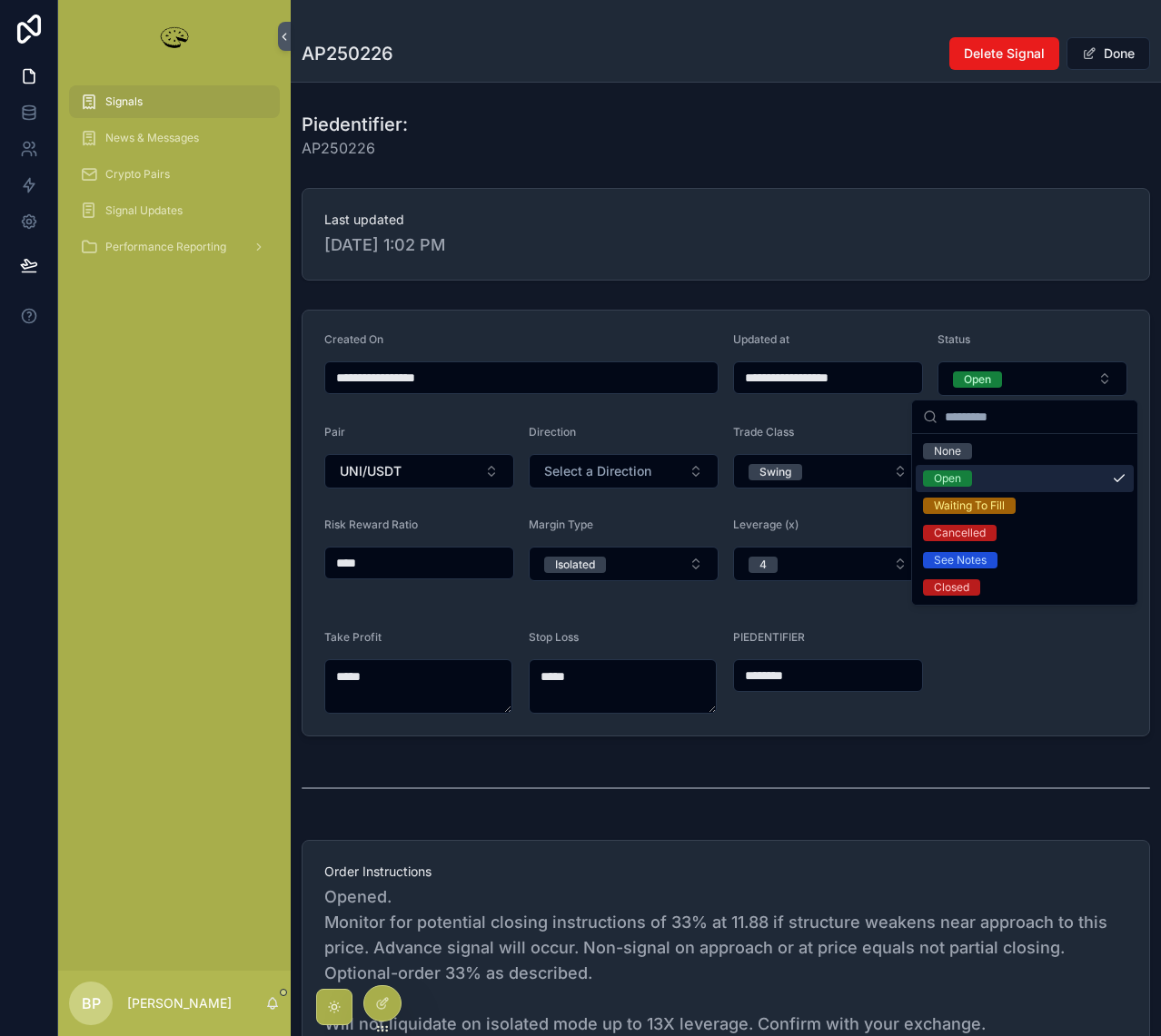
click at [943, 482] on div "Open" at bounding box center [948, 479] width 28 height 17
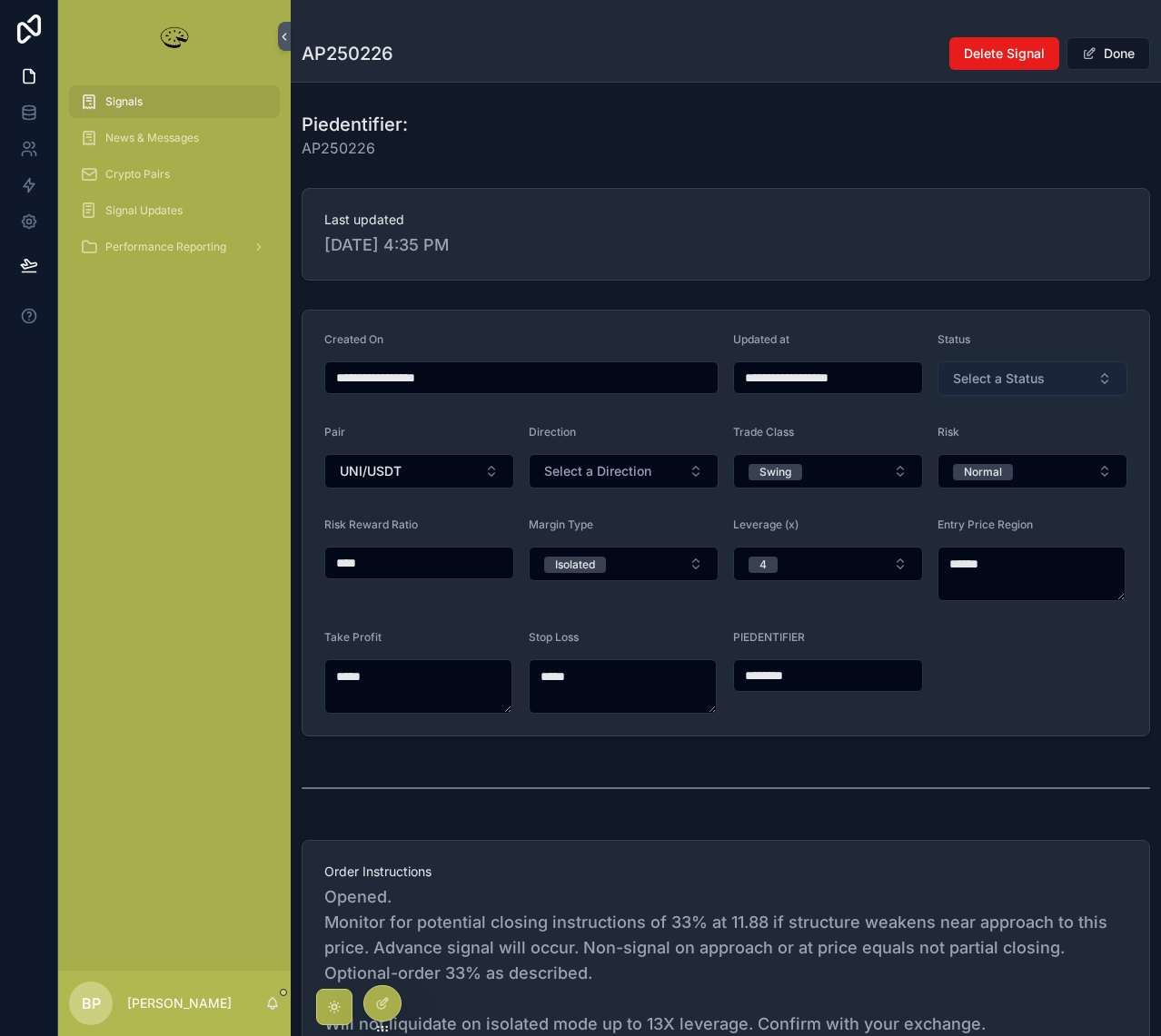
click at [985, 377] on span "Select a Status" at bounding box center [998, 379] width 91 height 18
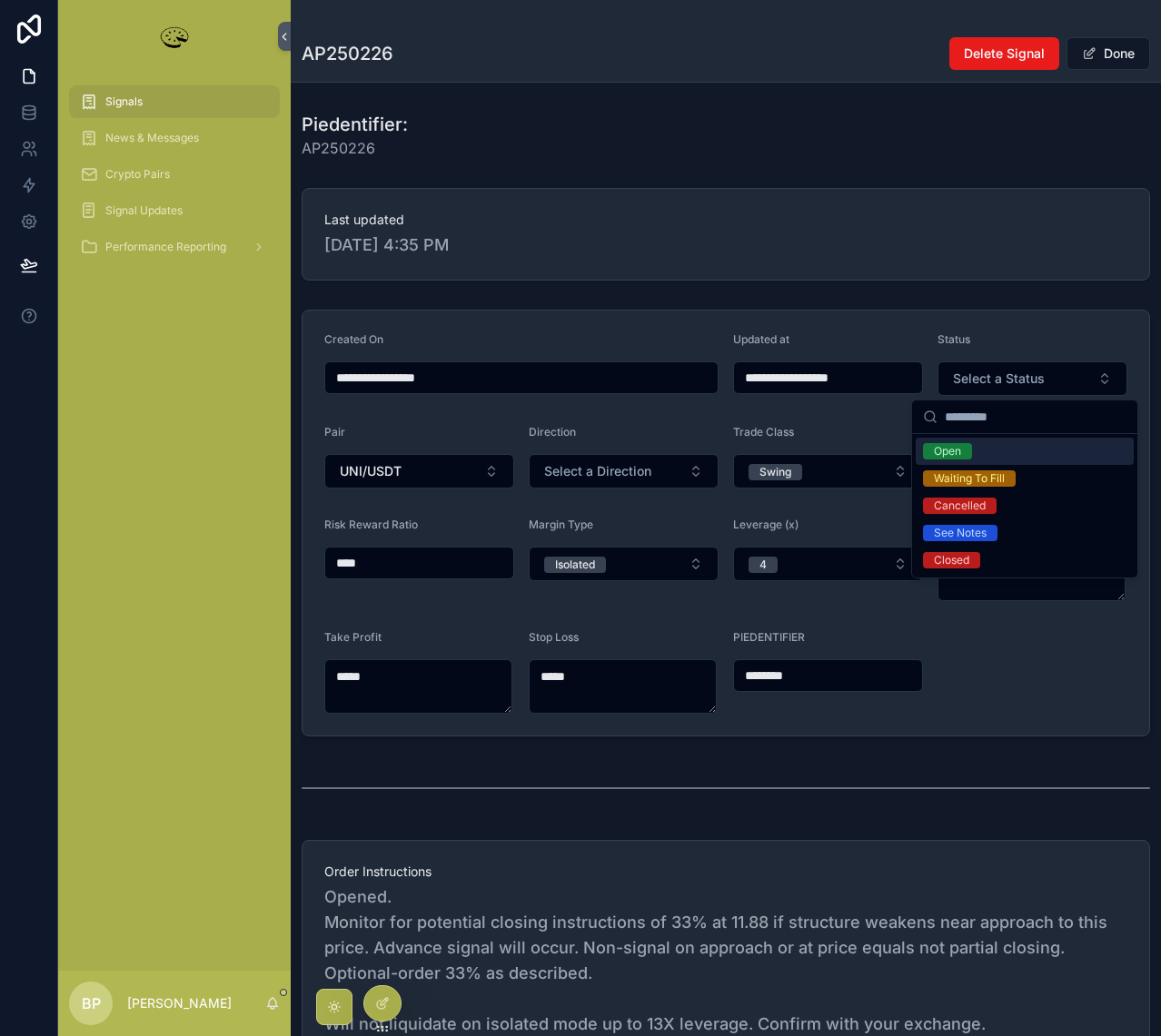
click at [950, 451] on div "Open" at bounding box center [948, 451] width 28 height 17
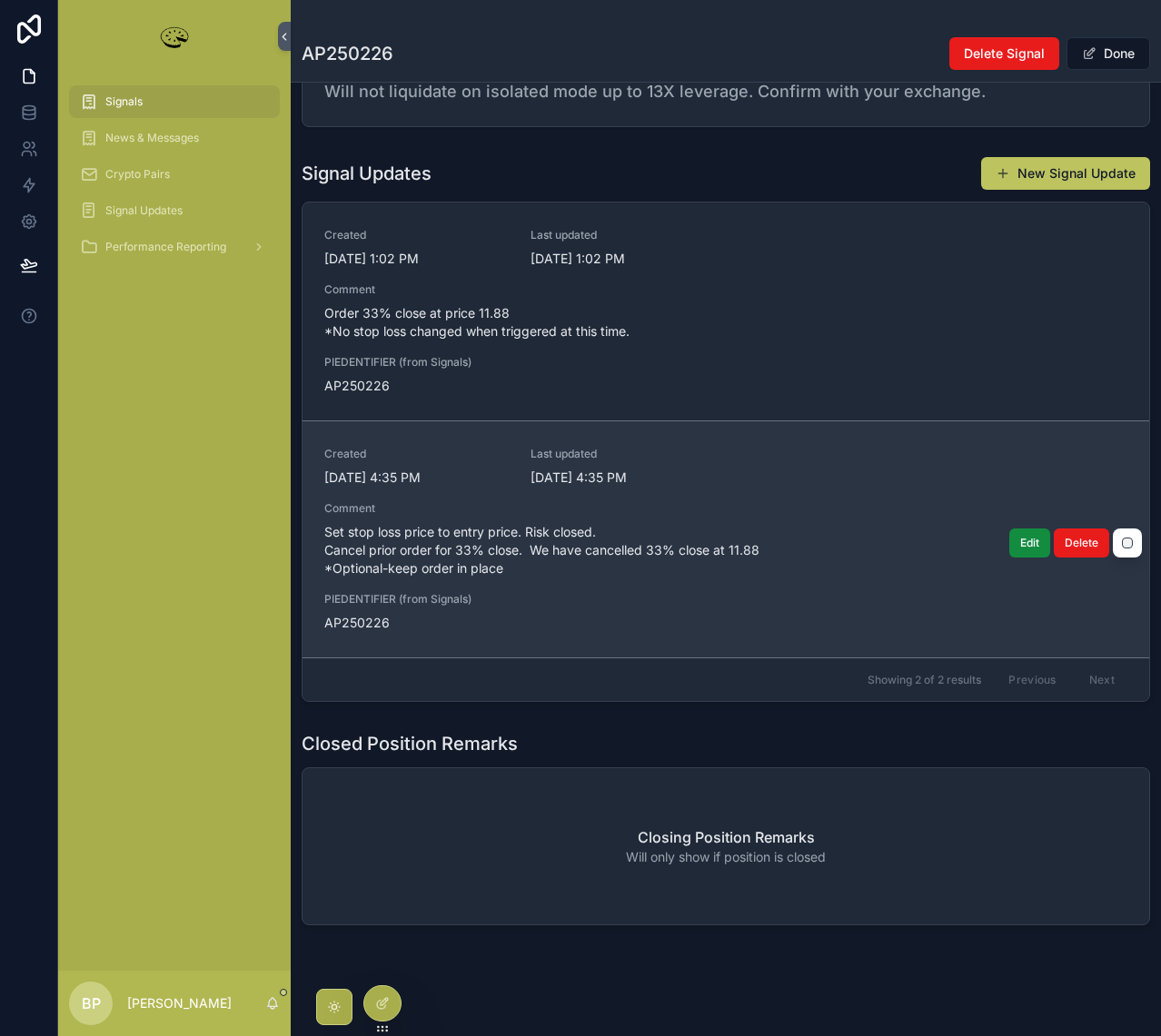
scroll to position [946, 0]
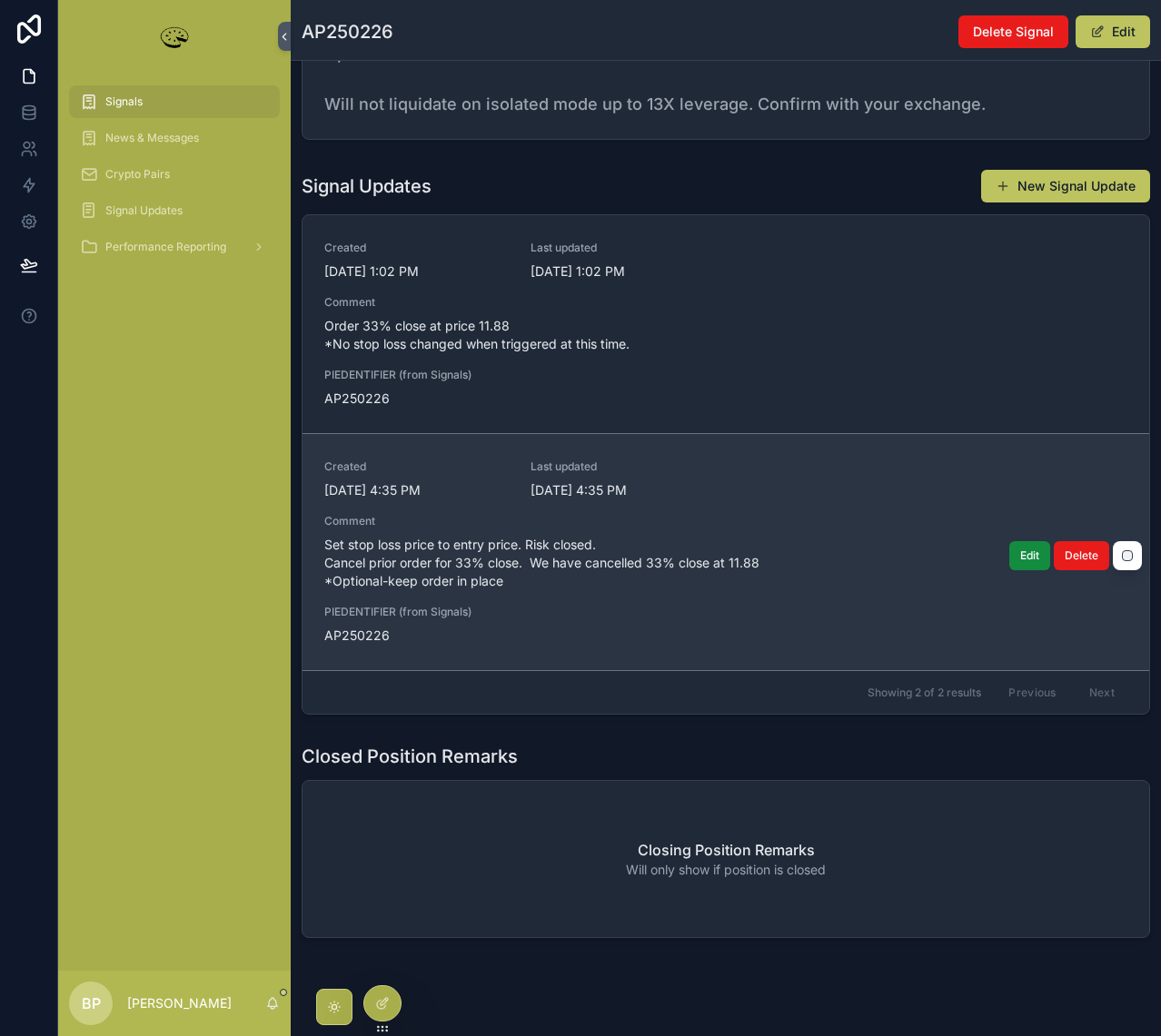
scroll to position [862, 0]
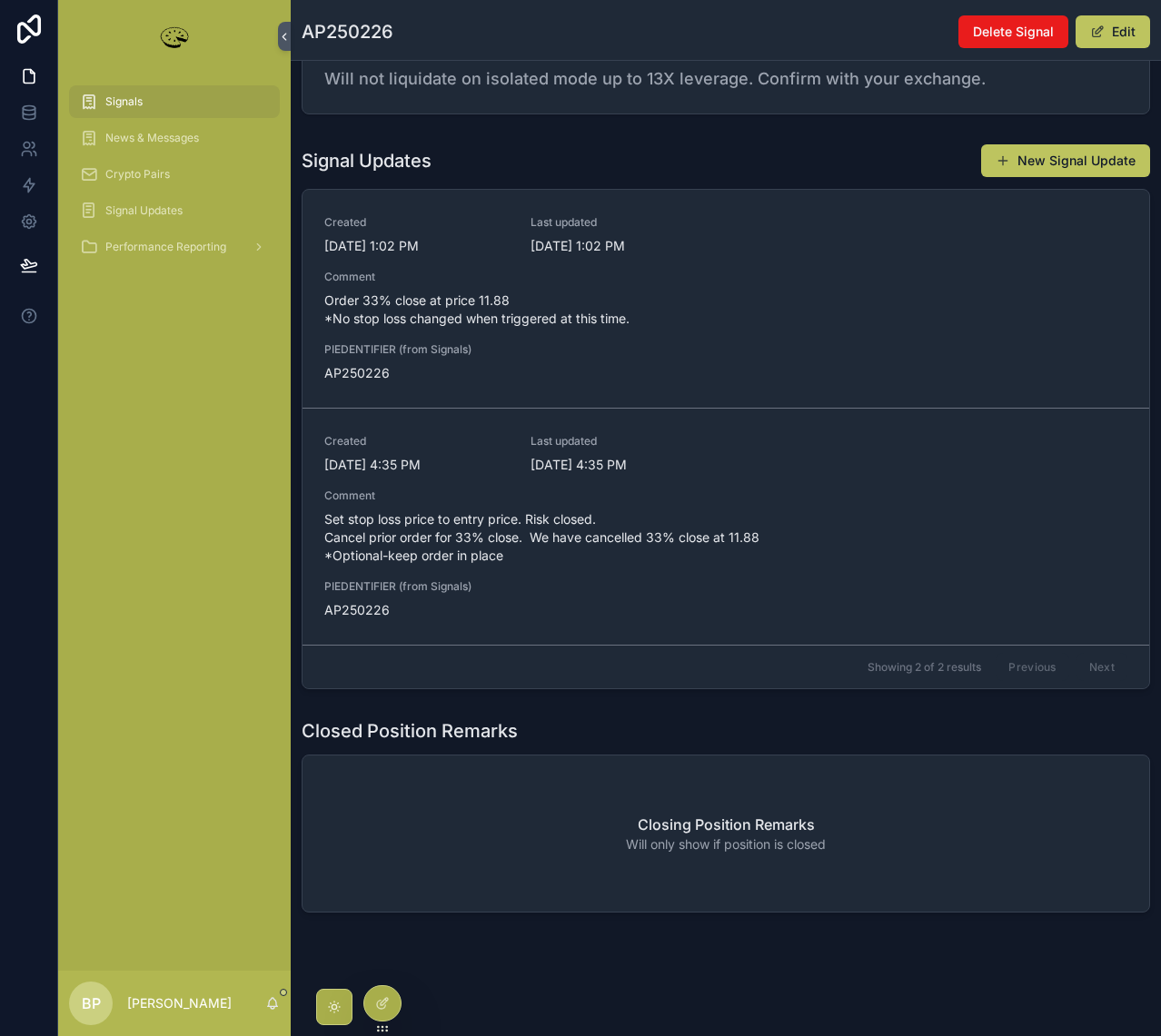
click at [144, 94] on div "Signals" at bounding box center [174, 101] width 189 height 29
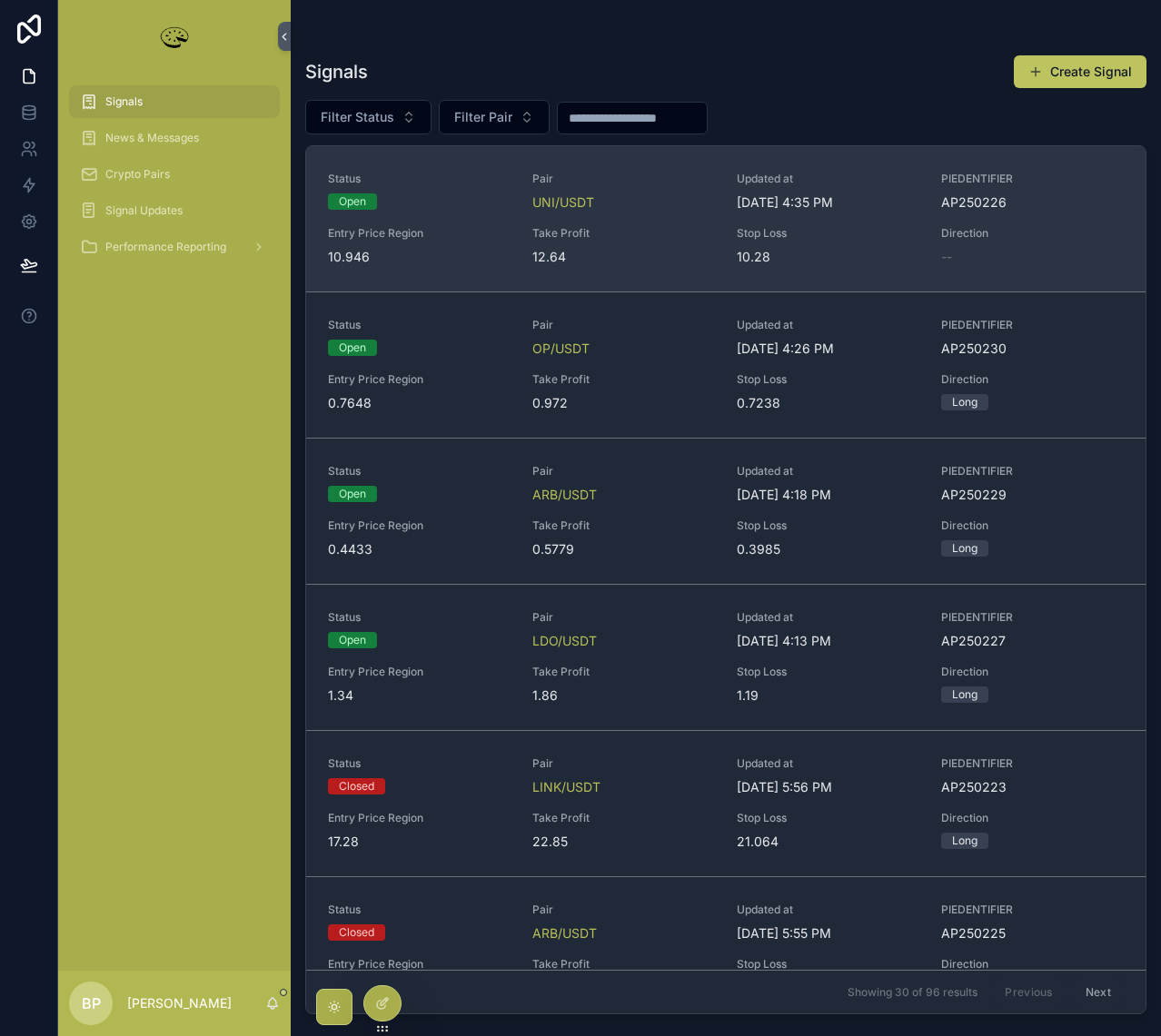
click at [657, 218] on div "Status Open Pair UNI/USDT Updated at [DATE] 4:35 PM PIEDENTIFIER AP250226 Entry…" at bounding box center [725, 219] width 796 height 94
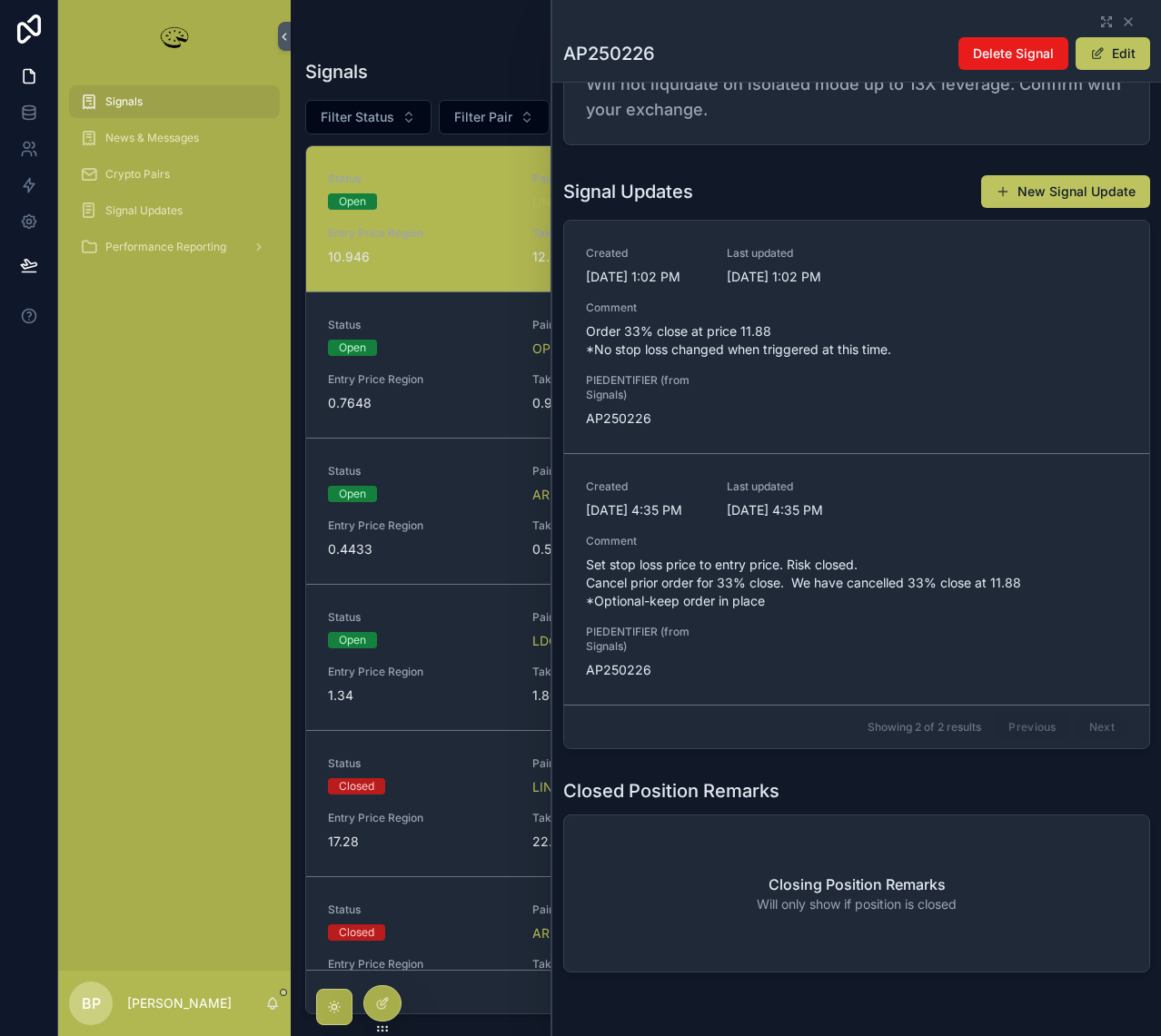
scroll to position [908, 0]
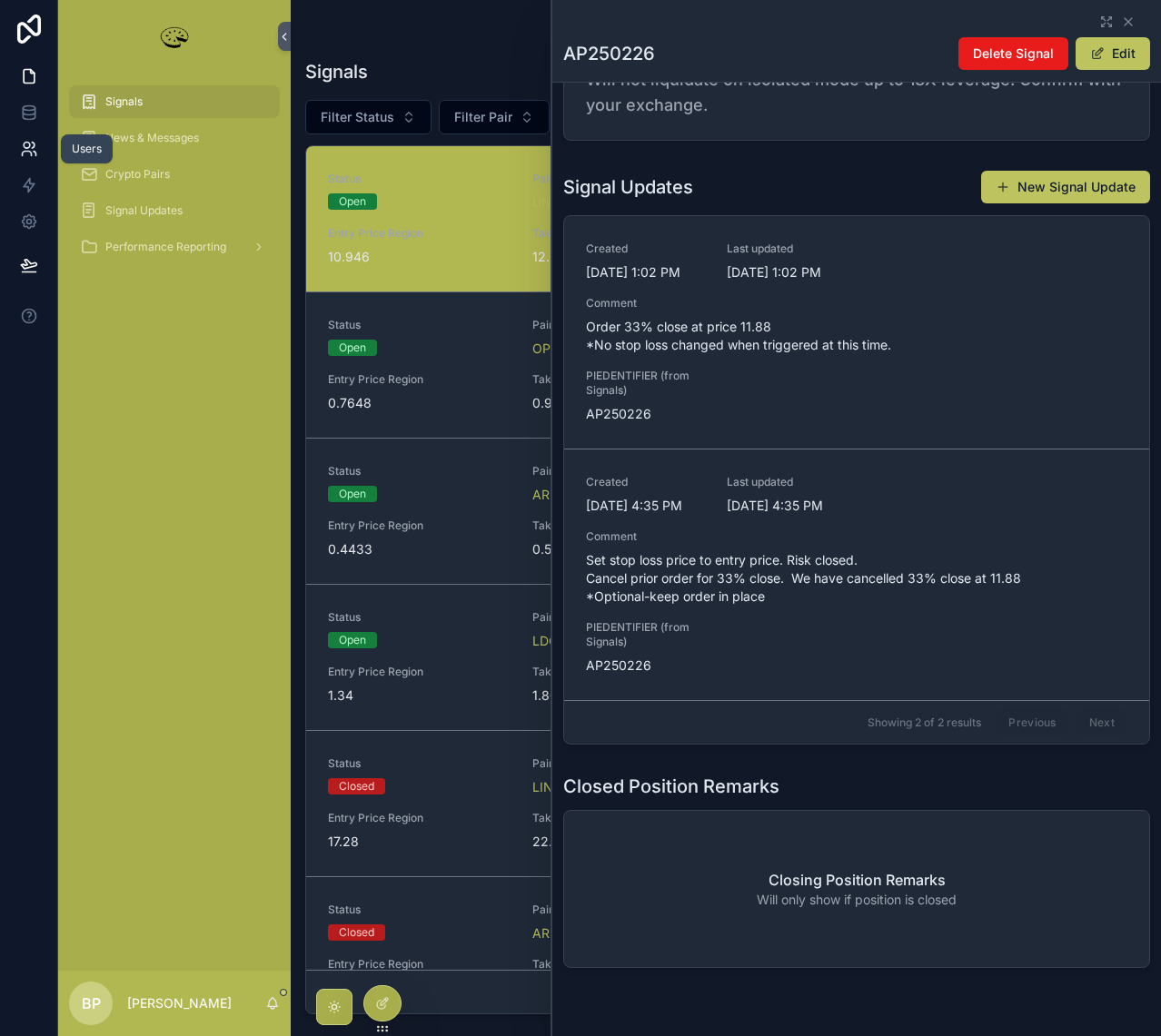
click at [34, 146] on icon at bounding box center [32, 146] width 3 height 6
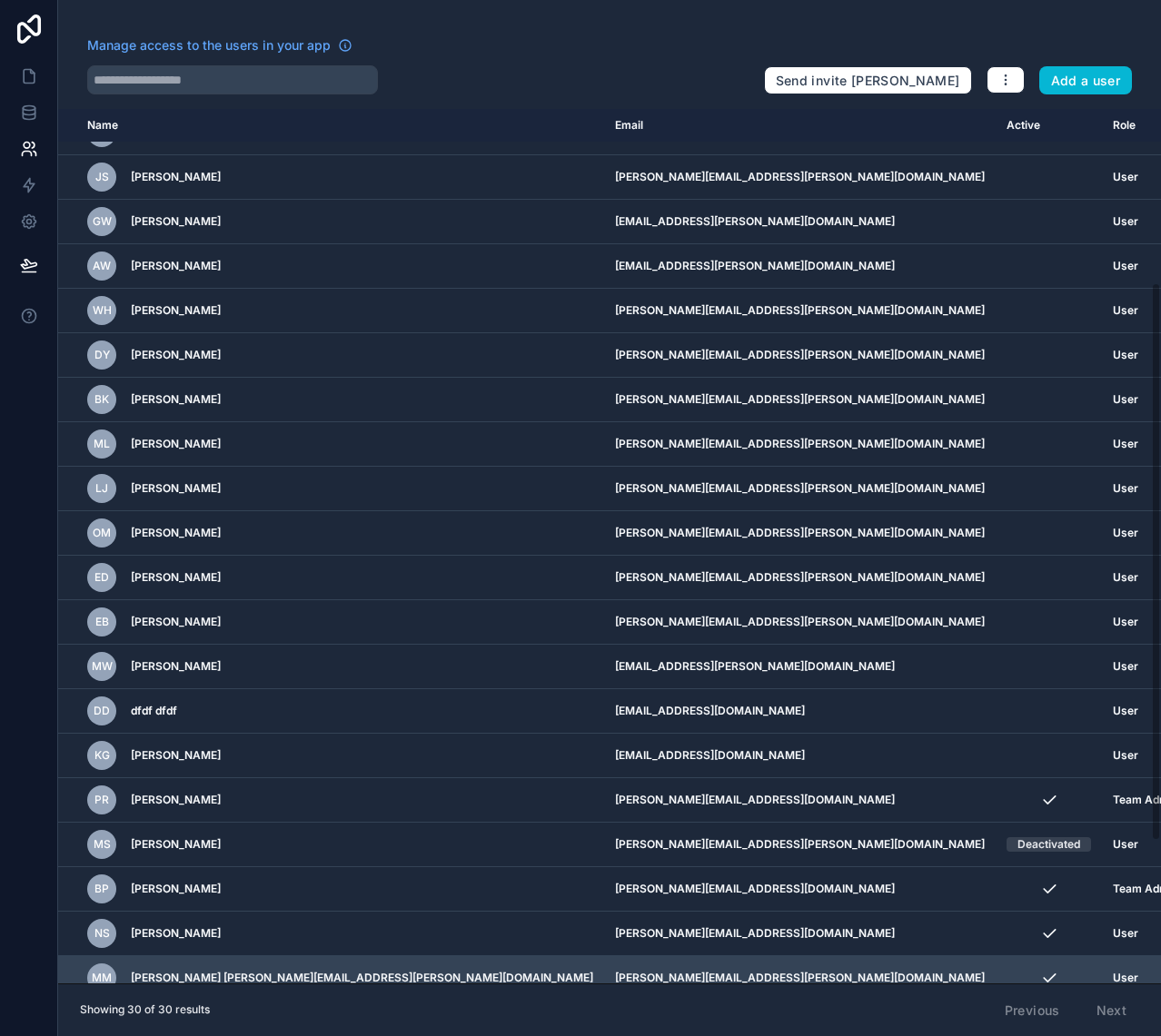
scroll to position [493, 0]
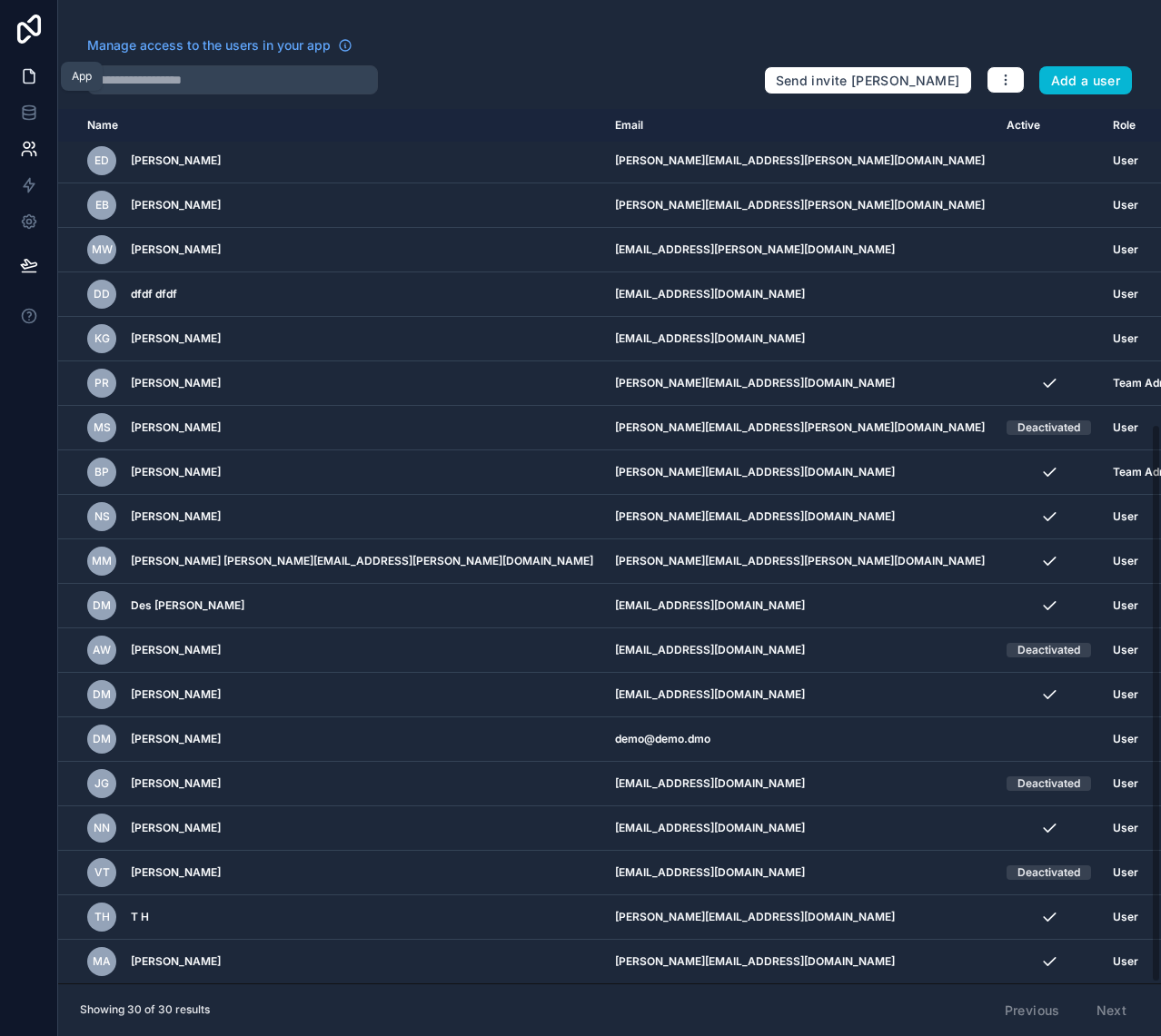
click at [30, 77] on icon at bounding box center [30, 77] width 18 height 18
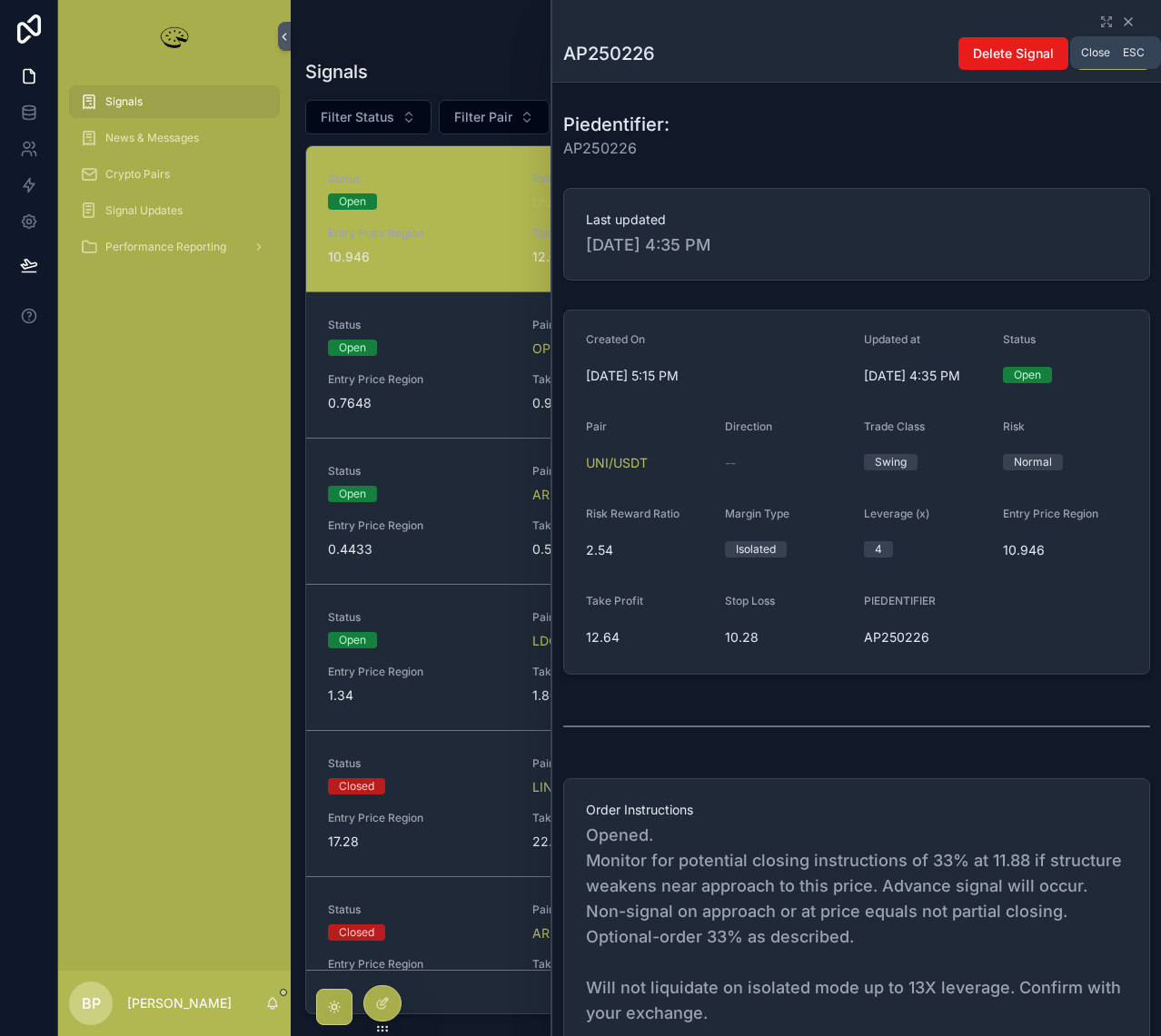
click at [1125, 23] on icon "scrollable content" at bounding box center [1129, 22] width 7 height 7
